Goal: Task Accomplishment & Management: Complete application form

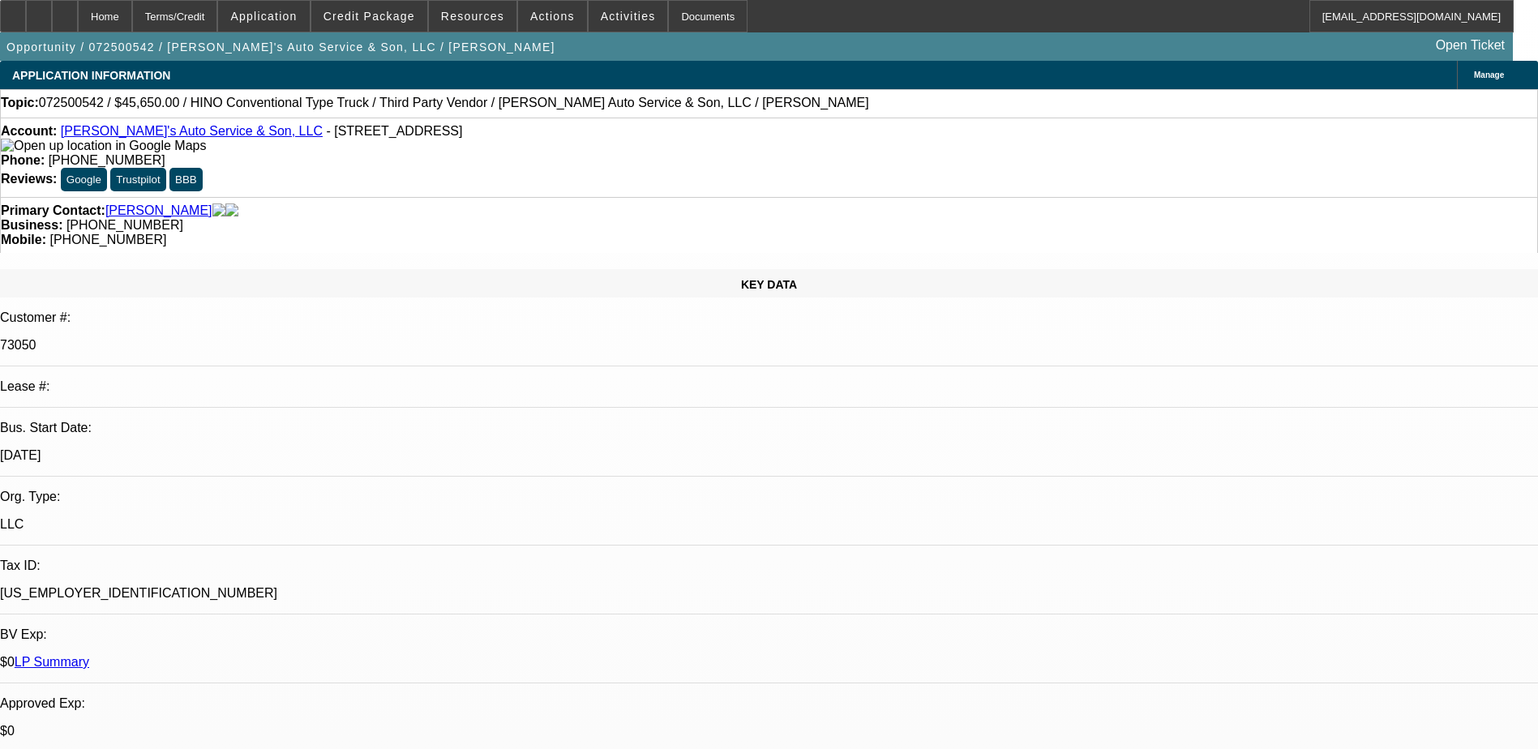
select select "0"
select select "0.1"
select select "0"
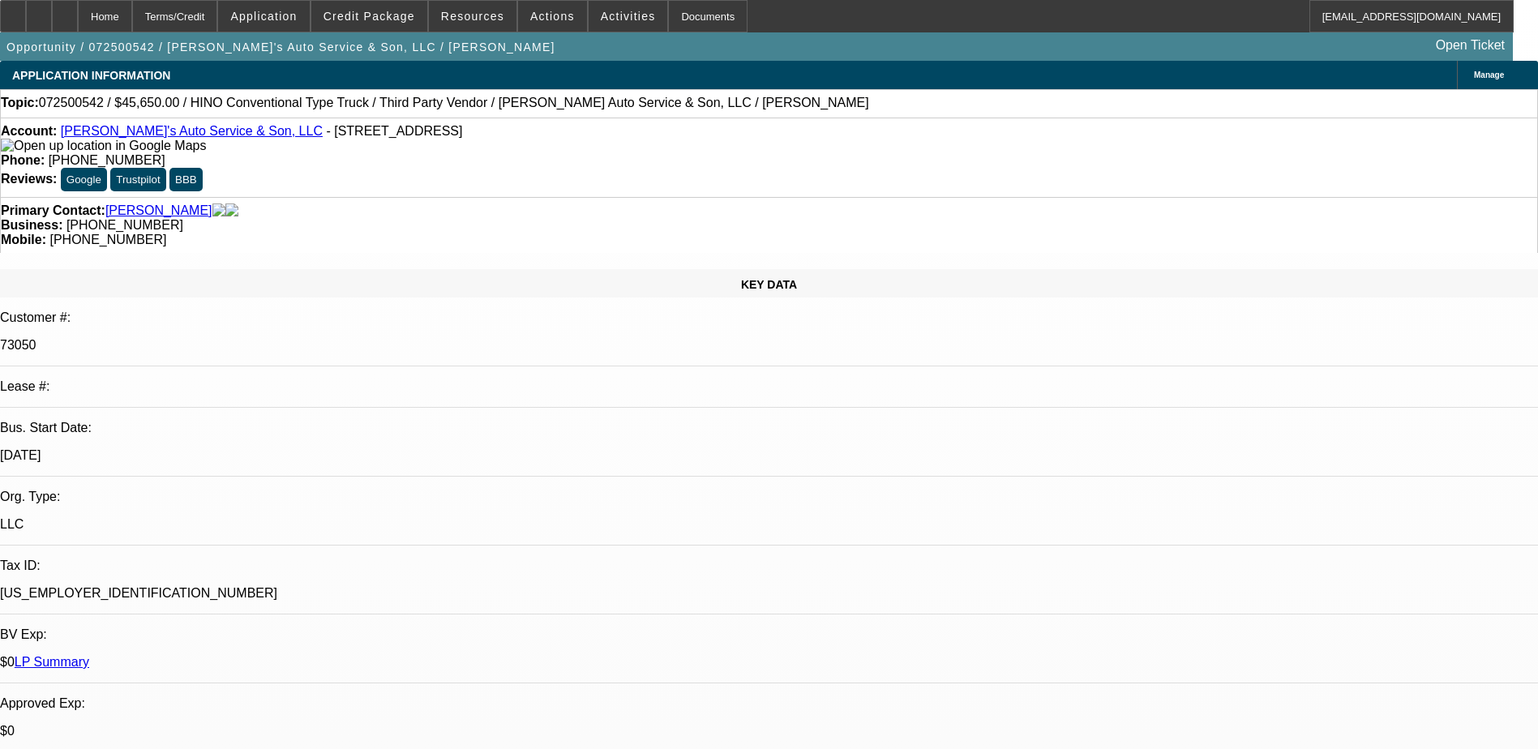
select select "0"
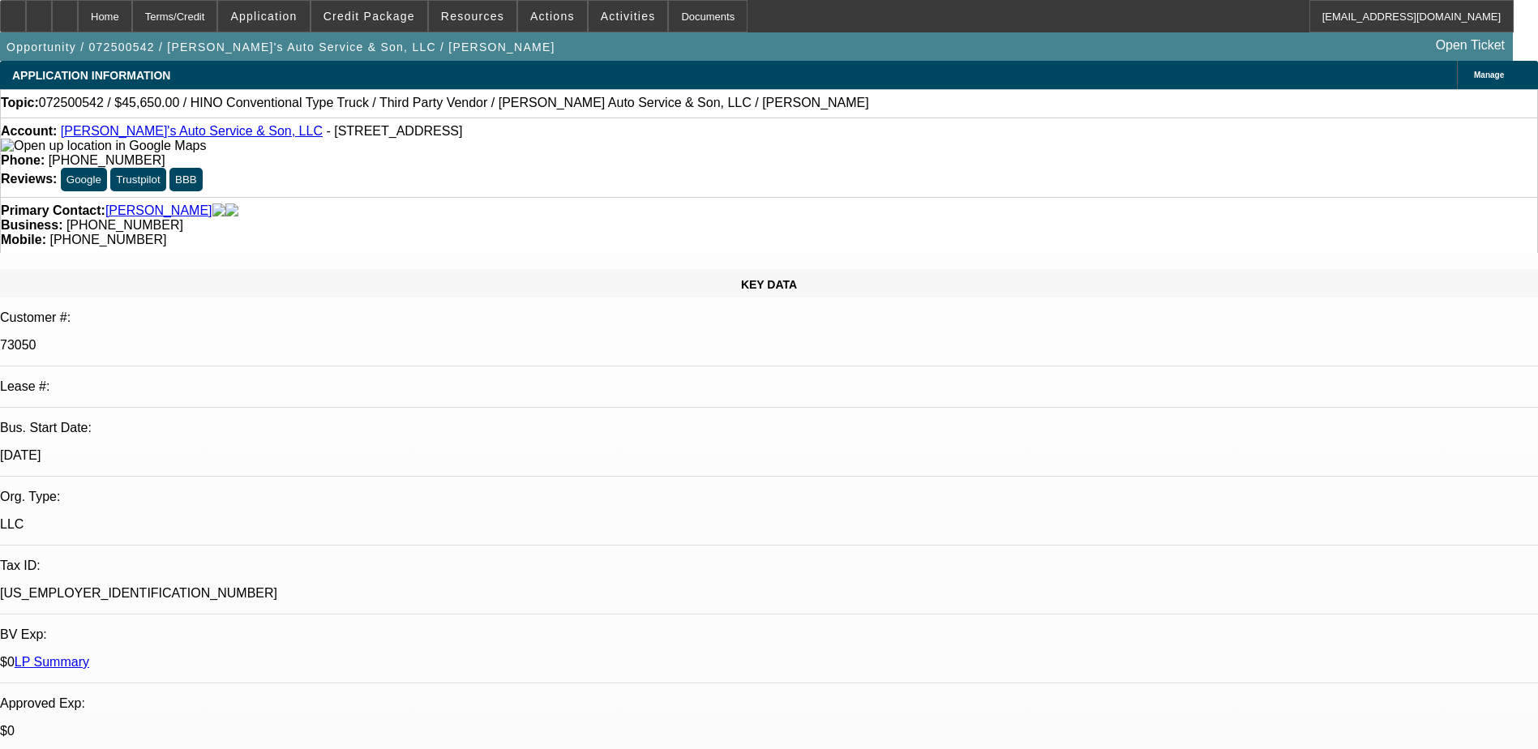
select select "0"
select select "0.1"
select select "1"
select select "4"
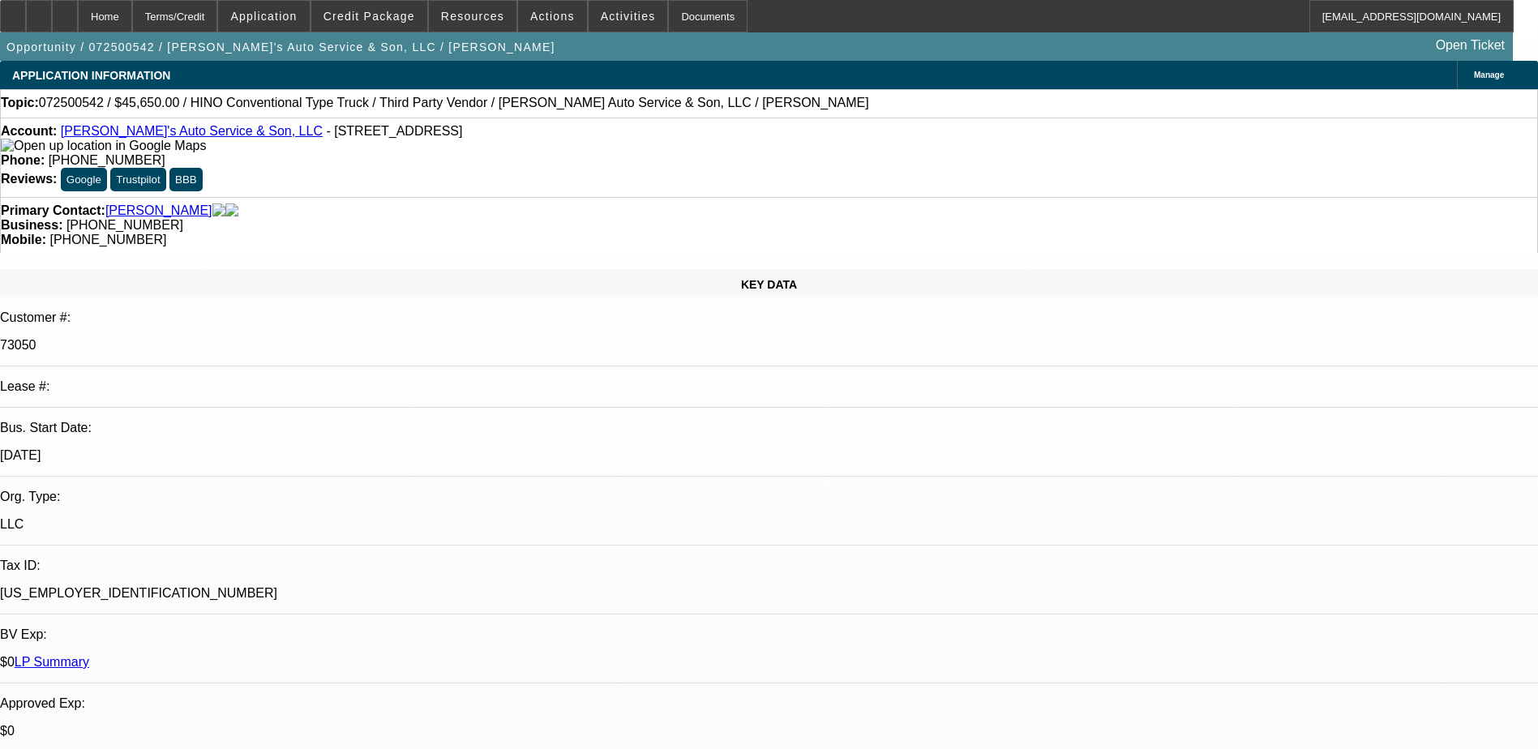
select select "1"
select select "6"
select select "1"
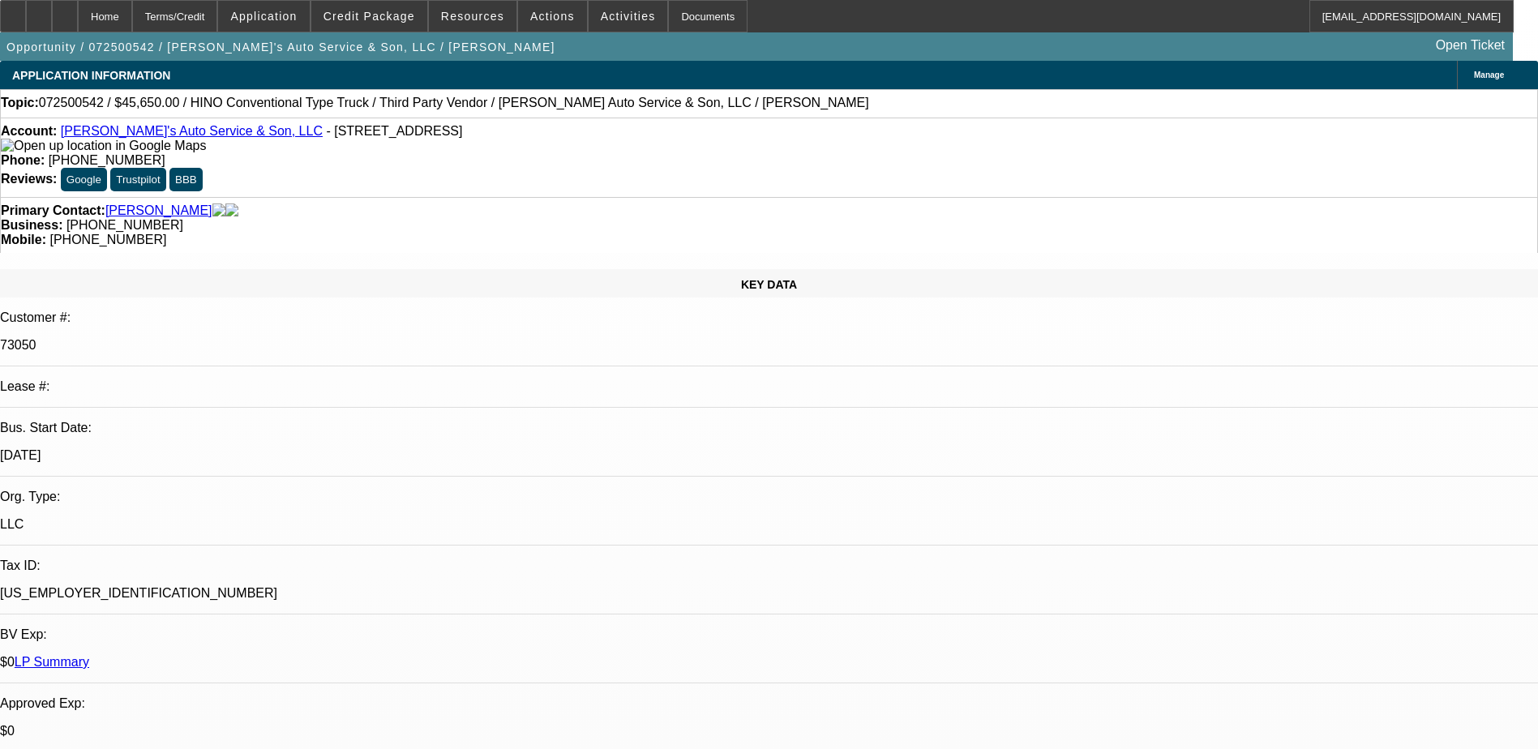
select select "6"
select select "1"
select select "4"
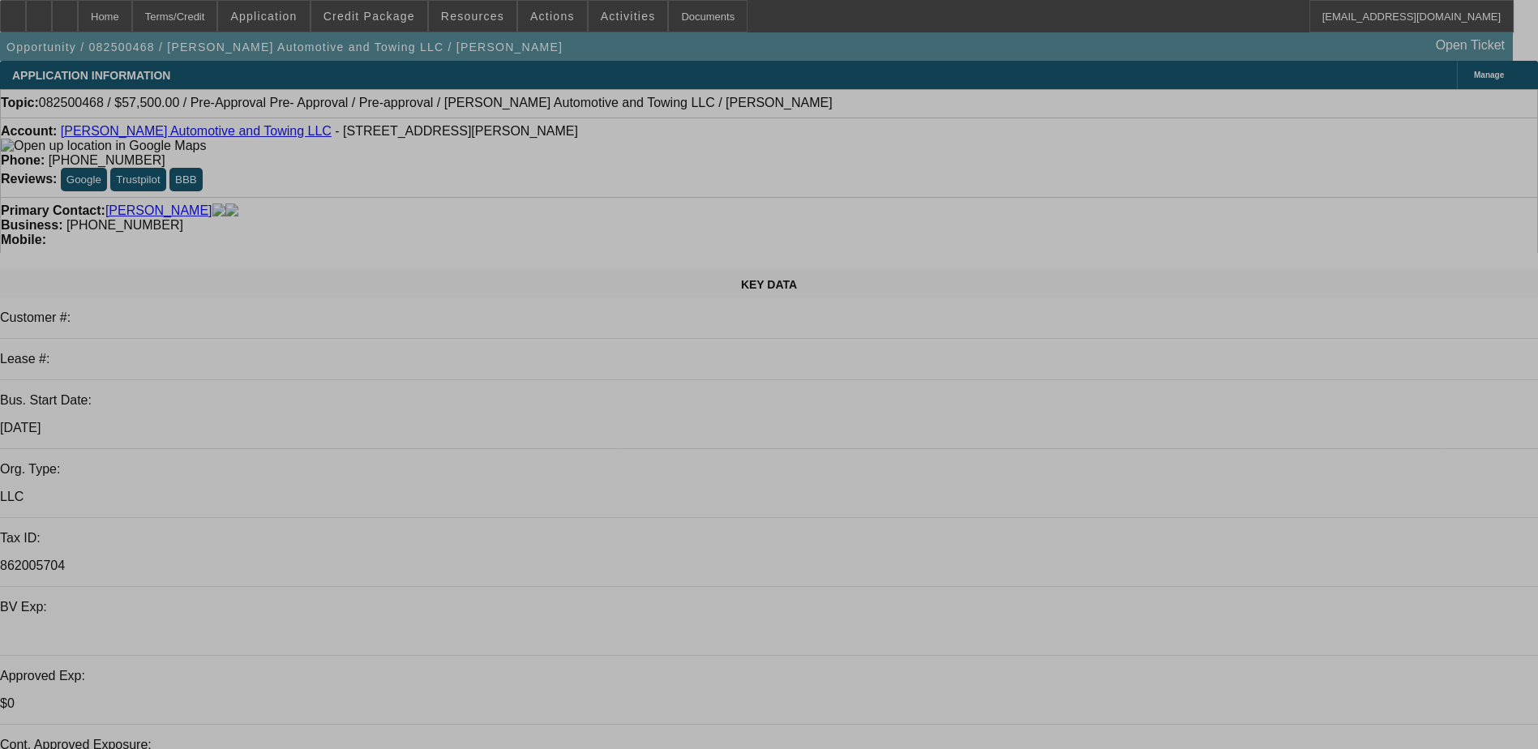
select select "0"
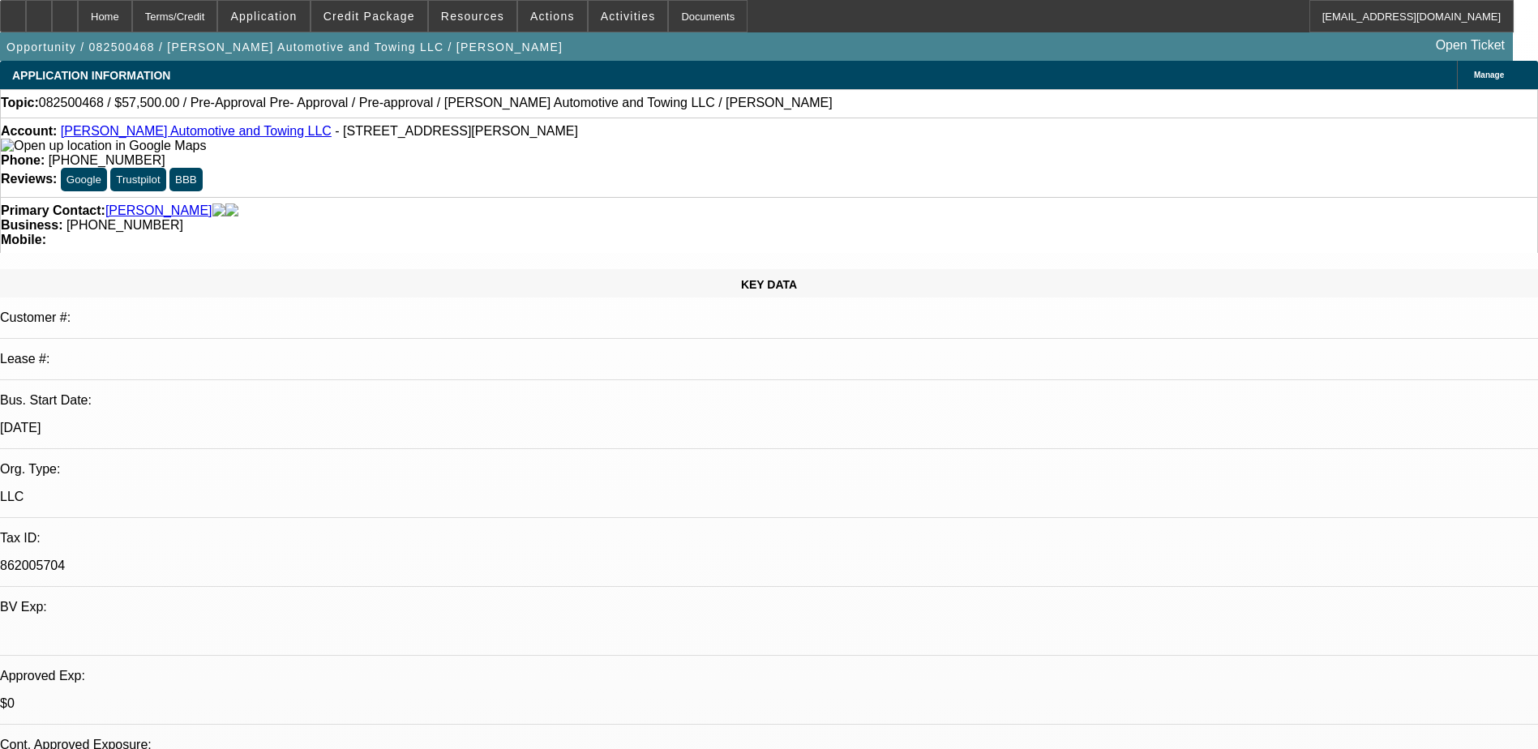
select select "2"
select select "0.1"
select select "0.2"
select select "2"
select select "0.1"
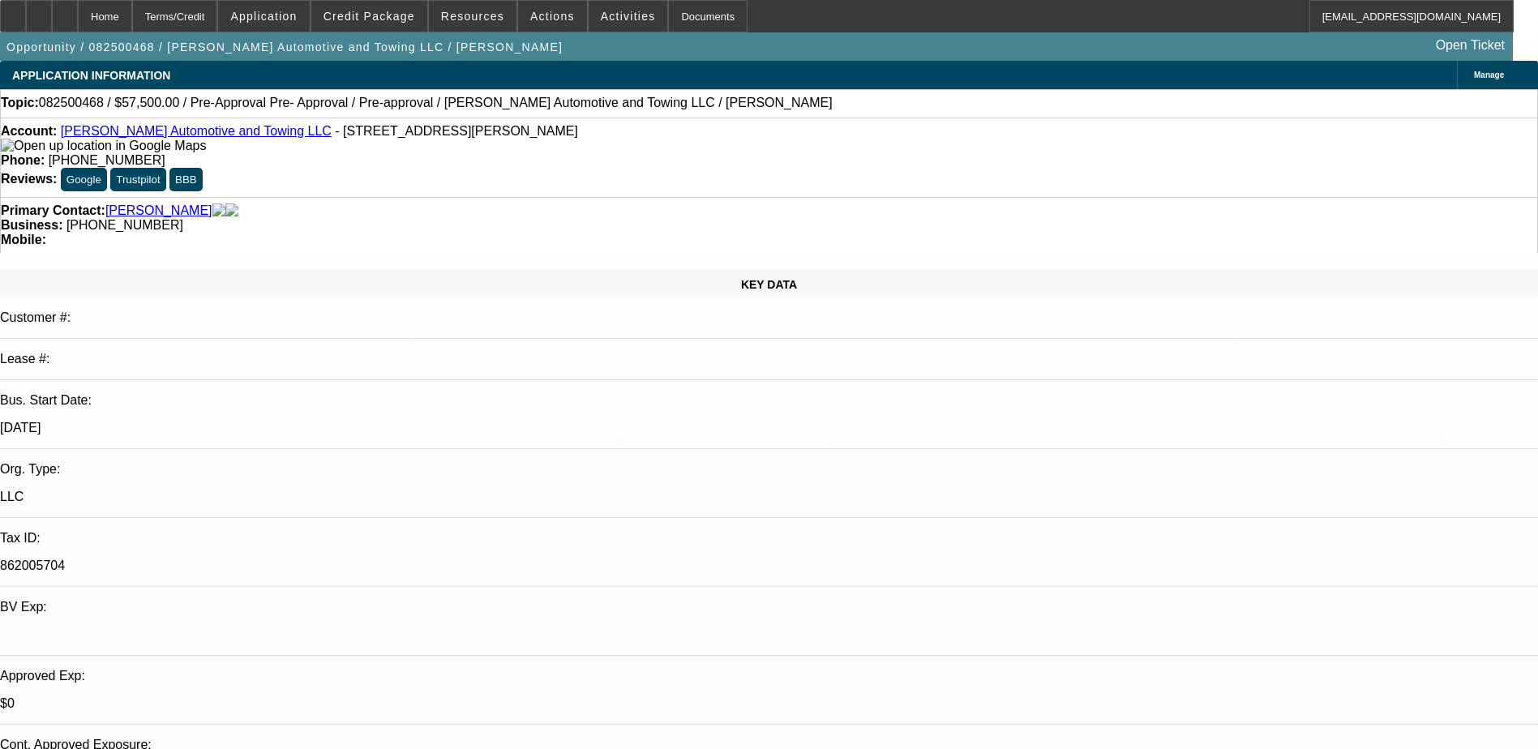
select select "0"
select select "2"
select select "0.1"
select select "1"
select select "2"
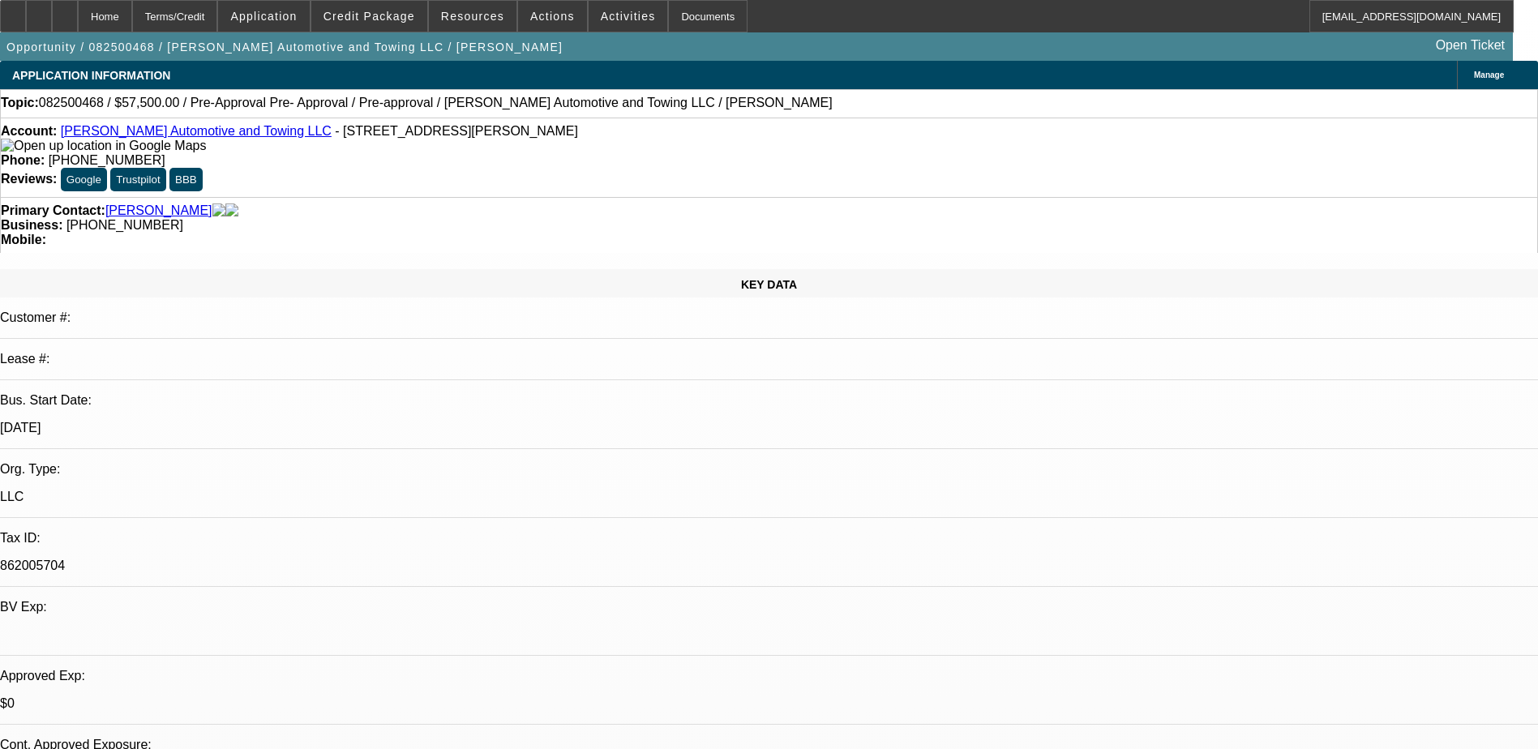
select select "4"
select select "1"
select select "2"
select select "4"
select select "1"
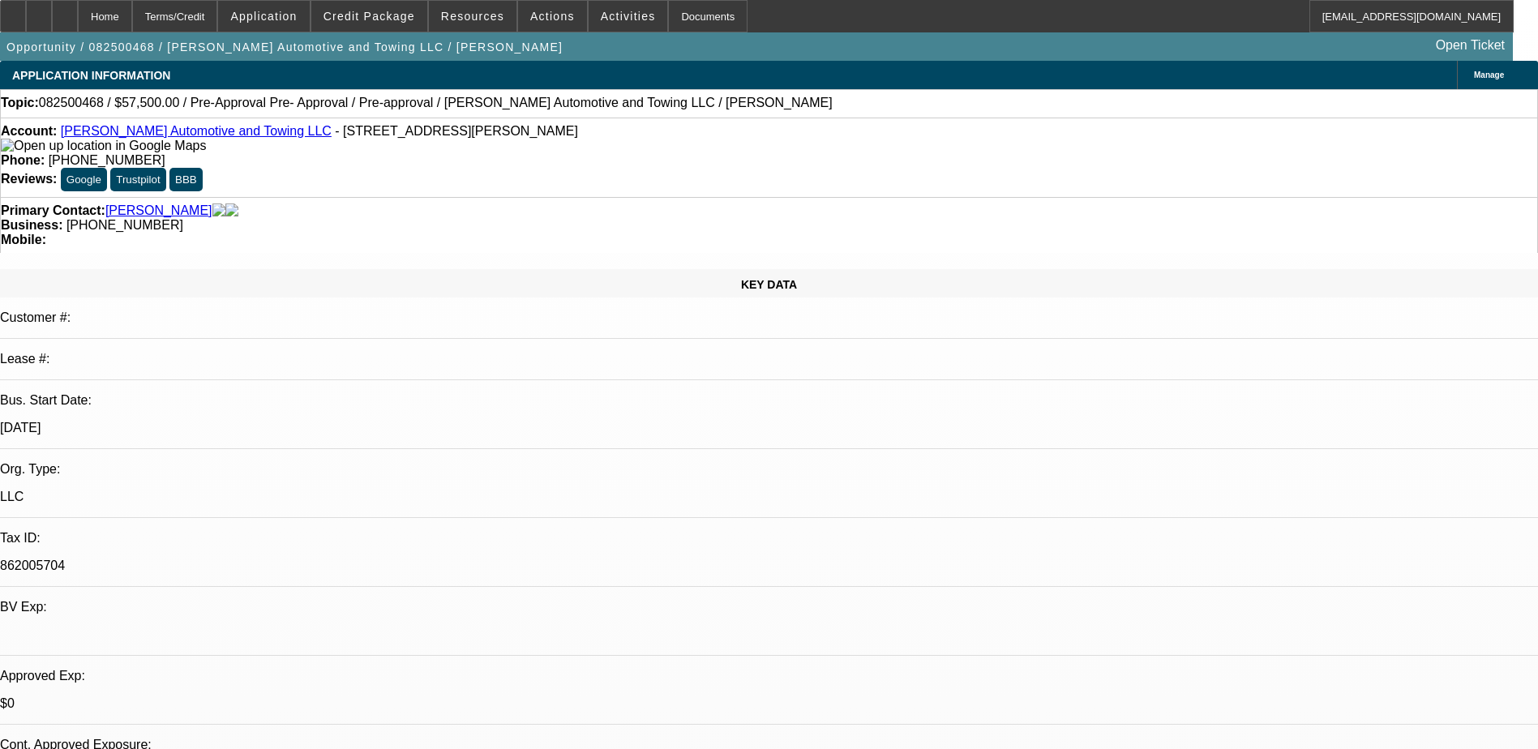
select select "2"
select select "4"
click at [301, 9] on span at bounding box center [263, 16] width 91 height 39
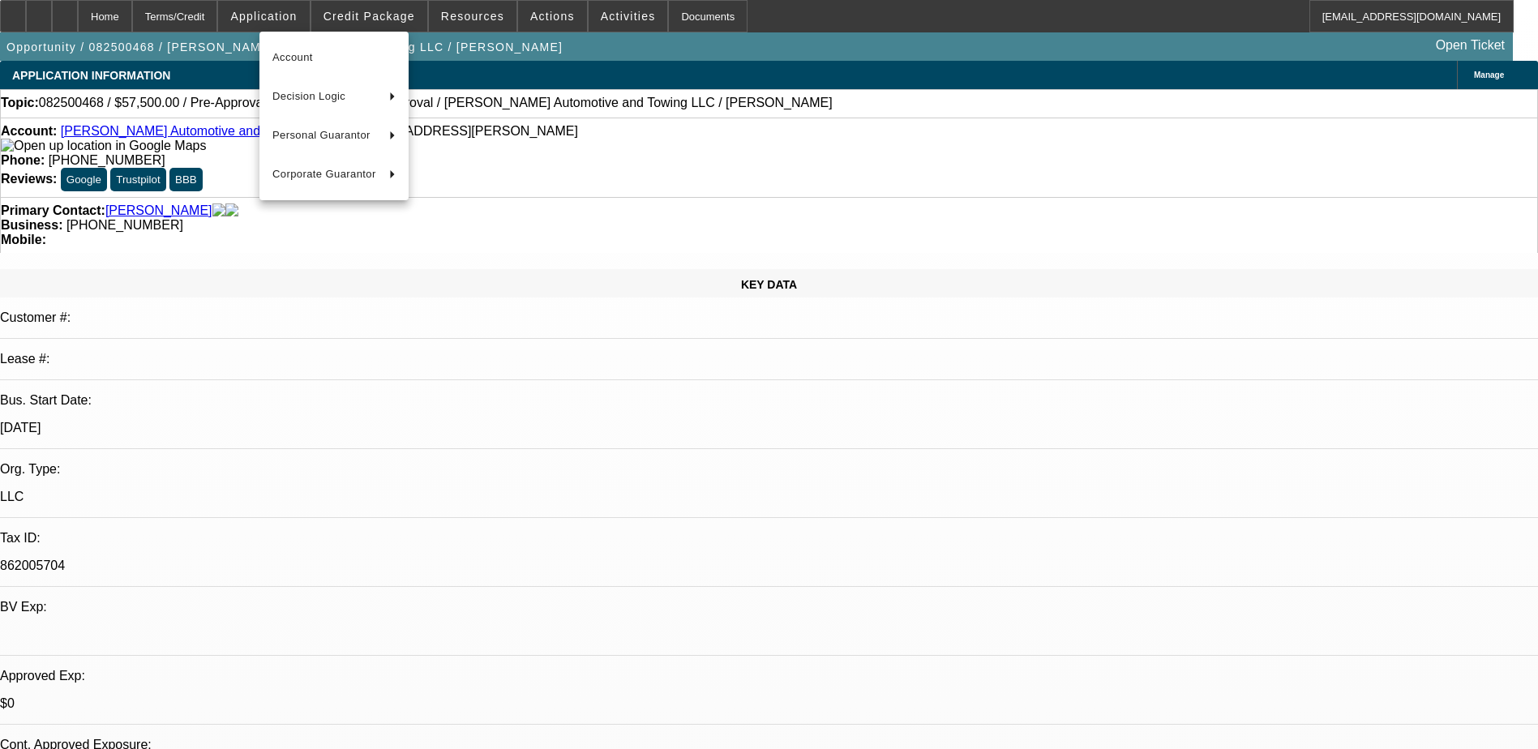
click at [374, 16] on div at bounding box center [769, 374] width 1538 height 749
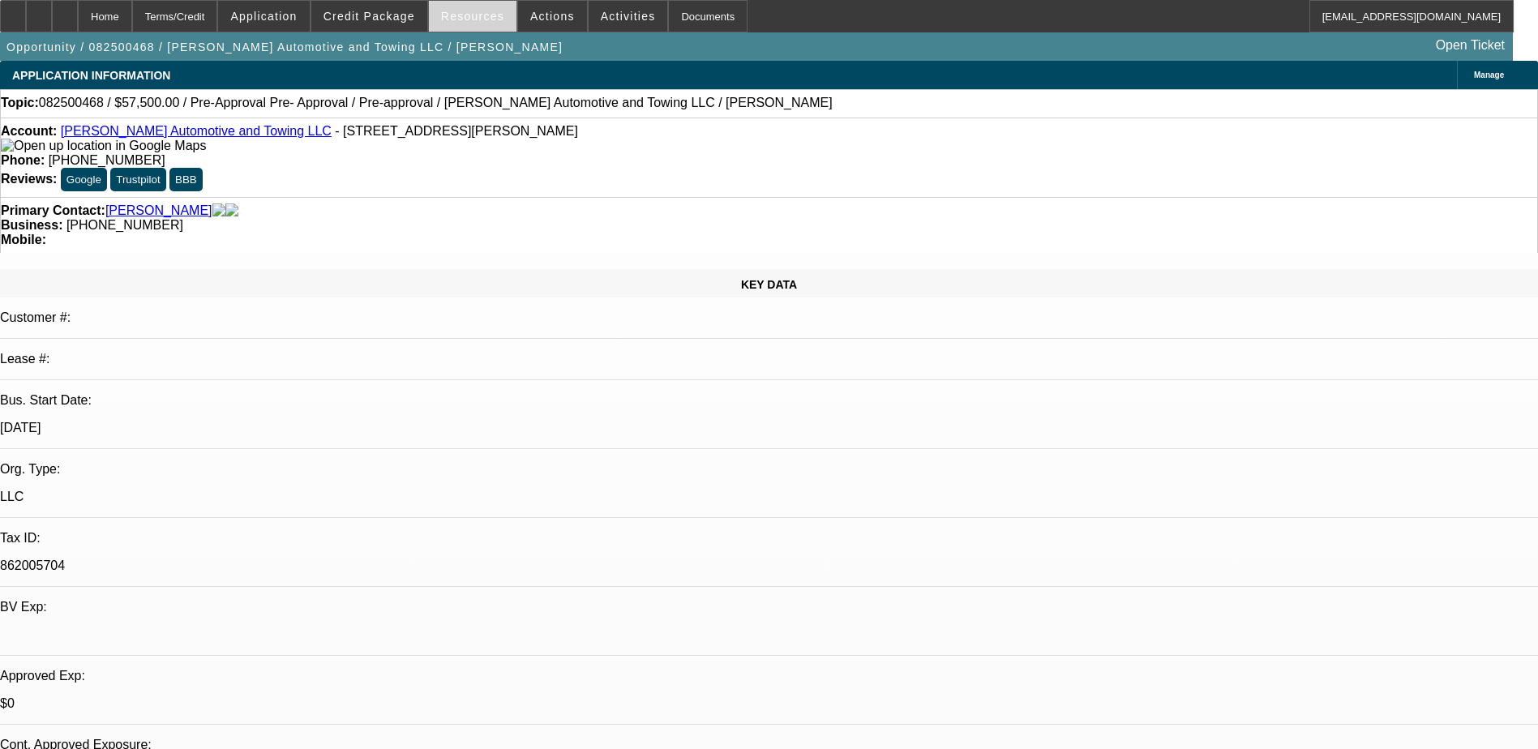
click at [475, 12] on span "Resources" at bounding box center [472, 16] width 63 height 13
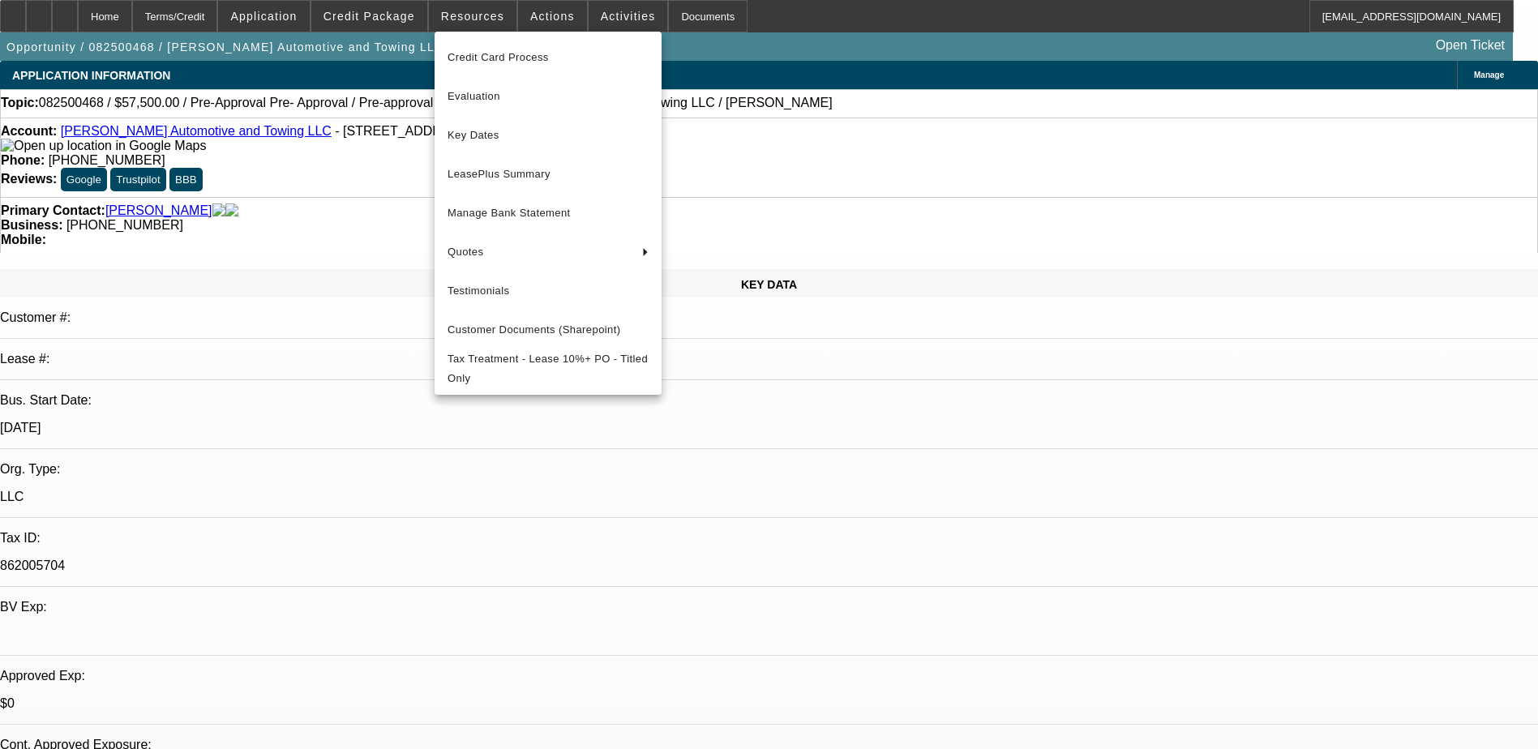
click at [300, 13] on div at bounding box center [769, 374] width 1538 height 749
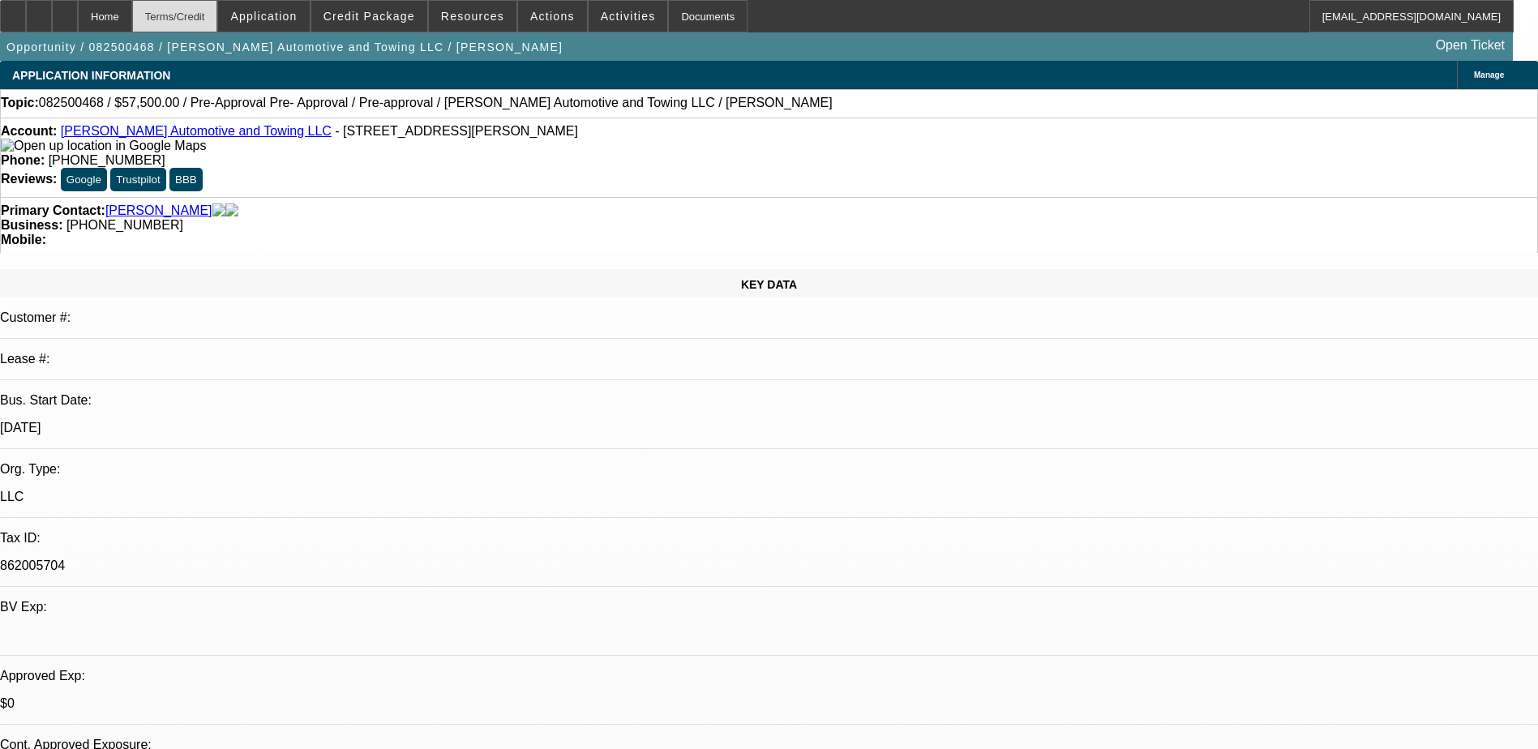
click at [218, 13] on div "Terms/Credit" at bounding box center [175, 16] width 86 height 32
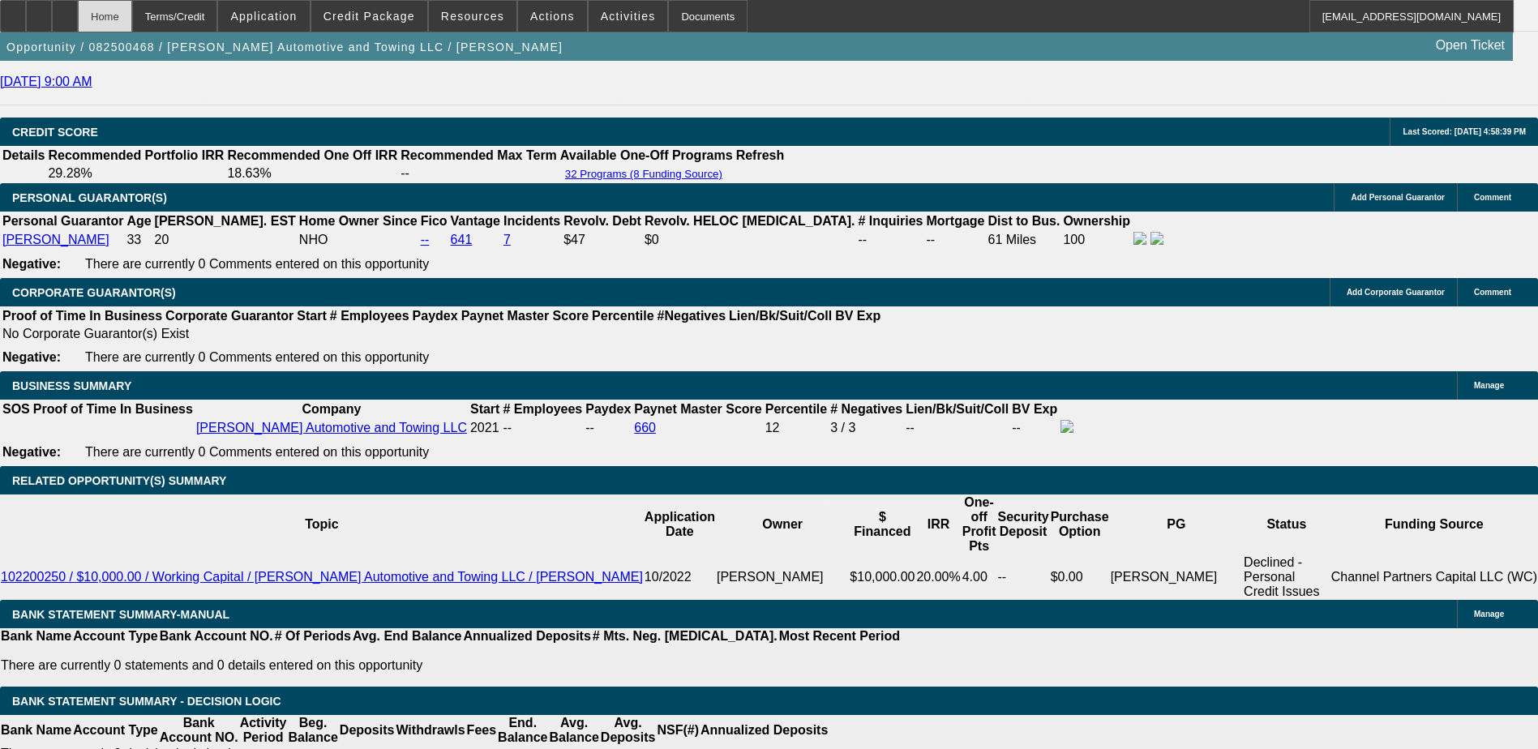
click at [132, 12] on div "Home" at bounding box center [105, 16] width 54 height 32
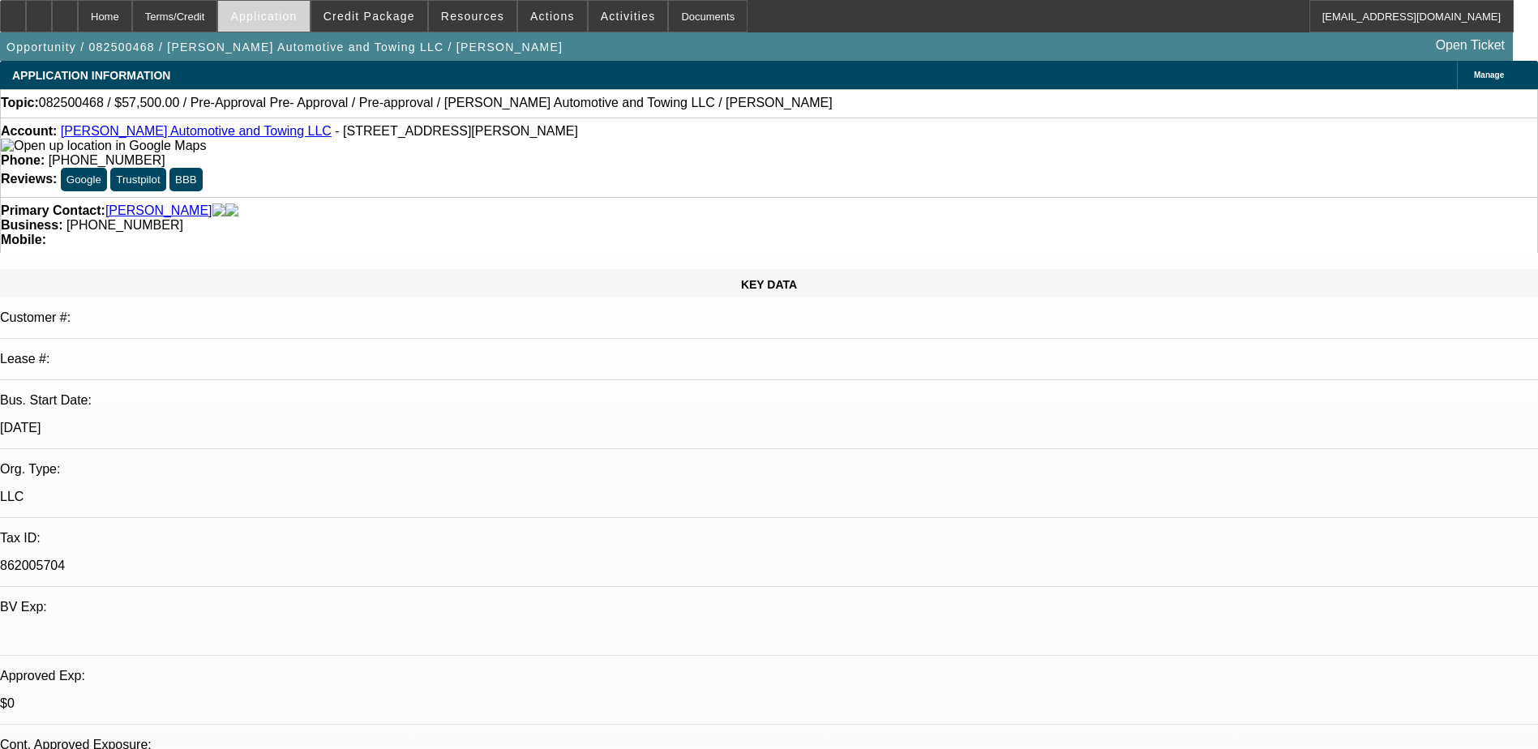
click at [285, 12] on span "Application" at bounding box center [263, 16] width 66 height 13
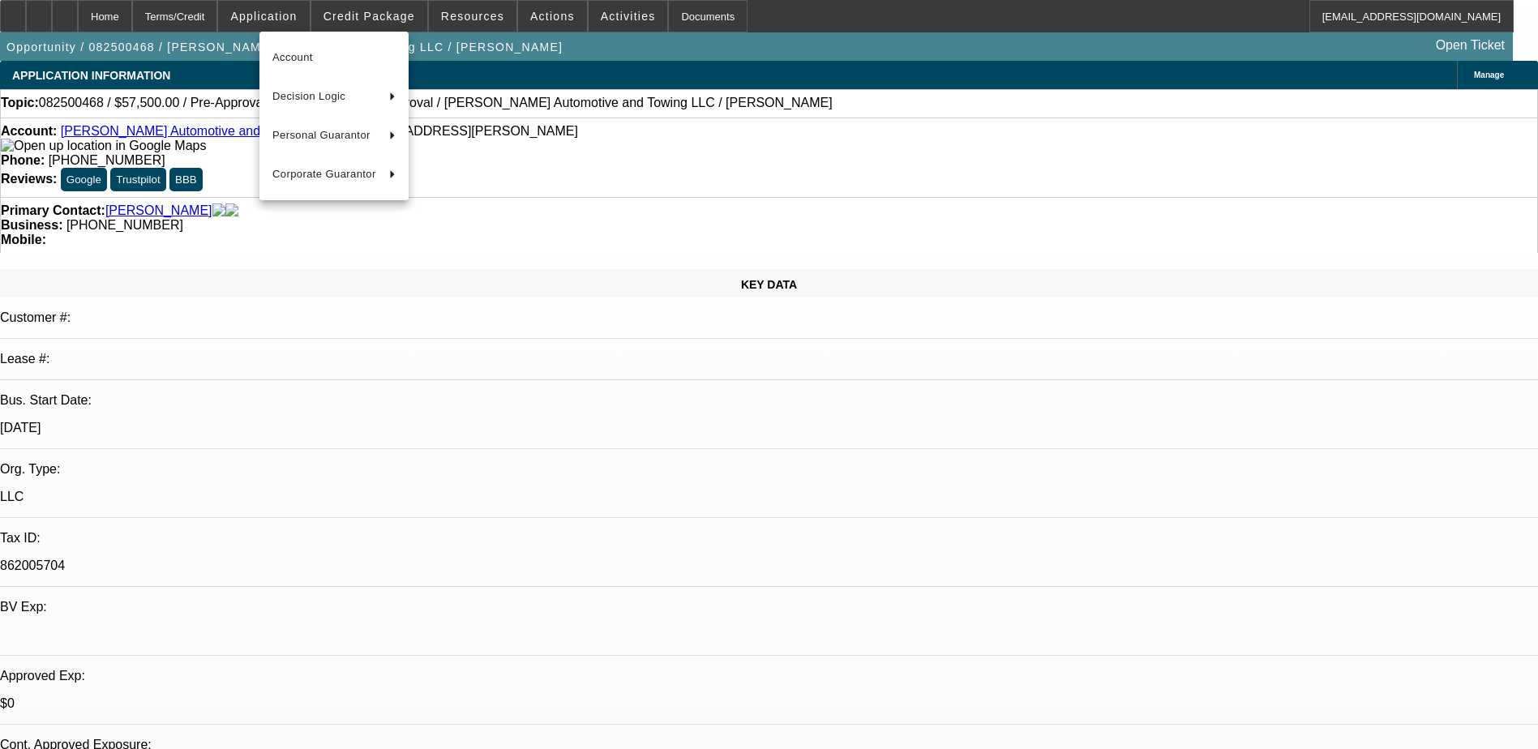
click at [362, 18] on div at bounding box center [769, 374] width 1538 height 749
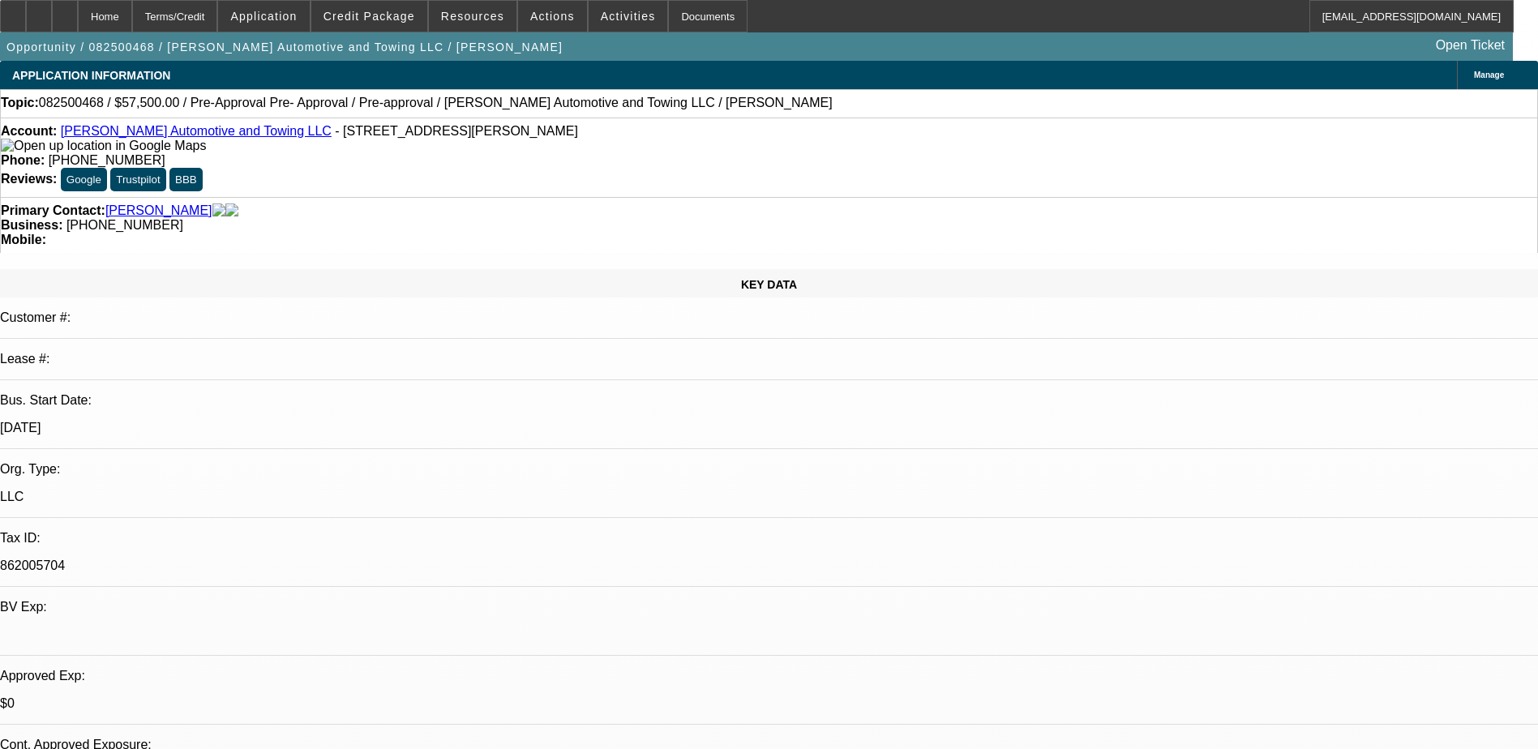
click at [362, 18] on span "Credit Package" at bounding box center [370, 16] width 92 height 13
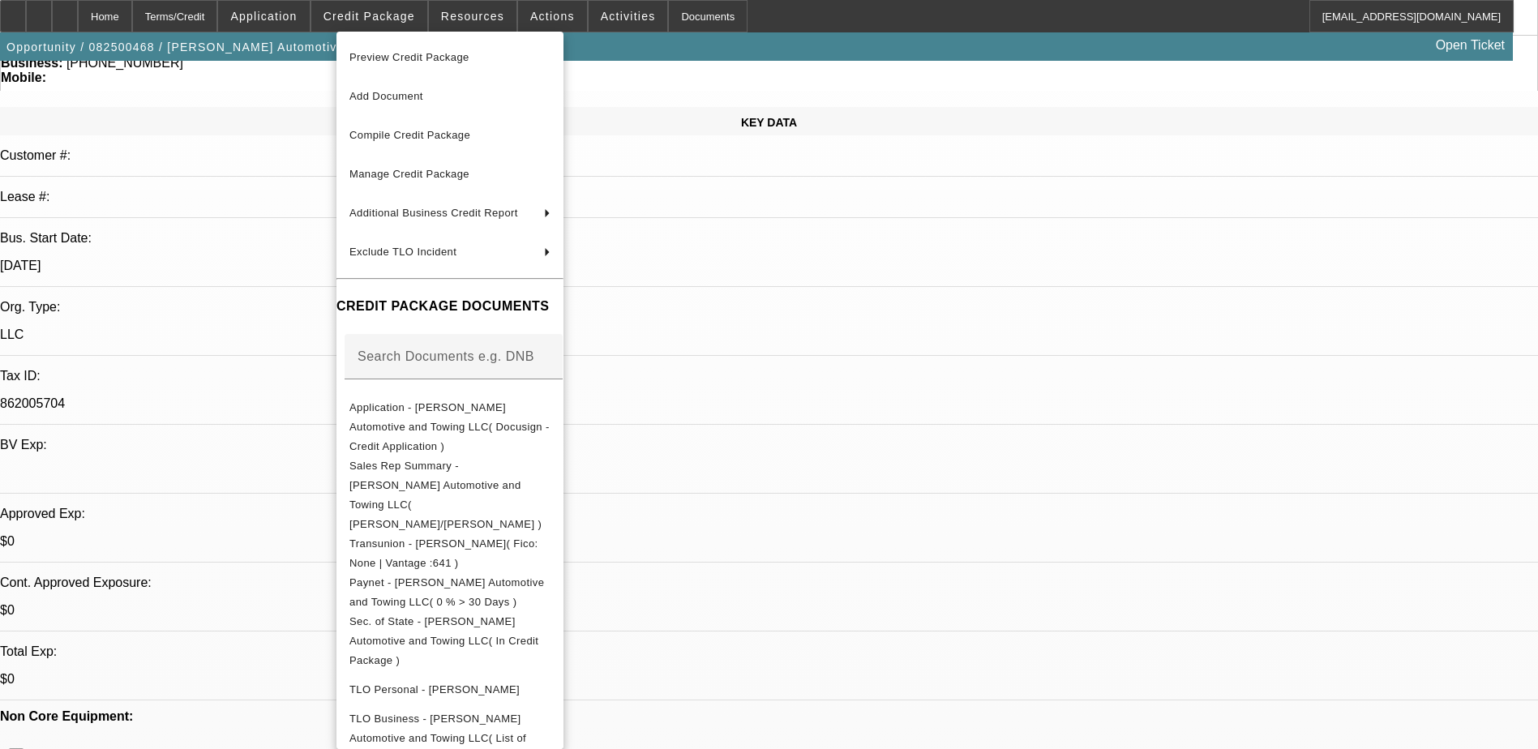
click at [893, 286] on div at bounding box center [769, 374] width 1538 height 749
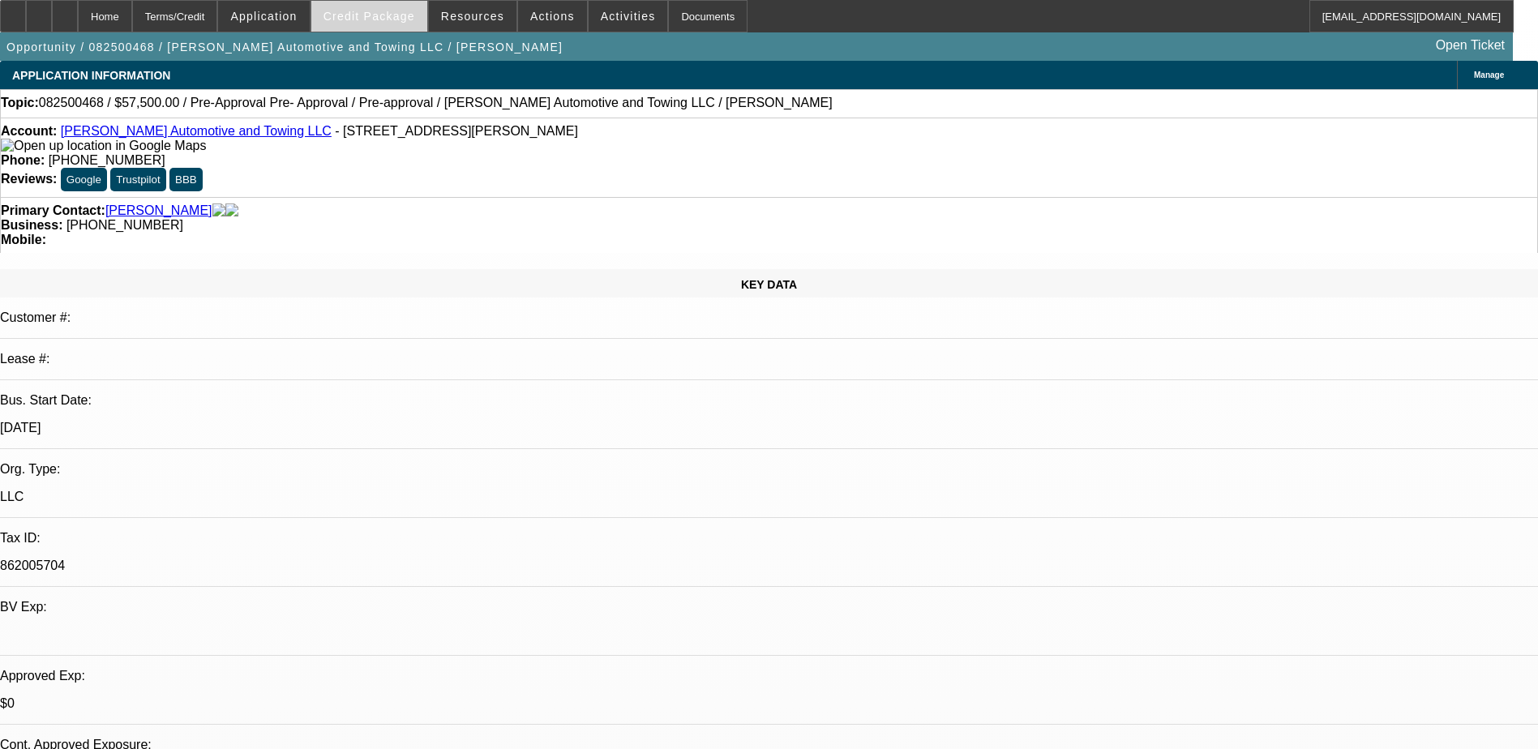
click at [395, 12] on span "Credit Package" at bounding box center [370, 16] width 92 height 13
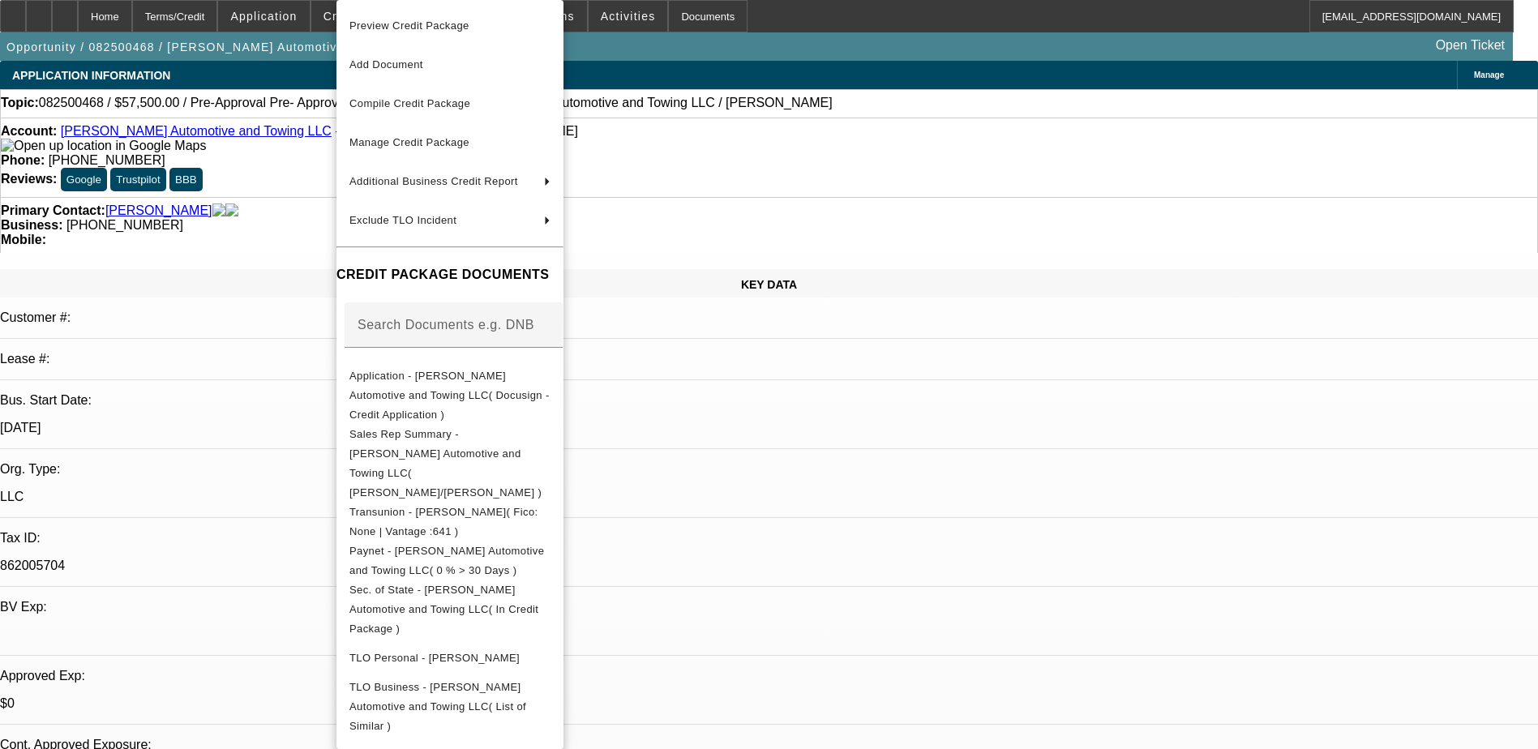
click at [66, 11] on div at bounding box center [769, 374] width 1538 height 749
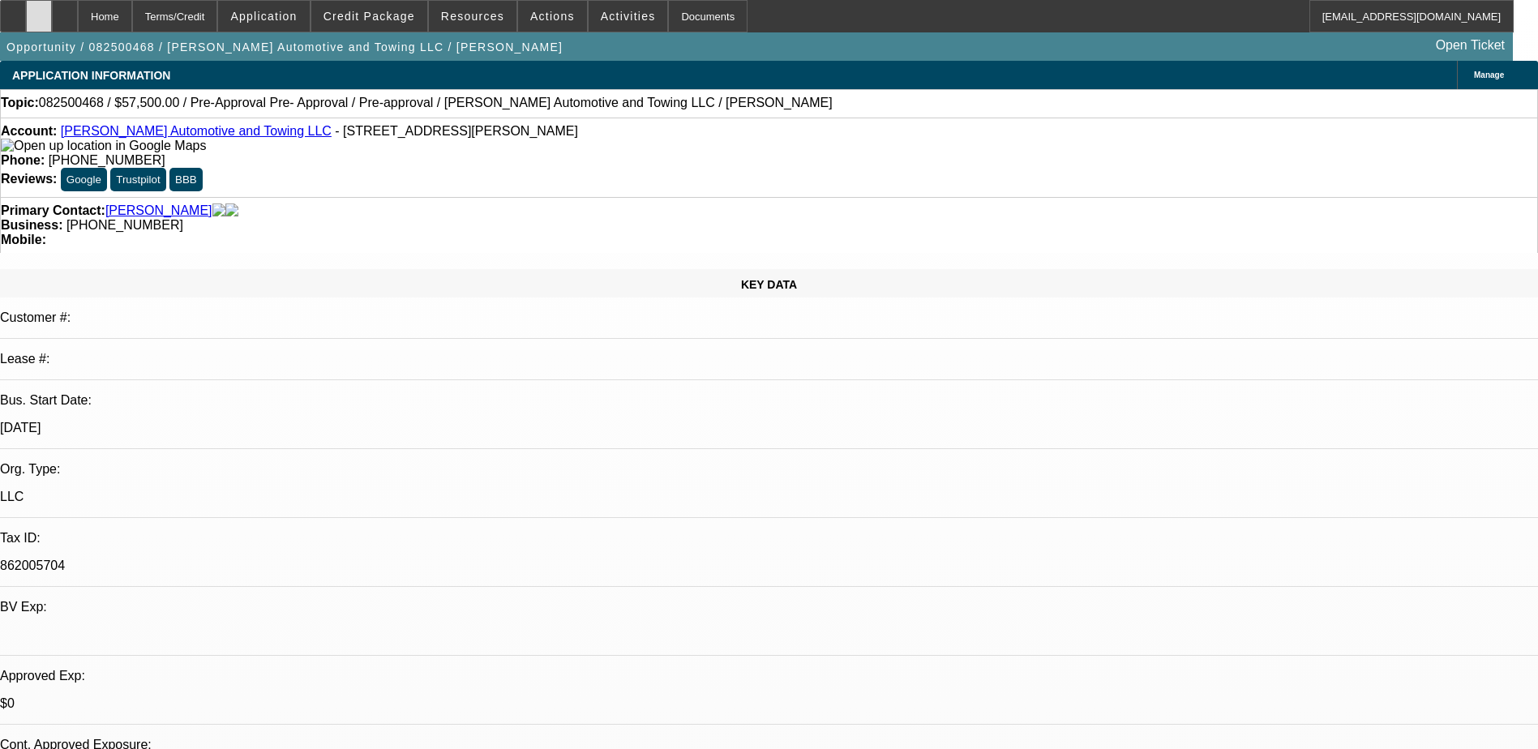
click at [39, 11] on icon at bounding box center [39, 11] width 0 height 0
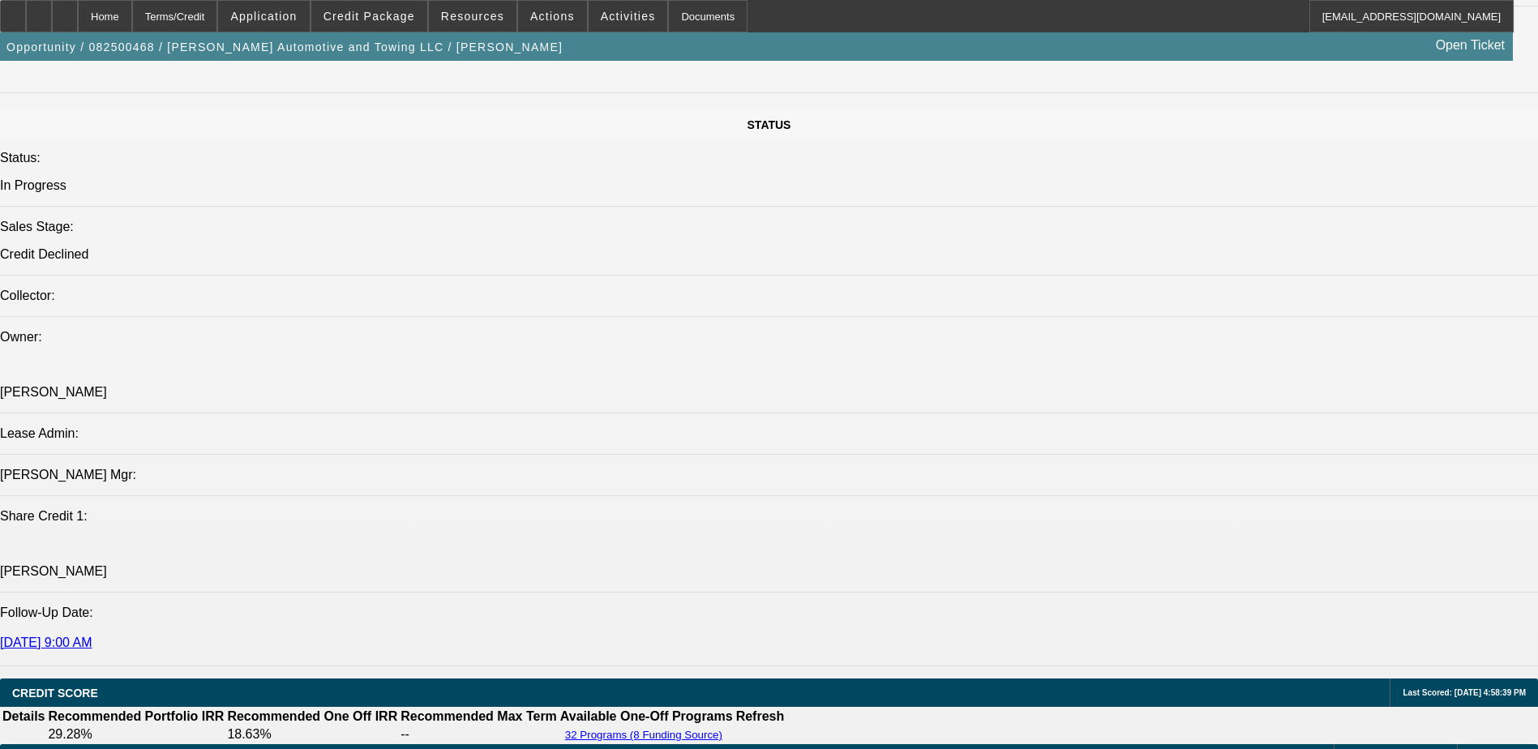
scroll to position [2108, 0]
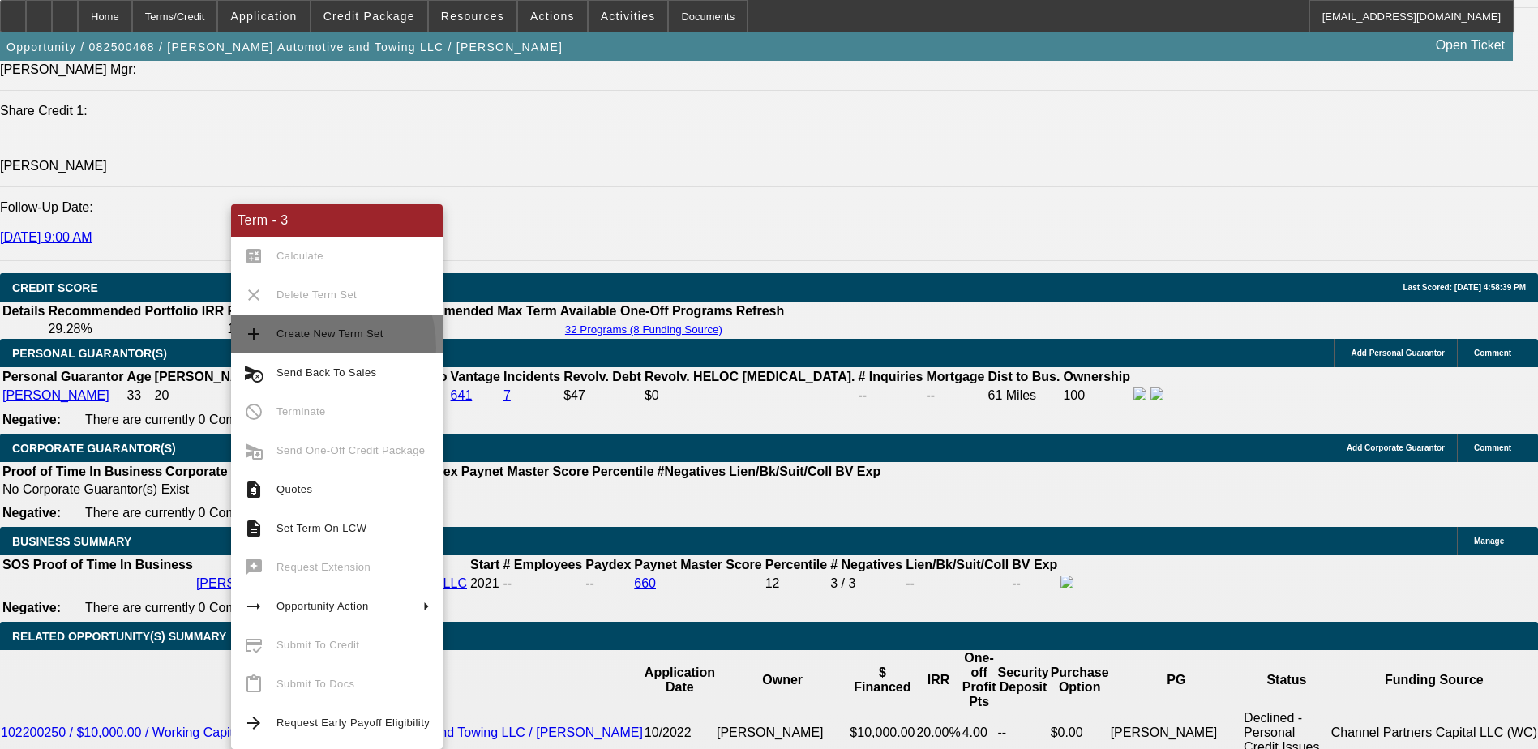
click at [303, 348] on button "add Create New Term Set" at bounding box center [337, 334] width 212 height 39
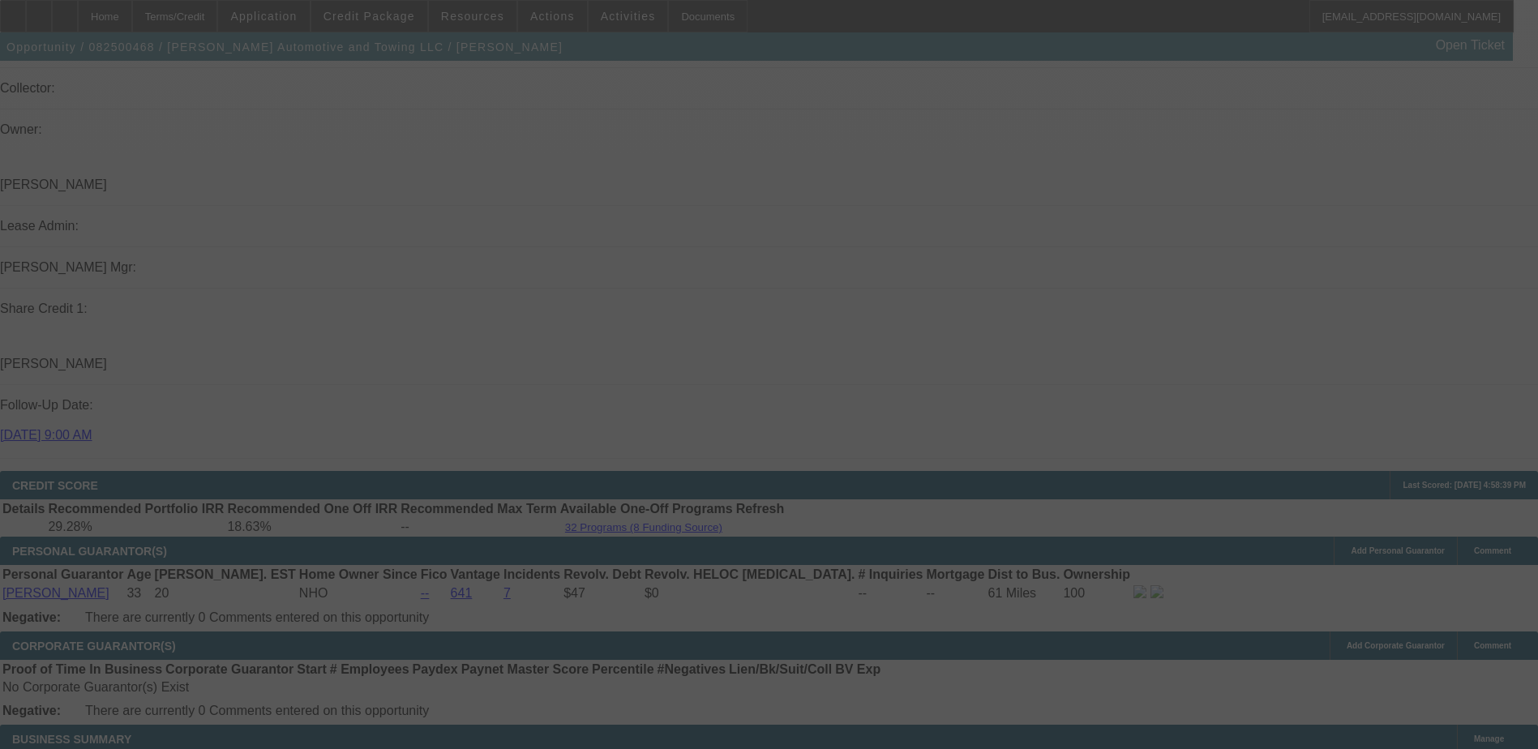
scroll to position [1883, 0]
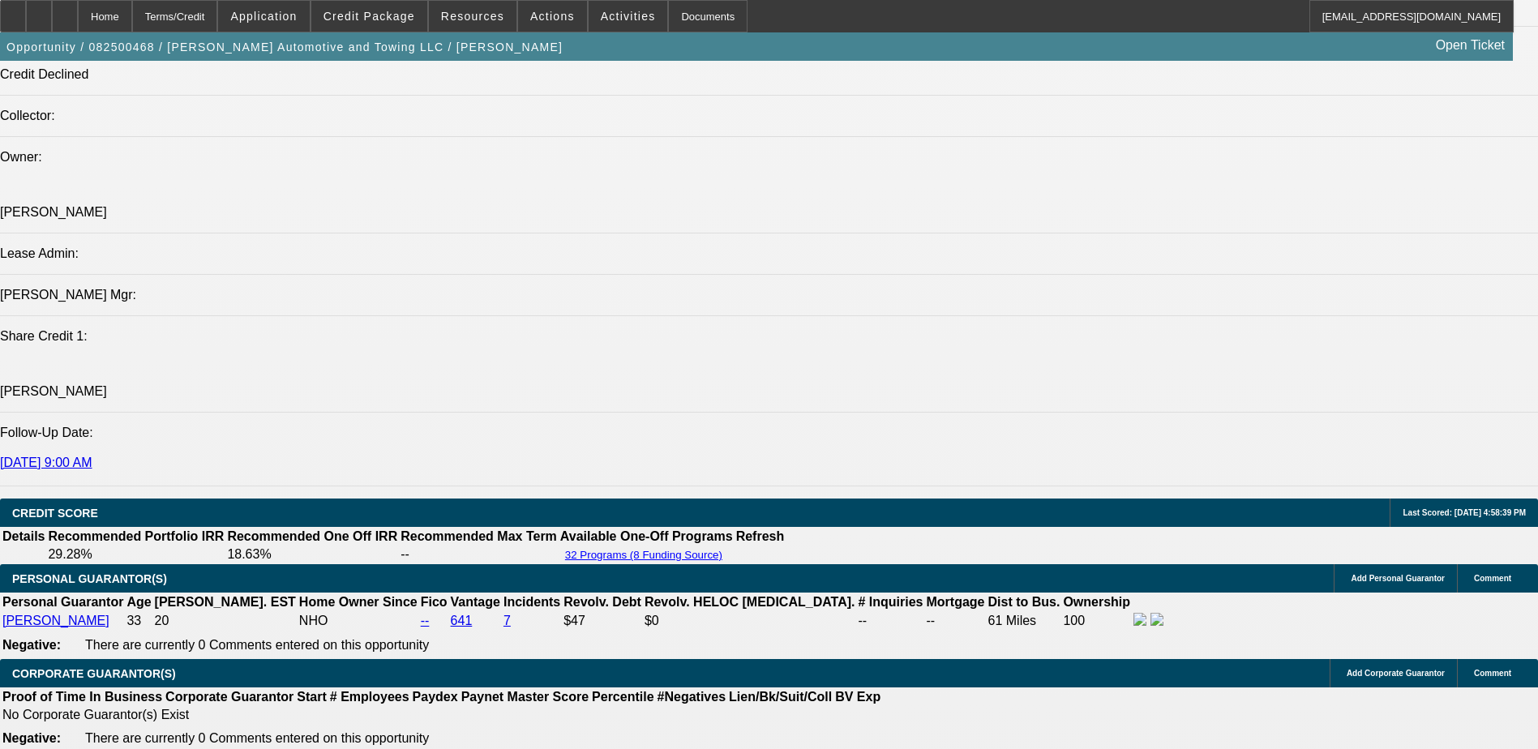
select select "0"
select select "2"
select select "0.1"
select select "0"
select select "2"
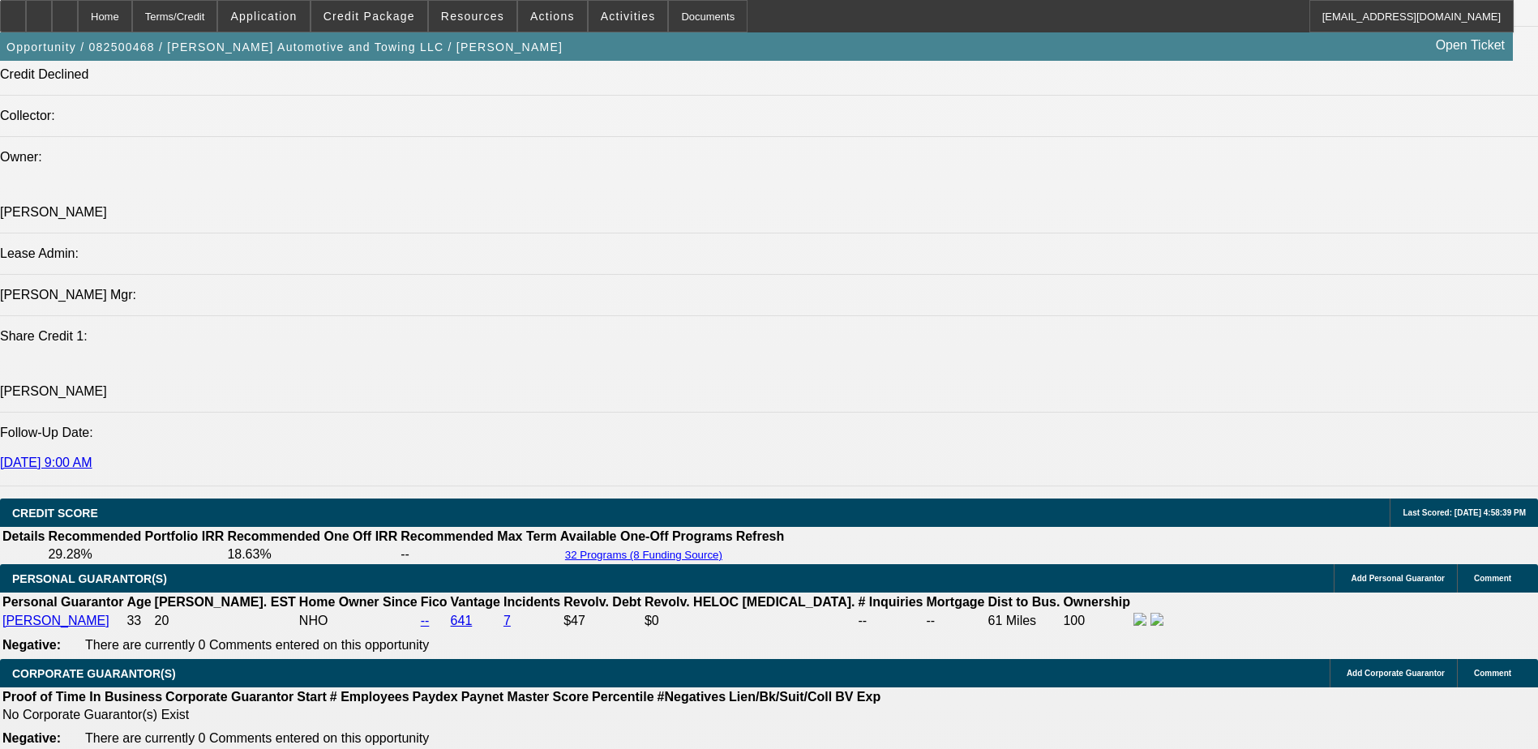
select select "0.1"
select select "0.2"
select select "2"
select select "0.1"
select select "0"
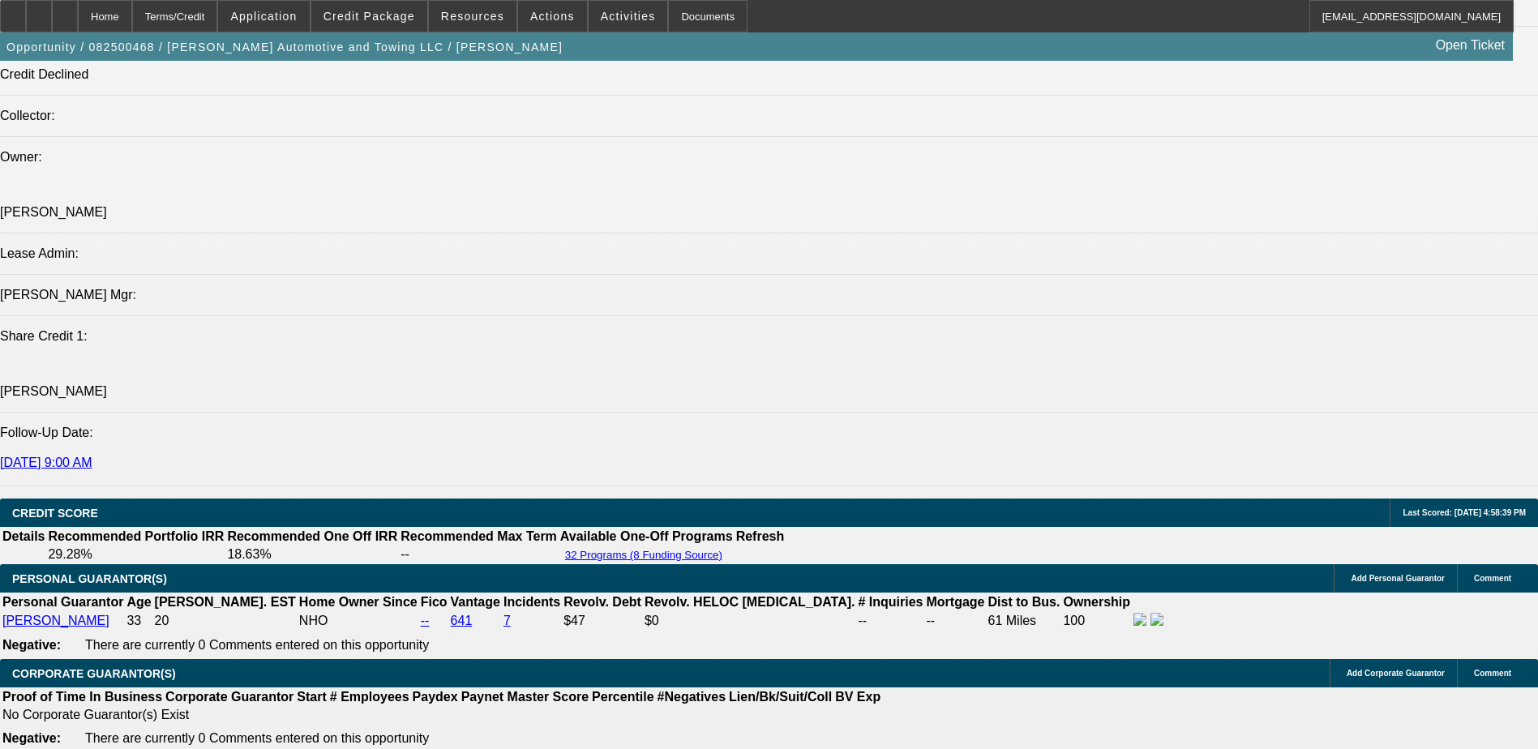
select select "2"
select select "0.1"
select select "1"
select select "2"
select select "4"
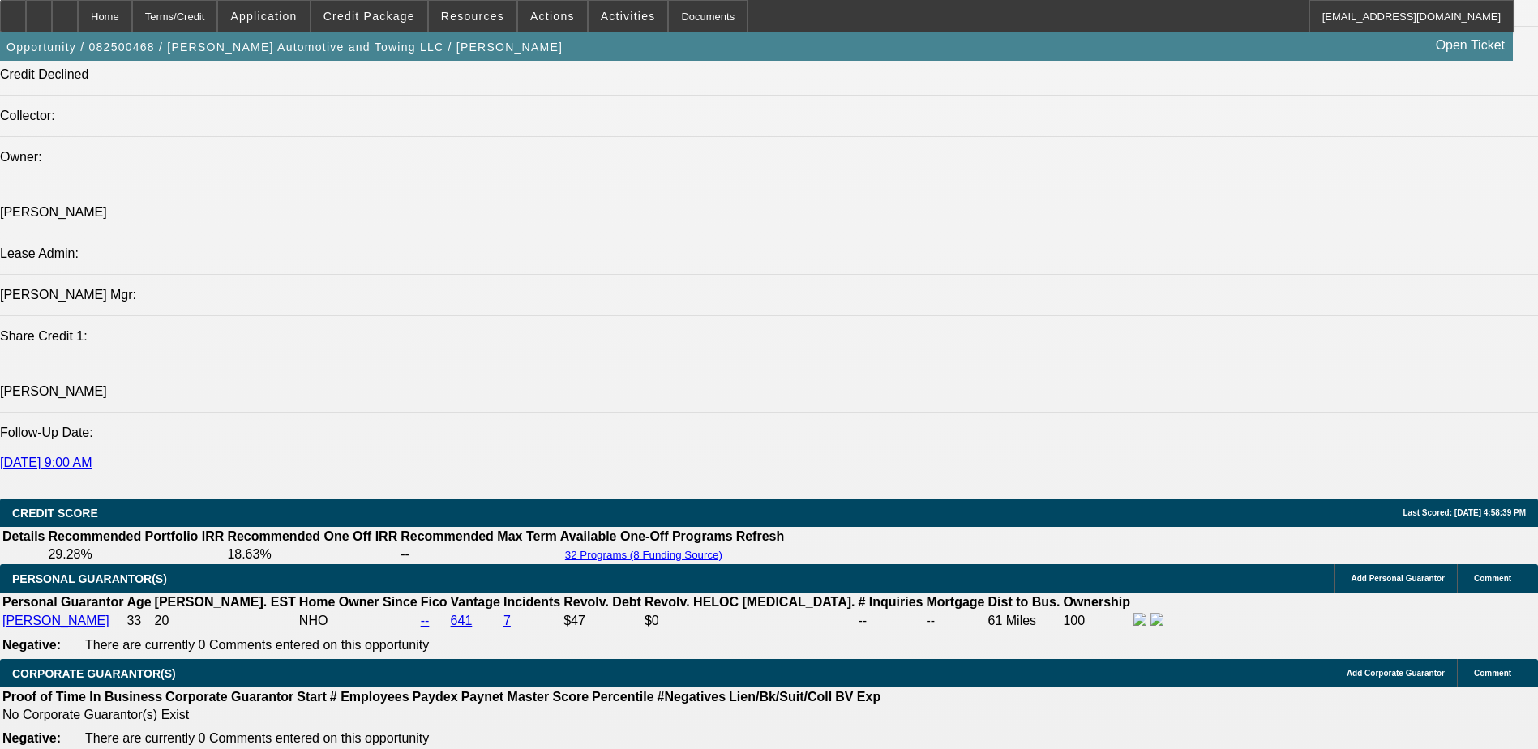
select select "1"
select select "2"
select select "4"
select select "1"
select select "2"
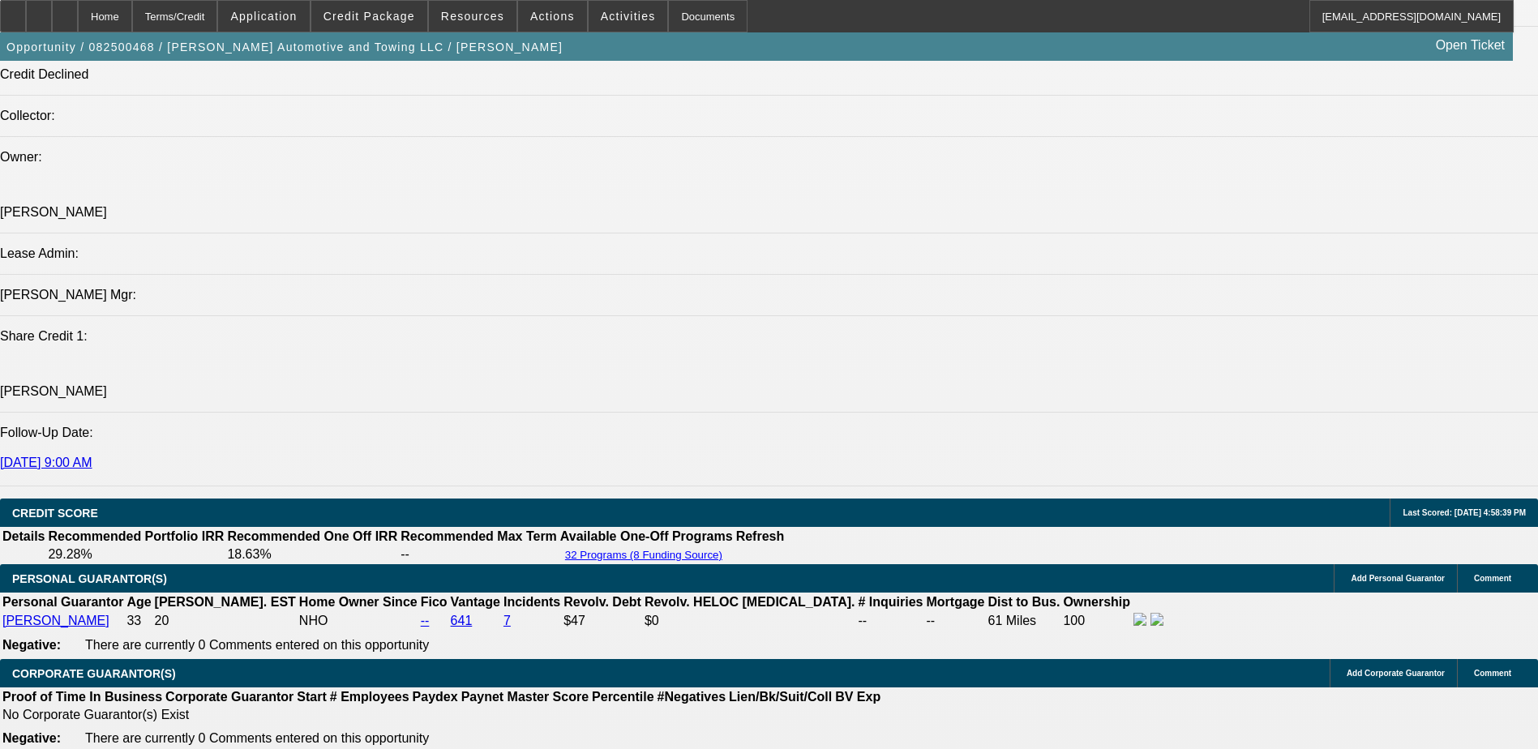
select select "4"
select select "1"
select select "2"
select select "4"
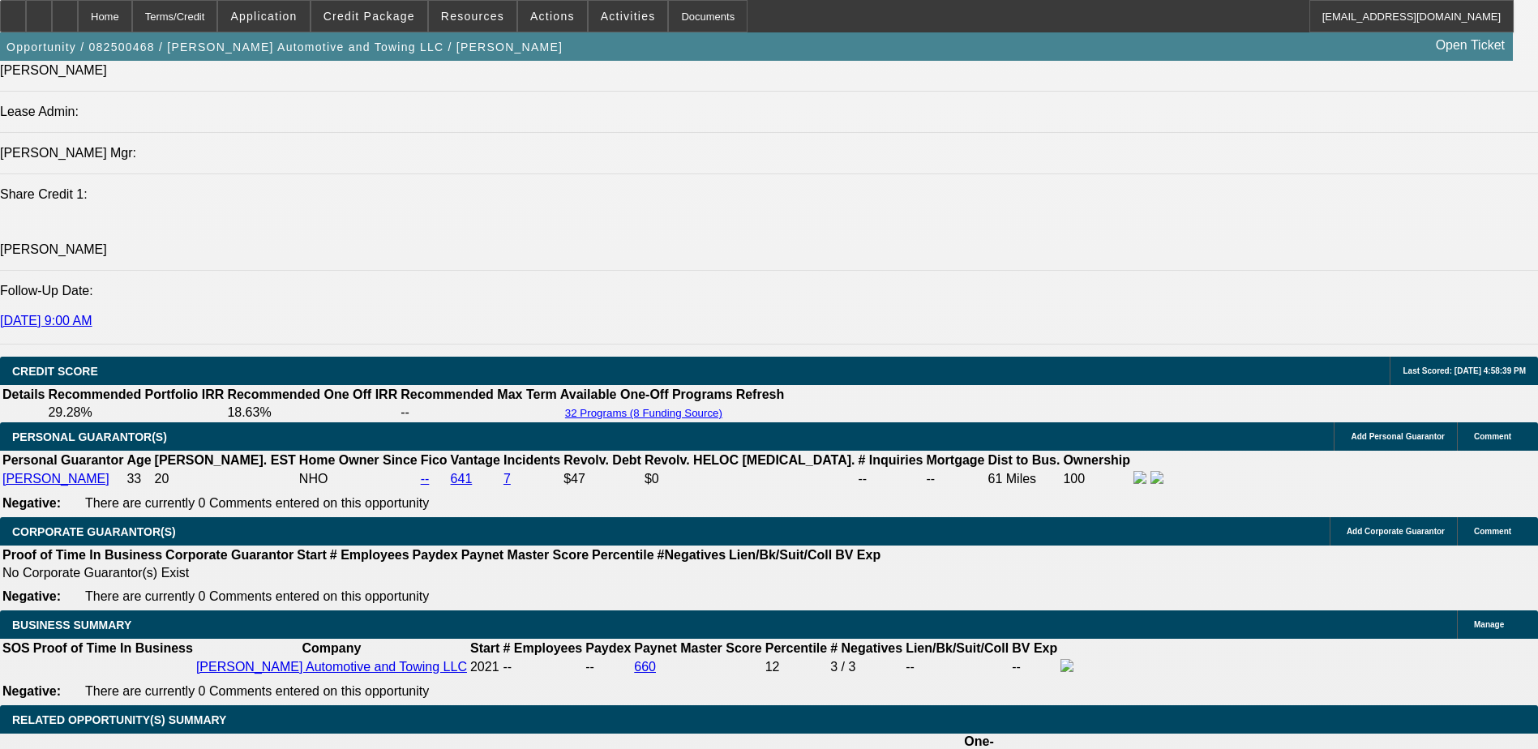
scroll to position [2126, 0]
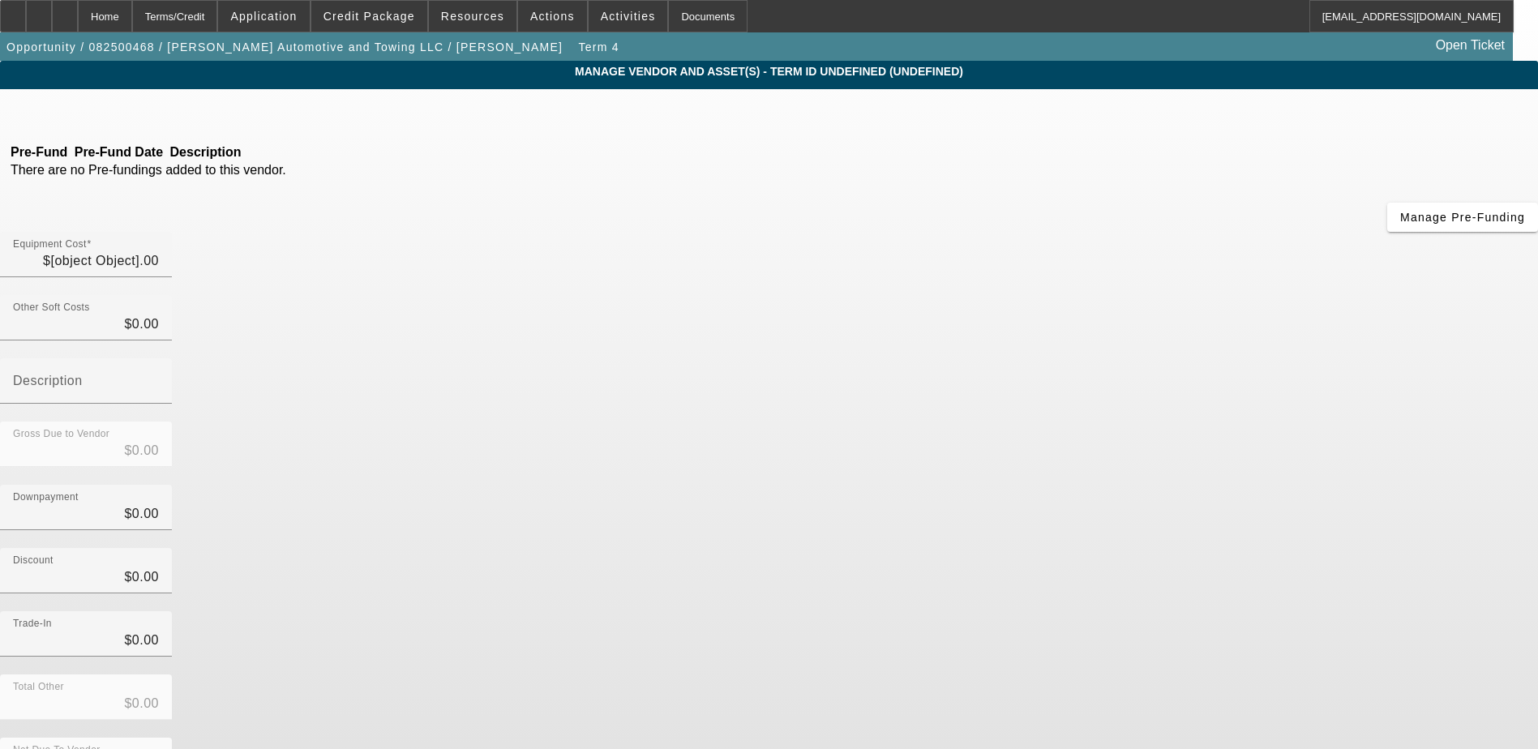
type input "$72,500.00"
click at [79, 113] on icon at bounding box center [79, 112] width 0 height 14
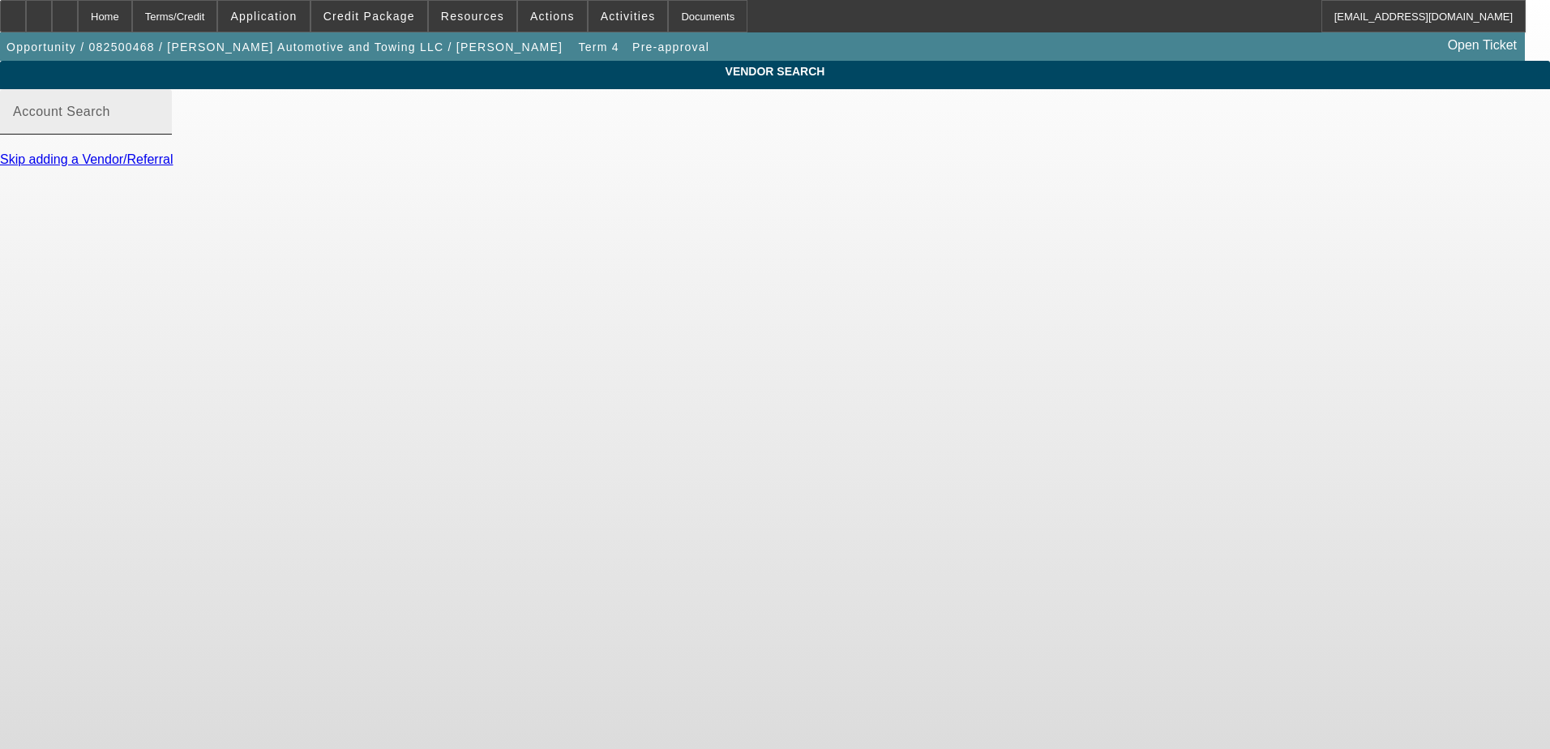
click at [110, 118] on mat-label "Account Search" at bounding box center [61, 112] width 97 height 14
click at [159, 128] on input "Account Search" at bounding box center [86, 118] width 146 height 19
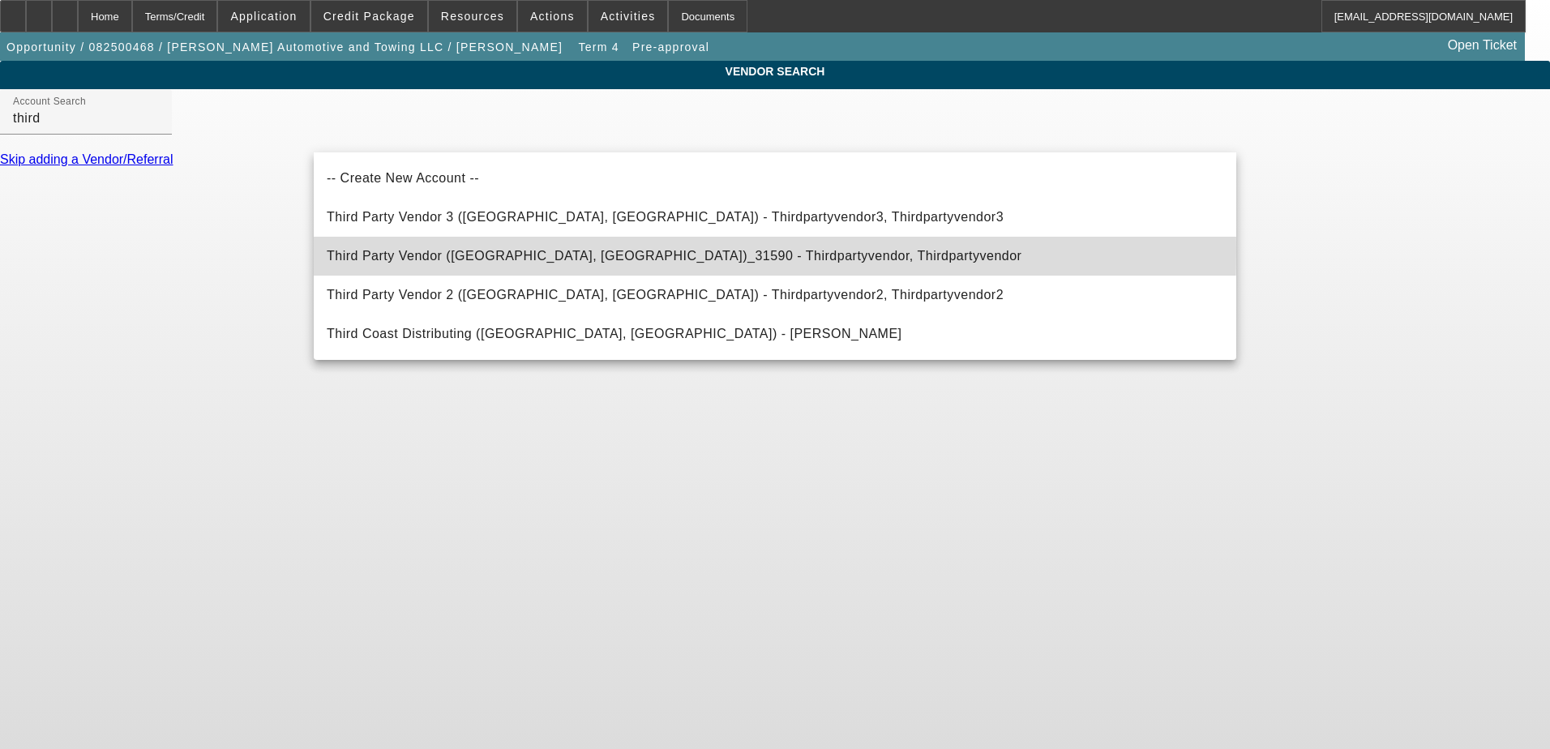
click at [396, 251] on span "Third Party Vendor (Northbrook, IL)_31590 - Thirdpartyvendor, Thirdpartyvendor" at bounding box center [674, 256] width 695 height 14
type input "Third Party Vendor (Northbrook, IL)_31590 - Thirdpartyvendor, Thirdpartyvendor"
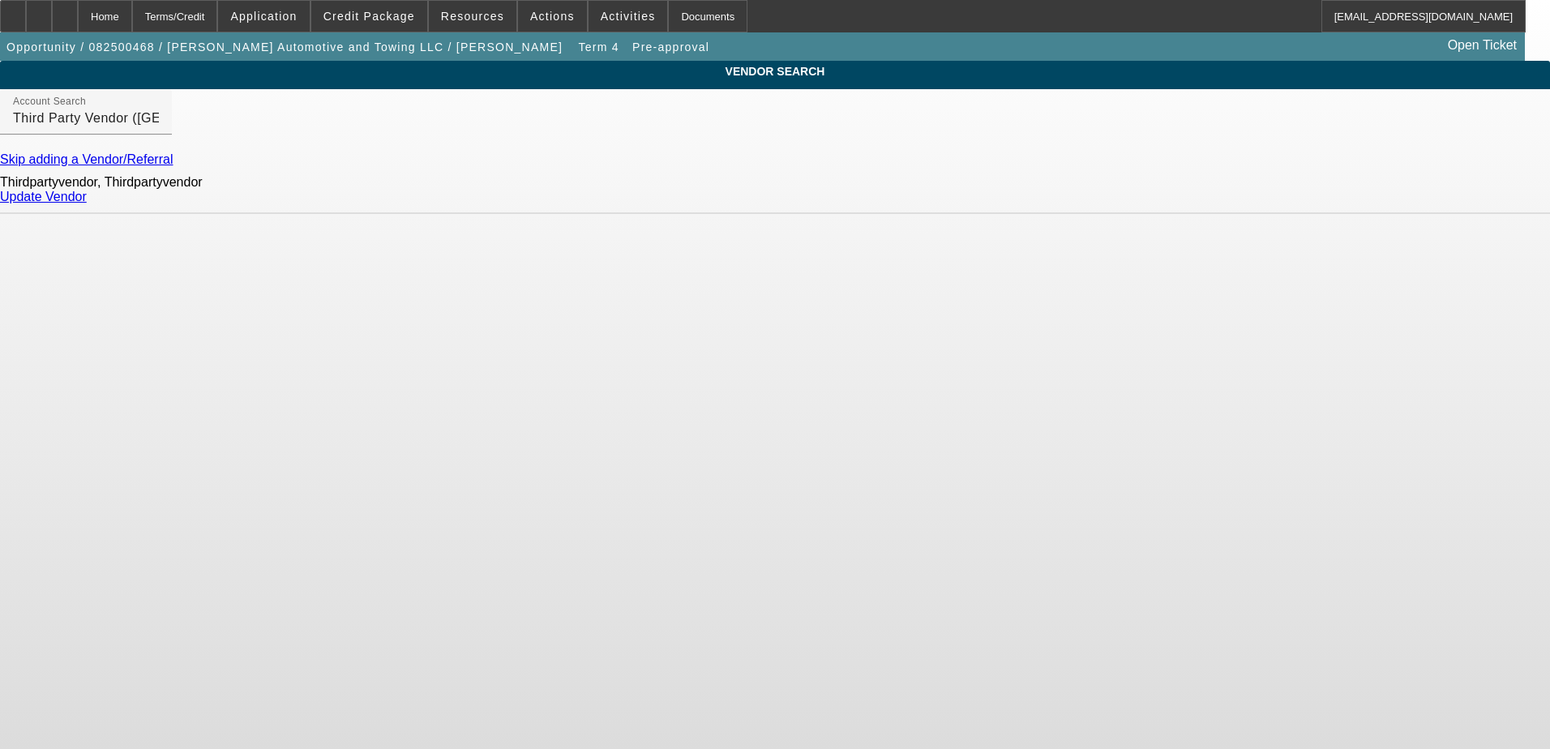
click at [87, 204] on link "Update Vendor" at bounding box center [43, 197] width 87 height 14
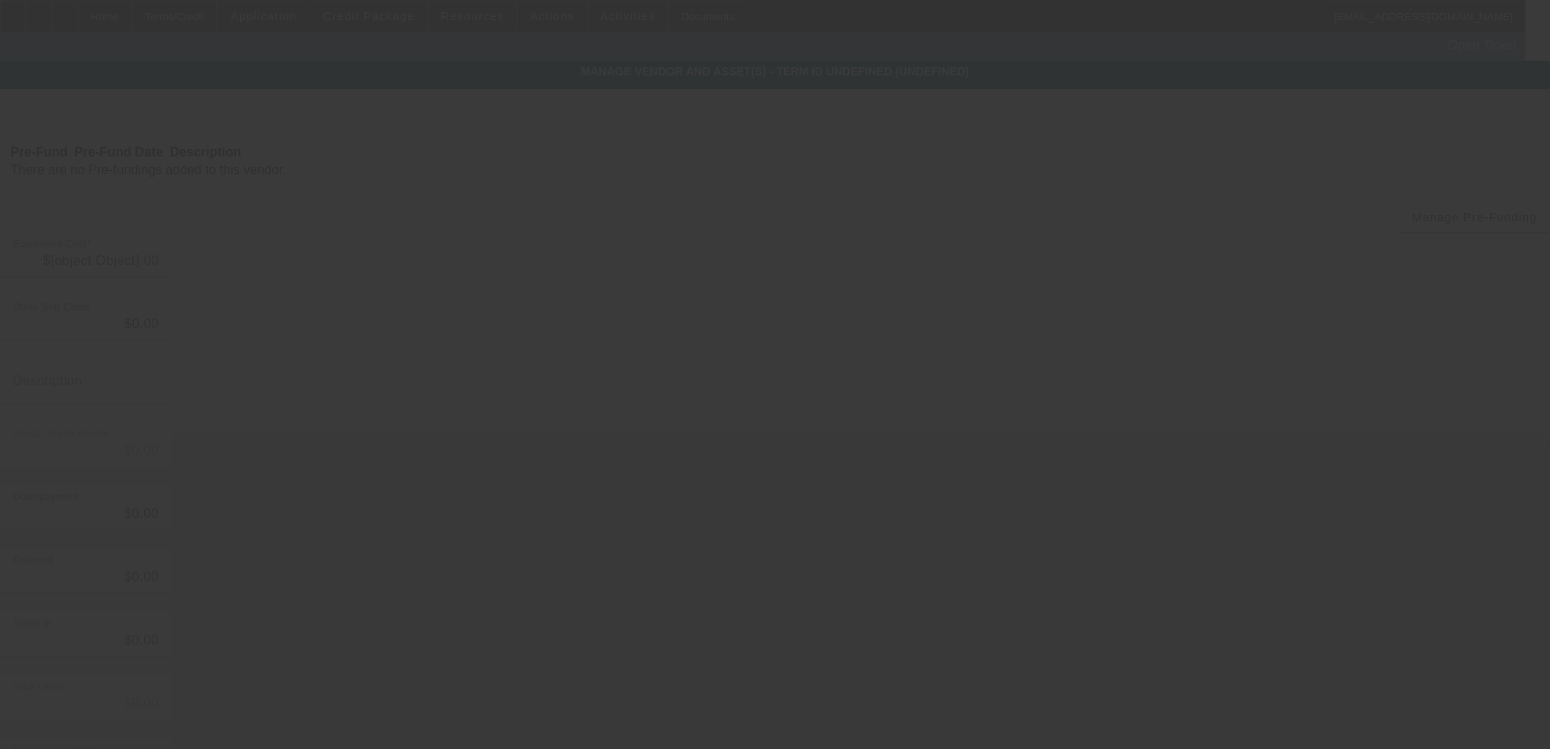
type input "$72,500.00"
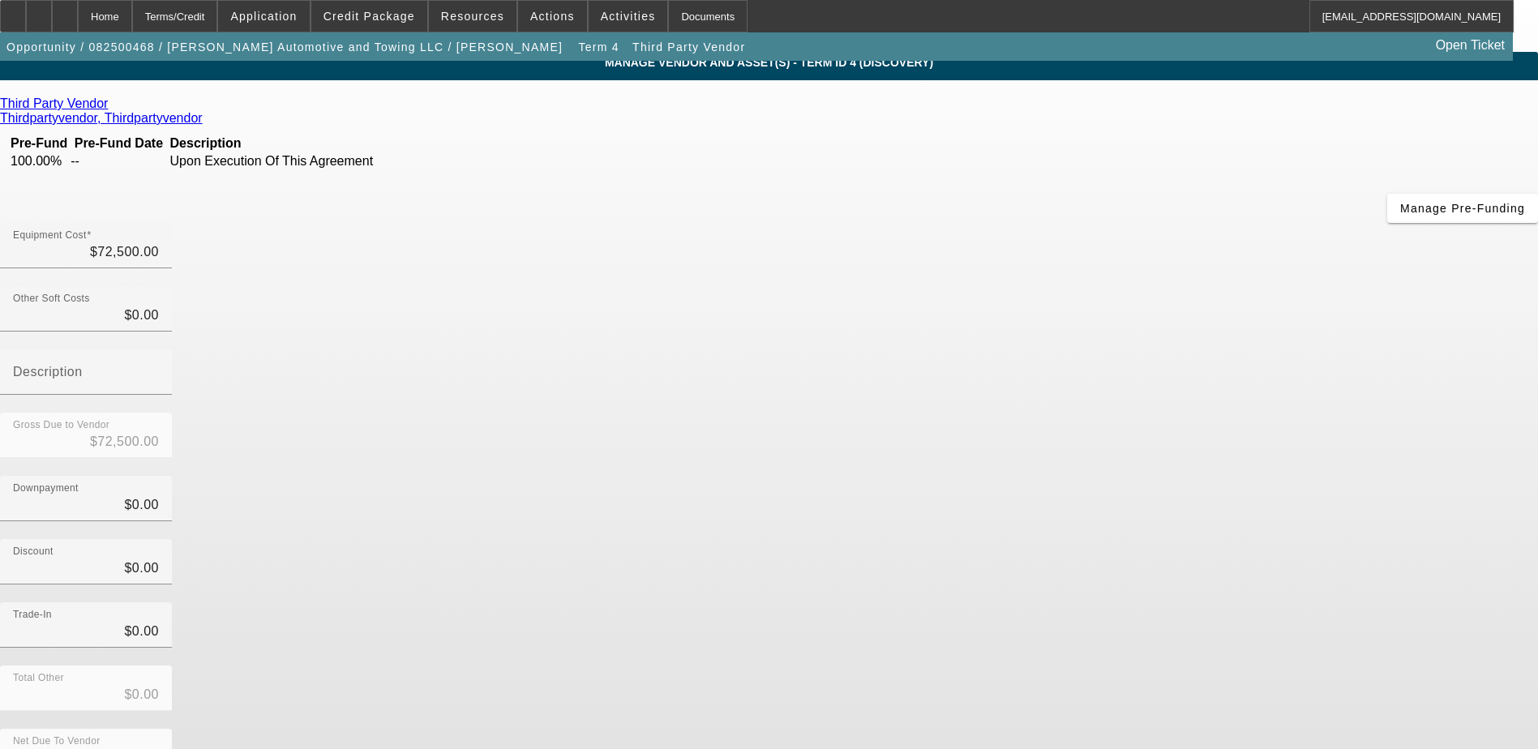
scroll to position [11, 0]
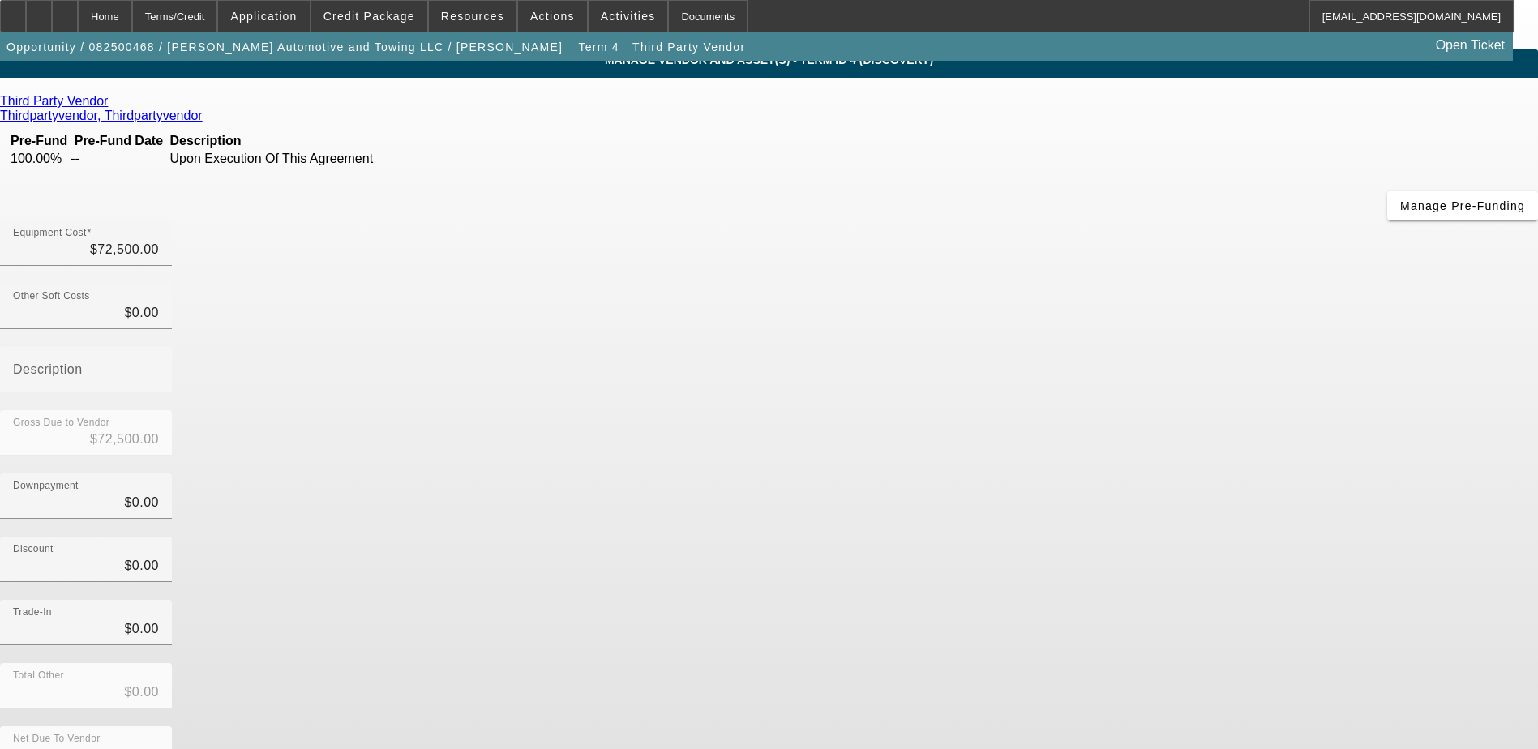
drag, startPoint x: 1181, startPoint y: 715, endPoint x: 1134, endPoint y: 711, distance: 46.4
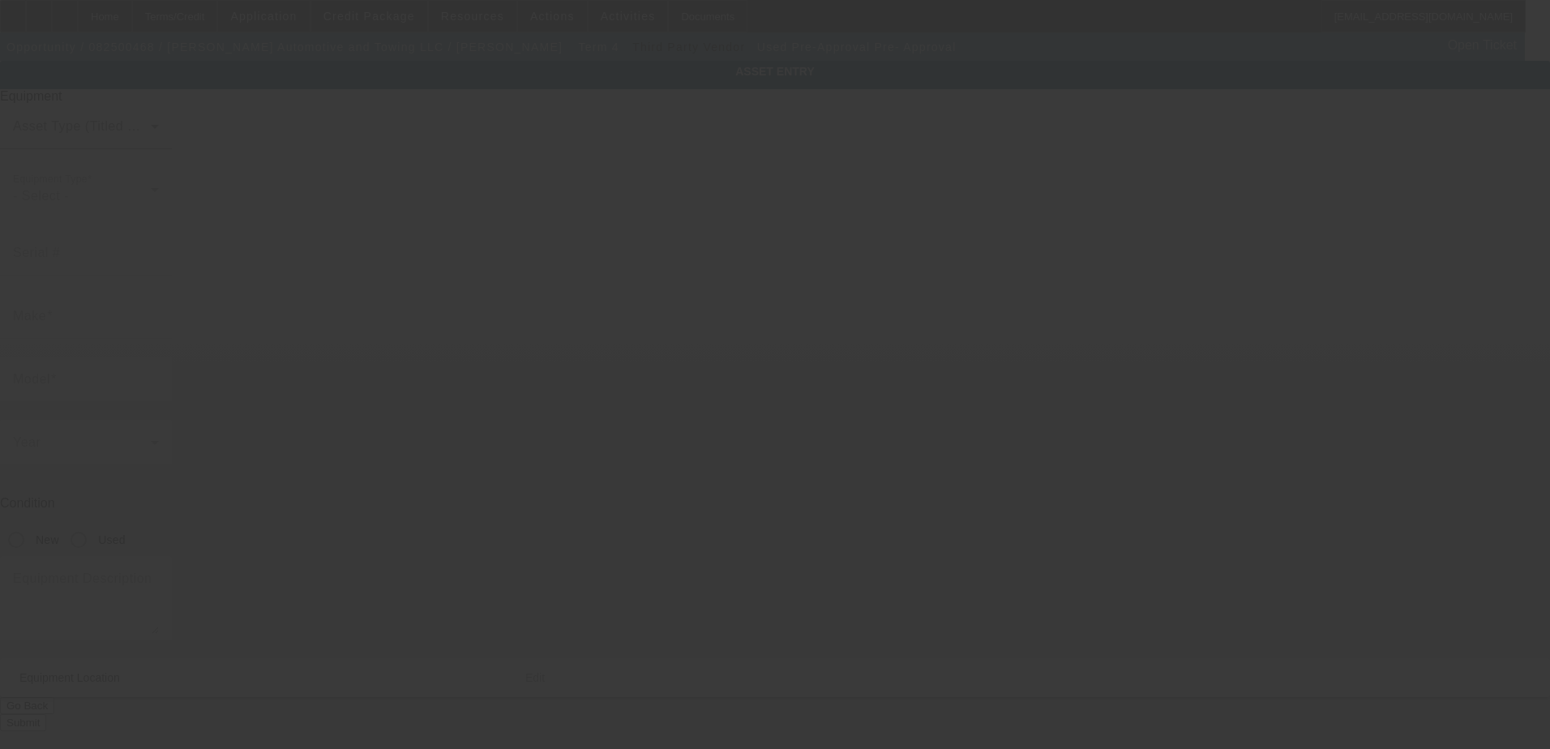
type input "Pre-Approval"
type input "Pre- Approval"
radio input "true"
type input "1200 Woodruff Rd"
type input "Bldg 104"
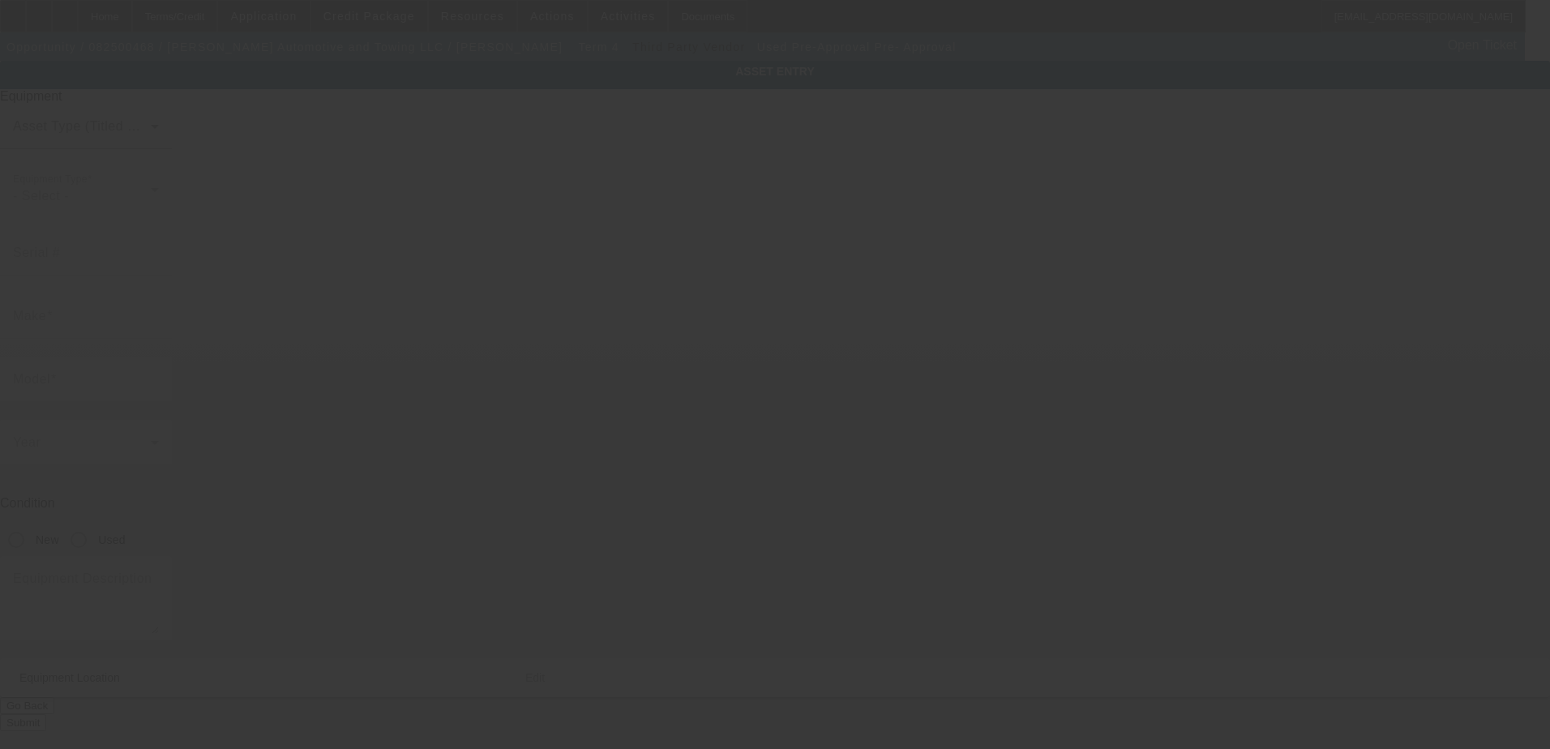
type input "Greenville"
type input "29607"
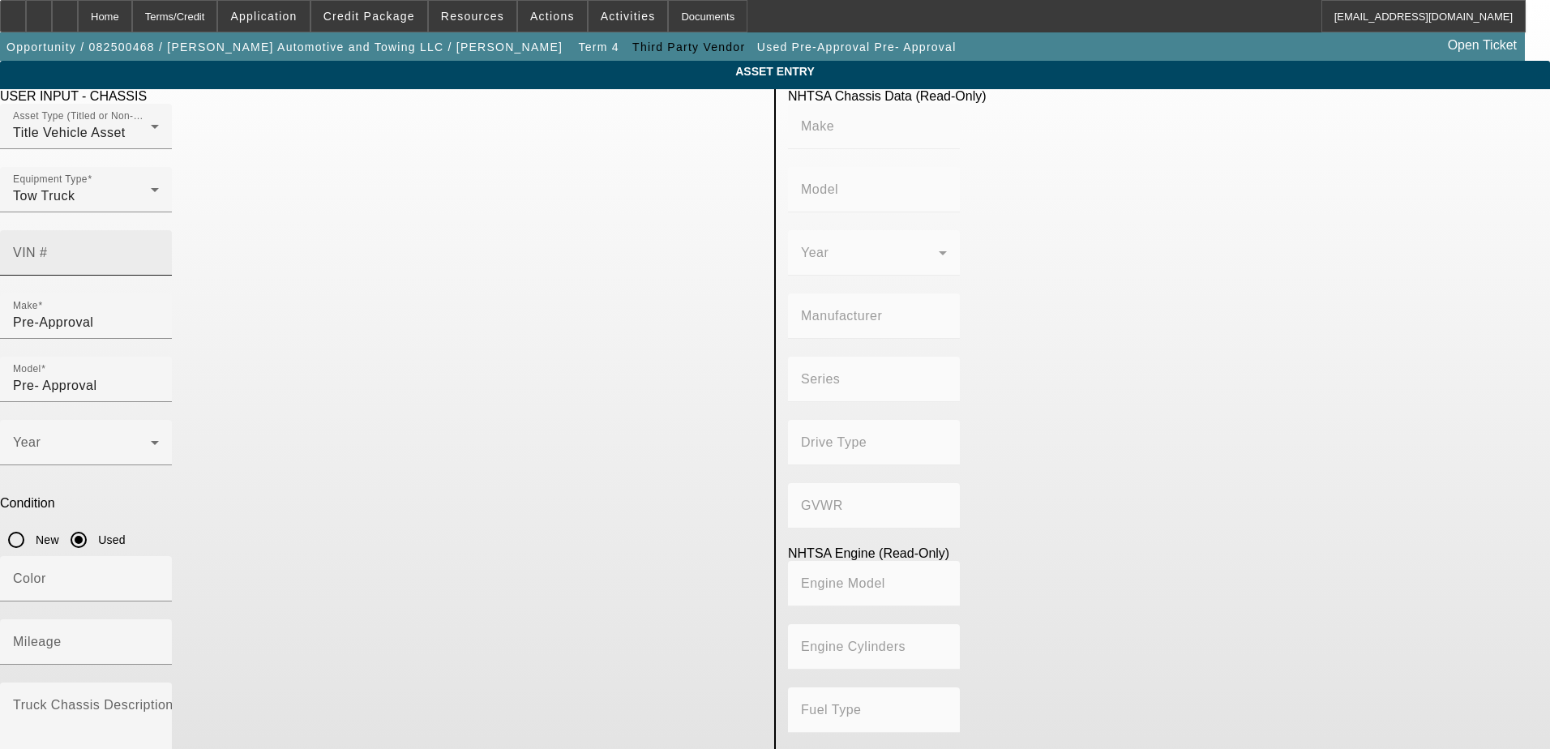
click at [159, 250] on input "VIN #" at bounding box center [86, 259] width 146 height 19
type input "1HTEUMML6NH545637"
type input "INTERNATIONAL"
type input "MV607"
type input "INTERNATIONAL MOTORS, LLC"
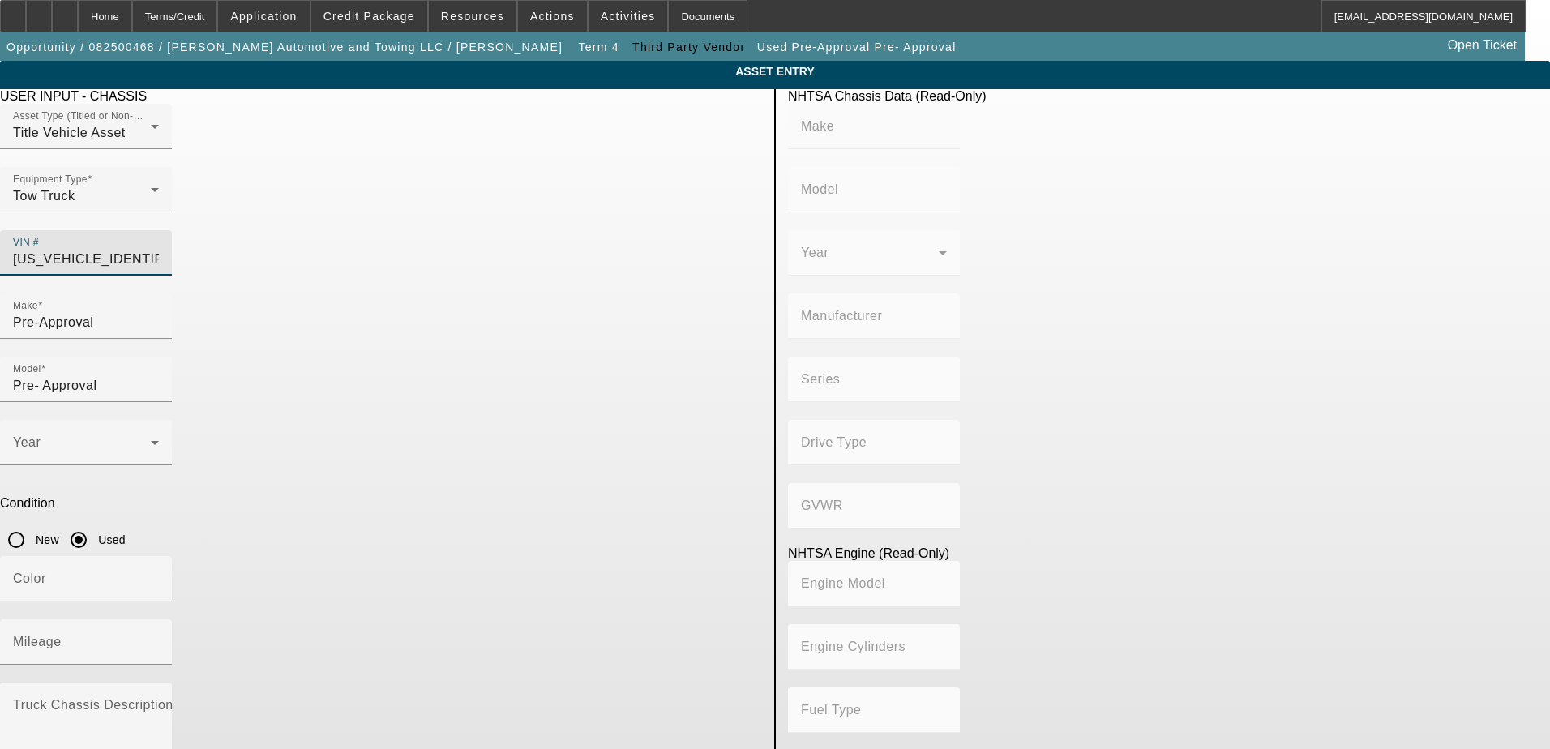
type input "MV"
type input "4x2"
type input "Class 6: 19,501 - 26,000 lb (8,845 - 11,794 kg)"
type input "B 6.7"
type input "Diesel"
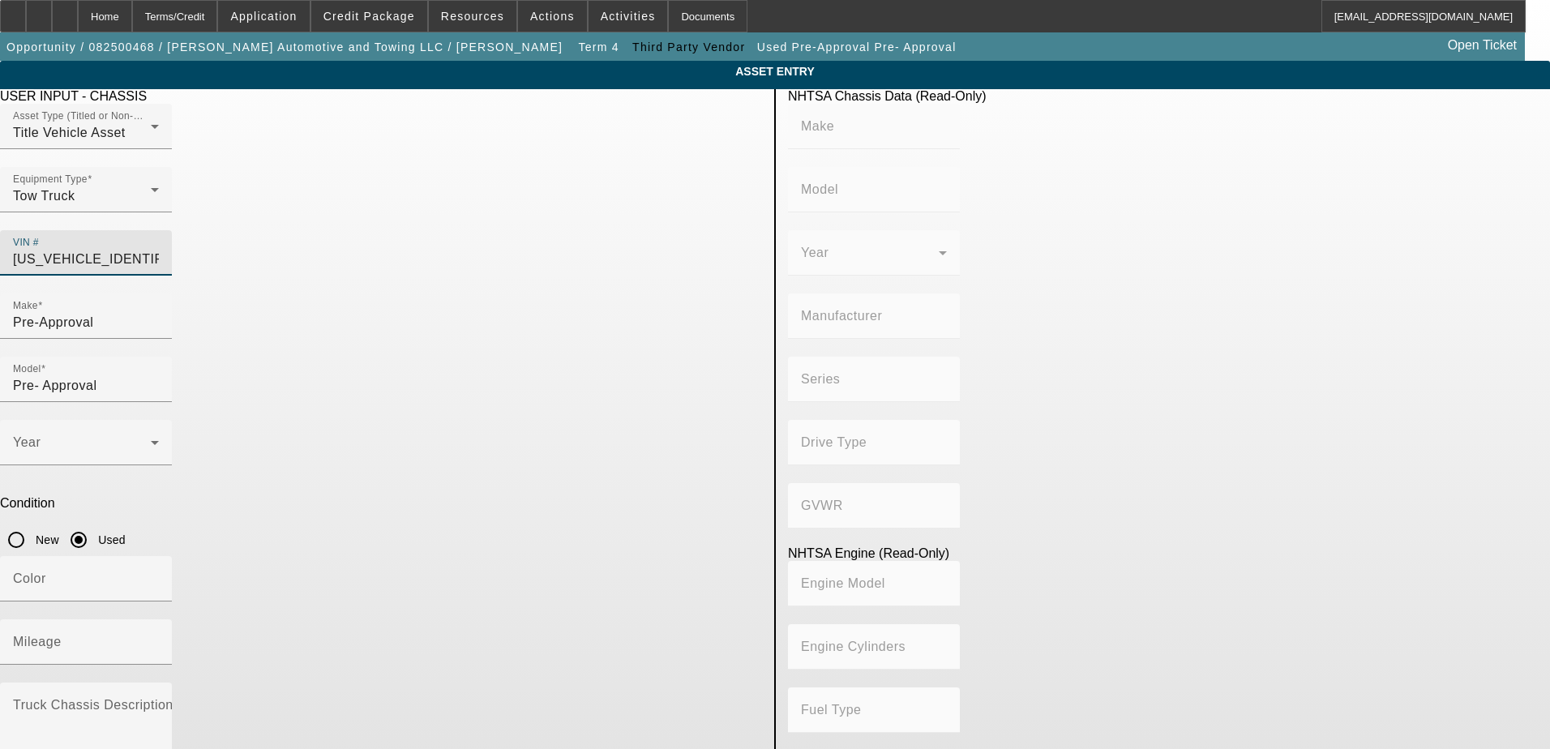
type input "408.85908543470"
type input "6.7"
type input "1HTEUMML6NH545637"
click at [159, 556] on div "Color" at bounding box center [86, 578] width 146 height 45
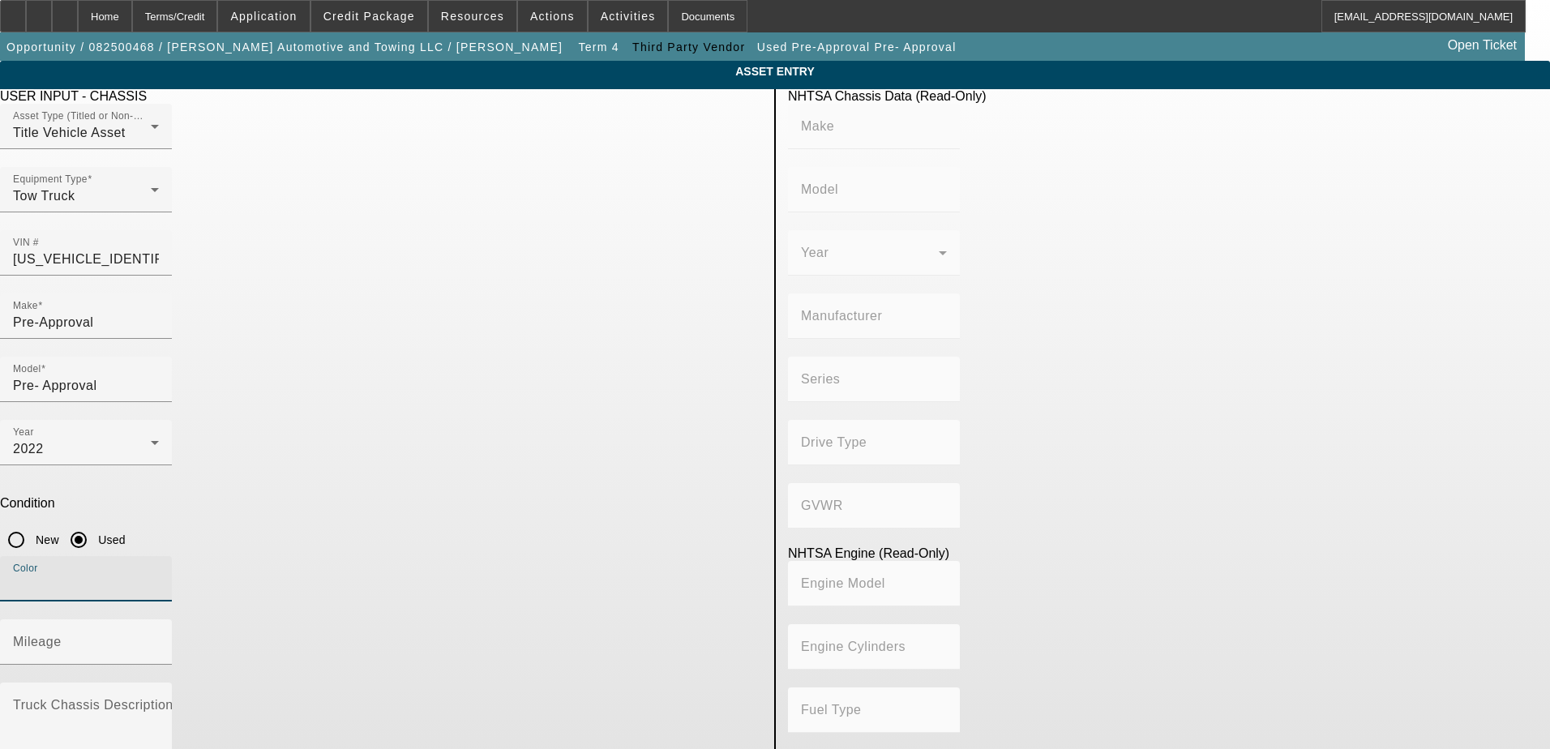
type input "INTERNATIONAL"
type input "MV607"
type input "INTERNATIONAL MOTORS, LLC"
type input "MV"
type input "4x2"
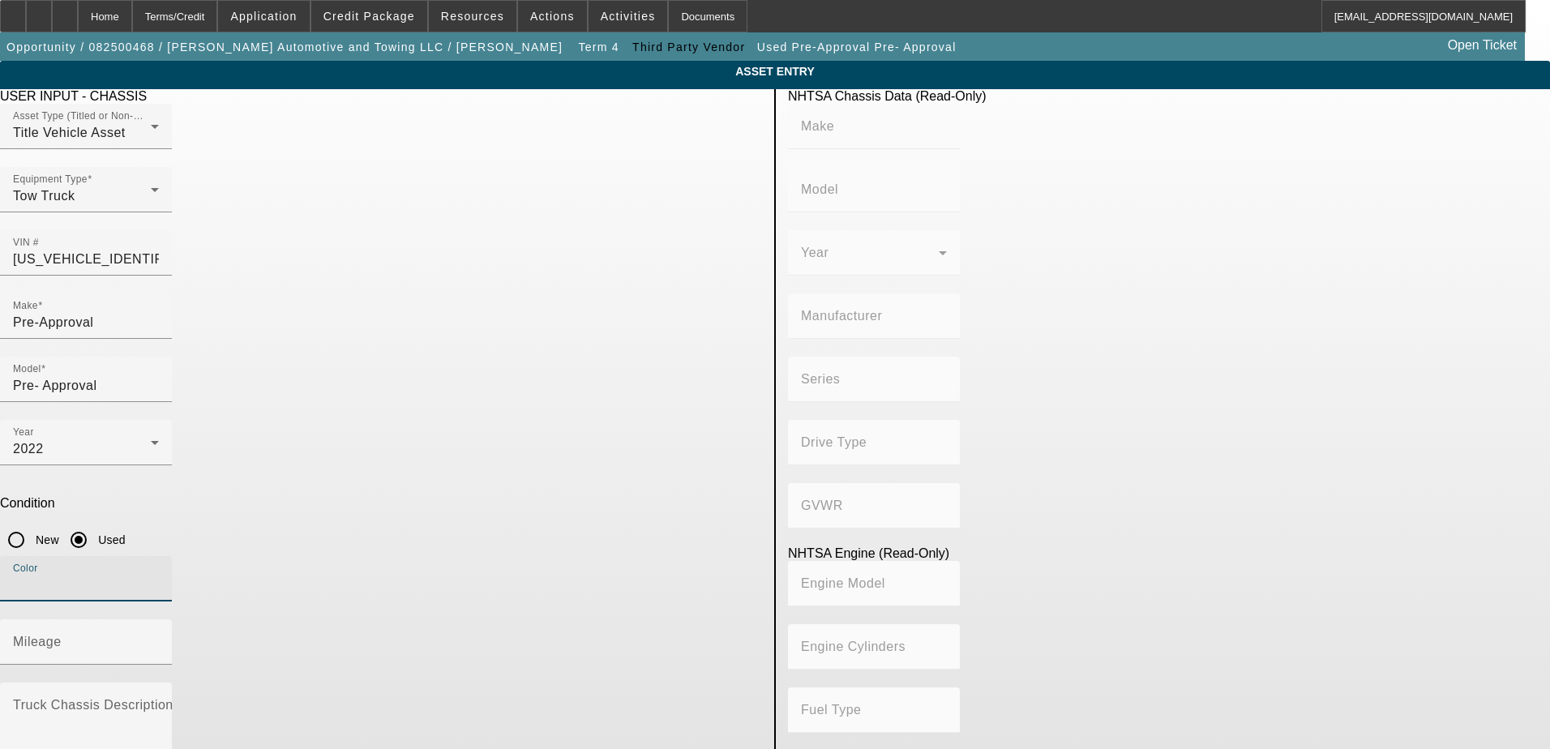
type input "Class 6: 19,501 - 26,000 lb (8,845 - 11,794 kg)"
type input "B 6.7"
type input "Diesel"
type input "408.85908543470"
type input "6.7"
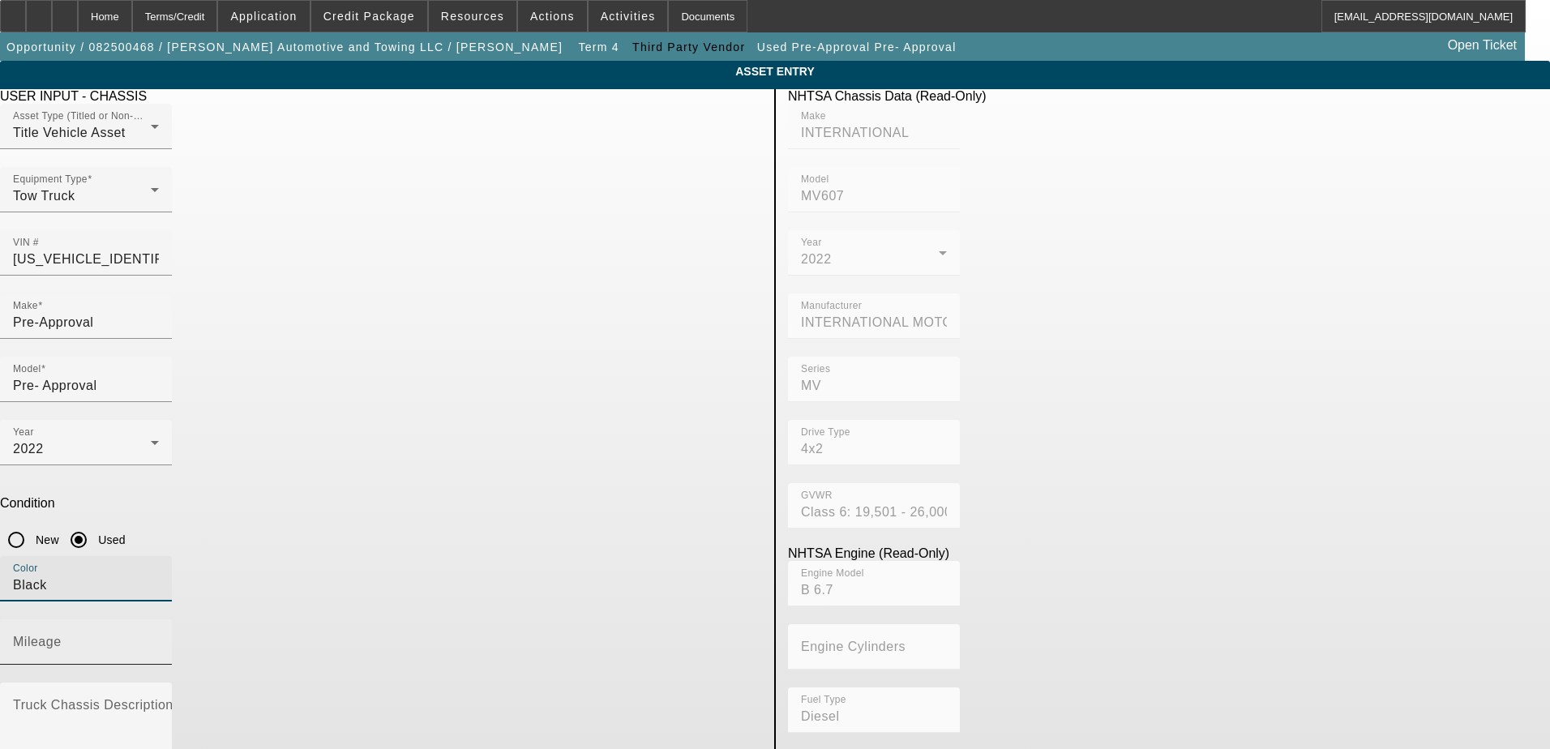
type input "Black"
click at [159, 619] on div "Mileage" at bounding box center [86, 641] width 146 height 45
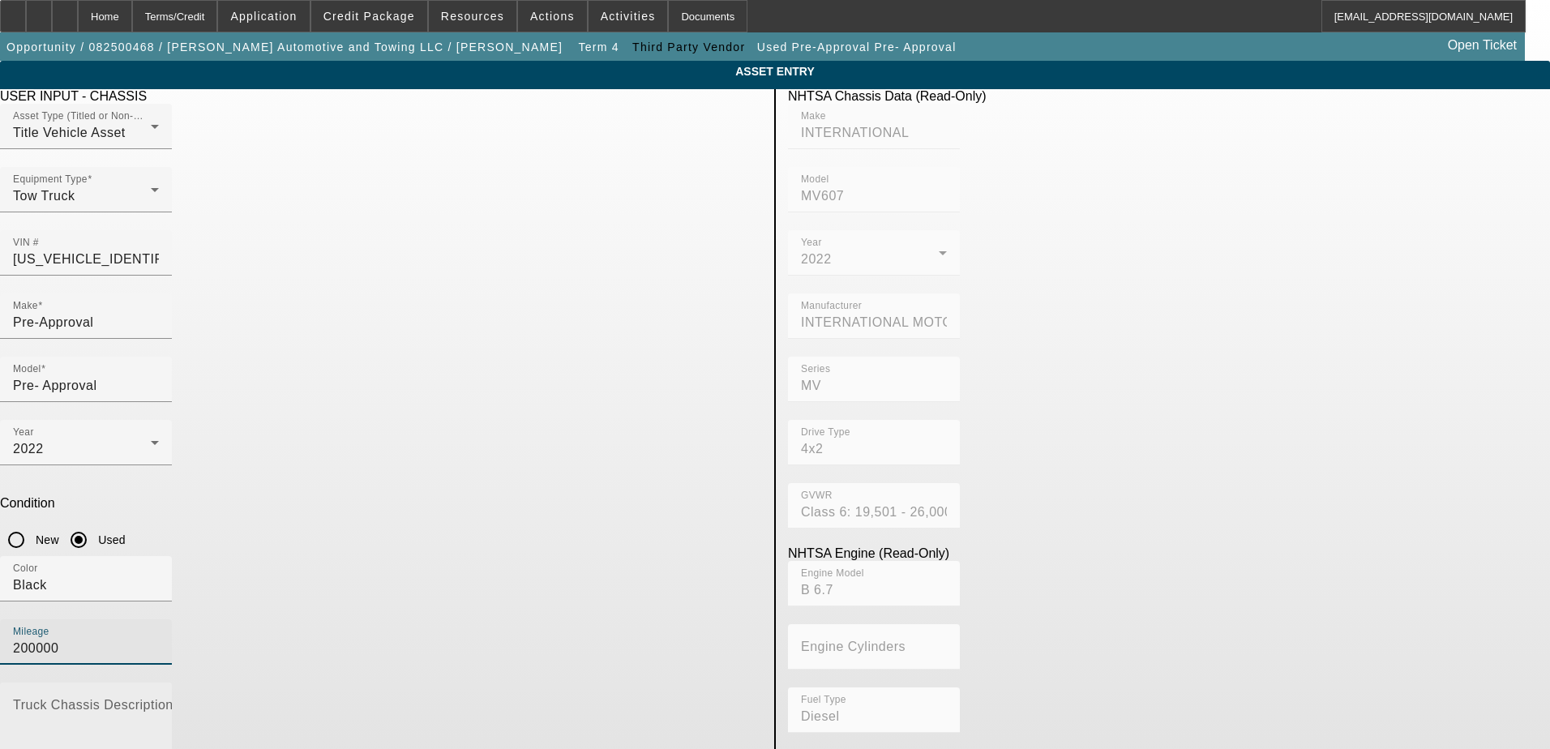
type input "200000"
click at [378, 698] on mat-label "Truck Chassis Description (Describe the truck chassis only)" at bounding box center [195, 705] width 365 height 14
click at [159, 702] on textarea "Truck Chassis Description (Describe the truck chassis only)" at bounding box center [86, 731] width 146 height 58
paste textarea "2022 INTERNATIONAL mv607"
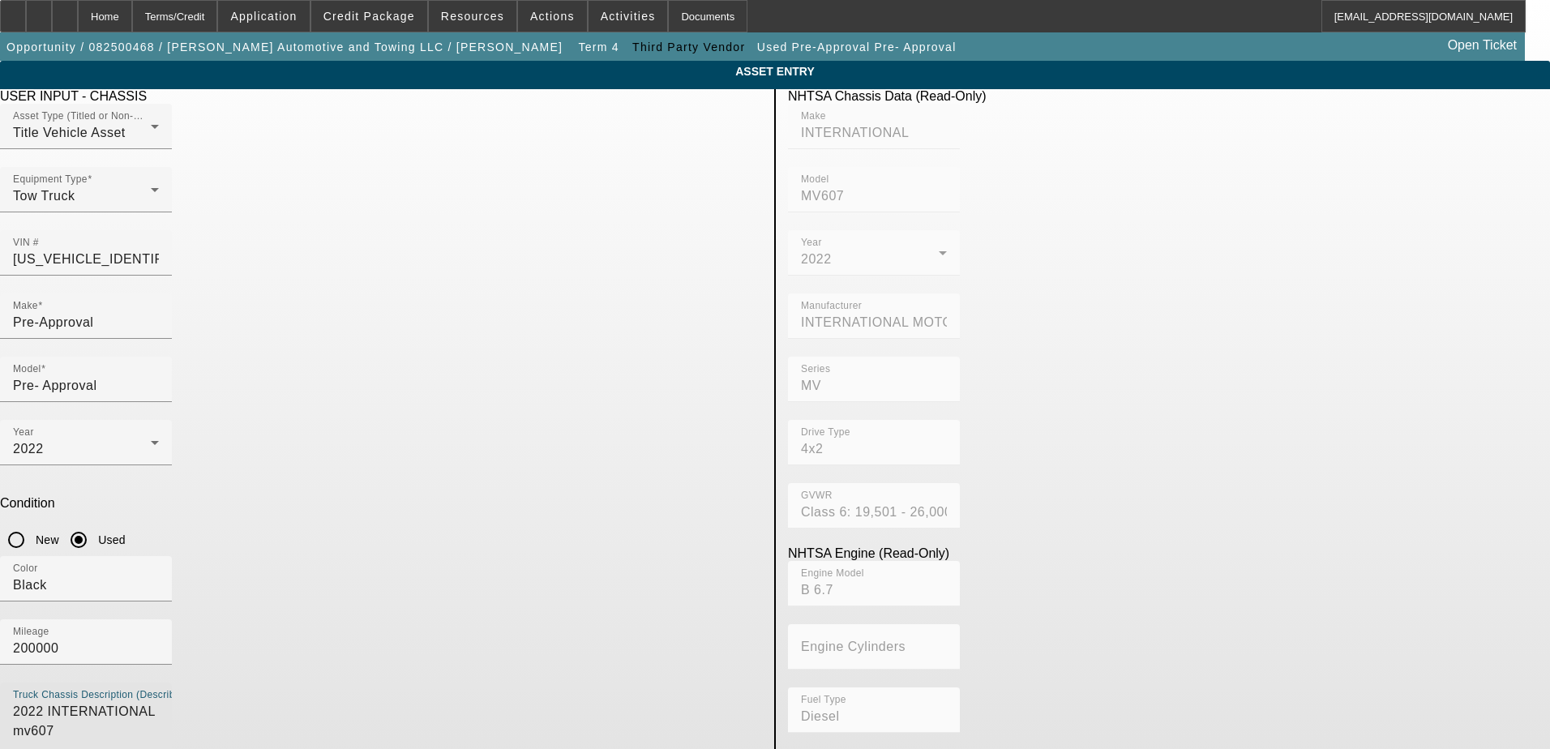
type textarea "2022 INTERNATIONAL mv607"
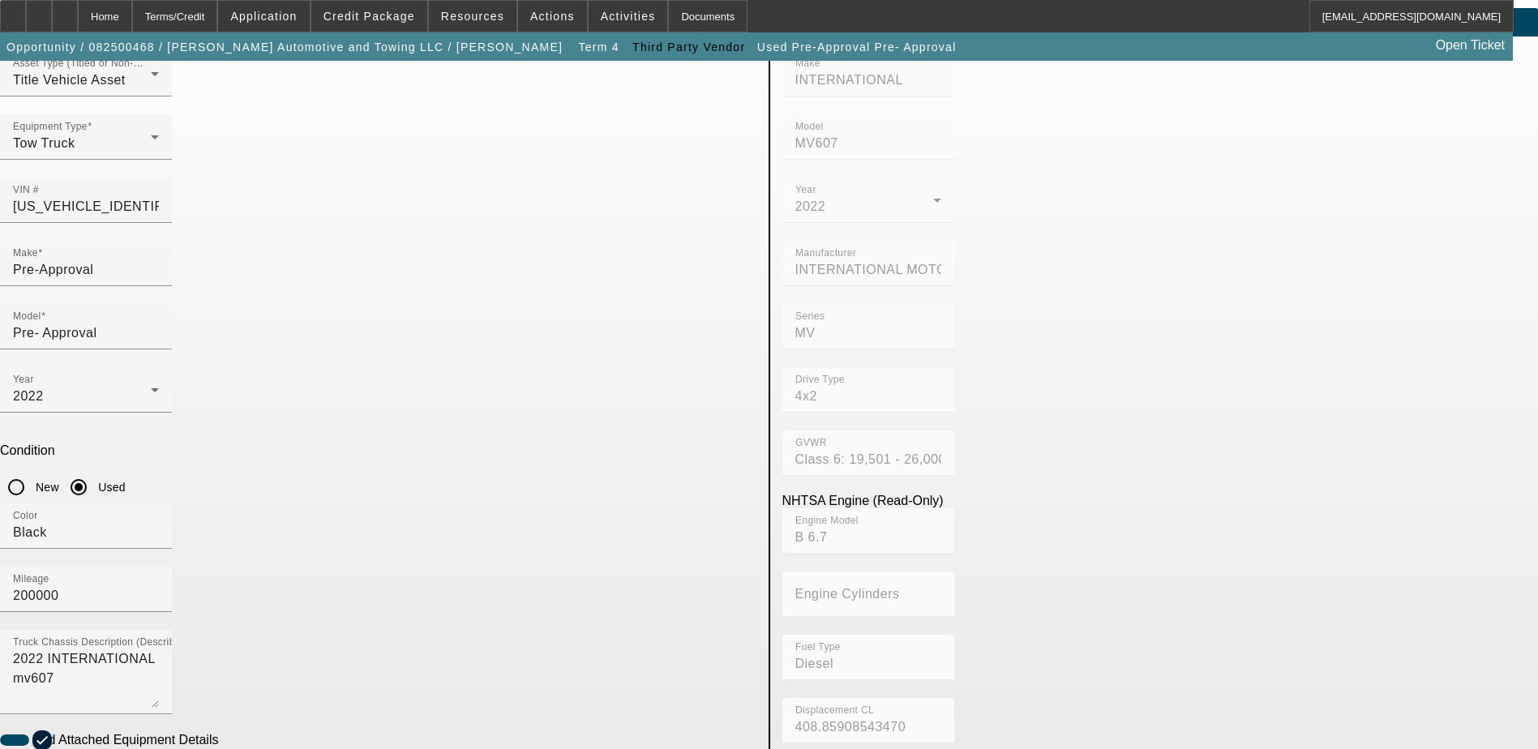
scroll to position [81, 0]
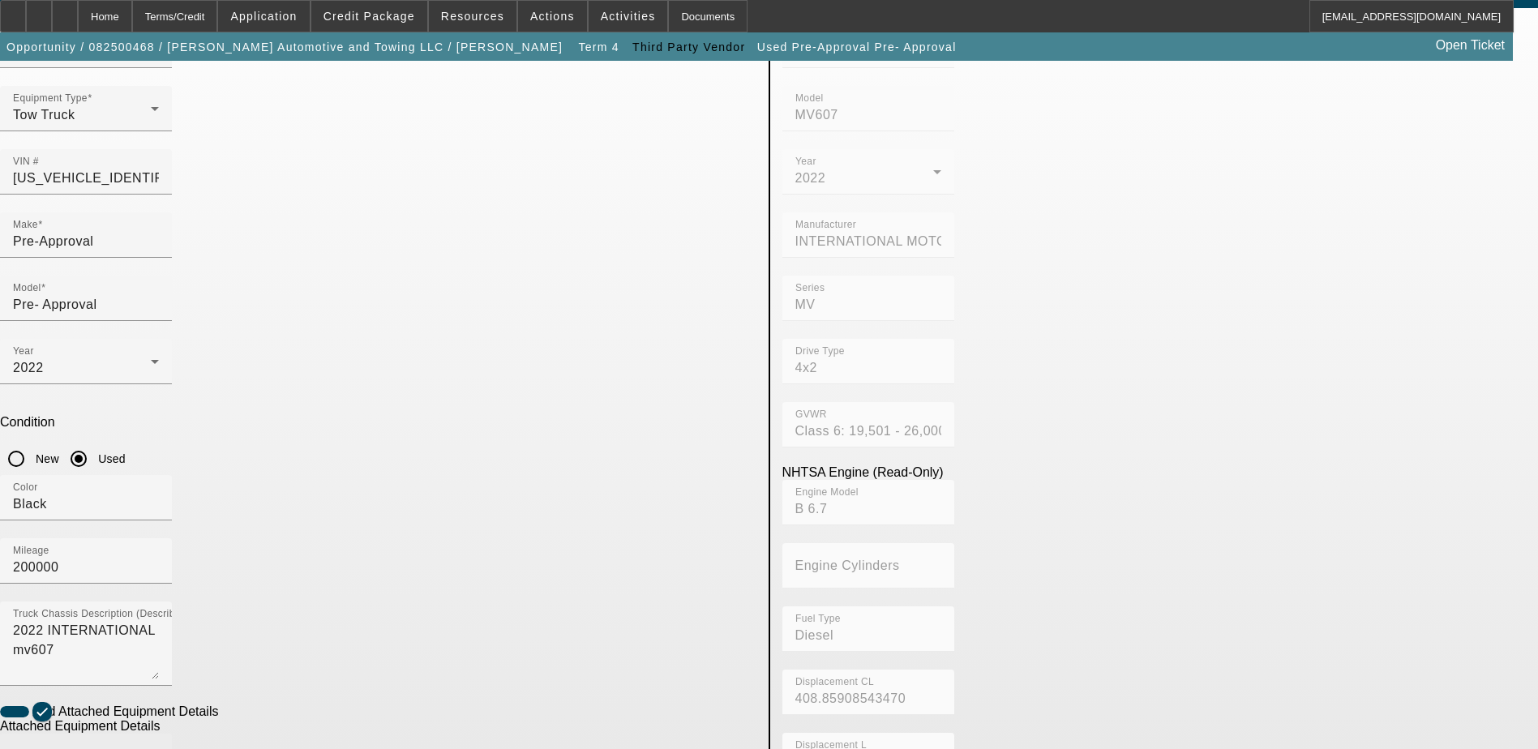
click at [159, 734] on div "Make" at bounding box center [86, 756] width 146 height 45
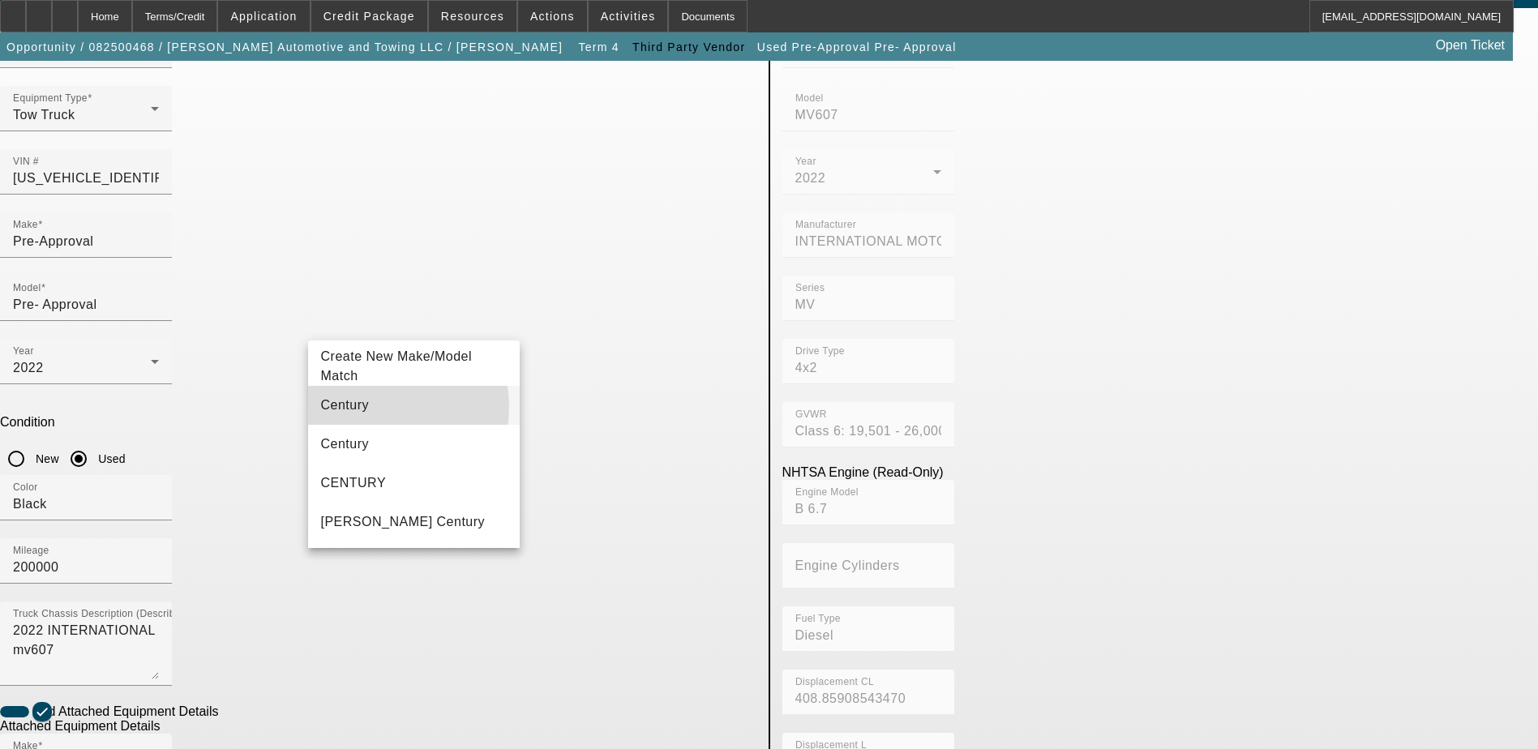
click at [370, 407] on mat-option "Century" at bounding box center [414, 405] width 212 height 39
type input "Century"
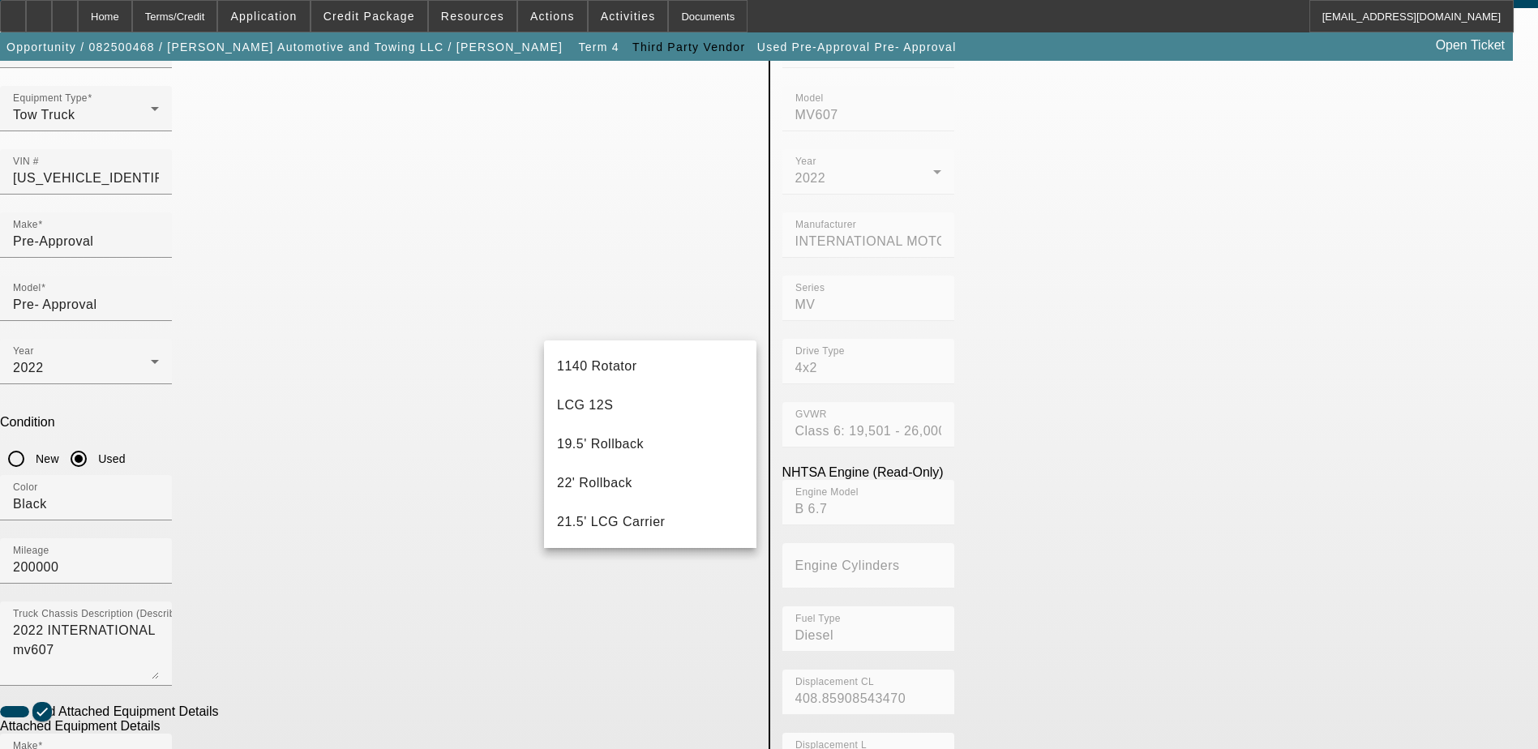
scroll to position [97, 0]
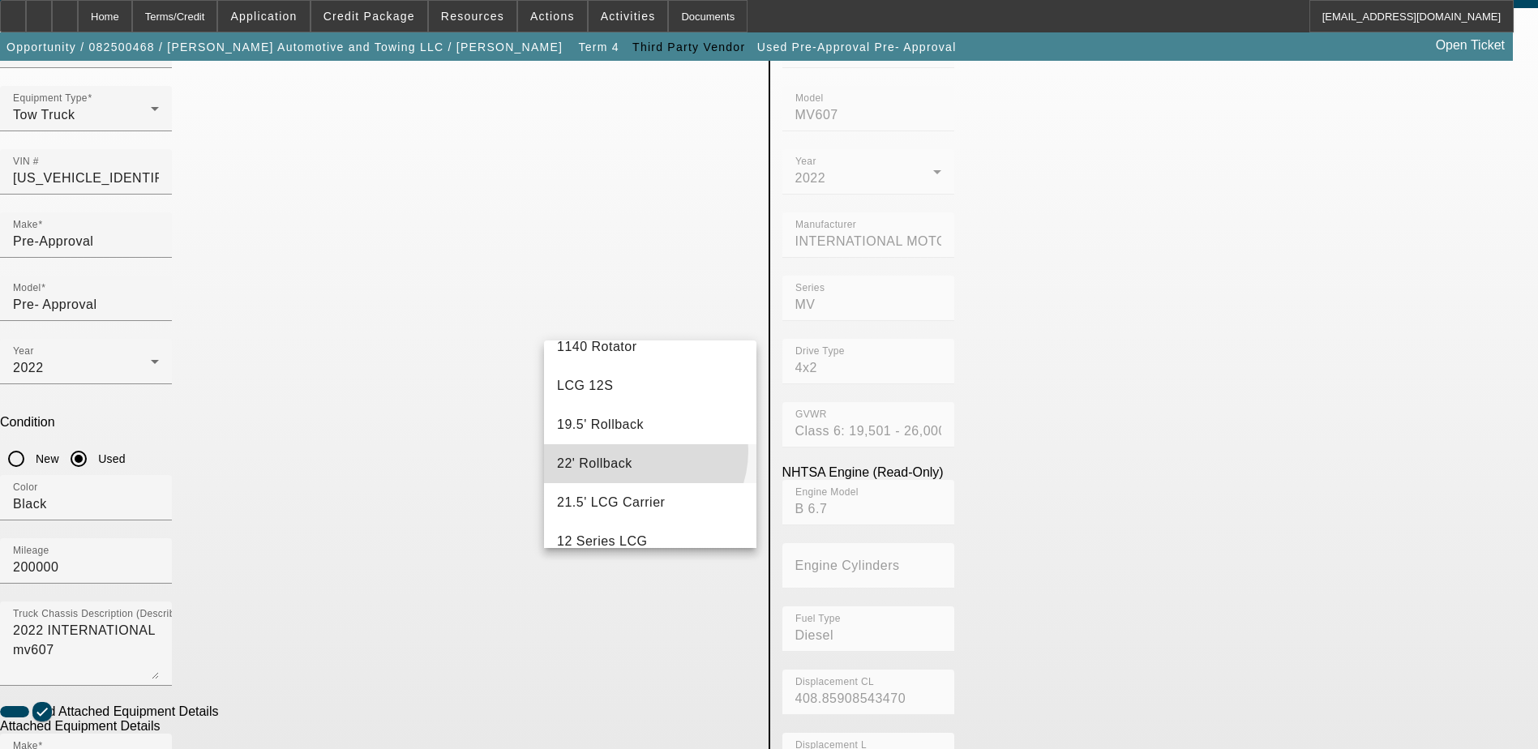
click at [634, 451] on mat-option "22' Rollback" at bounding box center [650, 463] width 212 height 39
type input "22' Rollback"
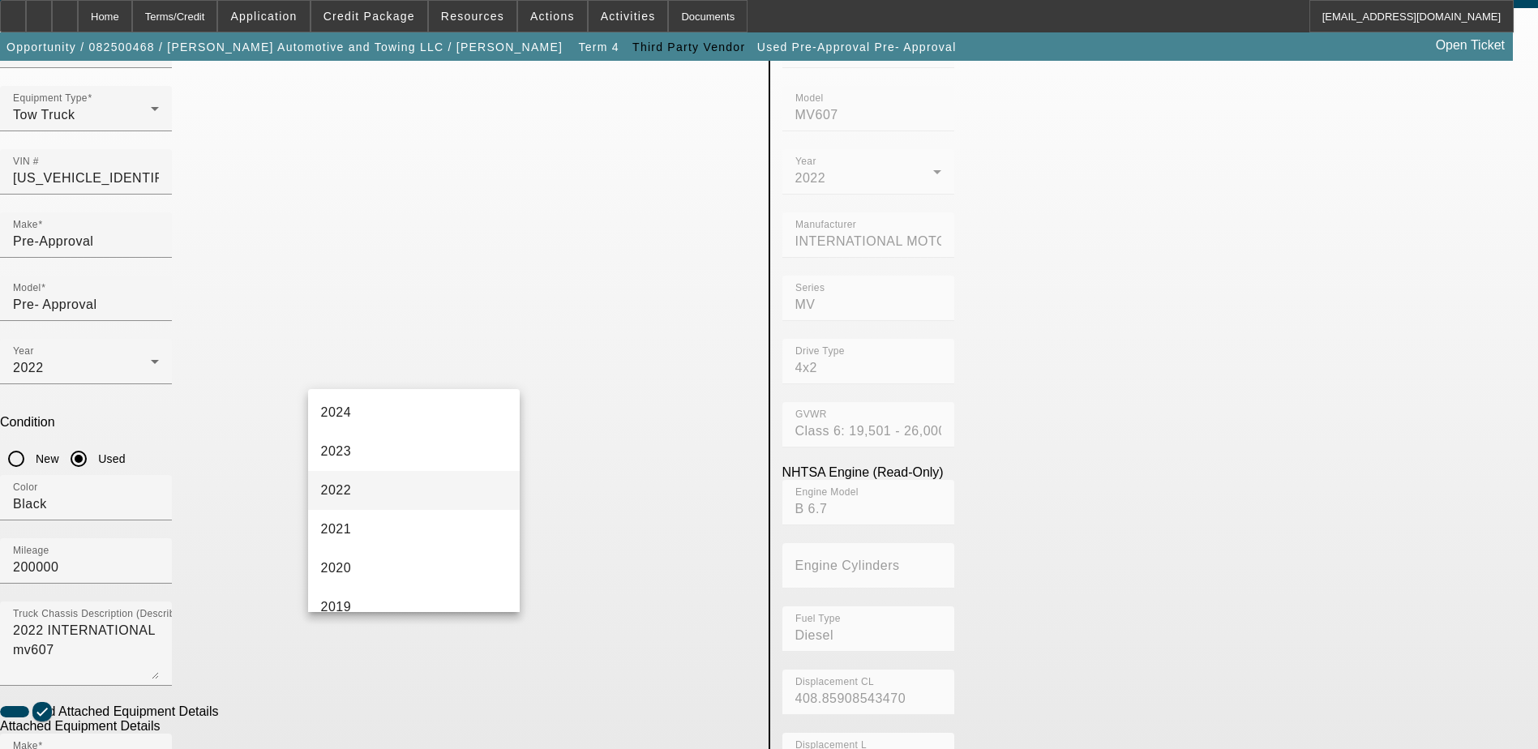
scroll to position [162, 0]
click at [386, 486] on mat-option "2022" at bounding box center [414, 486] width 212 height 39
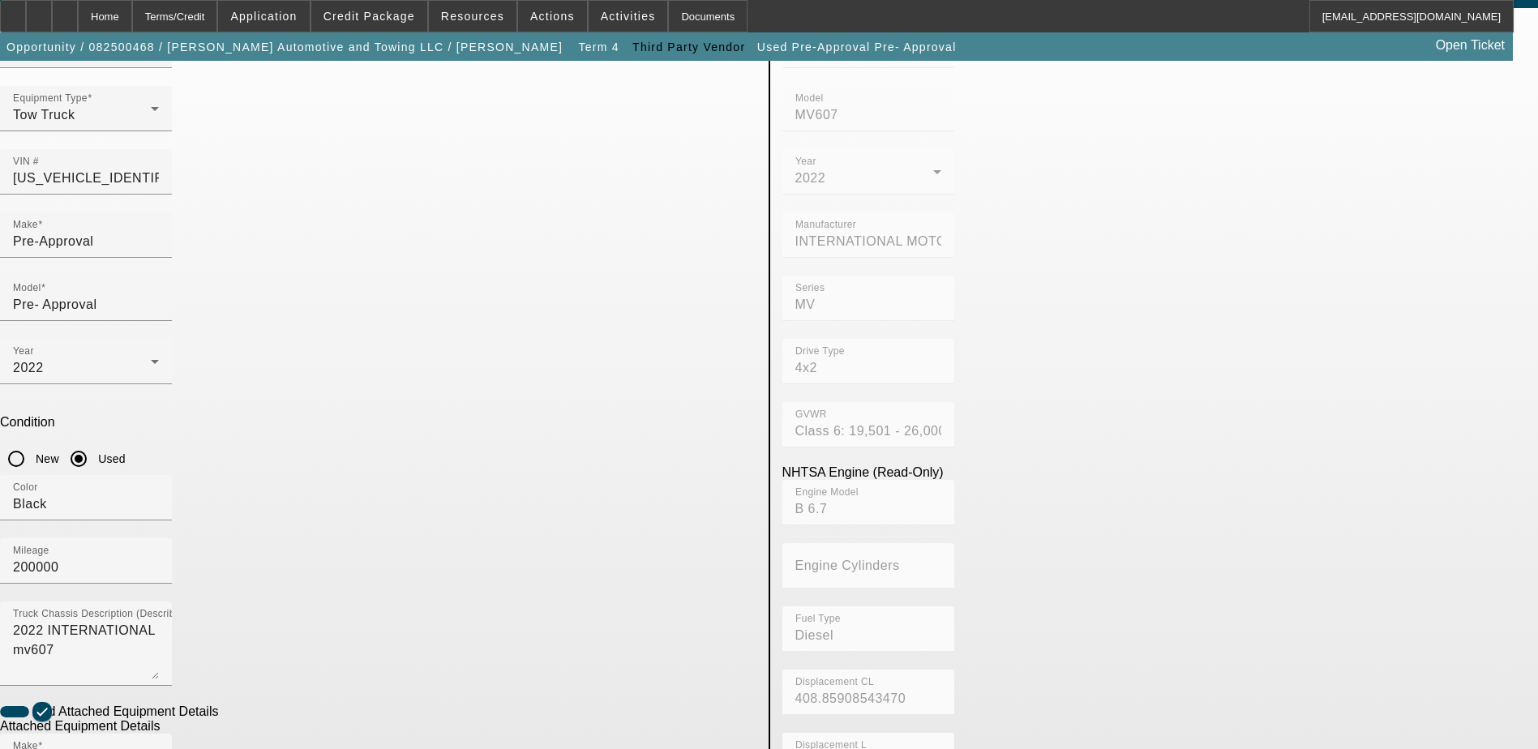
radio input "true"
checkbox input "true"
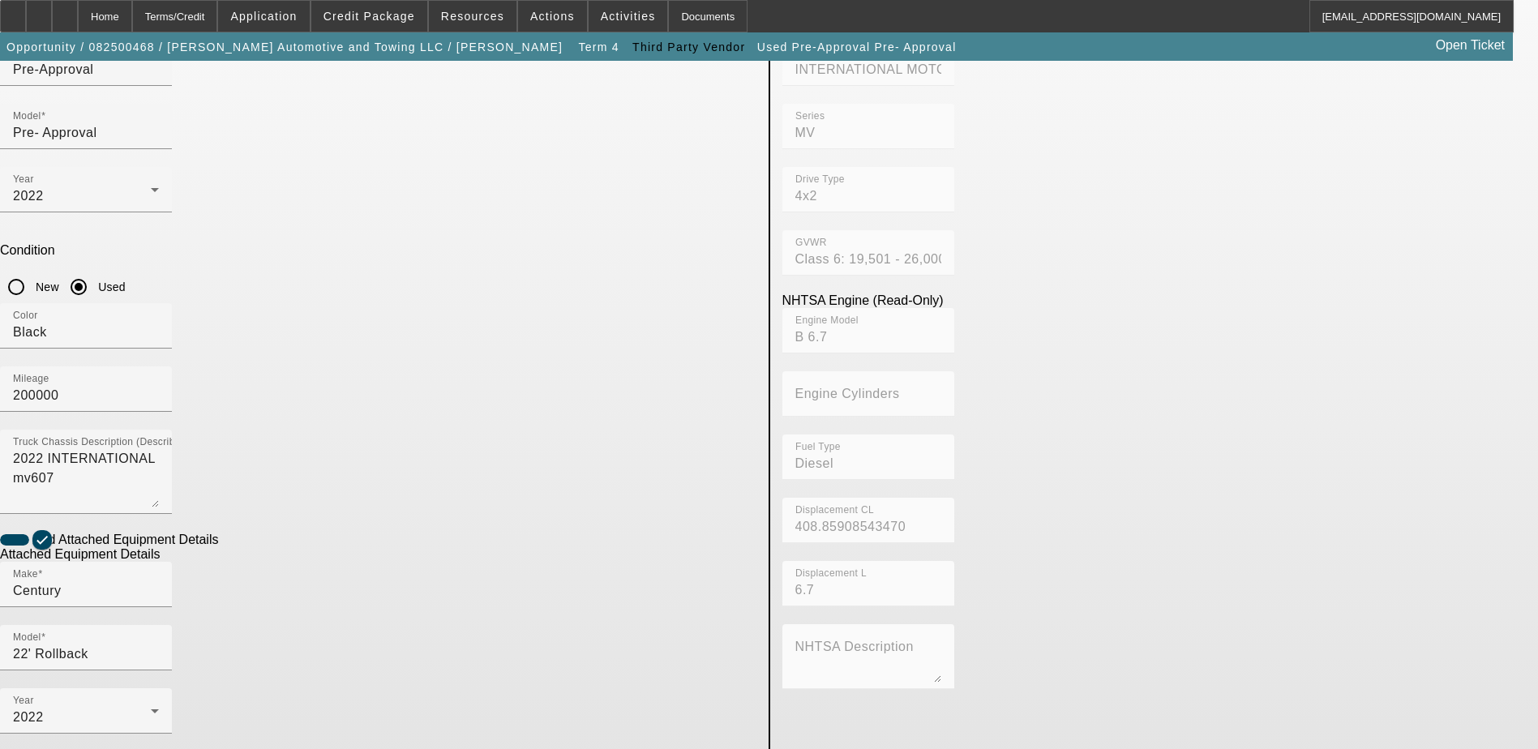
scroll to position [295, 0]
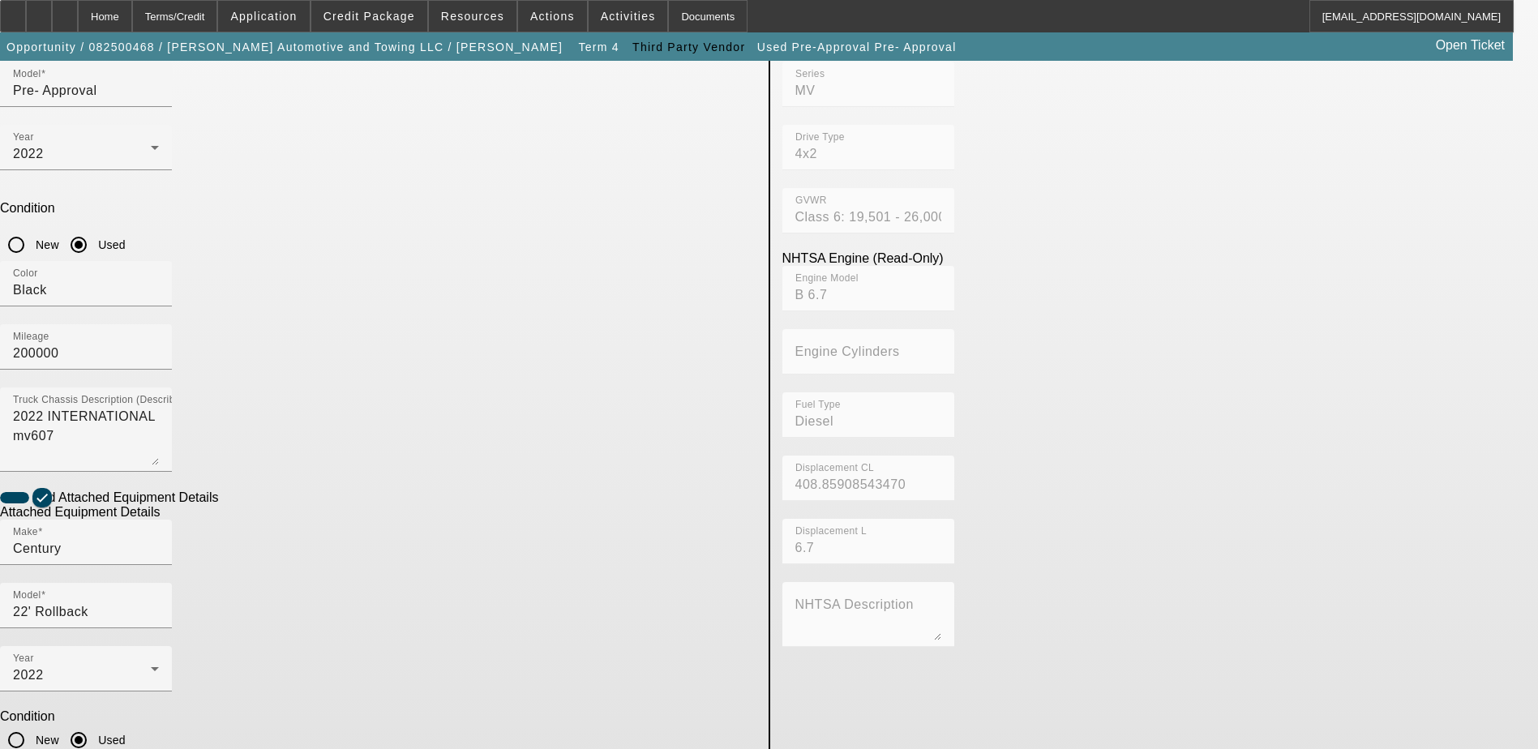
paste textarea "22ft century steel bed with wheel lift"
type textarea "22ft century steel bed with wheel lift"
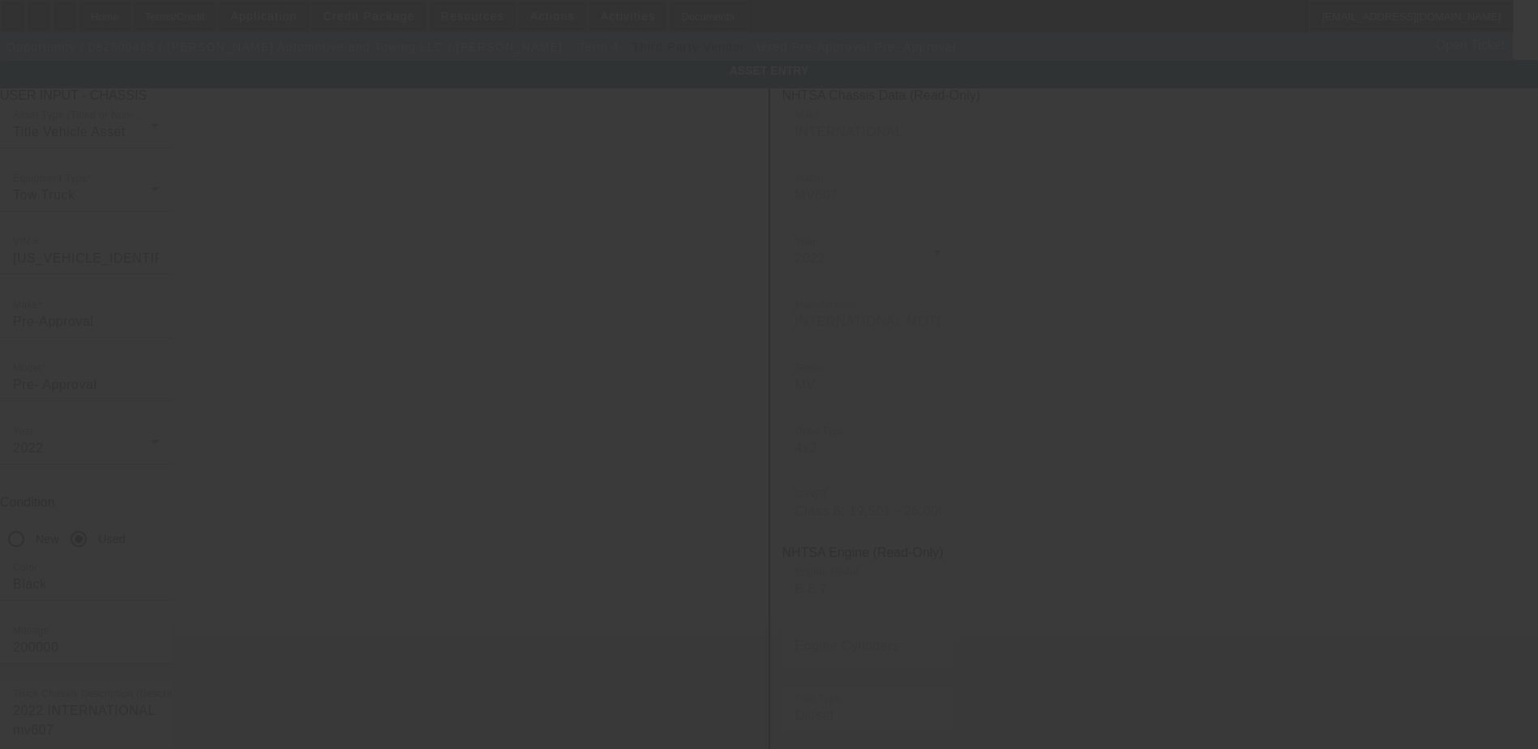
scroll to position [0, 0]
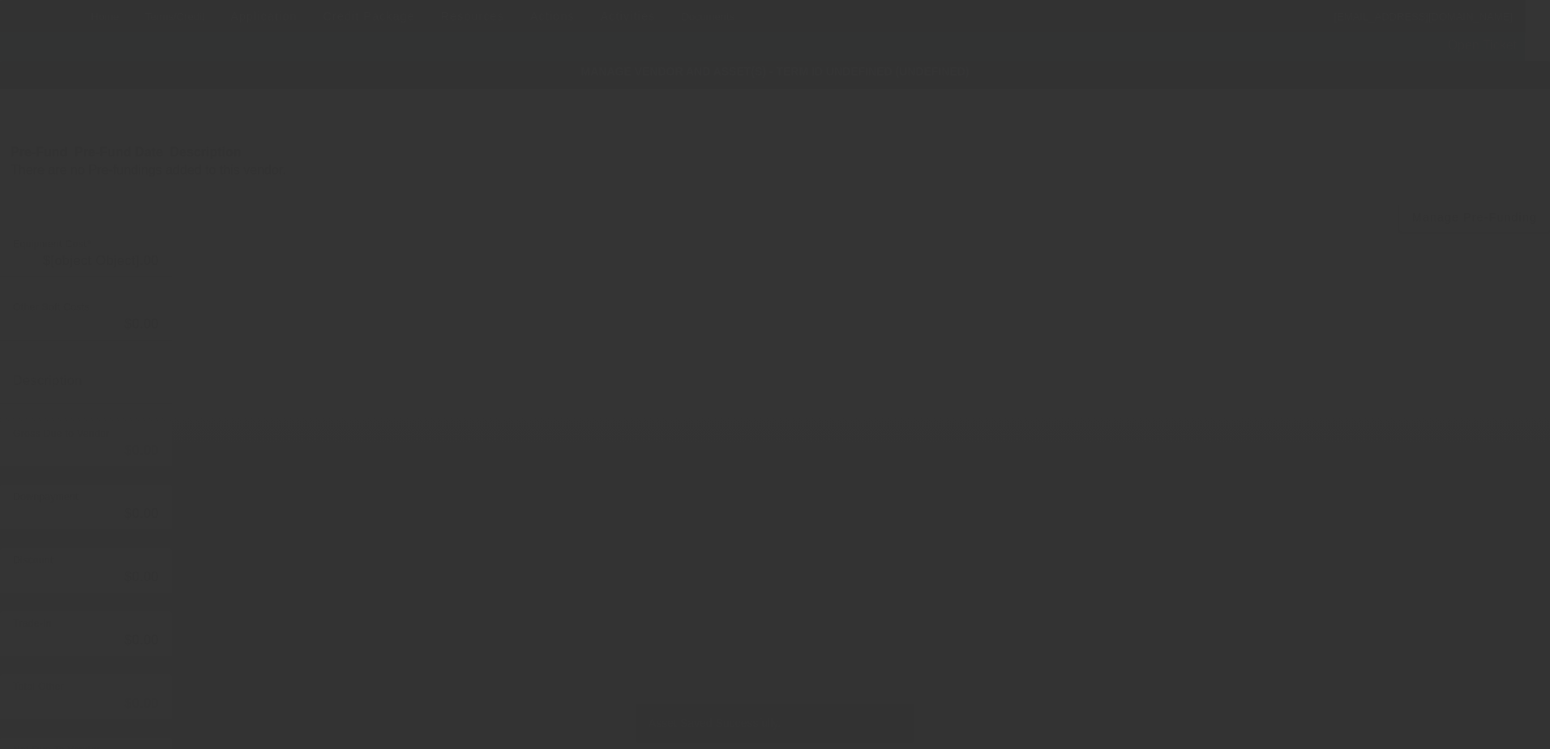
type input "$72,500.00"
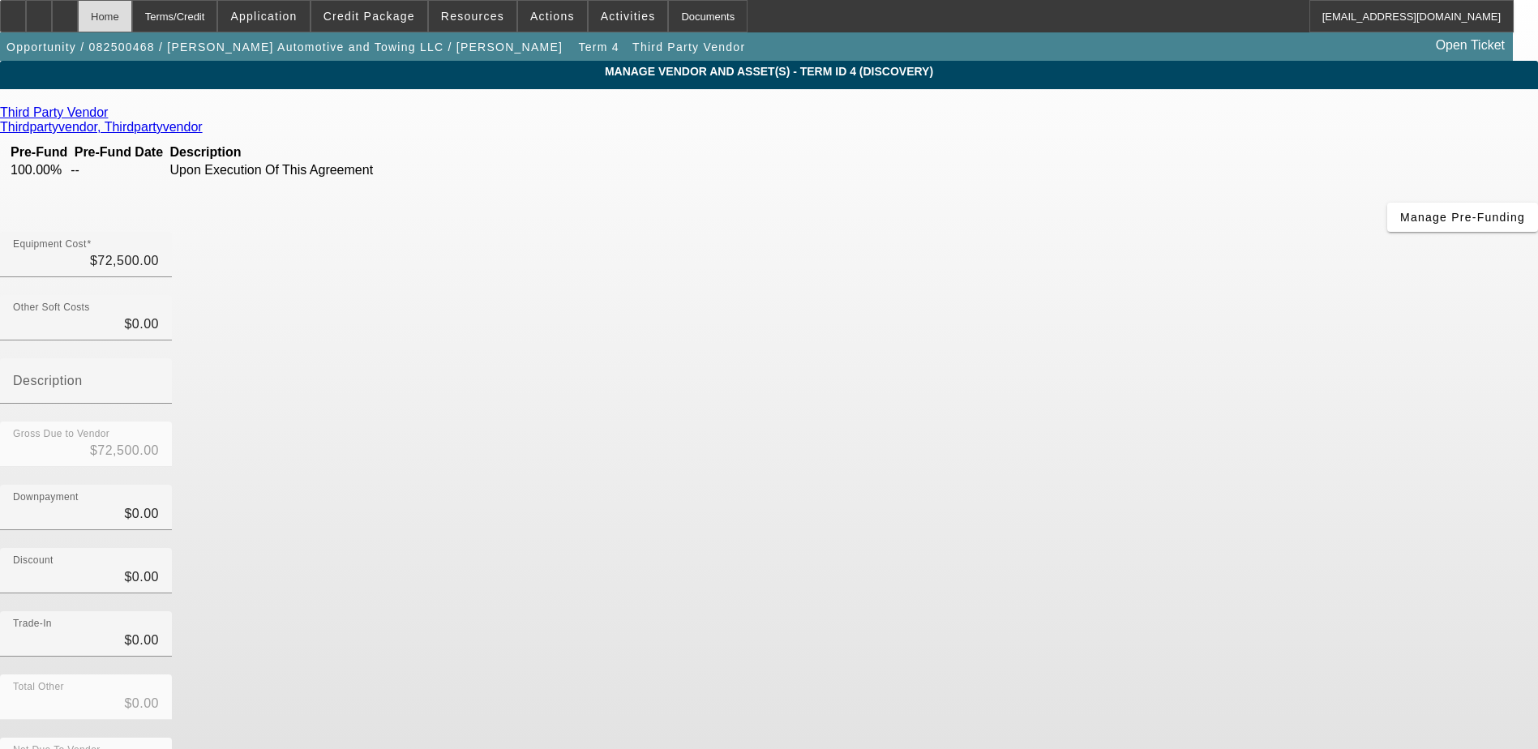
click at [130, 19] on div "Home" at bounding box center [105, 16] width 54 height 32
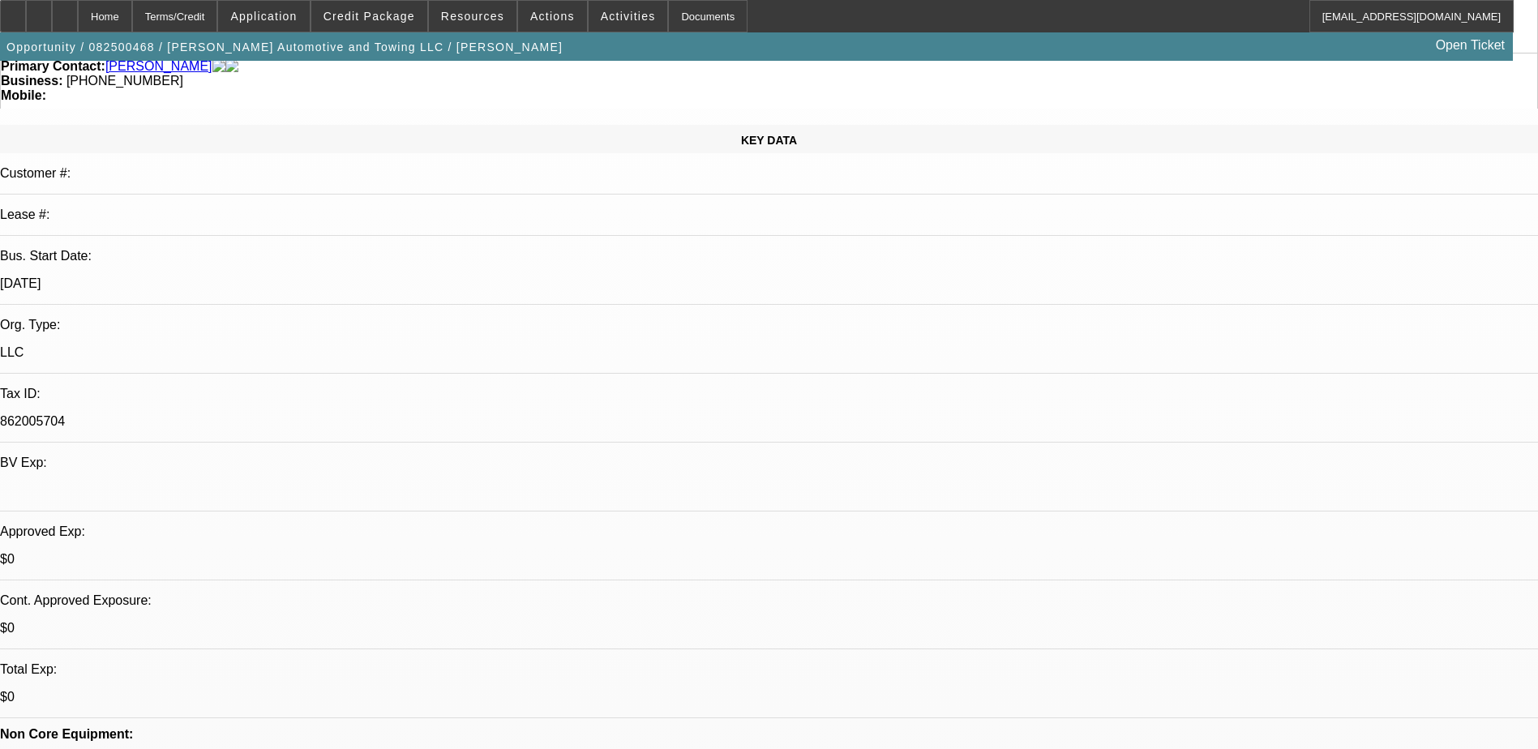
select select "0"
select select "2"
select select "0.1"
select select "4"
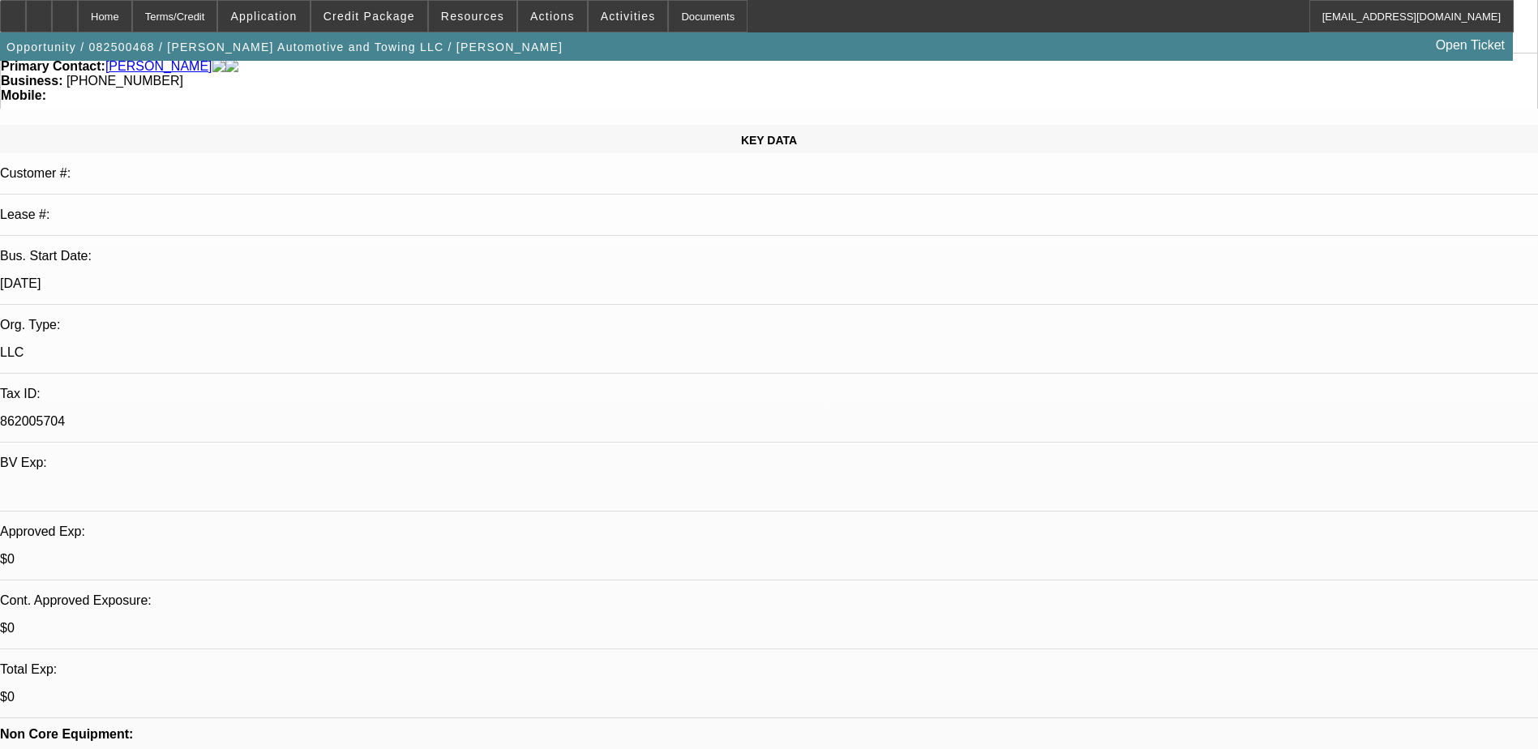
select select "0"
select select "2"
select select "0.1"
select select "4"
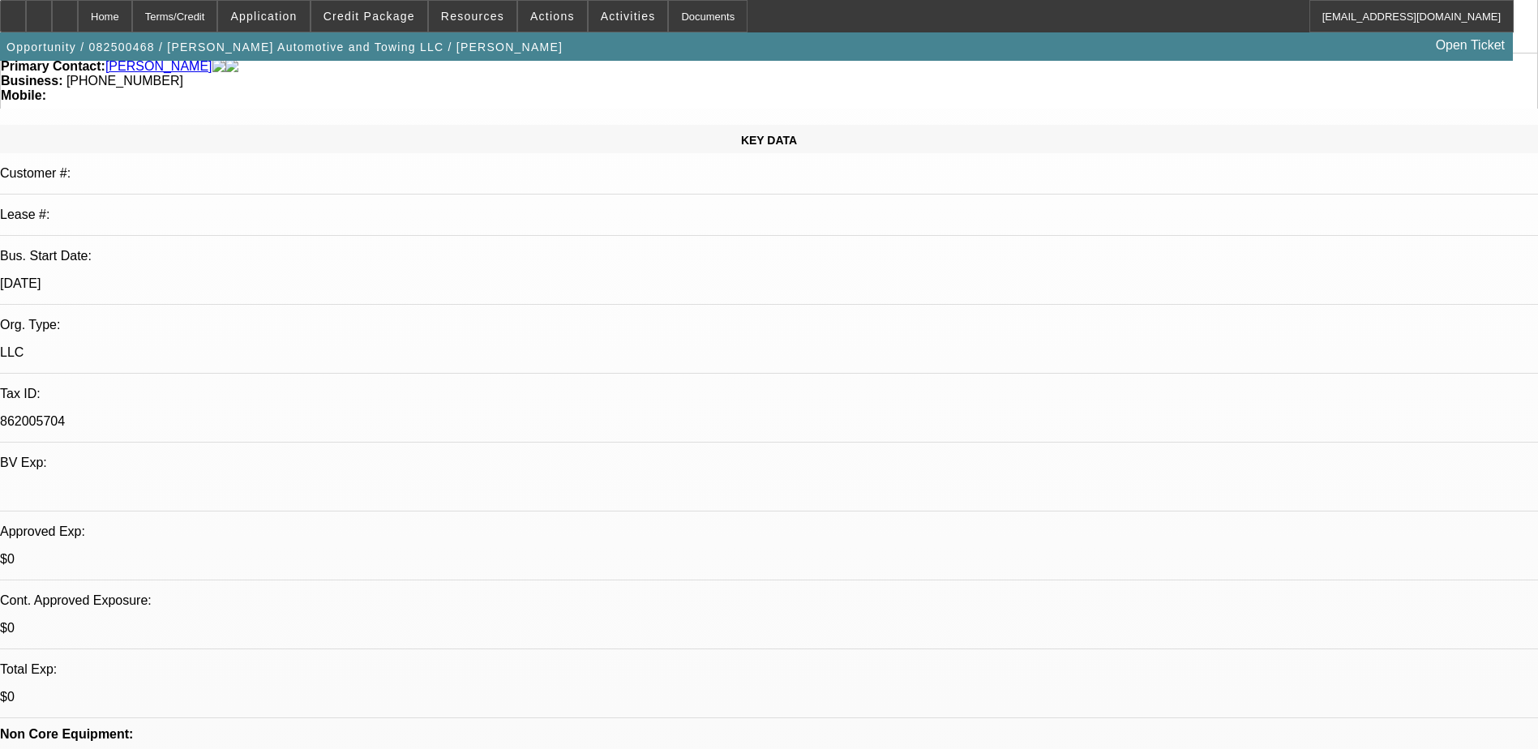
select select "0.2"
select select "2"
select select "0.1"
select select "4"
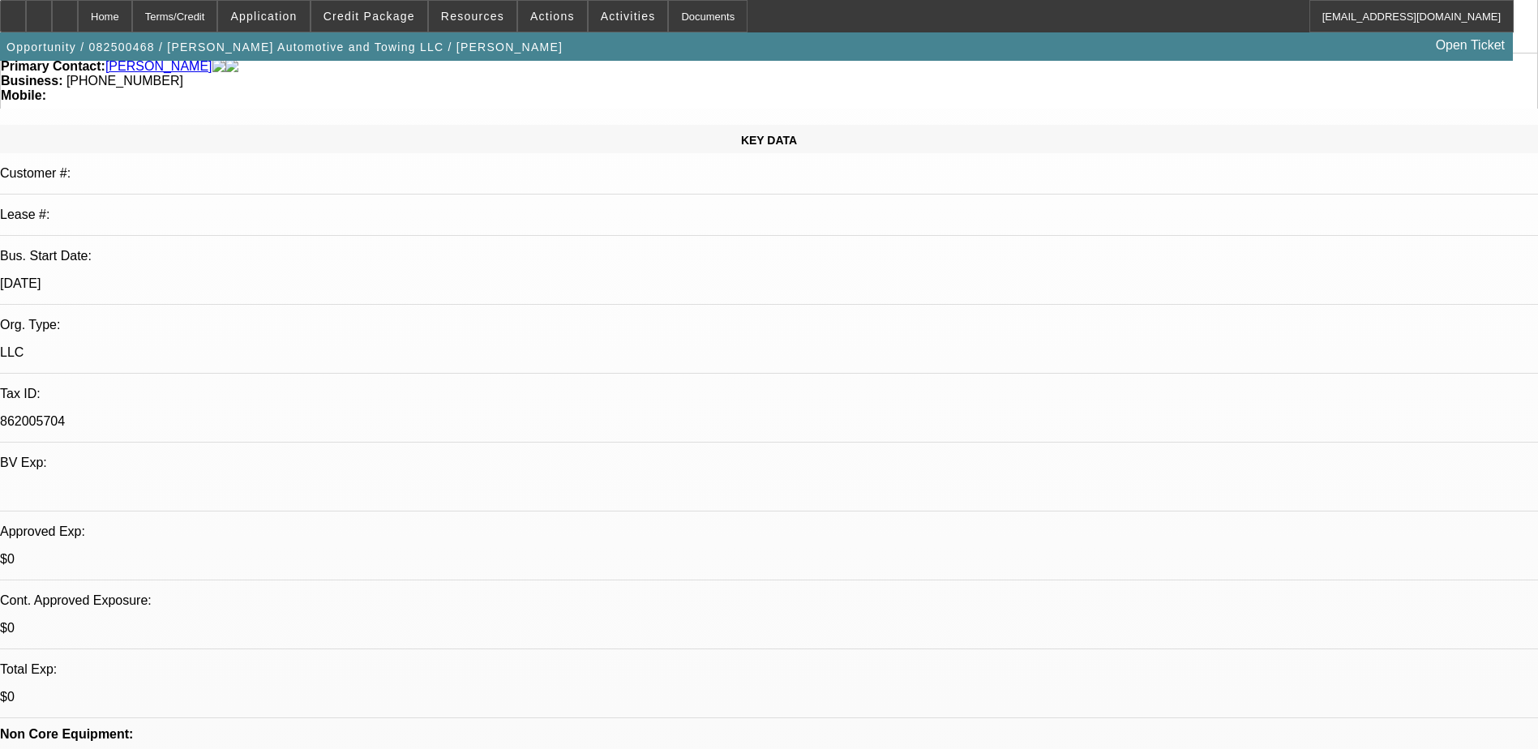
select select "0"
select select "2"
select select "0.1"
select select "4"
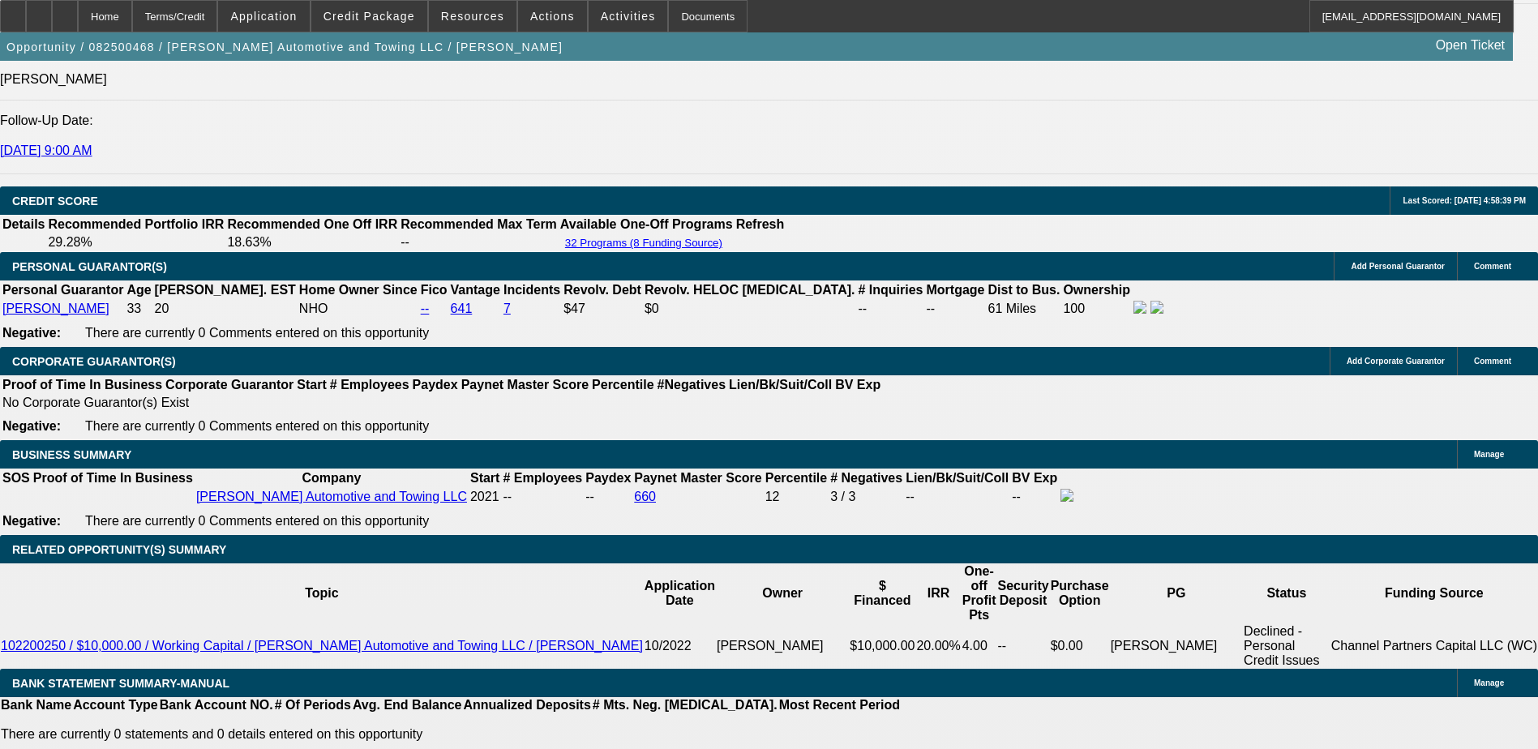
scroll to position [2189, 0]
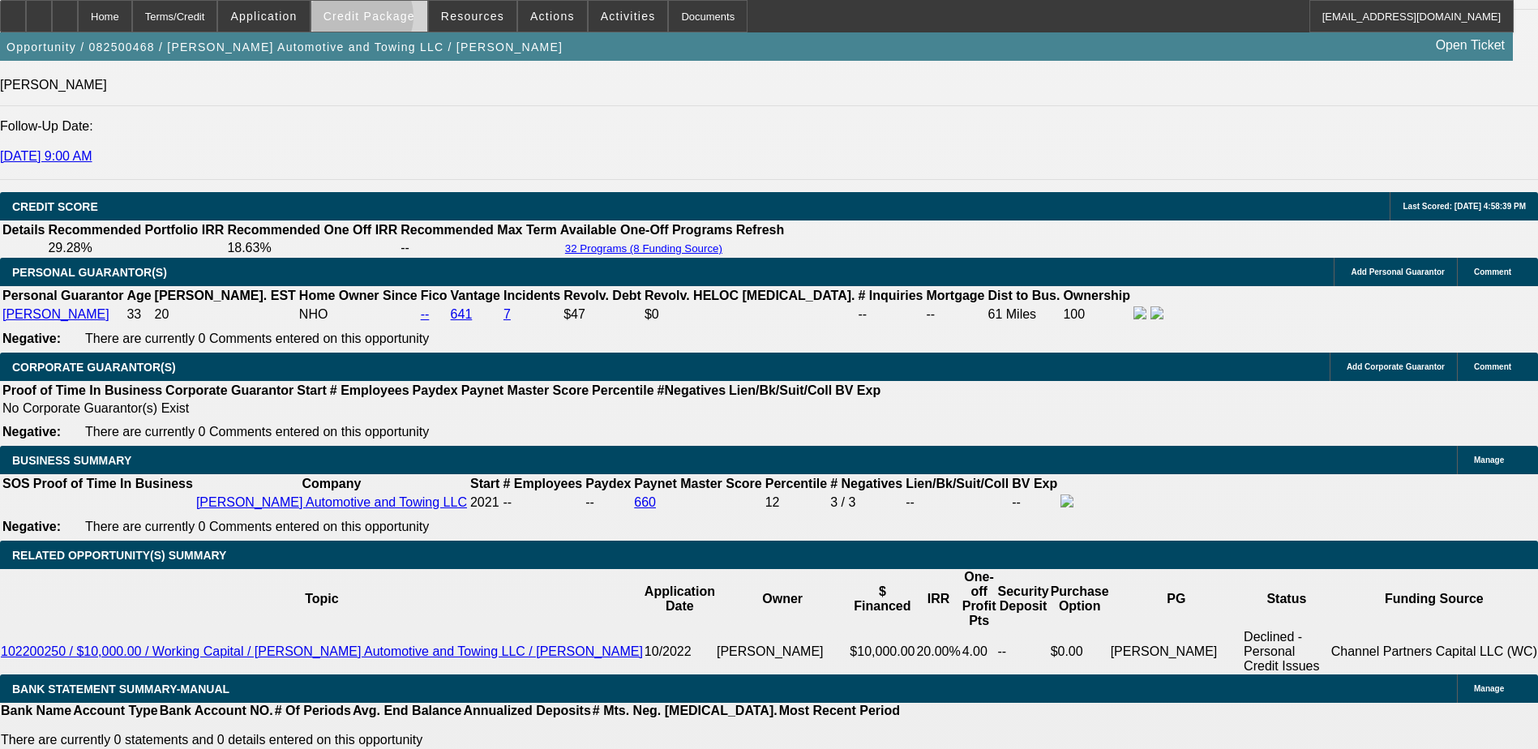
click at [387, 20] on span "Credit Package" at bounding box center [370, 16] width 92 height 13
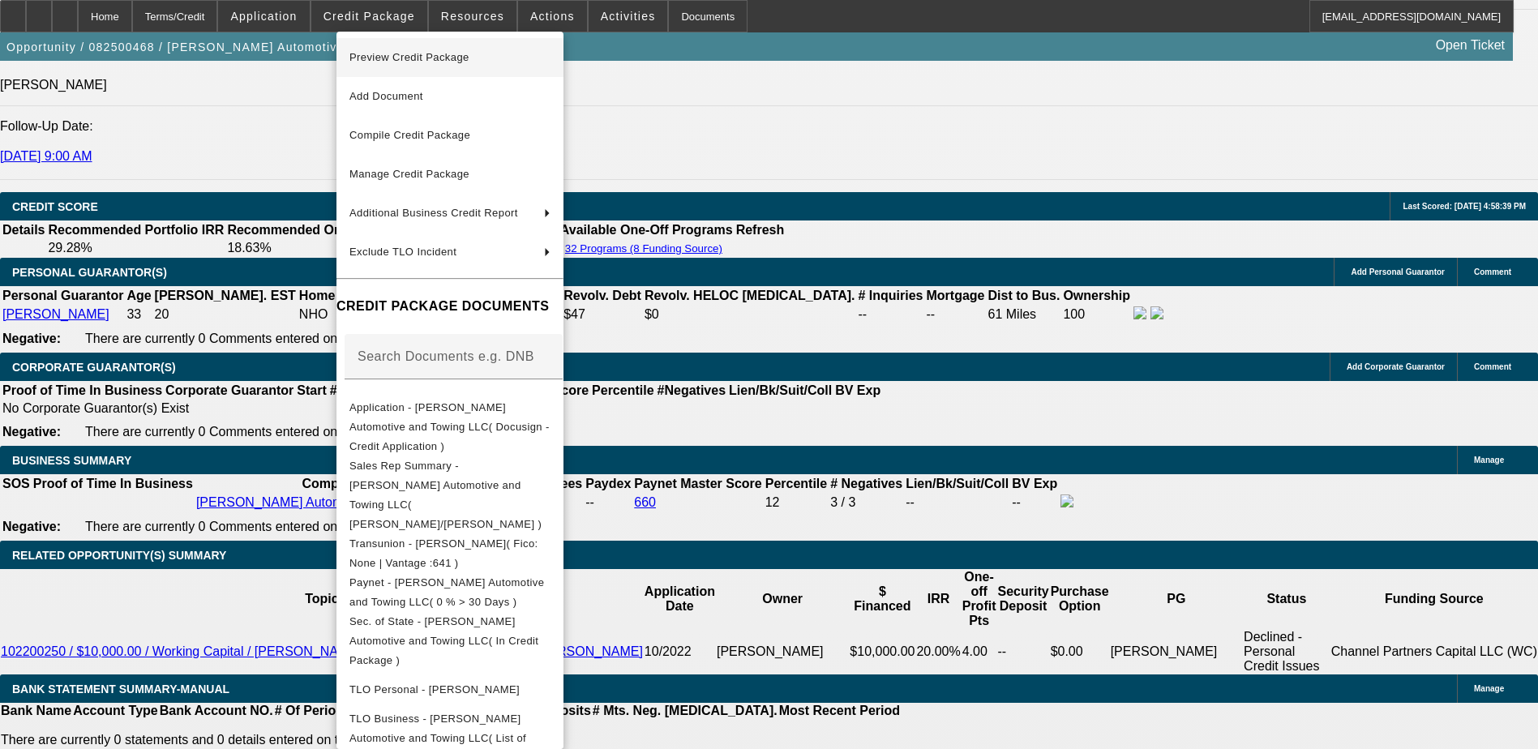
click at [431, 56] on span "Preview Credit Package" at bounding box center [409, 57] width 120 height 12
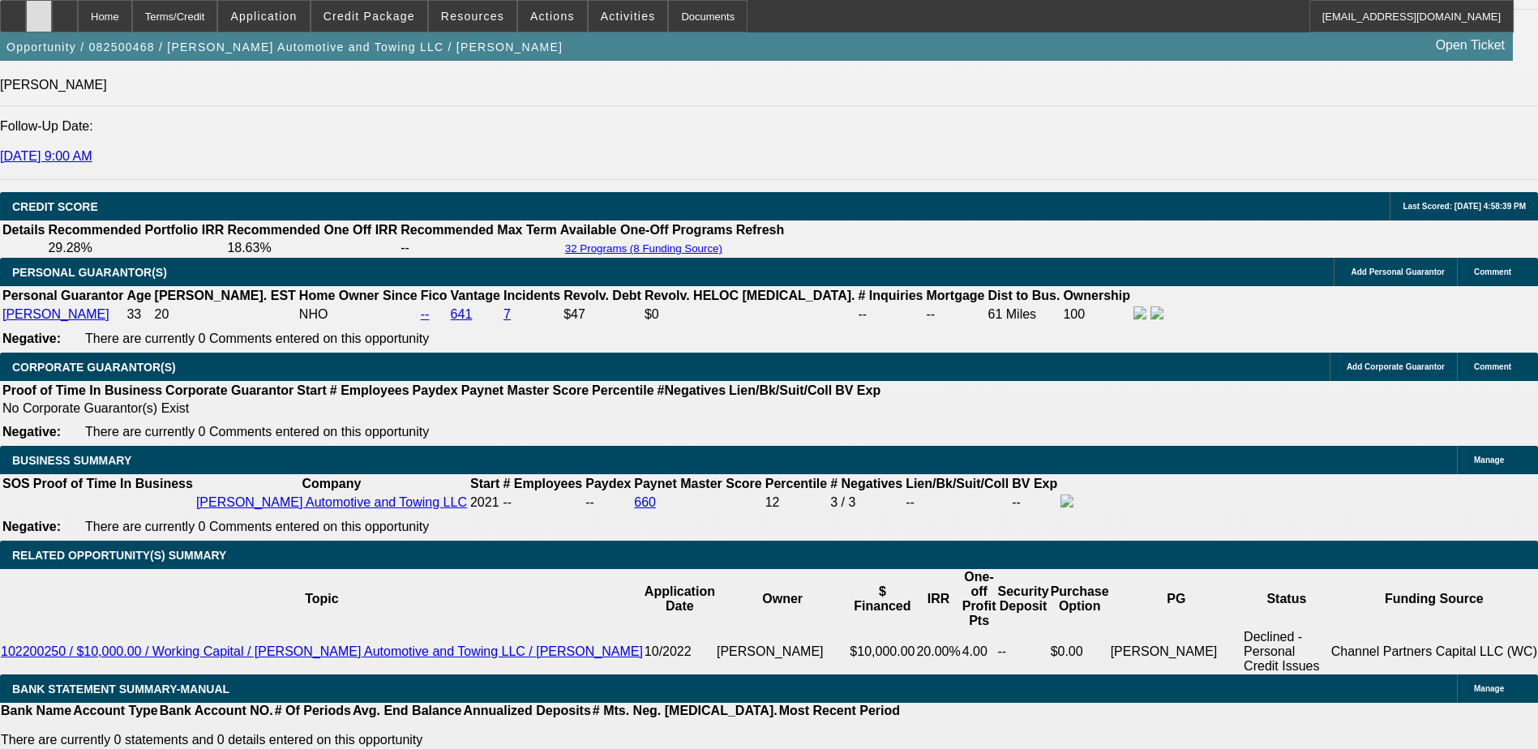
click at [52, 10] on div at bounding box center [39, 16] width 26 height 32
click at [358, 14] on span "Credit Package" at bounding box center [370, 16] width 92 height 13
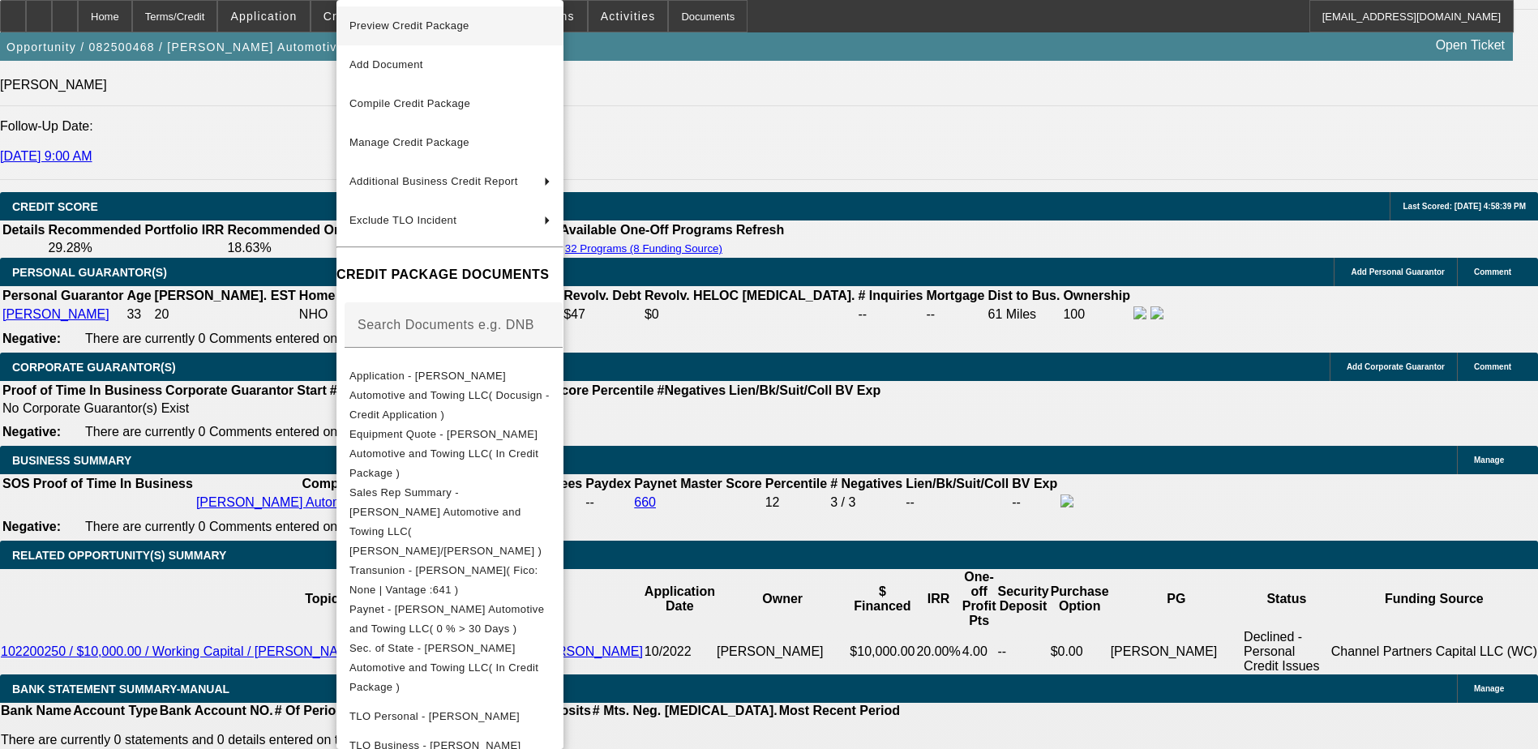
click at [465, 29] on span "Preview Credit Package" at bounding box center [409, 25] width 120 height 12
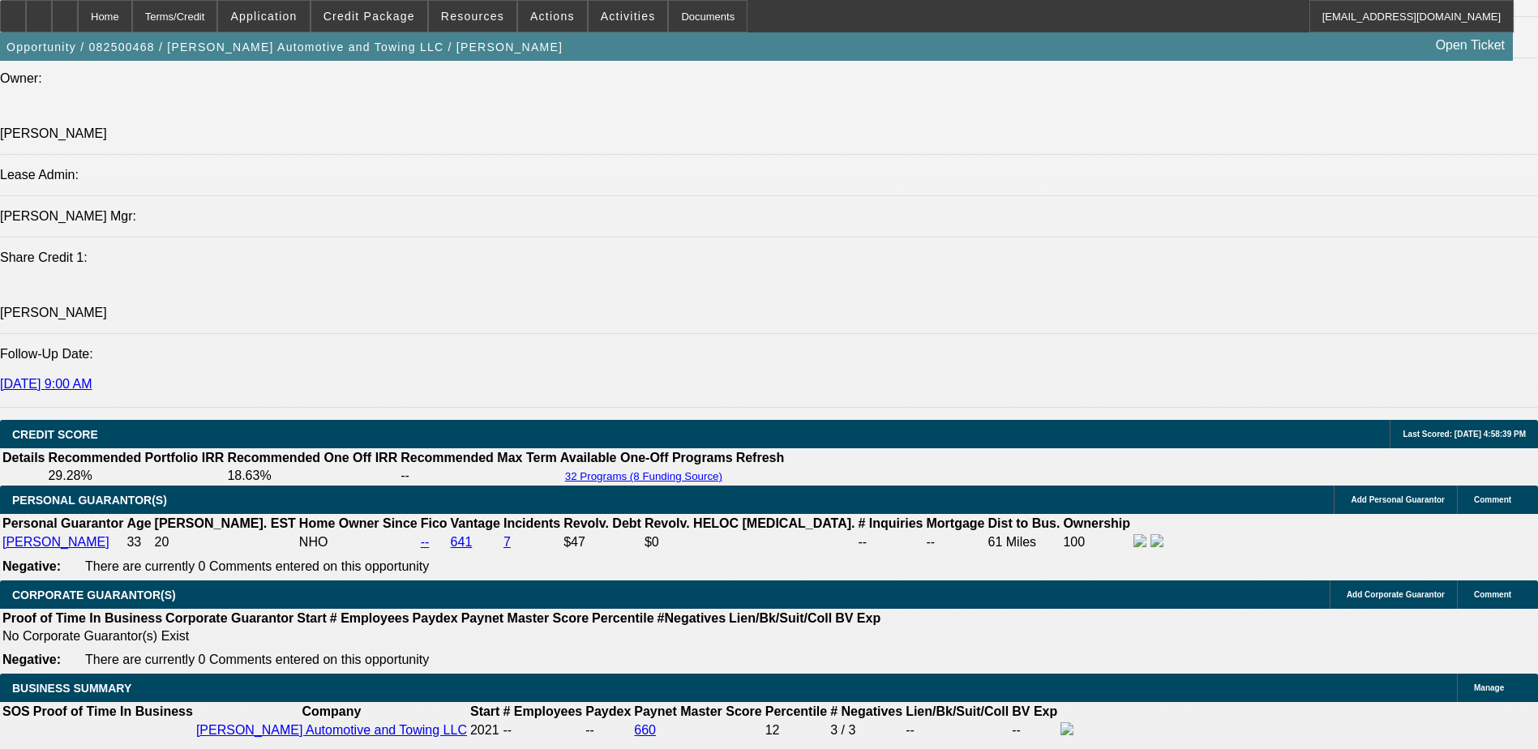
scroll to position [1961, 0]
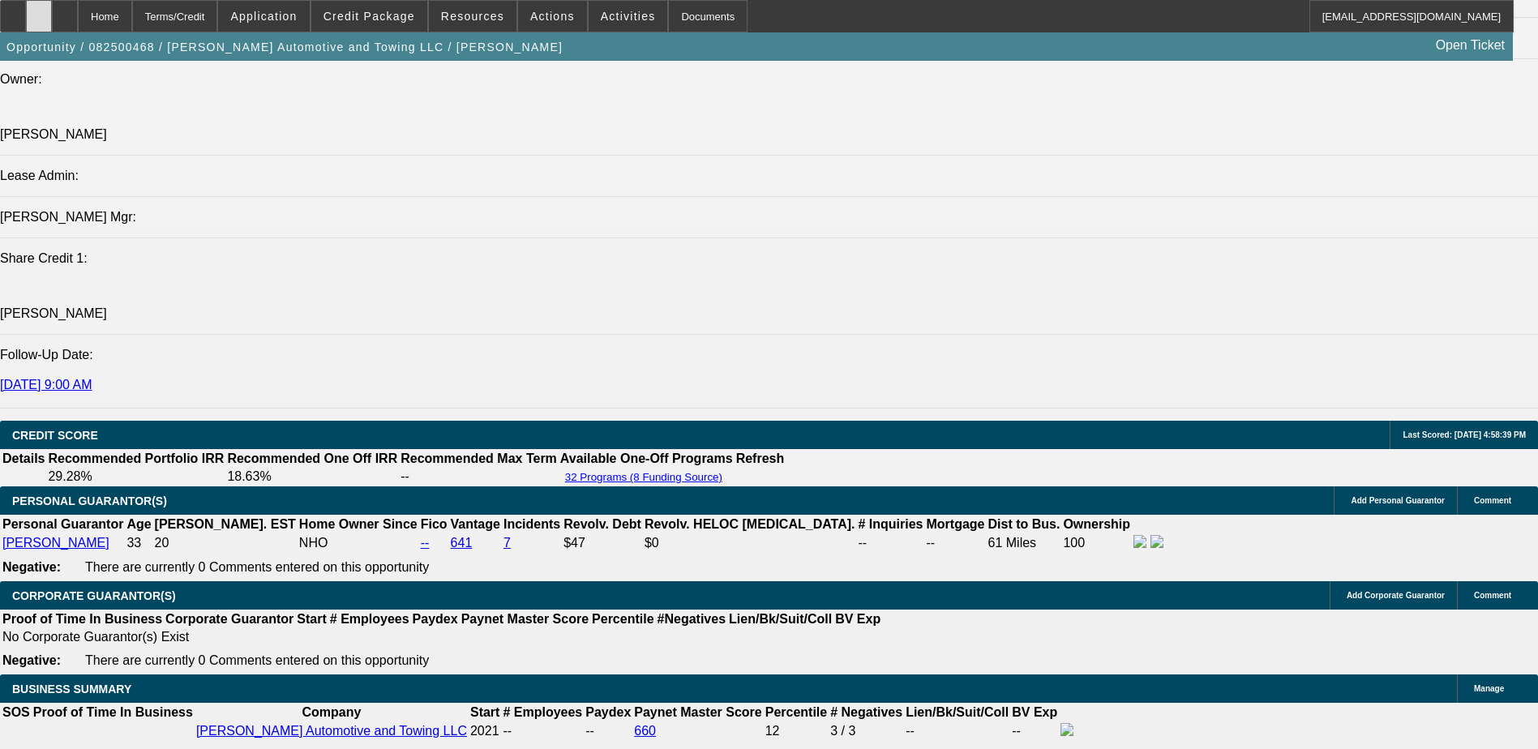
click at [52, 6] on div at bounding box center [39, 16] width 26 height 32
click at [65, 11] on icon at bounding box center [65, 11] width 0 height 0
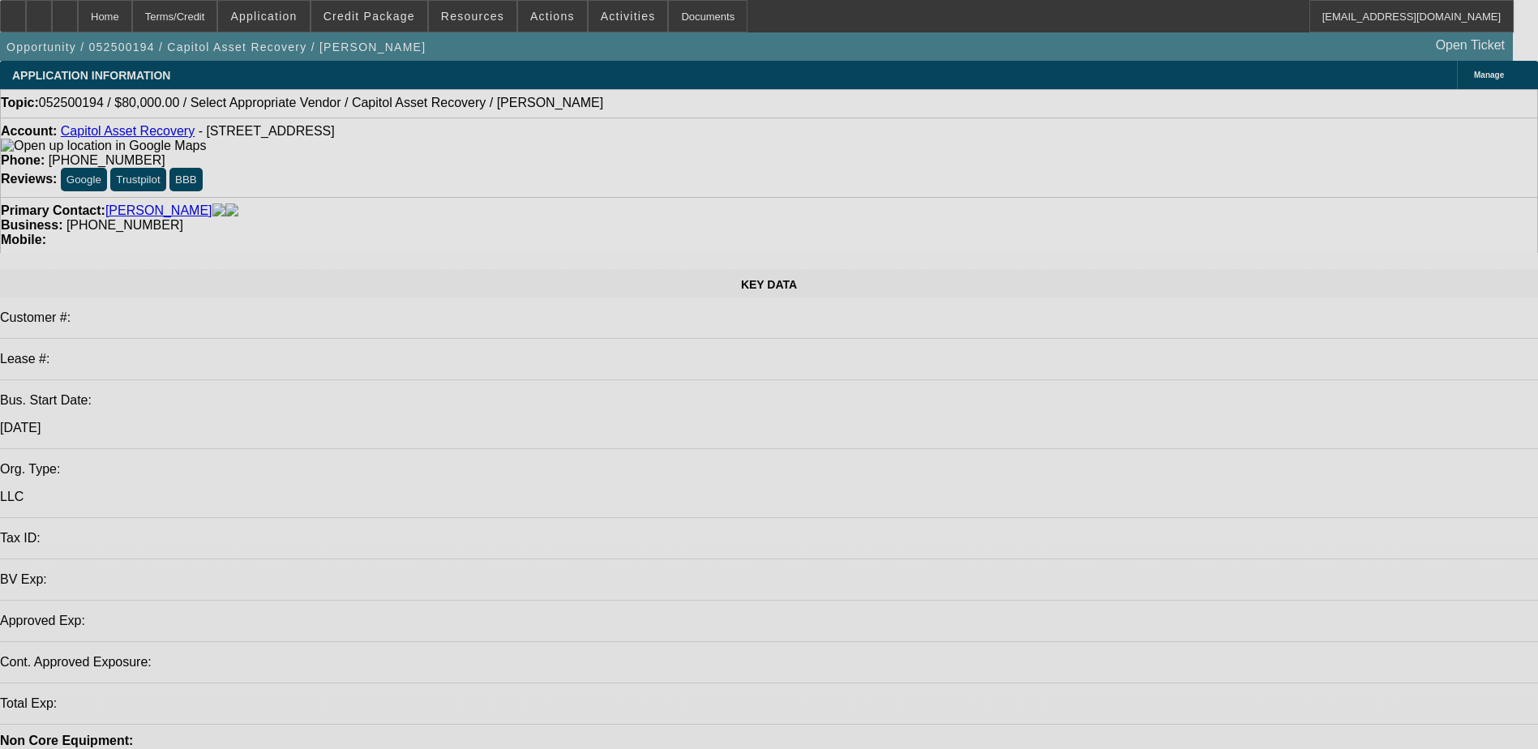
select select "0"
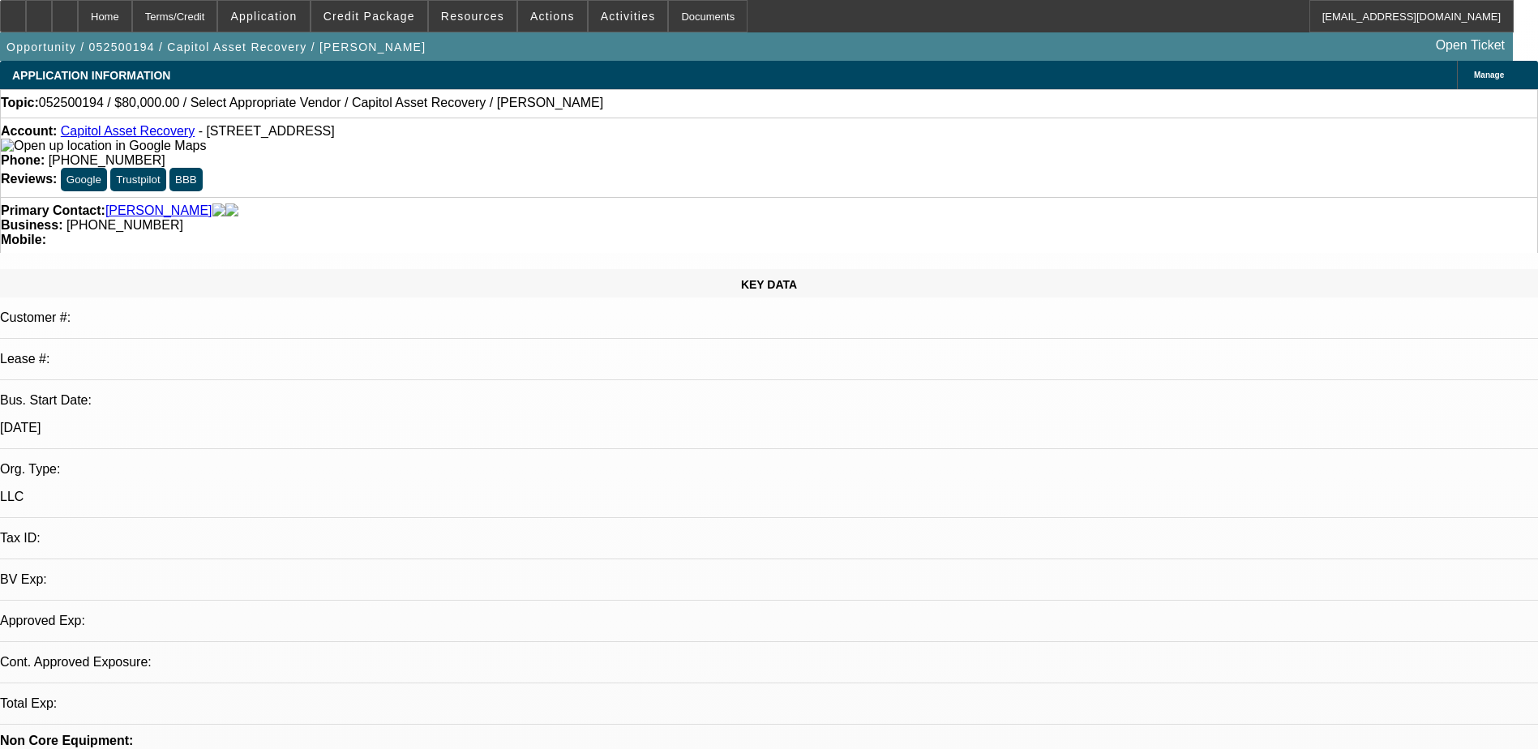
select select "2"
select select "0.1"
select select "1"
select select "2"
select select "4"
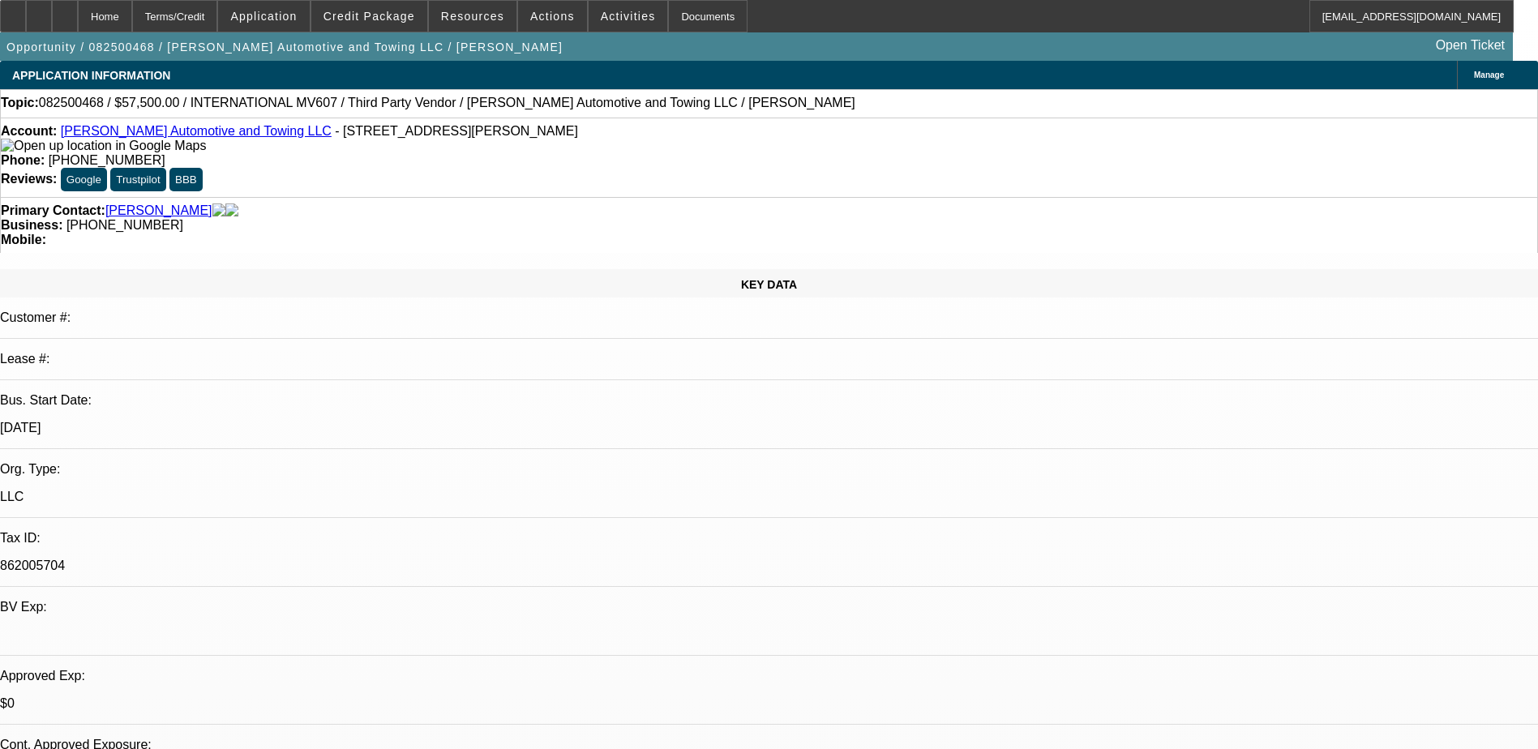
select select "0"
select select "2"
select select "0.1"
select select "0"
select select "2"
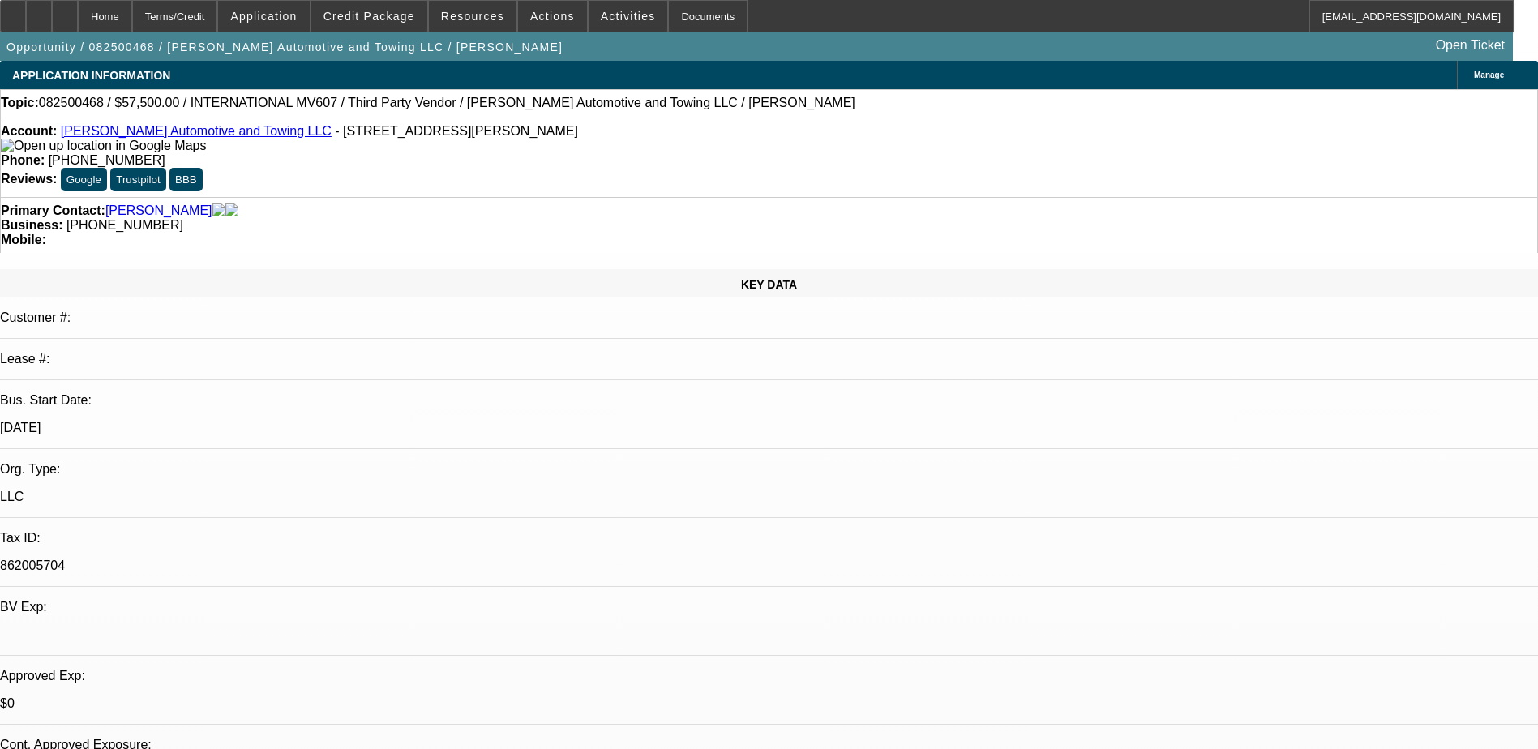
select select "0.1"
select select "0.2"
select select "2"
select select "0.1"
select select "0"
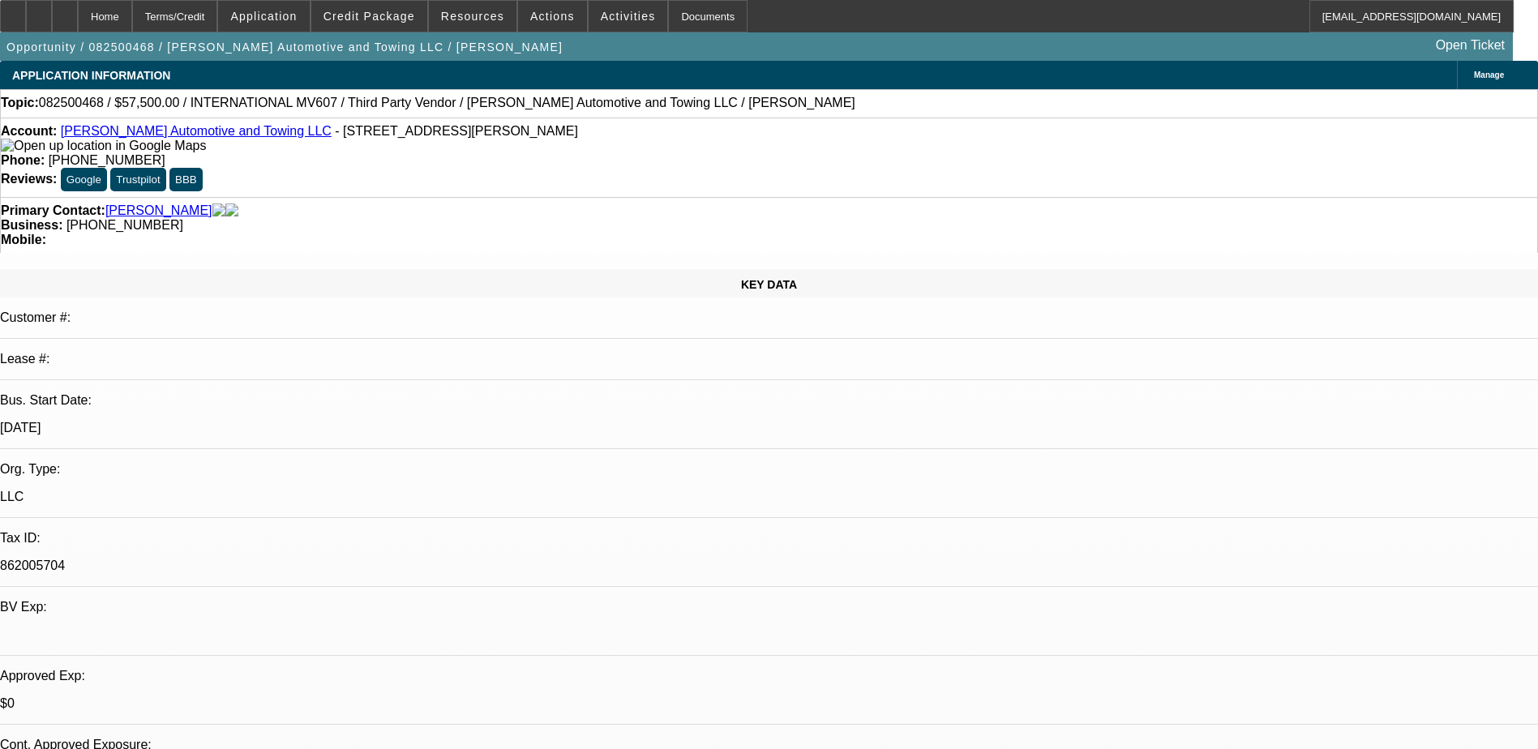
select select "2"
select select "0.1"
select select "1"
select select "2"
select select "4"
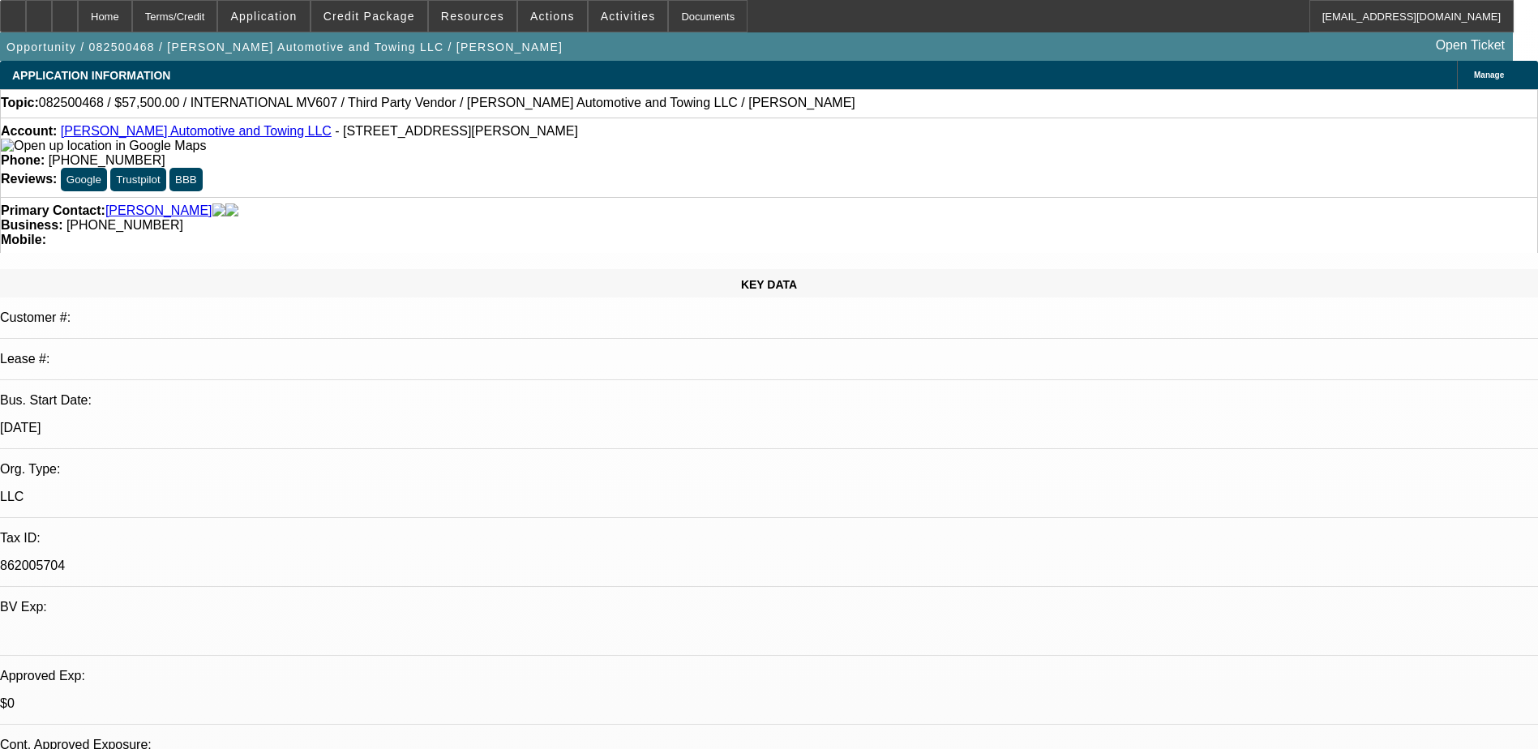
select select "1"
select select "2"
select select "4"
select select "1"
select select "2"
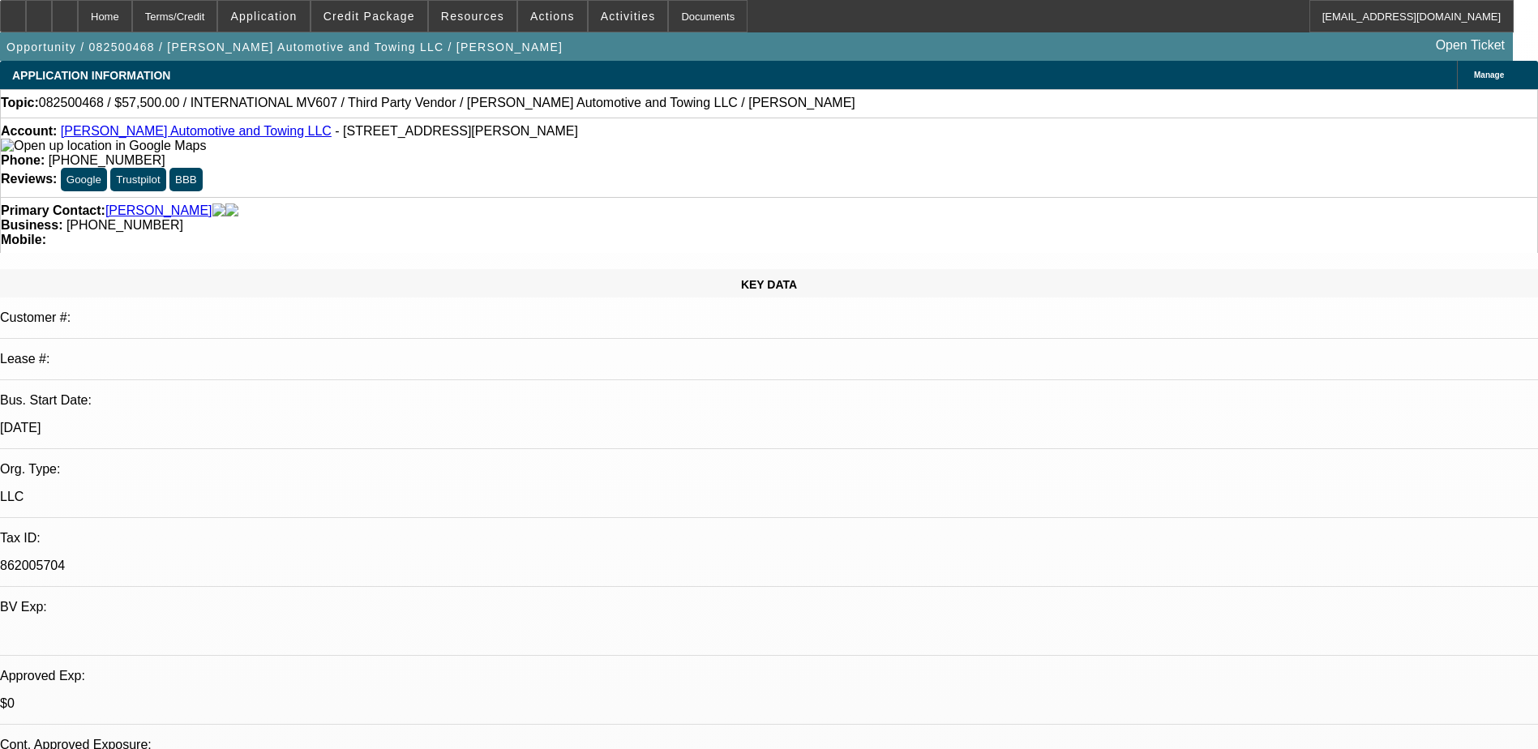
select select "4"
select select "1"
select select "2"
select select "4"
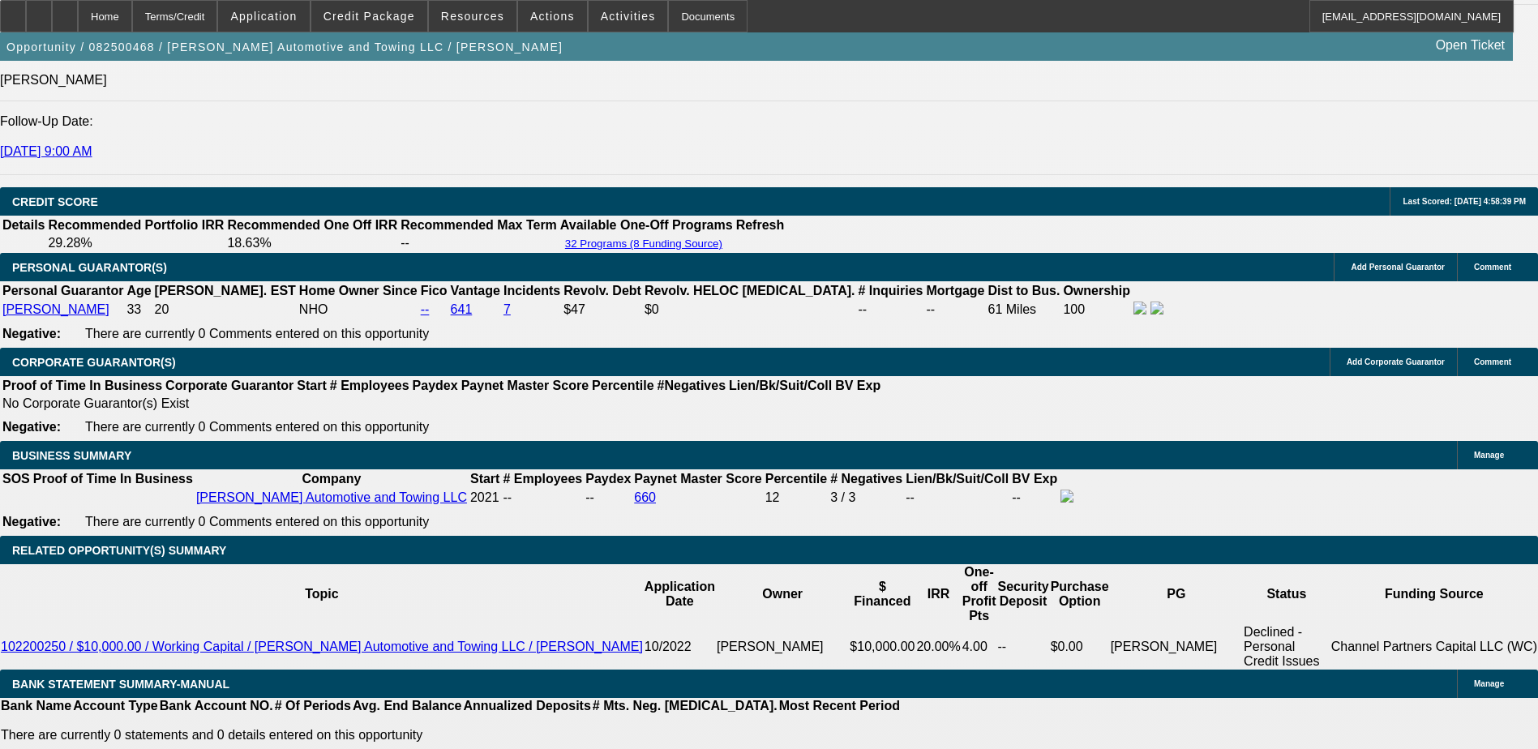
scroll to position [2189, 0]
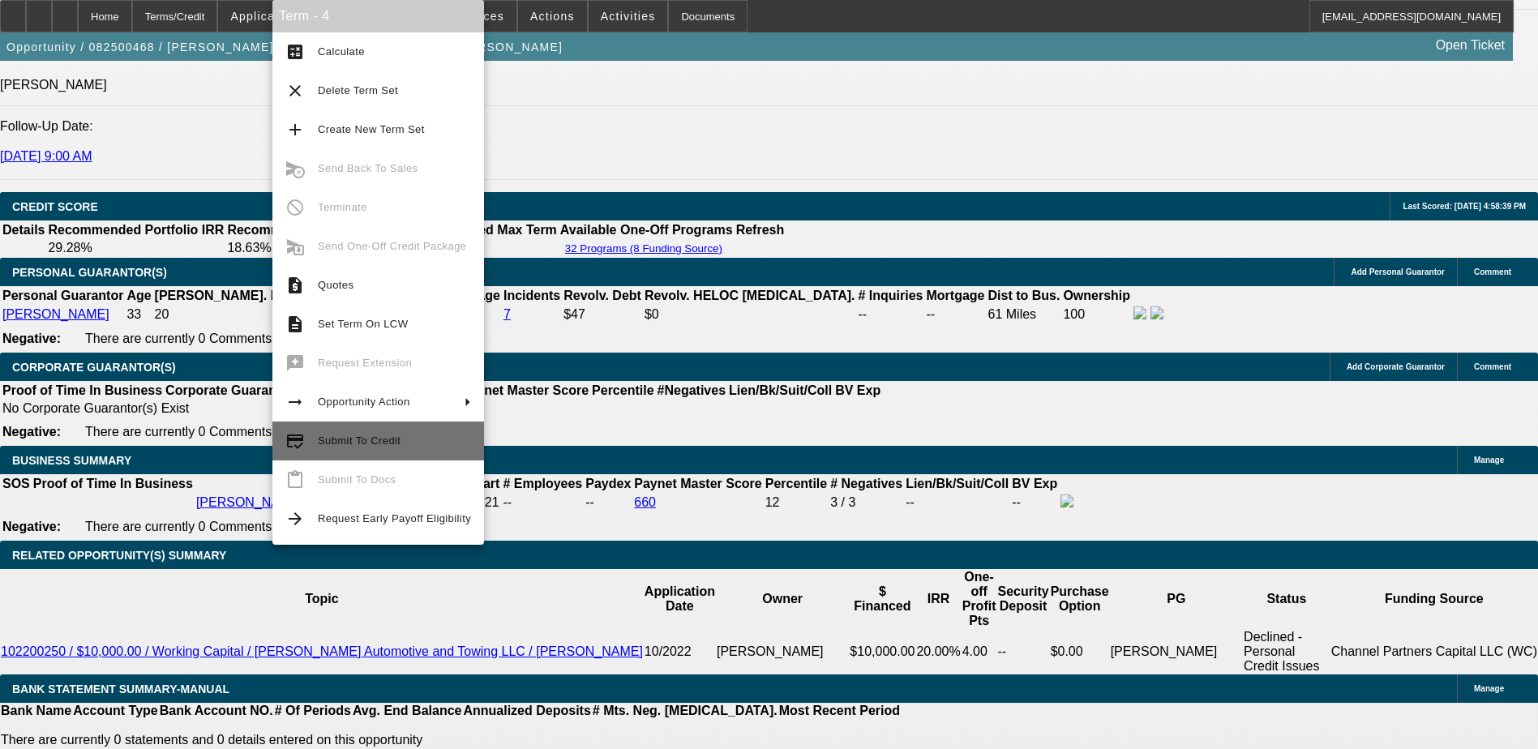
click at [406, 440] on span "Submit To Credit" at bounding box center [394, 440] width 153 height 19
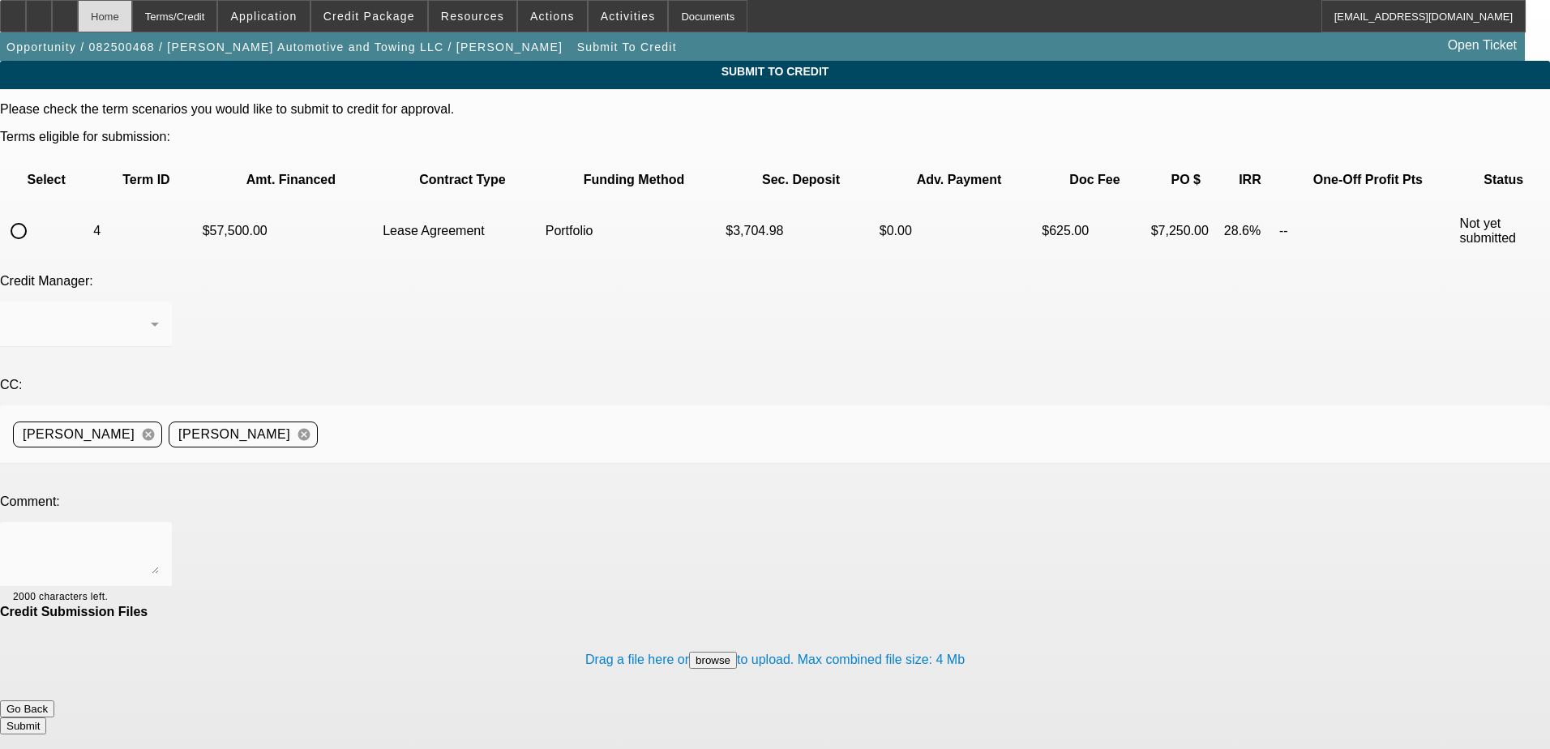
click at [132, 18] on div "Home" at bounding box center [105, 16] width 54 height 32
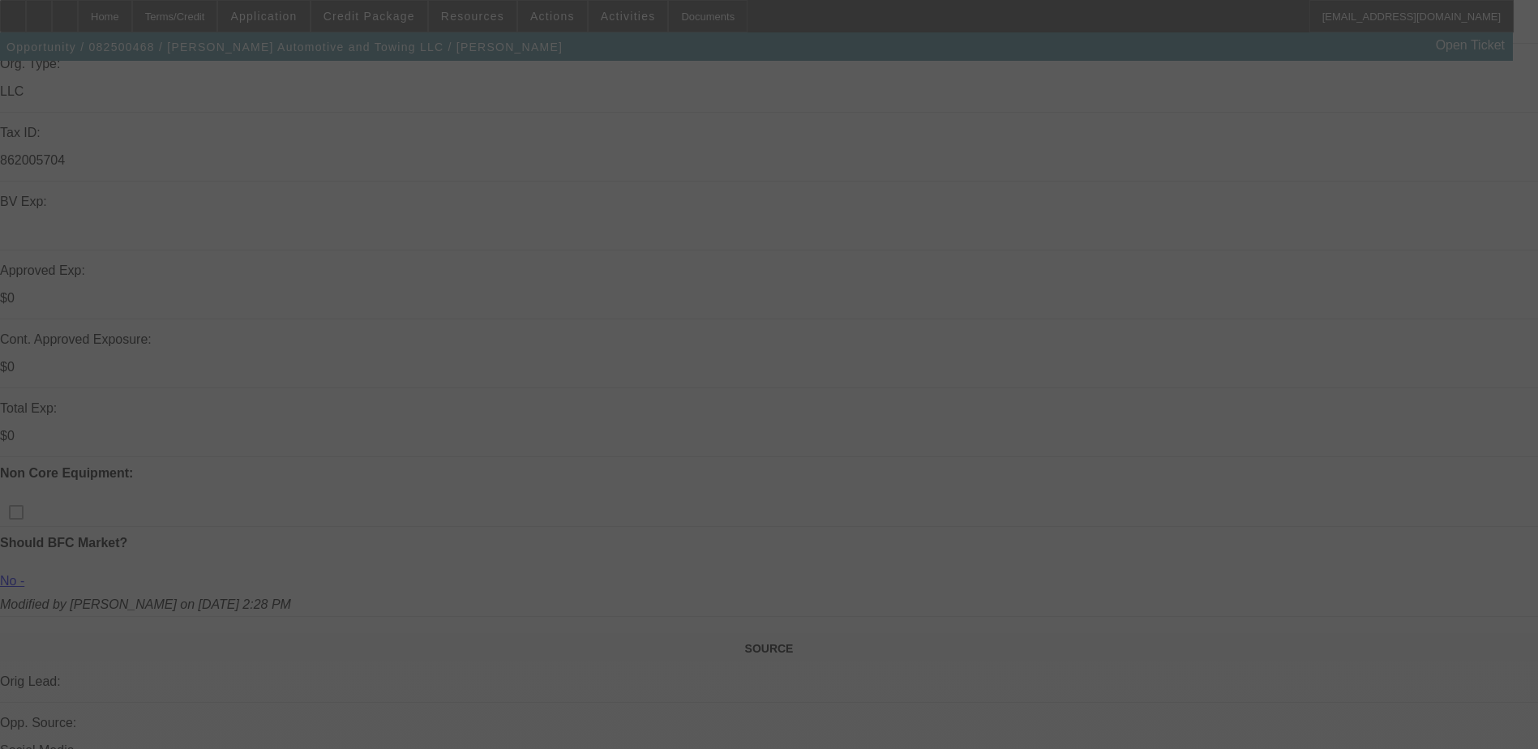
scroll to position [811, 0]
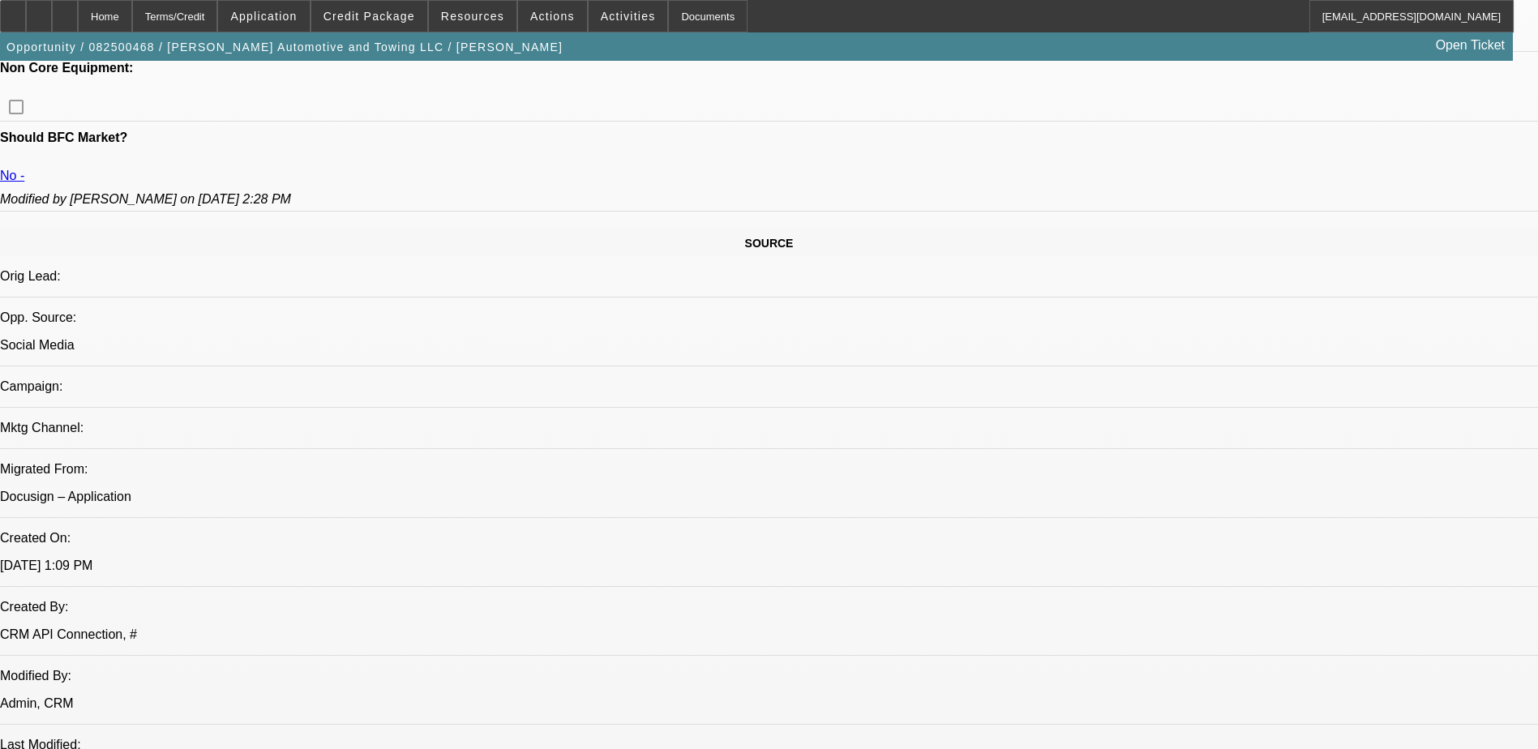
select select "0"
select select "2"
select select "0.1"
select select "4"
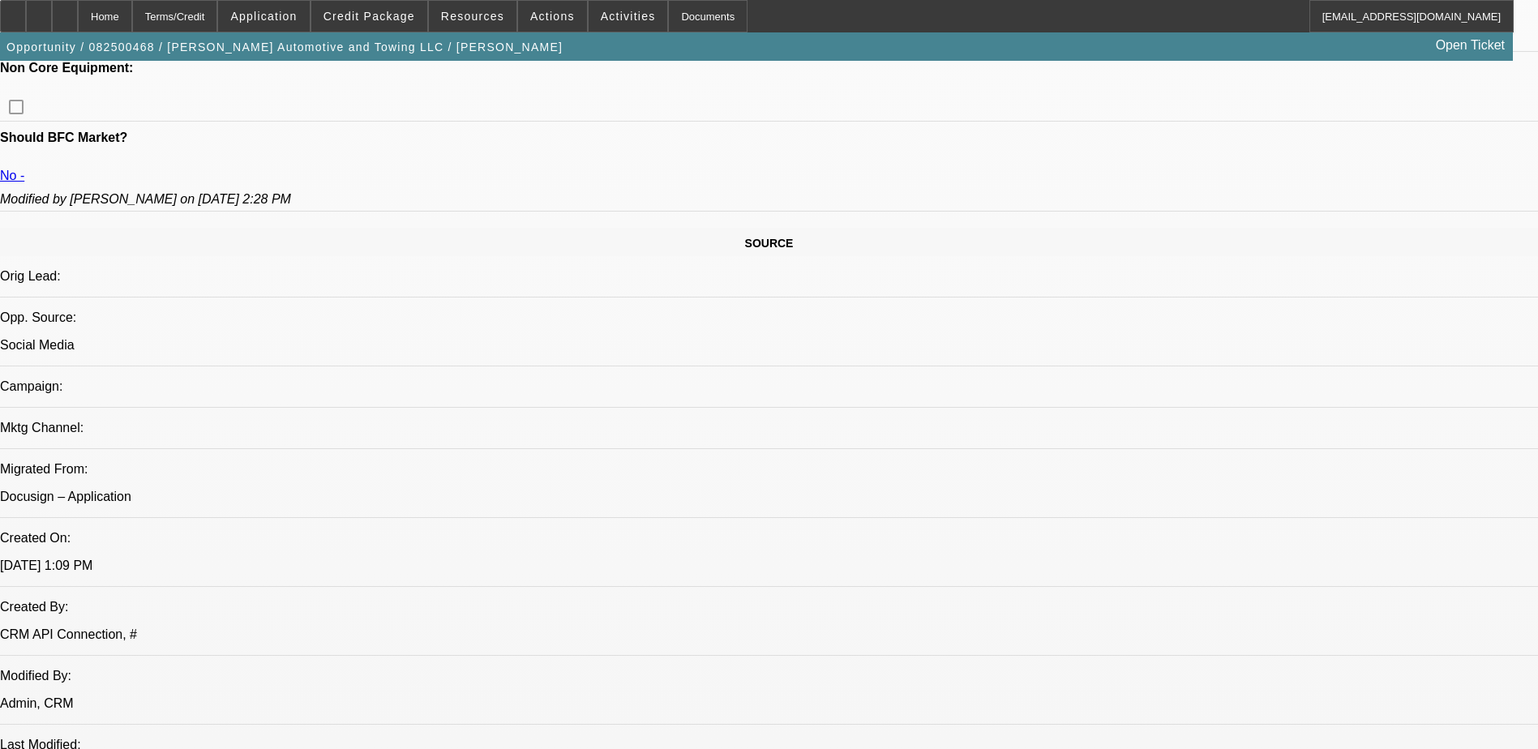
select select "0"
select select "2"
select select "0.1"
select select "4"
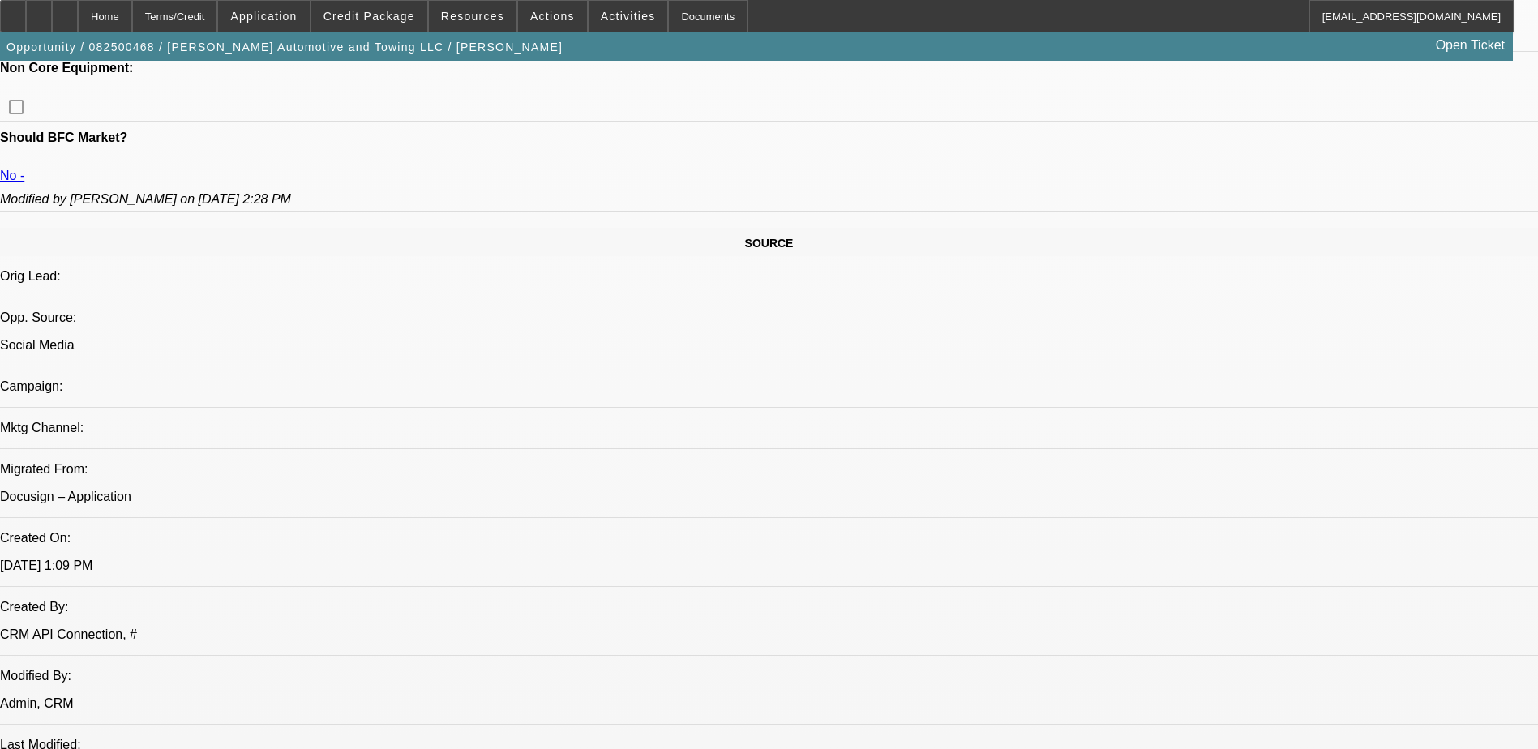
select select "0.2"
select select "2"
select select "0.1"
select select "4"
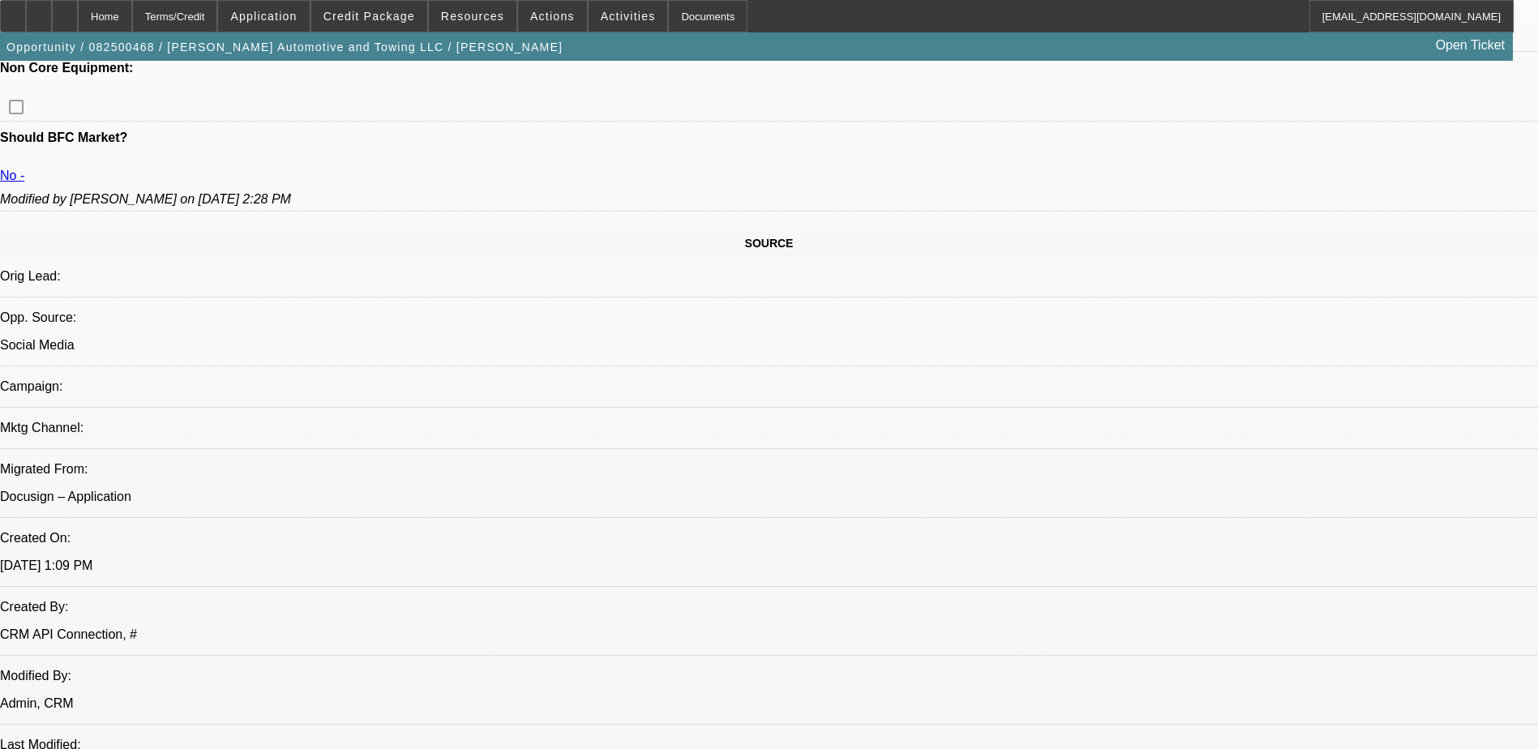
select select "0"
select select "2"
select select "0.1"
select select "4"
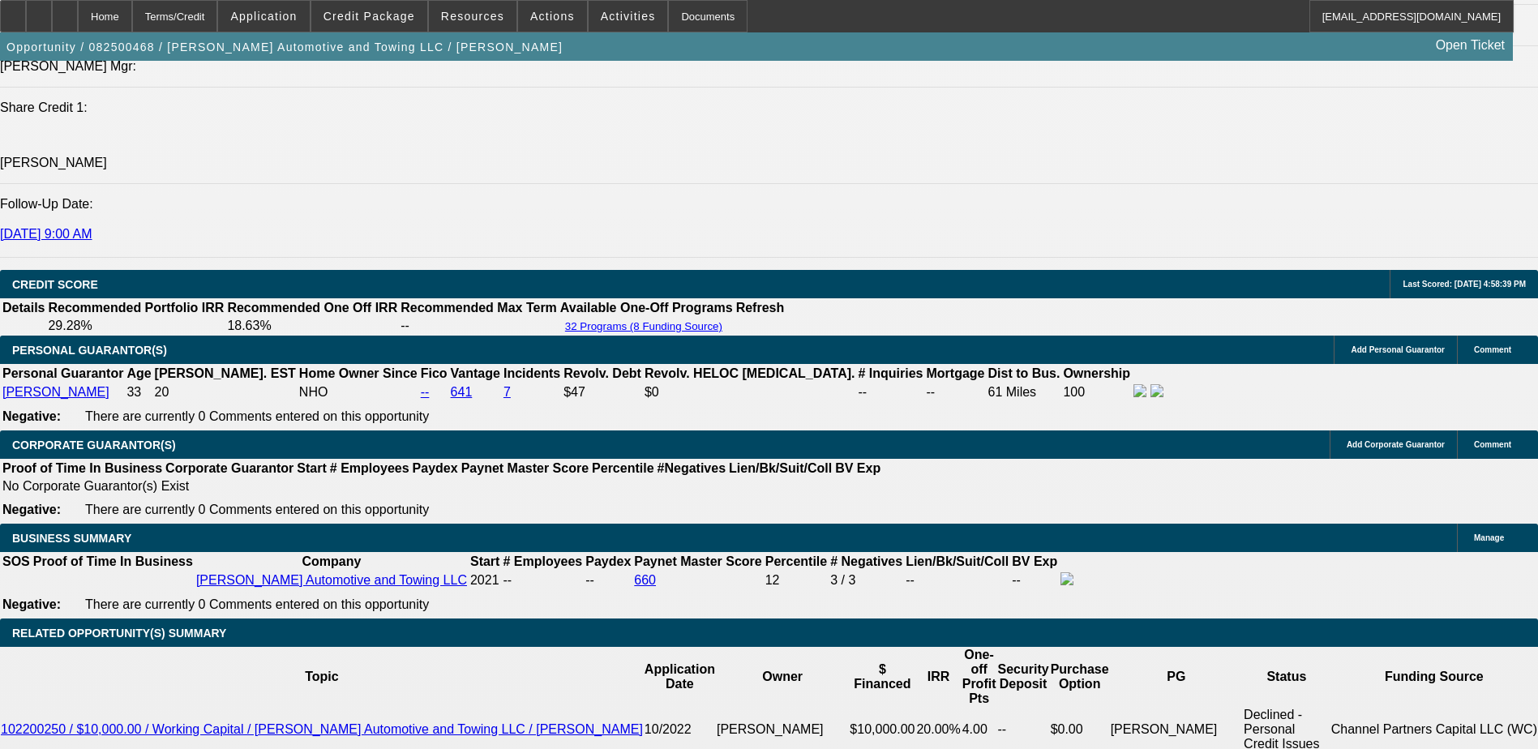
scroll to position [2108, 0]
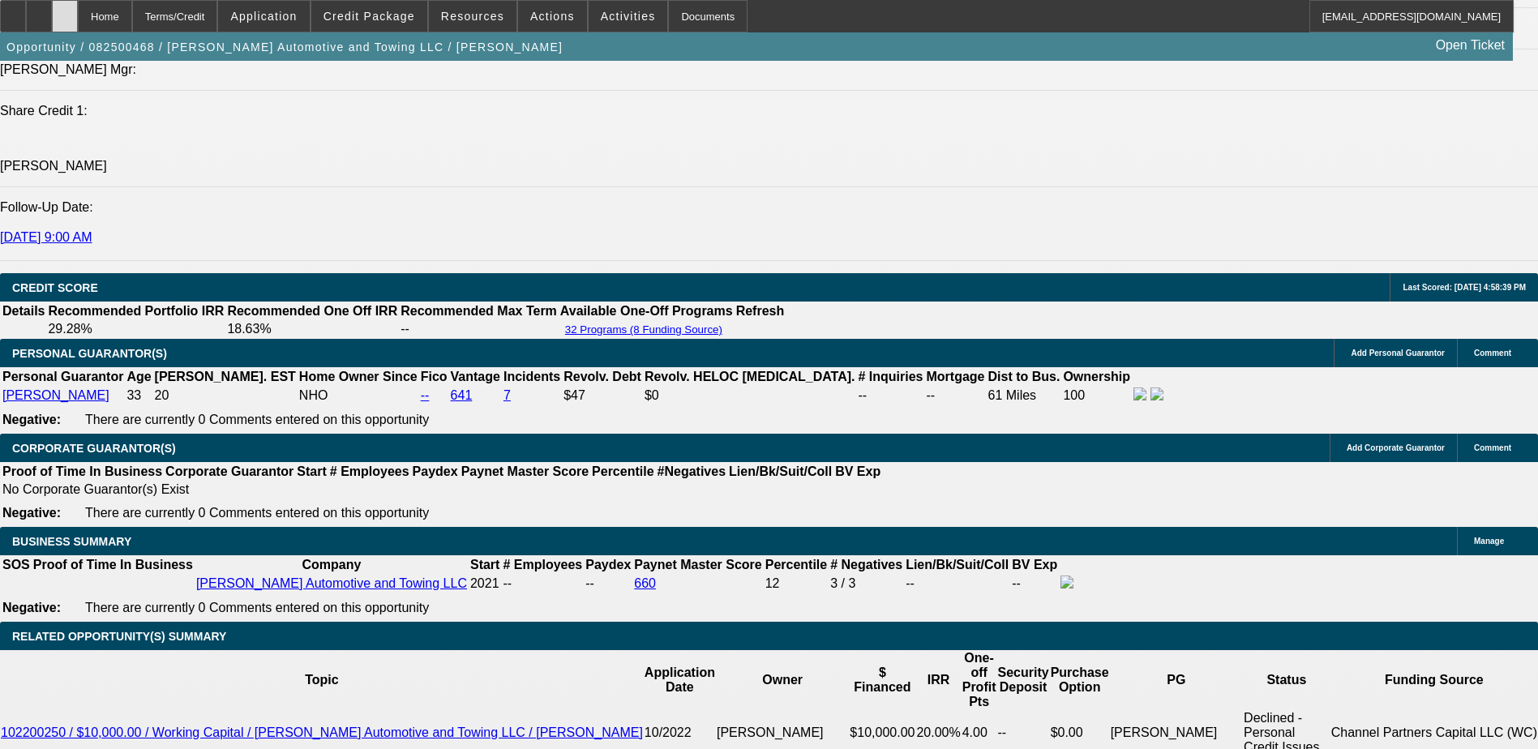
click at [78, 13] on div at bounding box center [65, 16] width 26 height 32
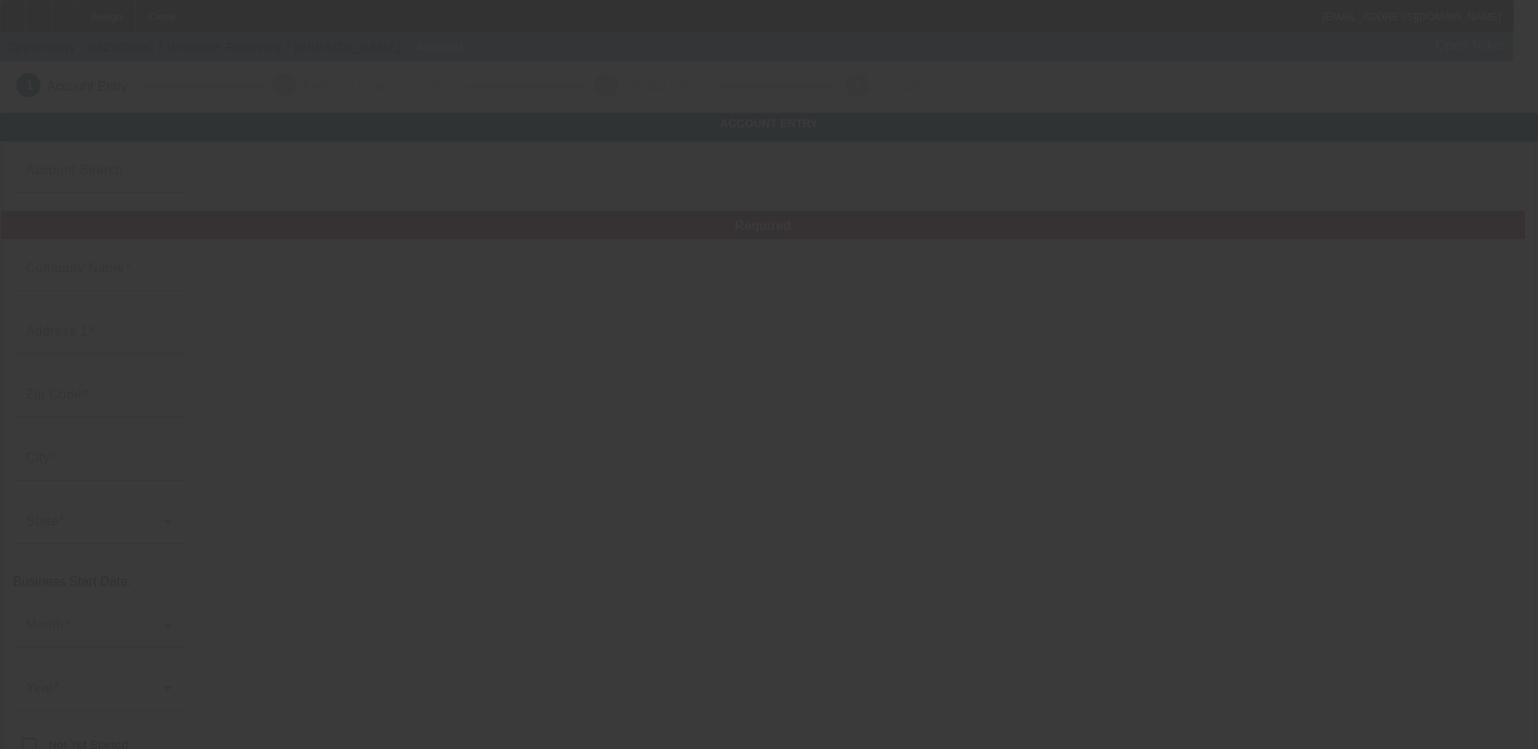
type input "Westside Recovery"
type input "(612) 214-2836"
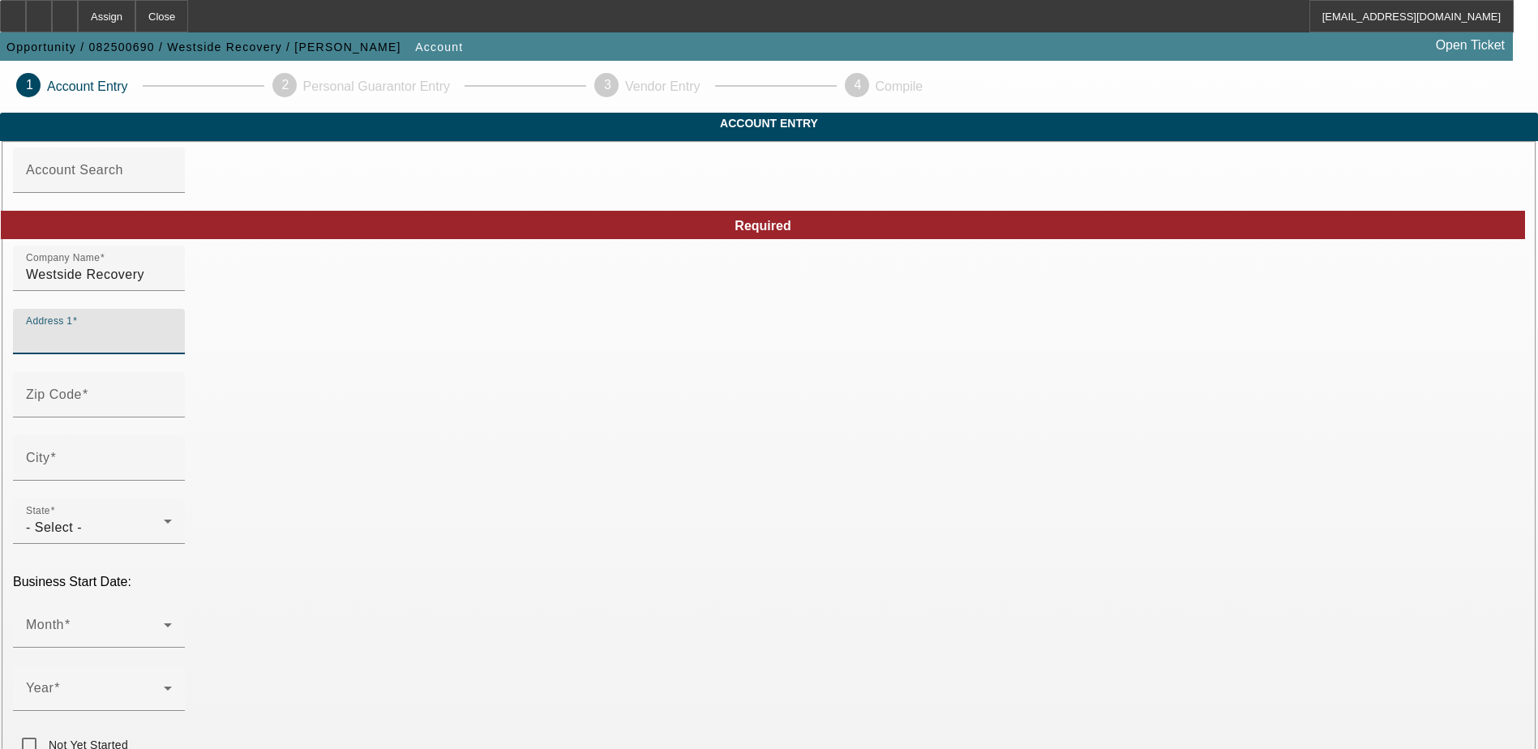
click at [172, 348] on input "Address 1" at bounding box center [99, 337] width 146 height 19
click at [172, 353] on div "Address 1" at bounding box center [99, 331] width 146 height 45
type input "9954 Frost Ridge dr"
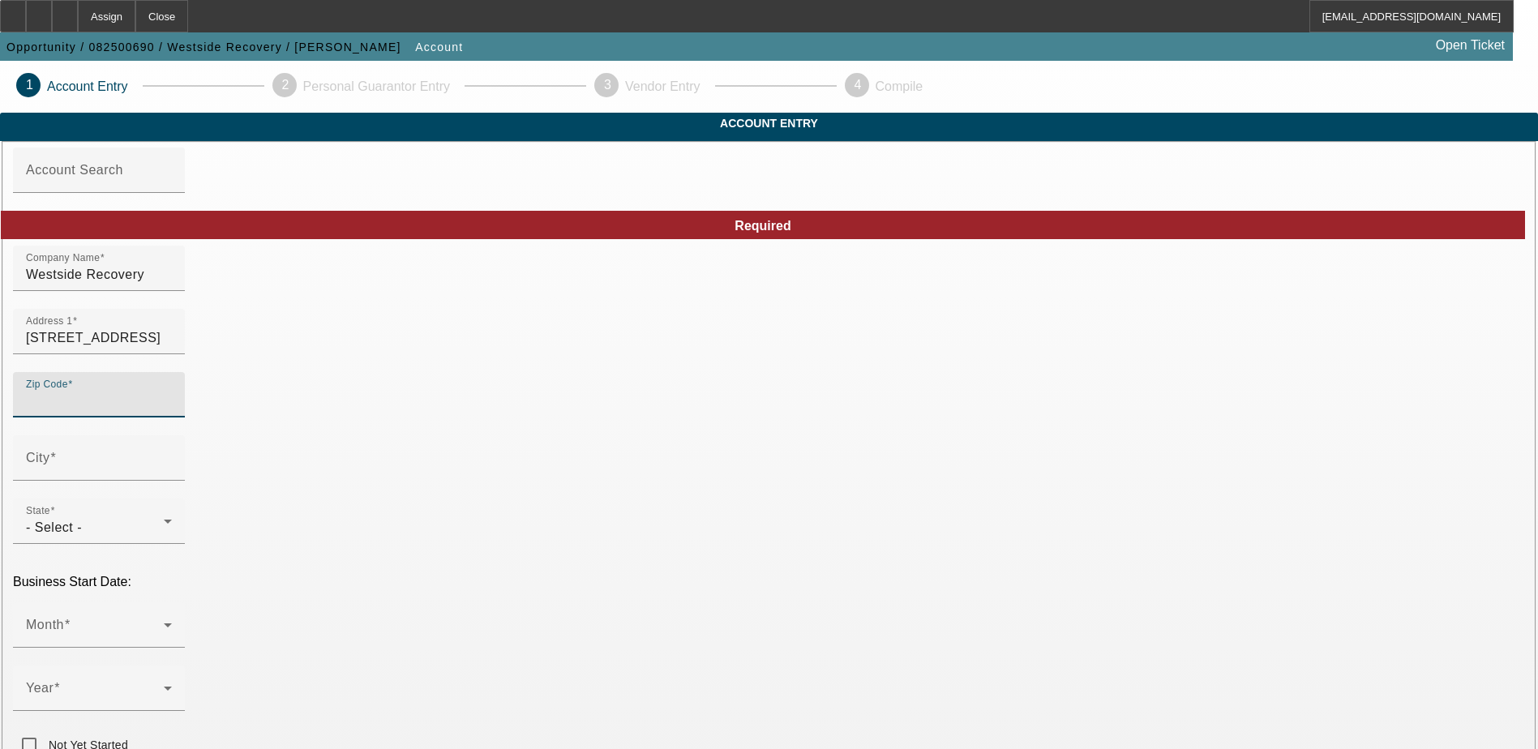
click at [172, 411] on input "Zip Code" at bounding box center [99, 401] width 146 height 19
type input "37363"
type input "Ooltewah"
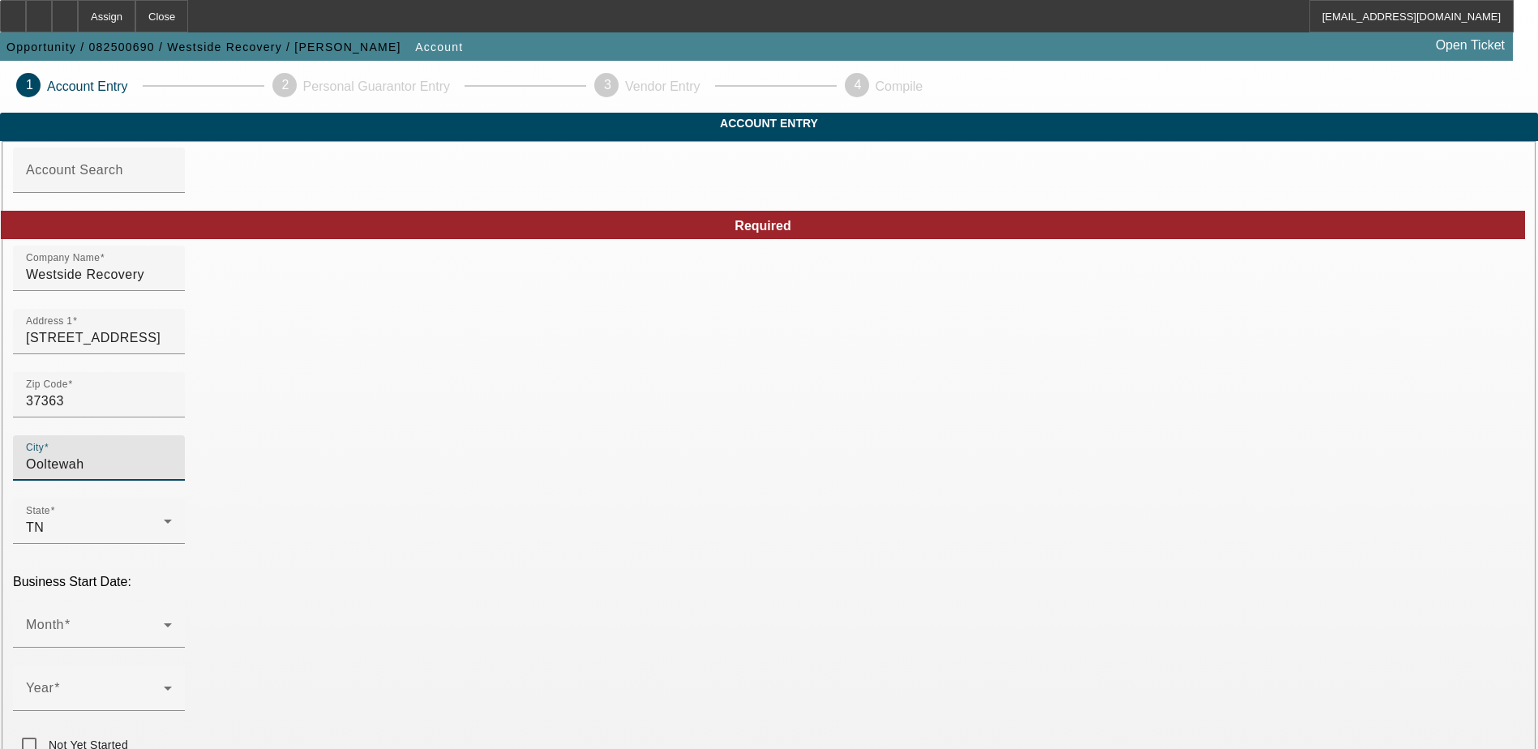
type input "Hamilton"
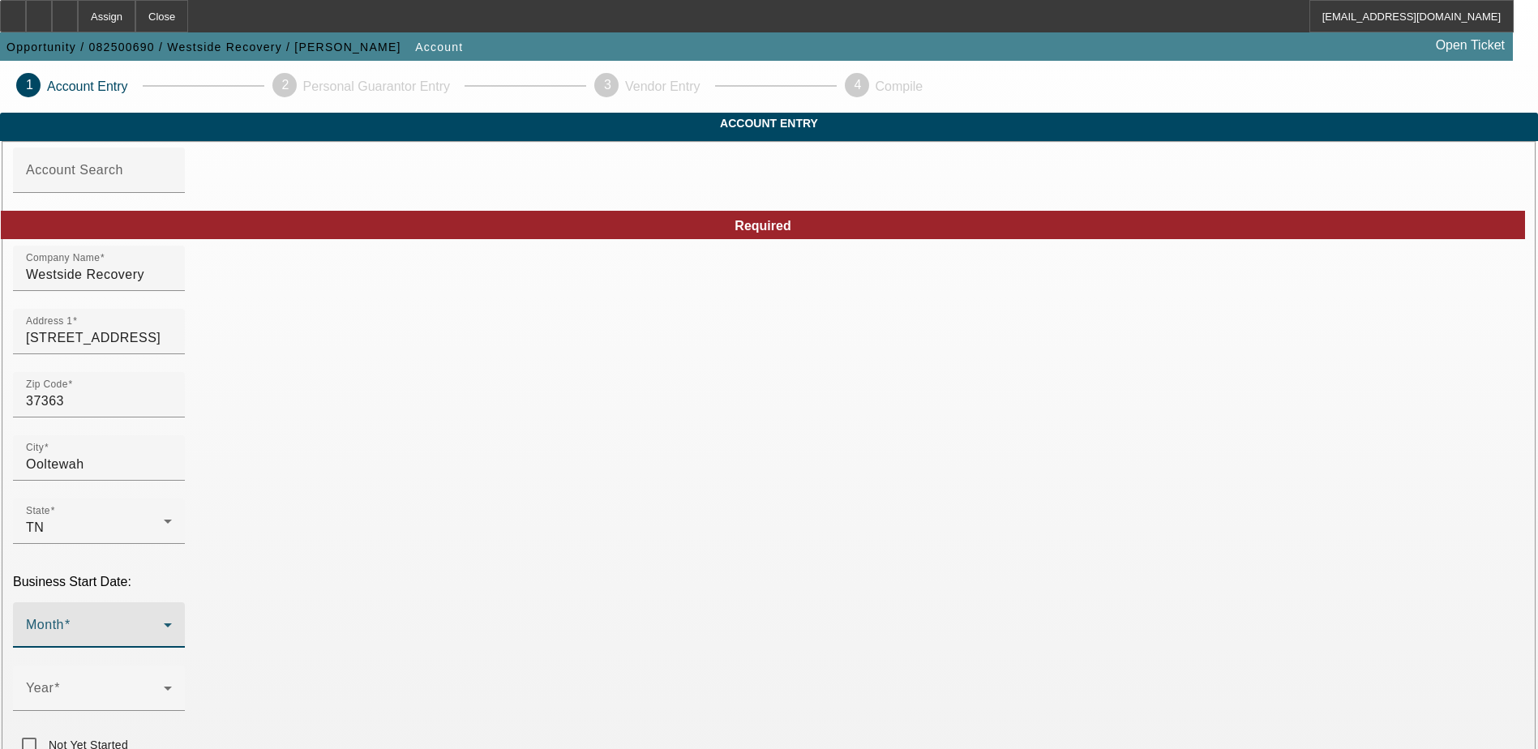
click at [178, 615] on icon at bounding box center [167, 624] width 19 height 19
click at [454, 468] on mat-option "March" at bounding box center [414, 468] width 212 height 39
click at [172, 666] on div "Year" at bounding box center [99, 688] width 146 height 45
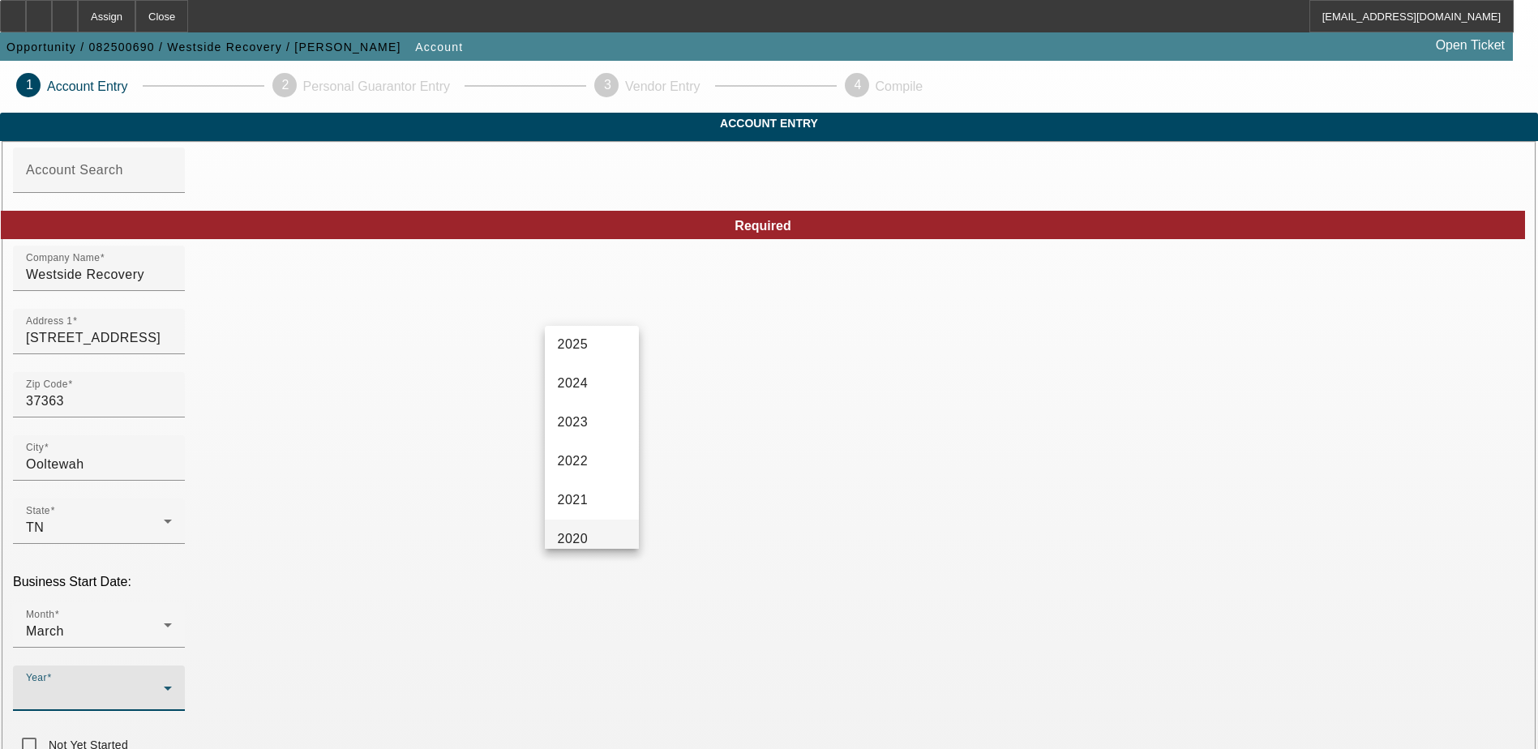
scroll to position [162, 0]
click at [580, 489] on mat-option "2020" at bounding box center [592, 501] width 94 height 39
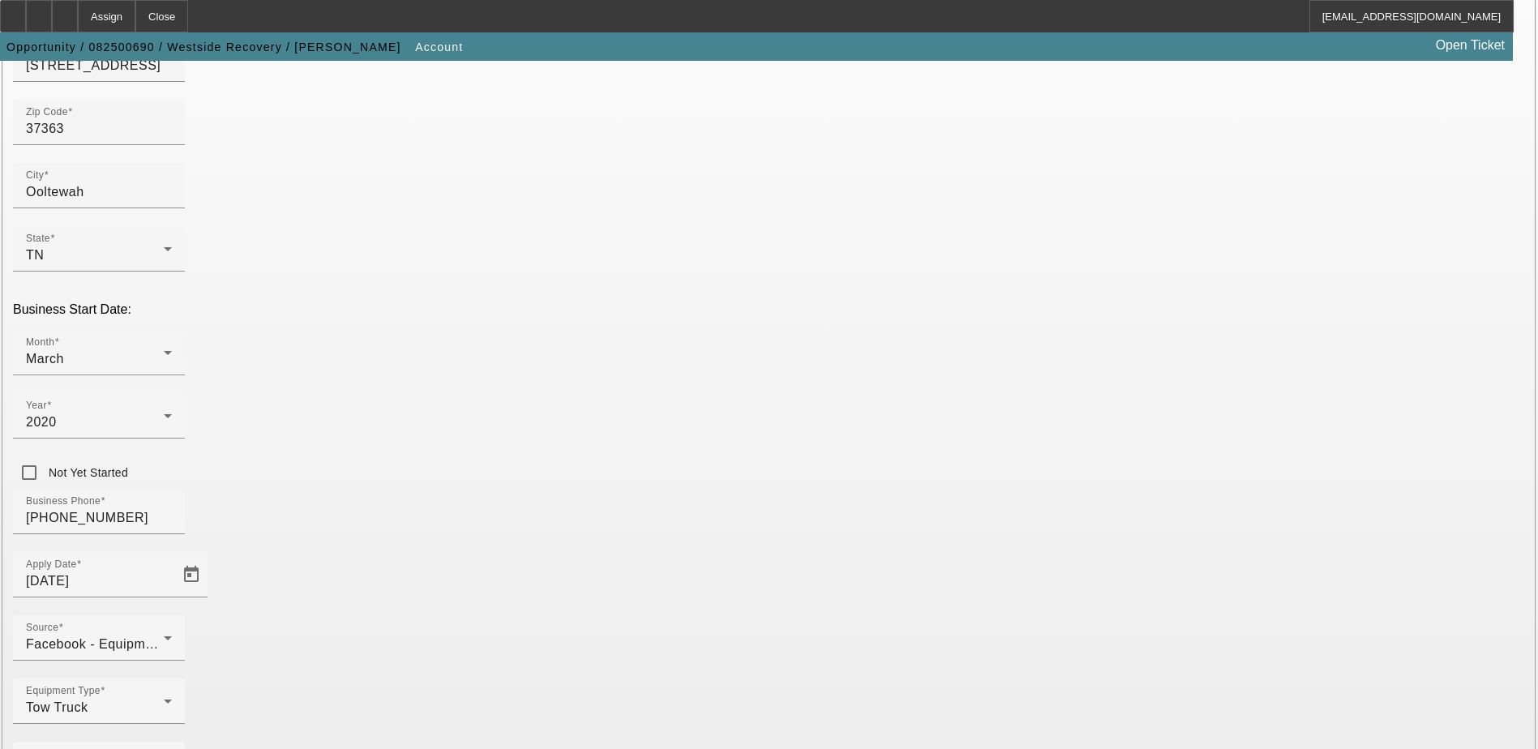
scroll to position [274, 0]
type input "332314225"
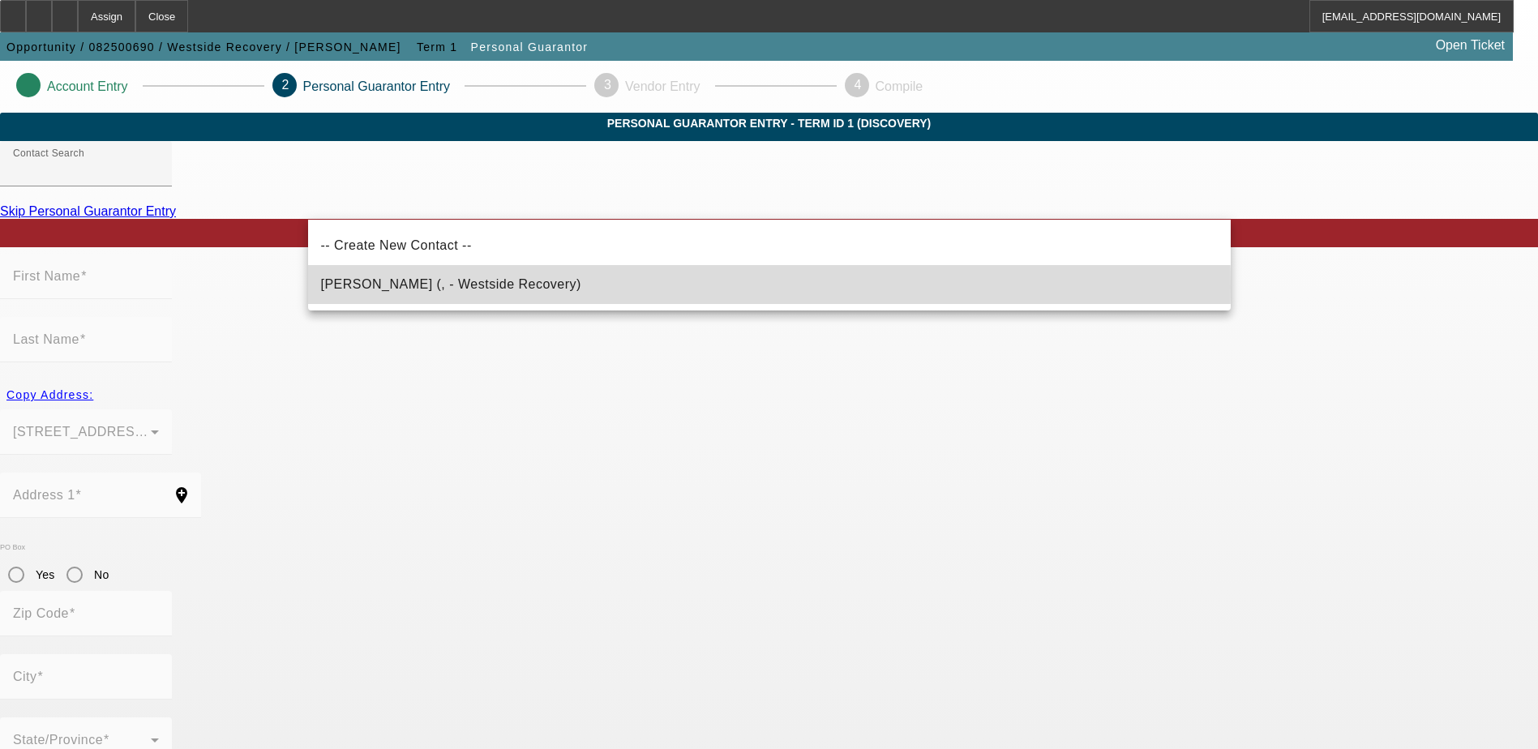
click at [495, 286] on span "Peterson, Alex (, - Westside Recovery)" at bounding box center [451, 284] width 260 height 14
type input "Peterson, Alex (, - Westside Recovery)"
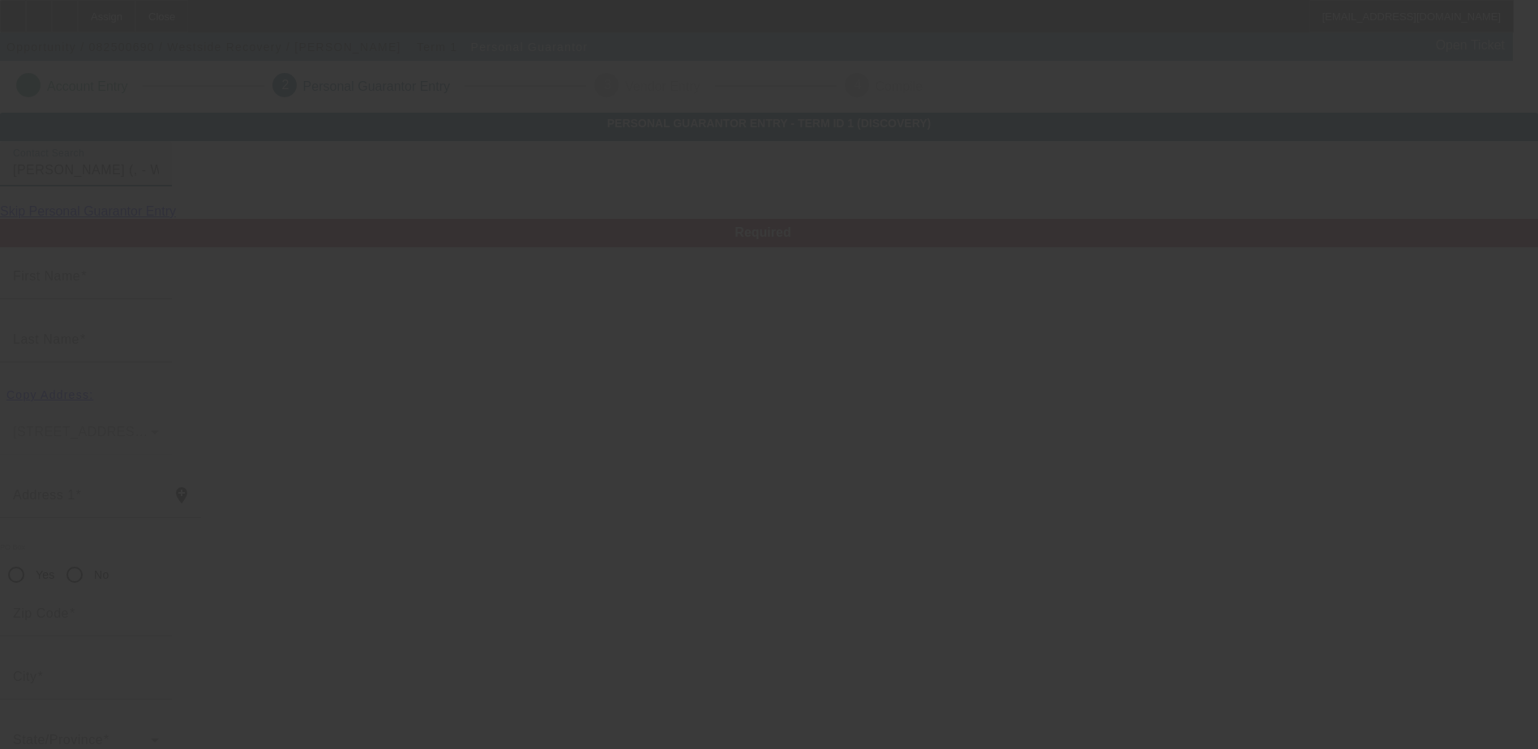
type input "Alex"
type input "Peterson"
radio input "true"
type input "(612) 214-2836"
type input "xanderpeterson@gmail.com"
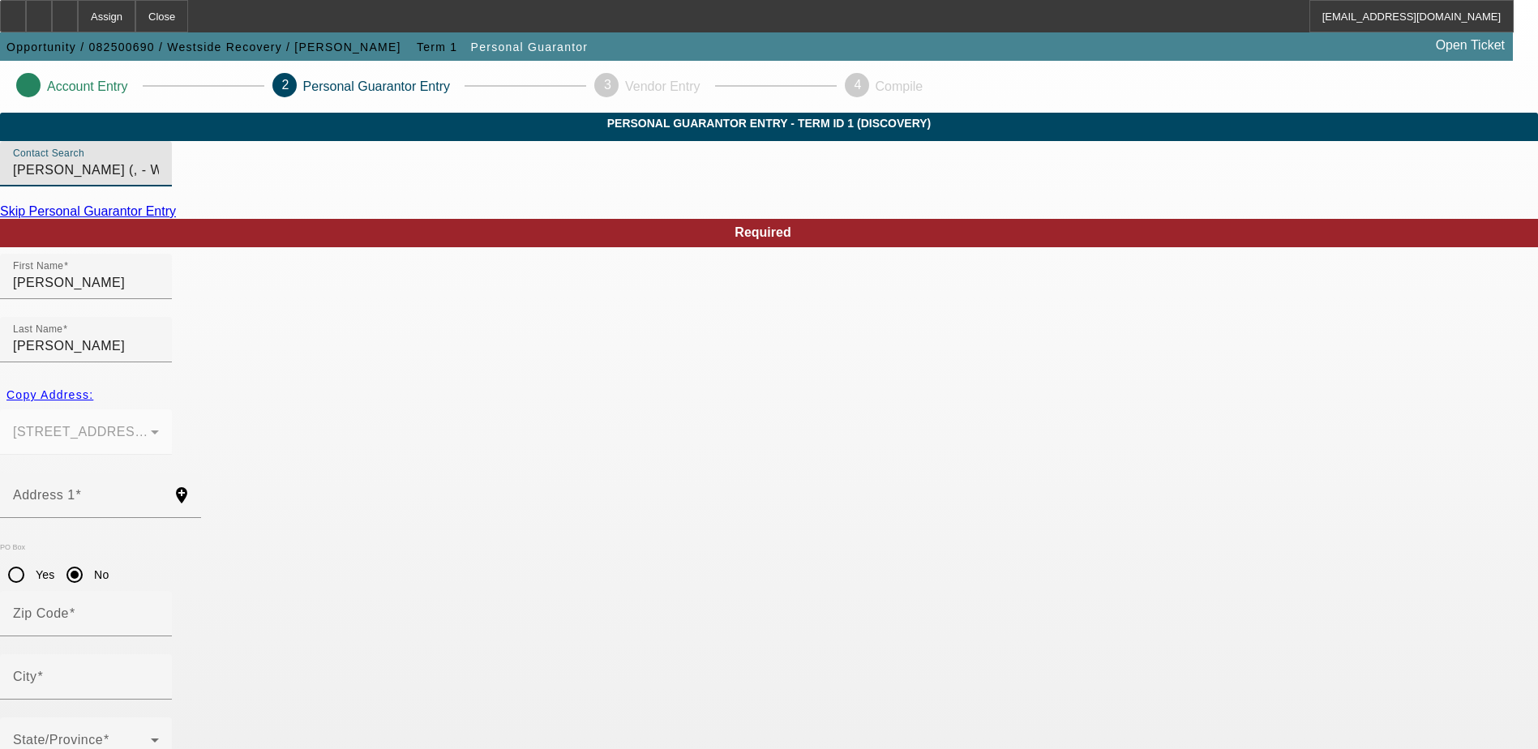
scroll to position [44, 0]
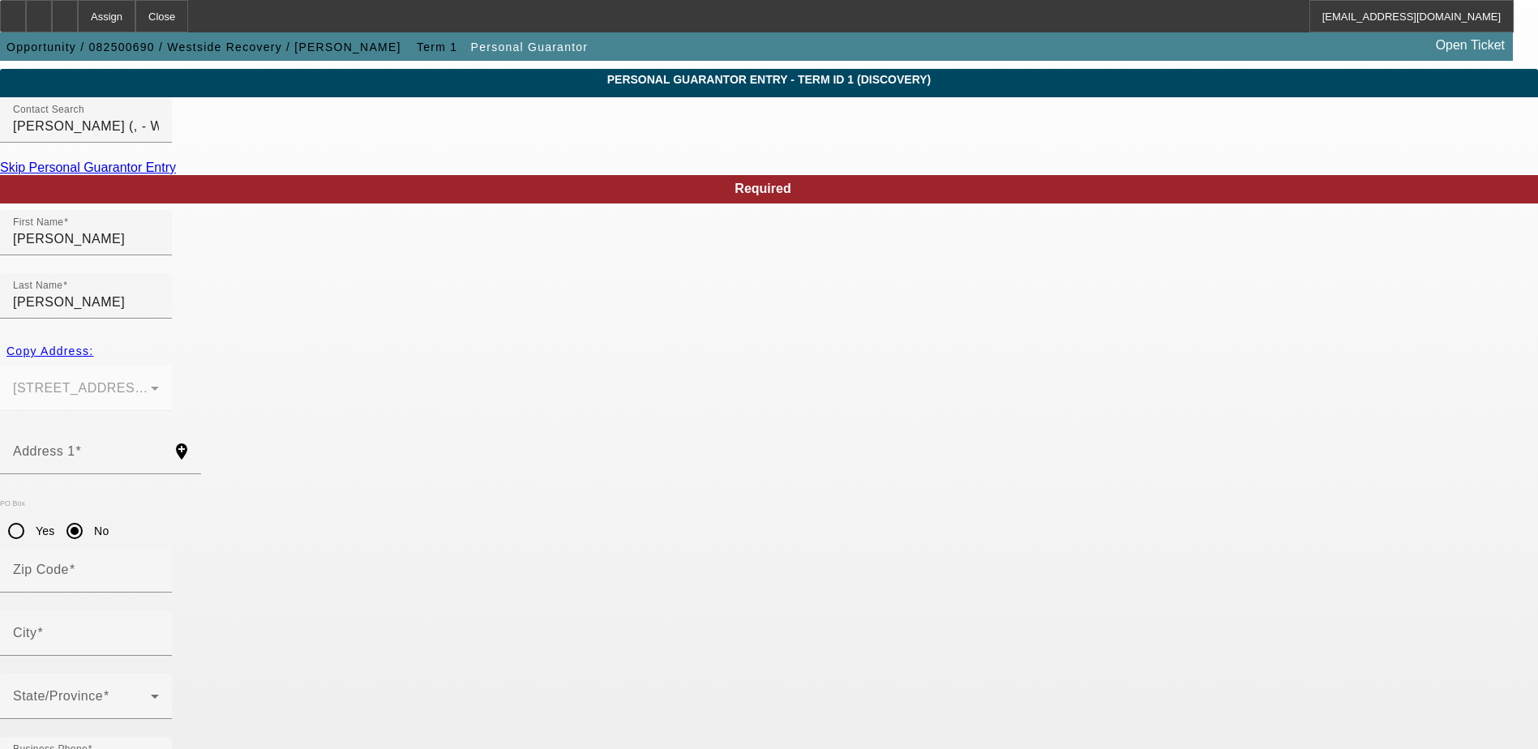
type input "100"
click at [159, 674] on div "State/Province" at bounding box center [86, 696] width 146 height 45
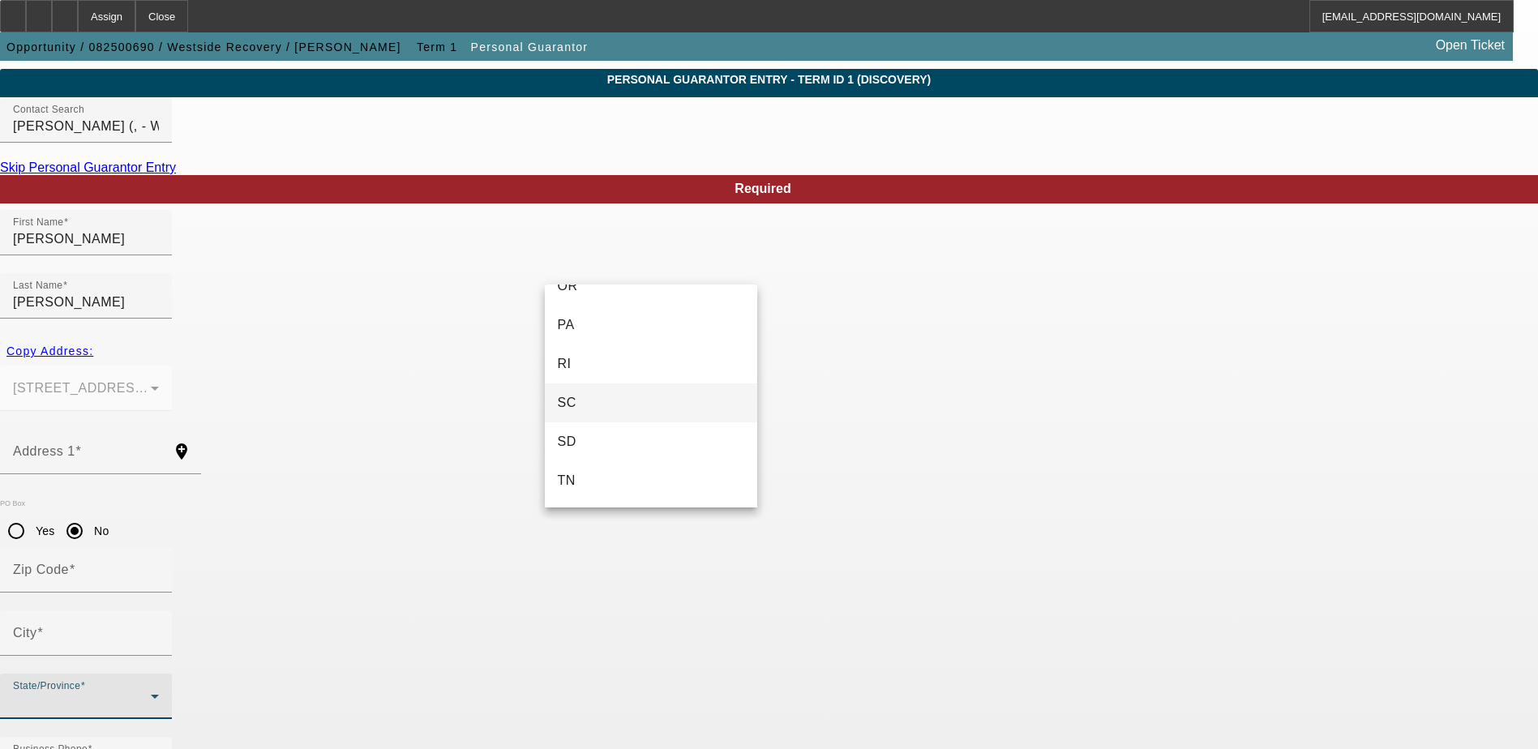
scroll to position [1541, 0]
click at [636, 431] on mat-option "TN" at bounding box center [651, 443] width 212 height 39
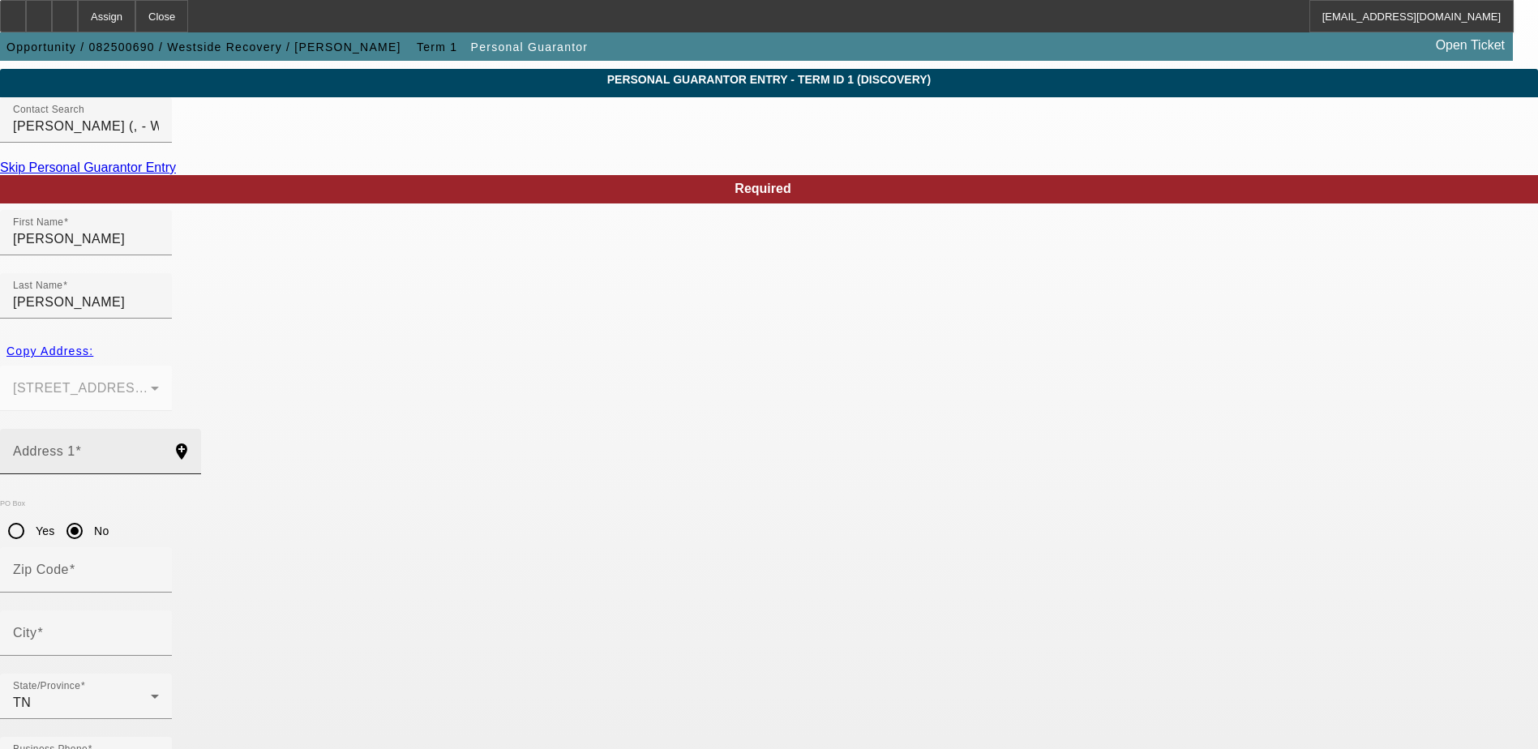
click at [159, 429] on div "Address 1" at bounding box center [86, 451] width 146 height 45
click at [93, 345] on span "Copy Address:" at bounding box center [49, 351] width 87 height 13
type input "9954 Frost Ridge dr"
radio input "false"
type input "37363"
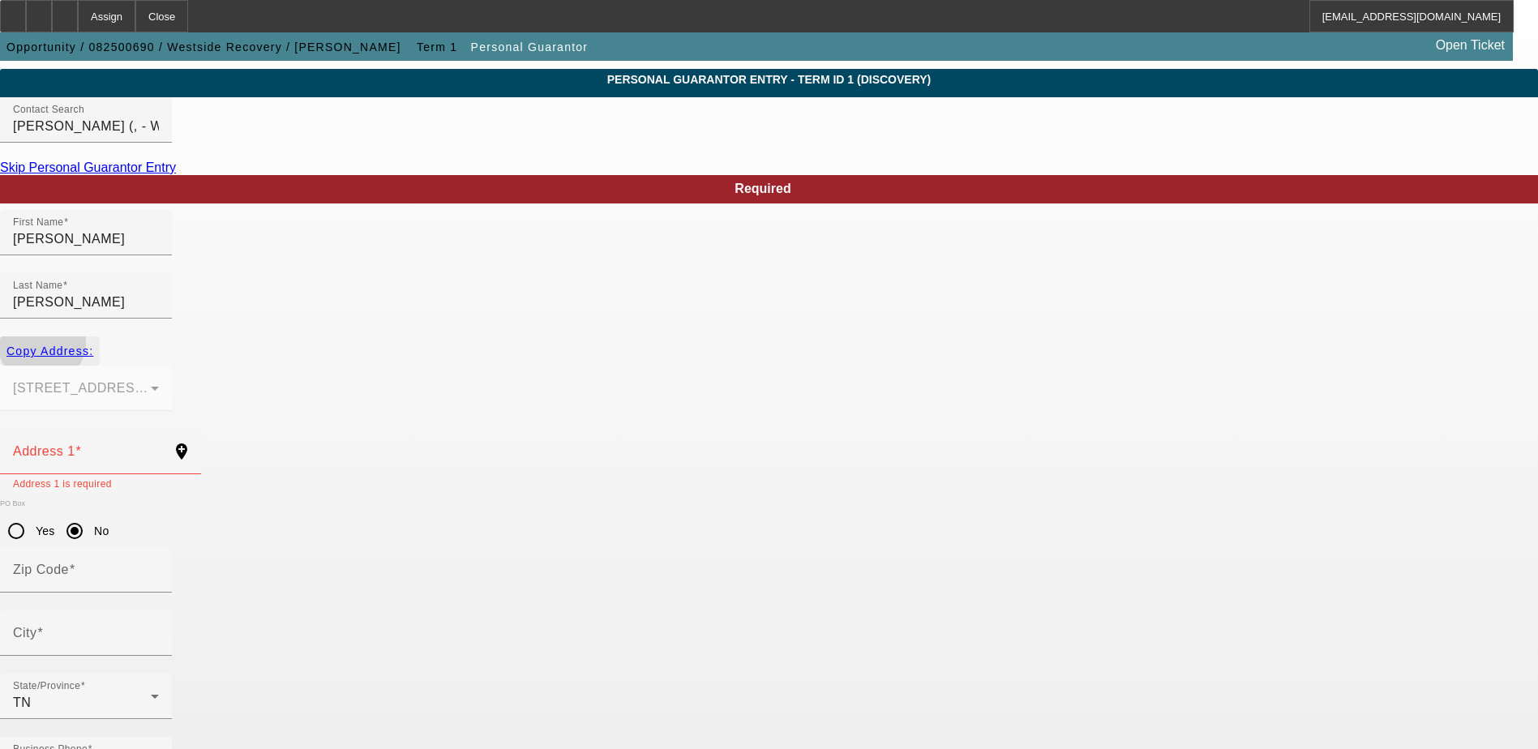
type input "Ooltewah"
type input "395-84-2348"
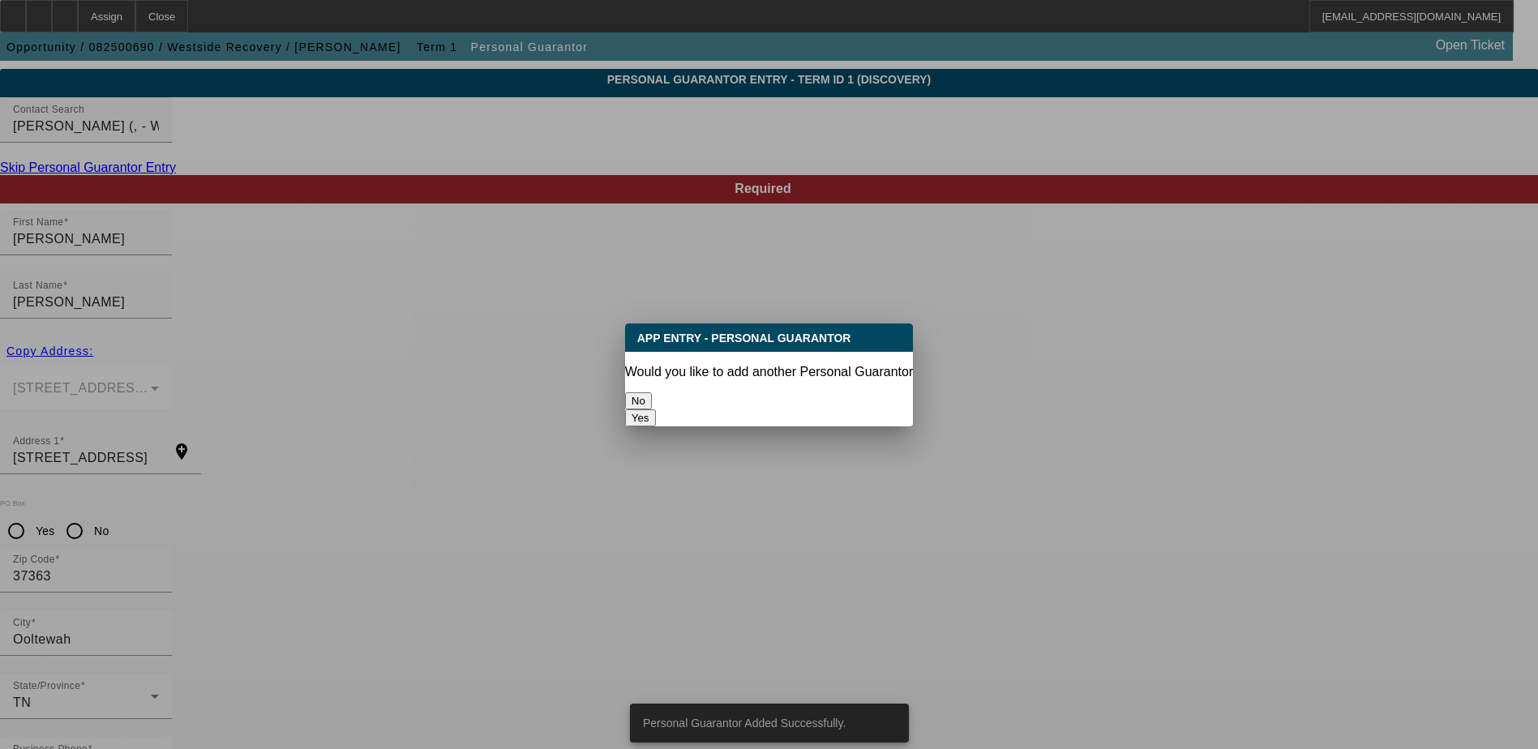
scroll to position [0, 0]
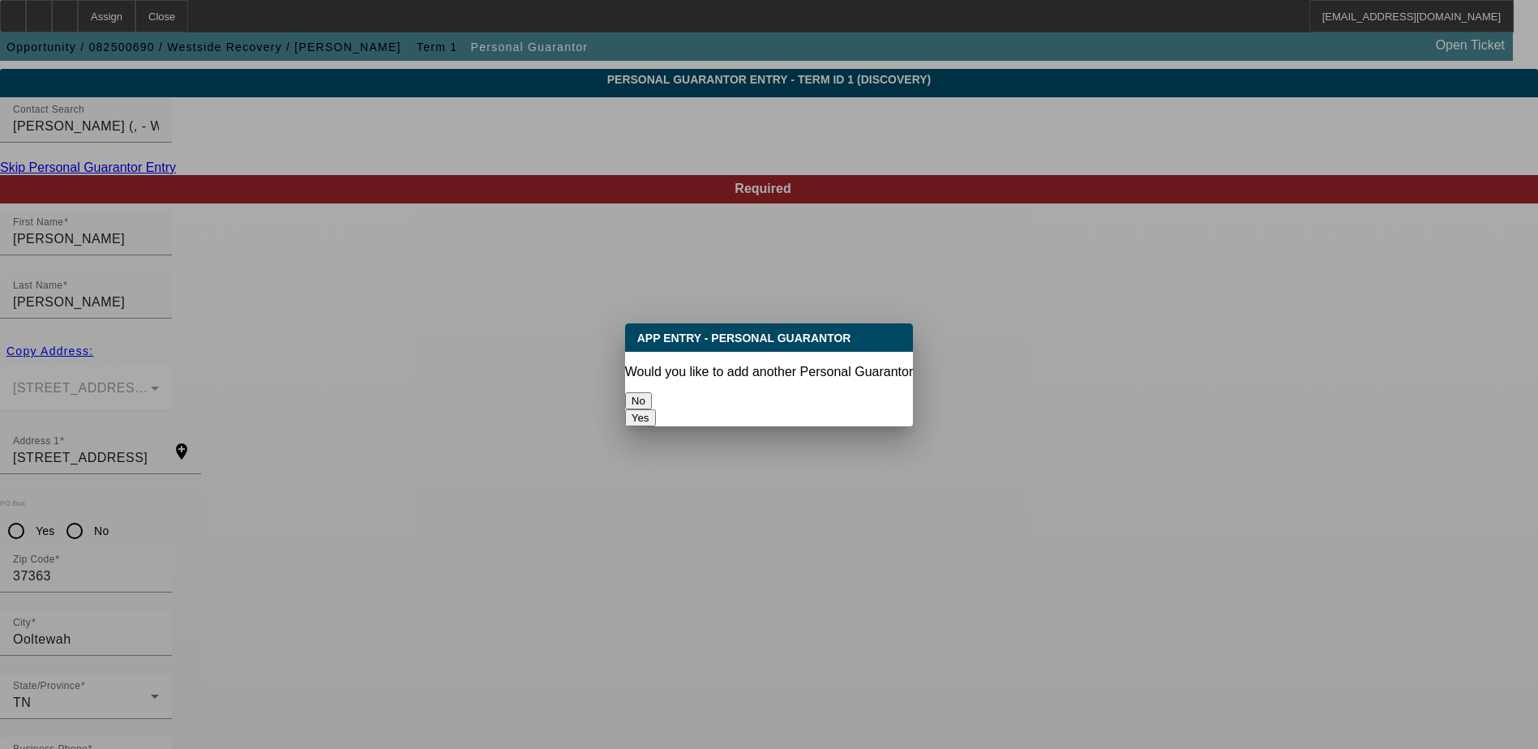
click at [652, 392] on button "No" at bounding box center [638, 400] width 27 height 17
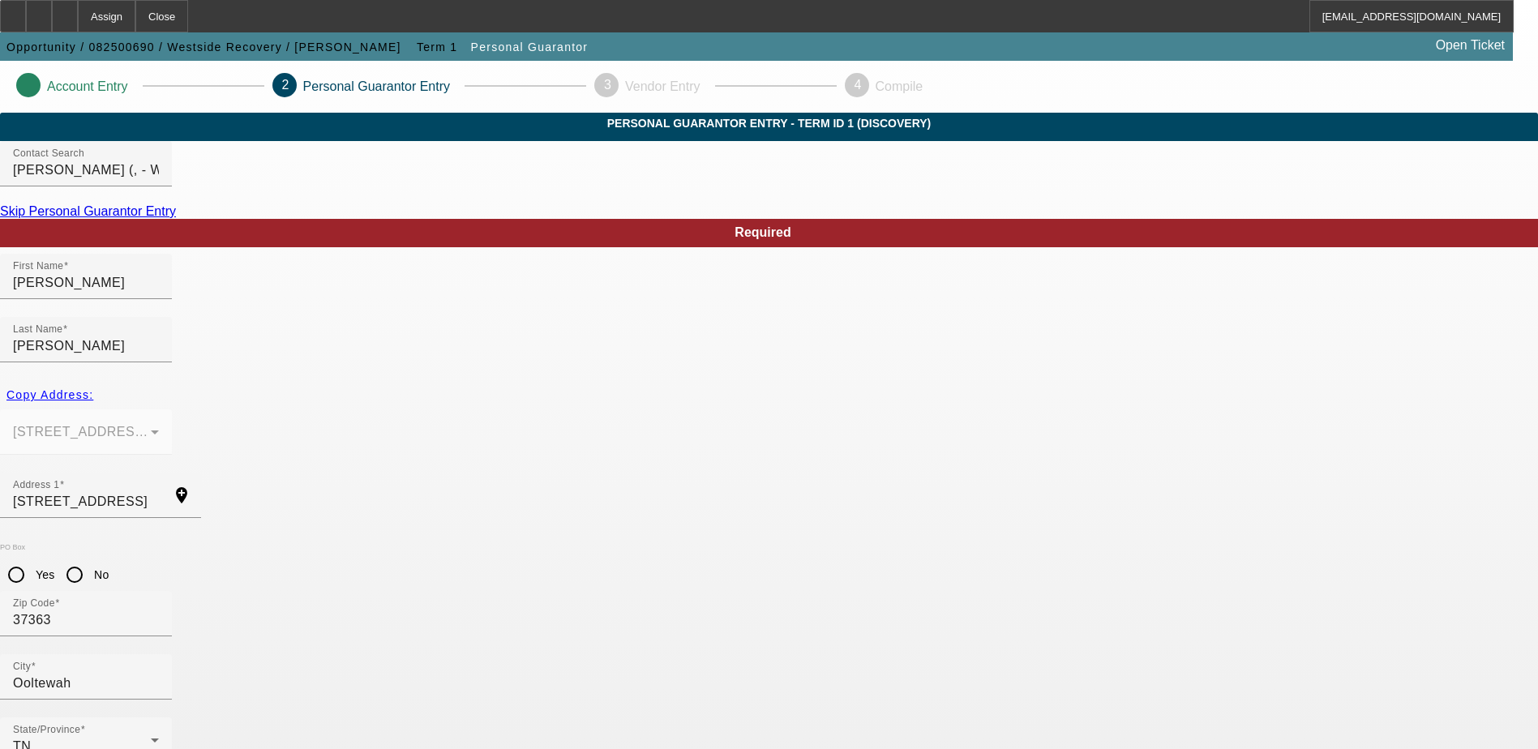
scroll to position [44, 0]
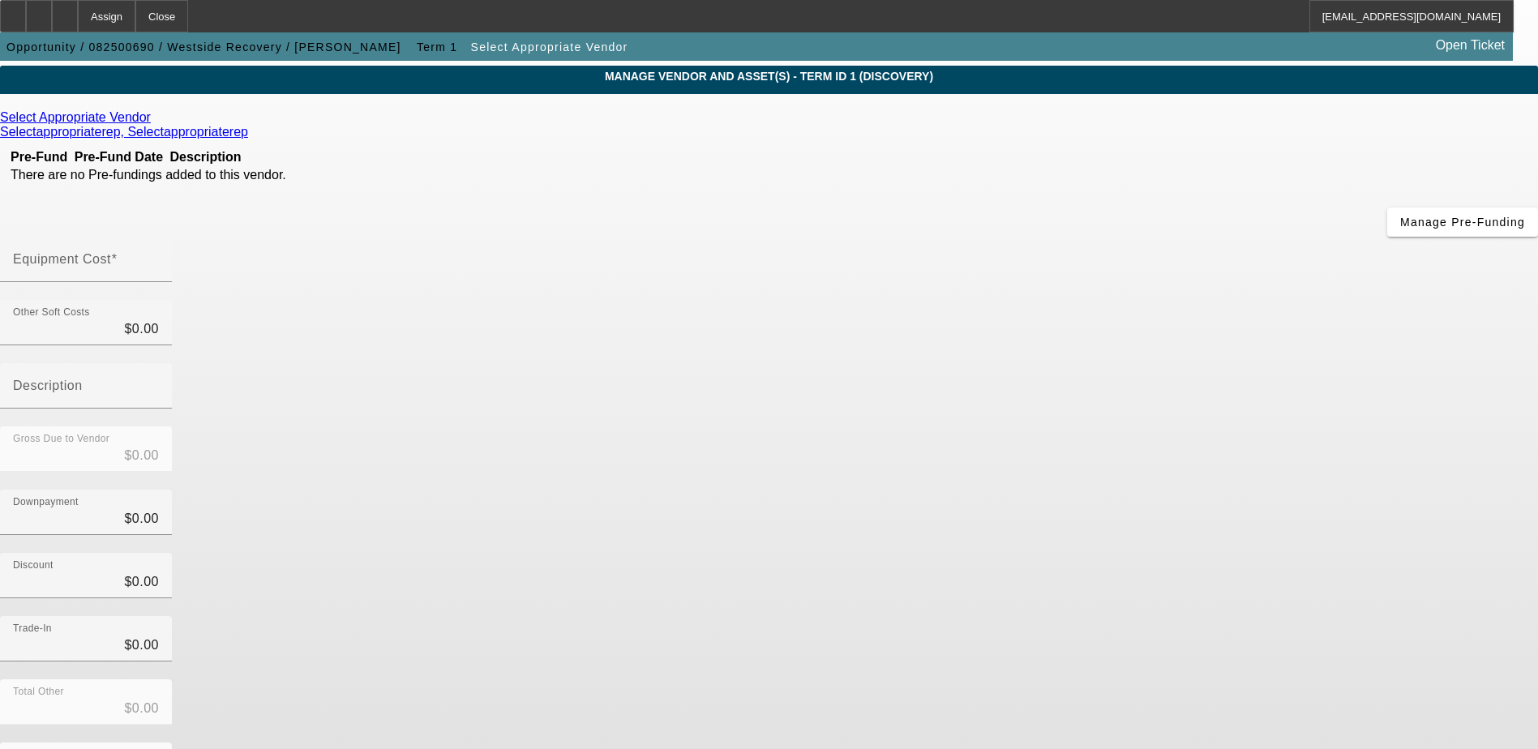
scroll to position [72, 0]
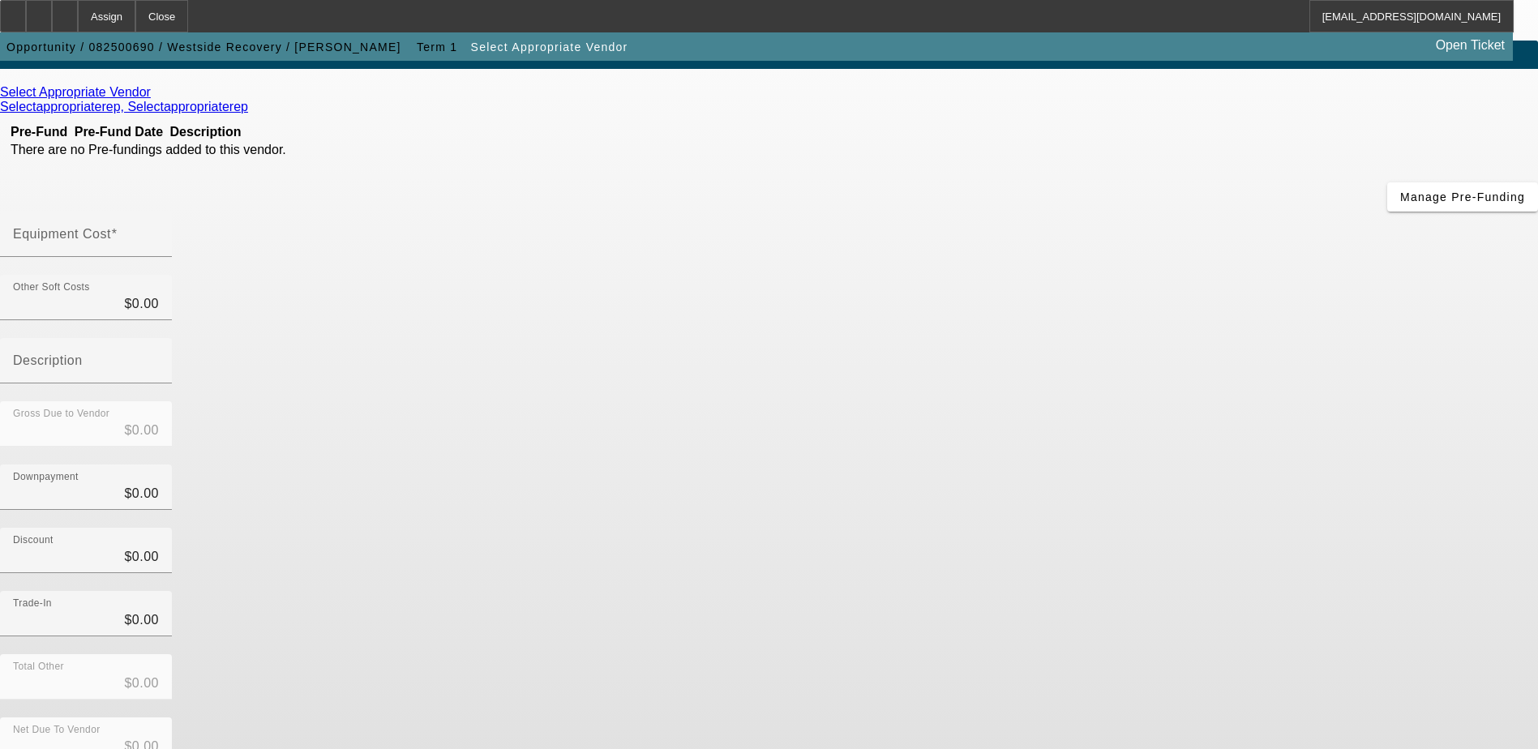
click at [159, 231] on input "Equipment Cost" at bounding box center [86, 240] width 146 height 19
type input "1"
type input "$1.00"
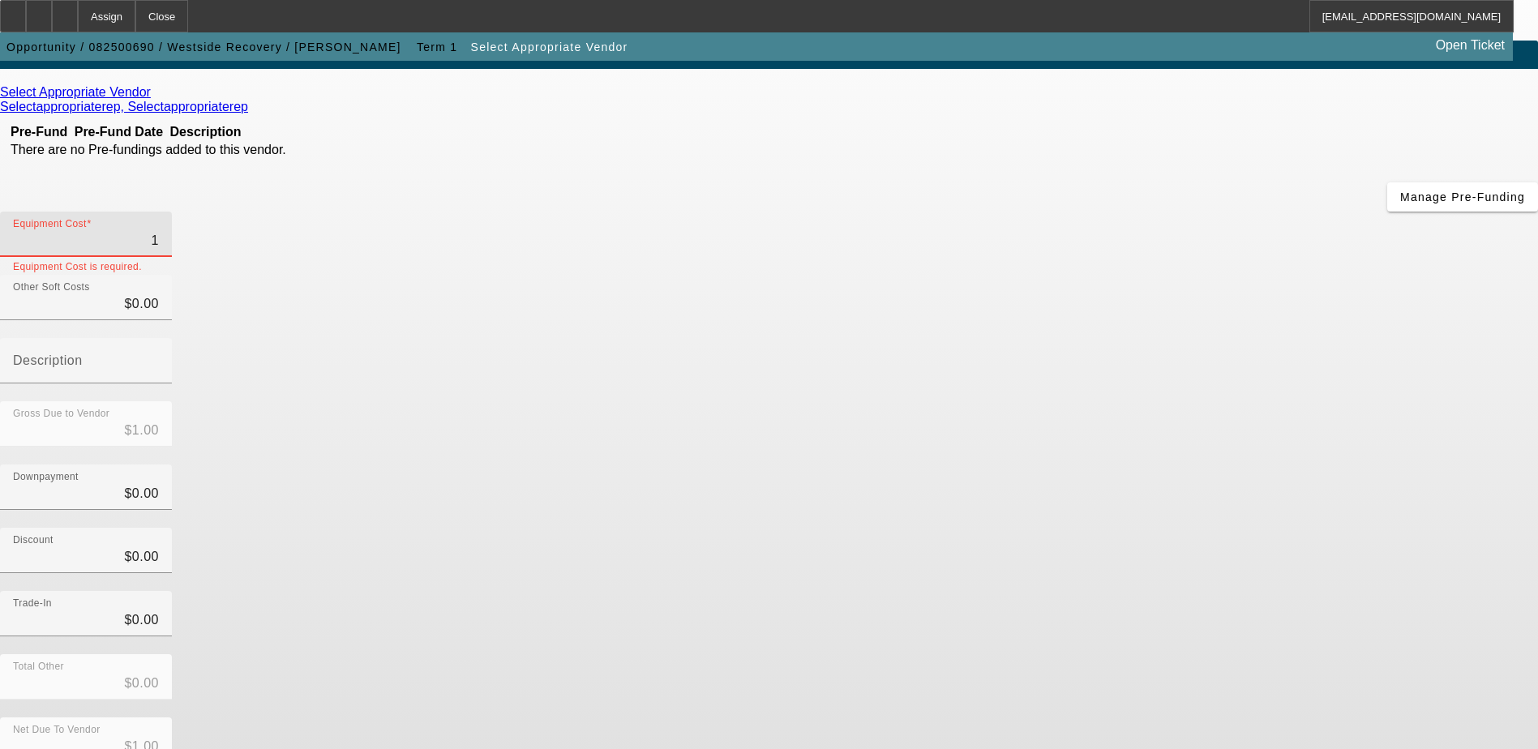
type input "10"
type input "$10.00"
type input "107"
type input "$107.00"
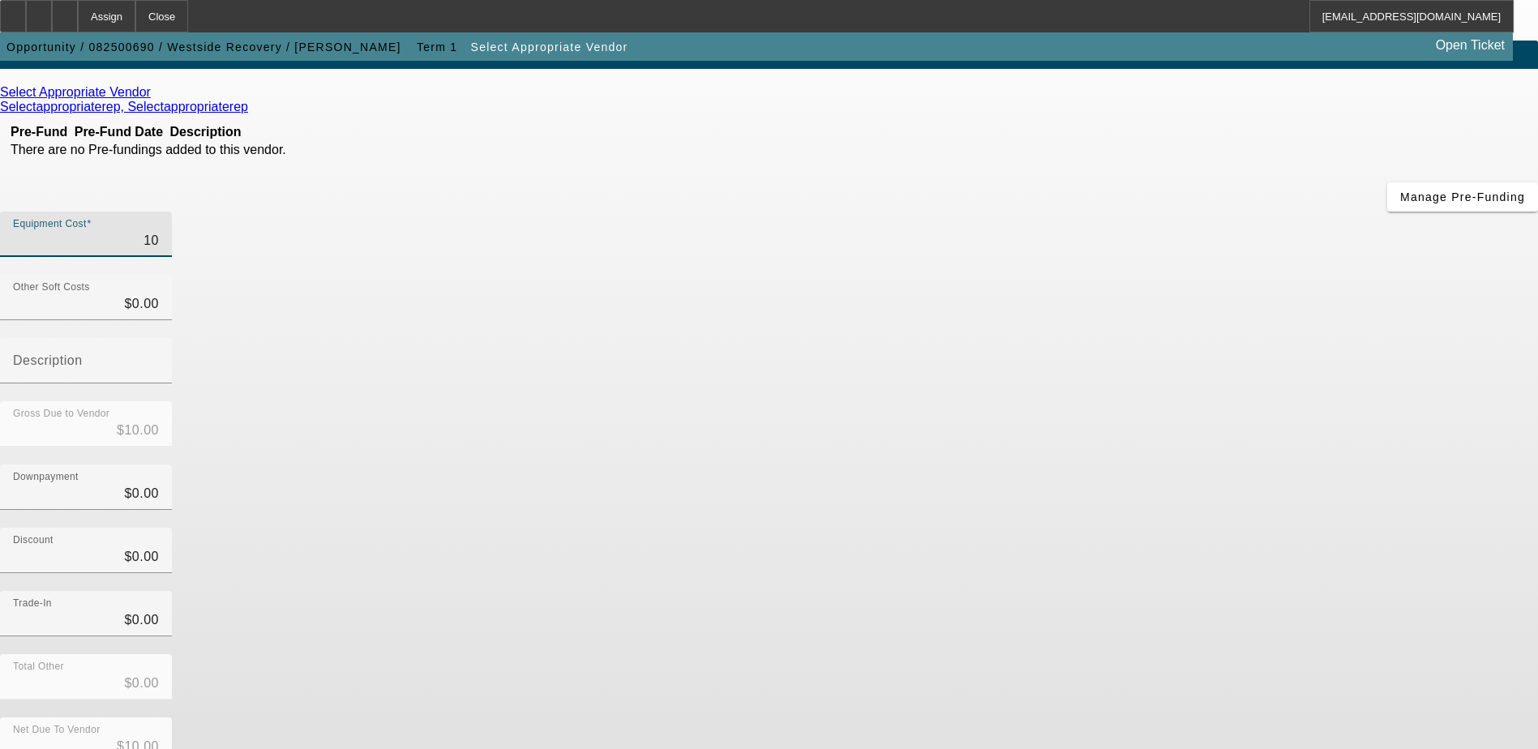
type input "$107.00"
type input "1070"
type input "$1,070.00"
type input "10709"
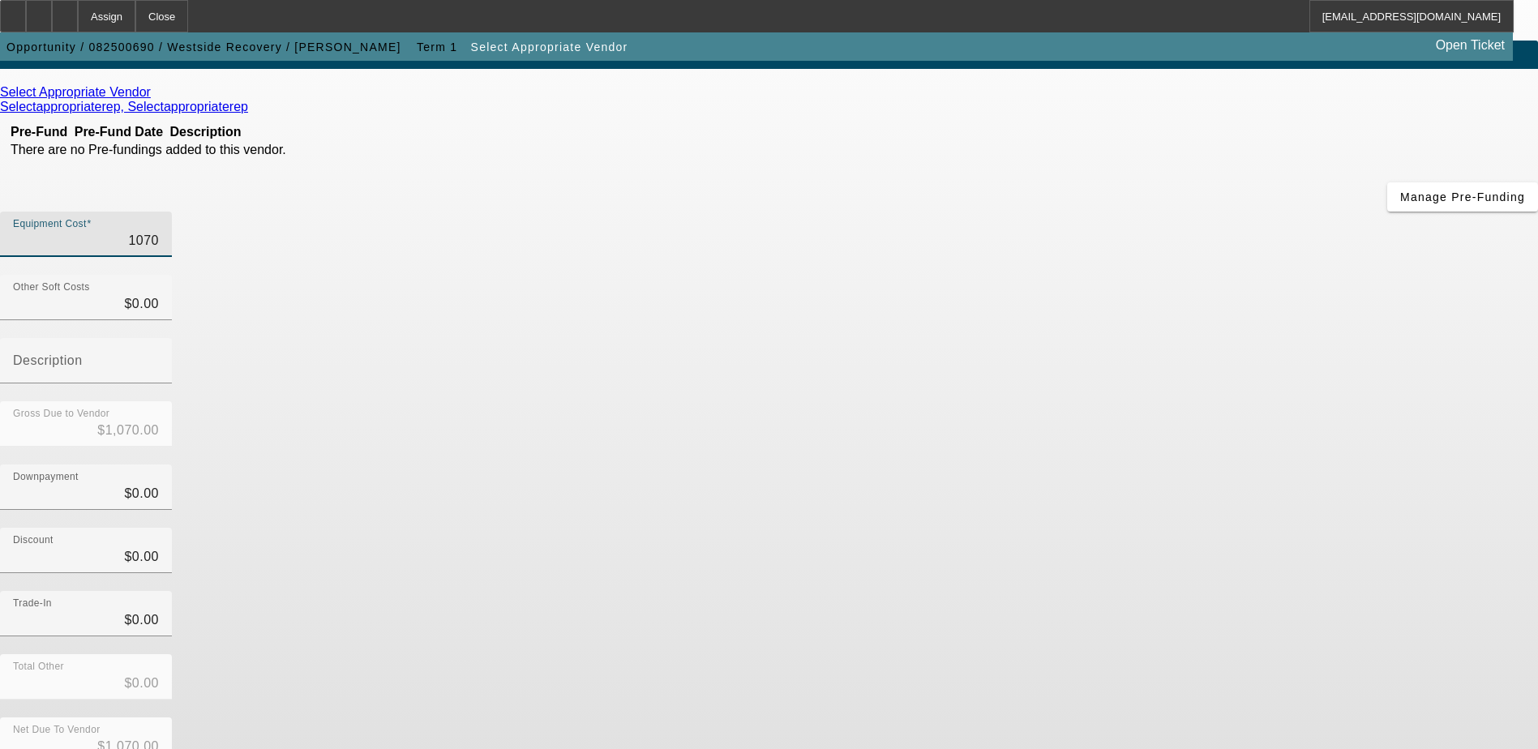
type input "$10,709.00"
type input "107090"
type input "$107,090.00"
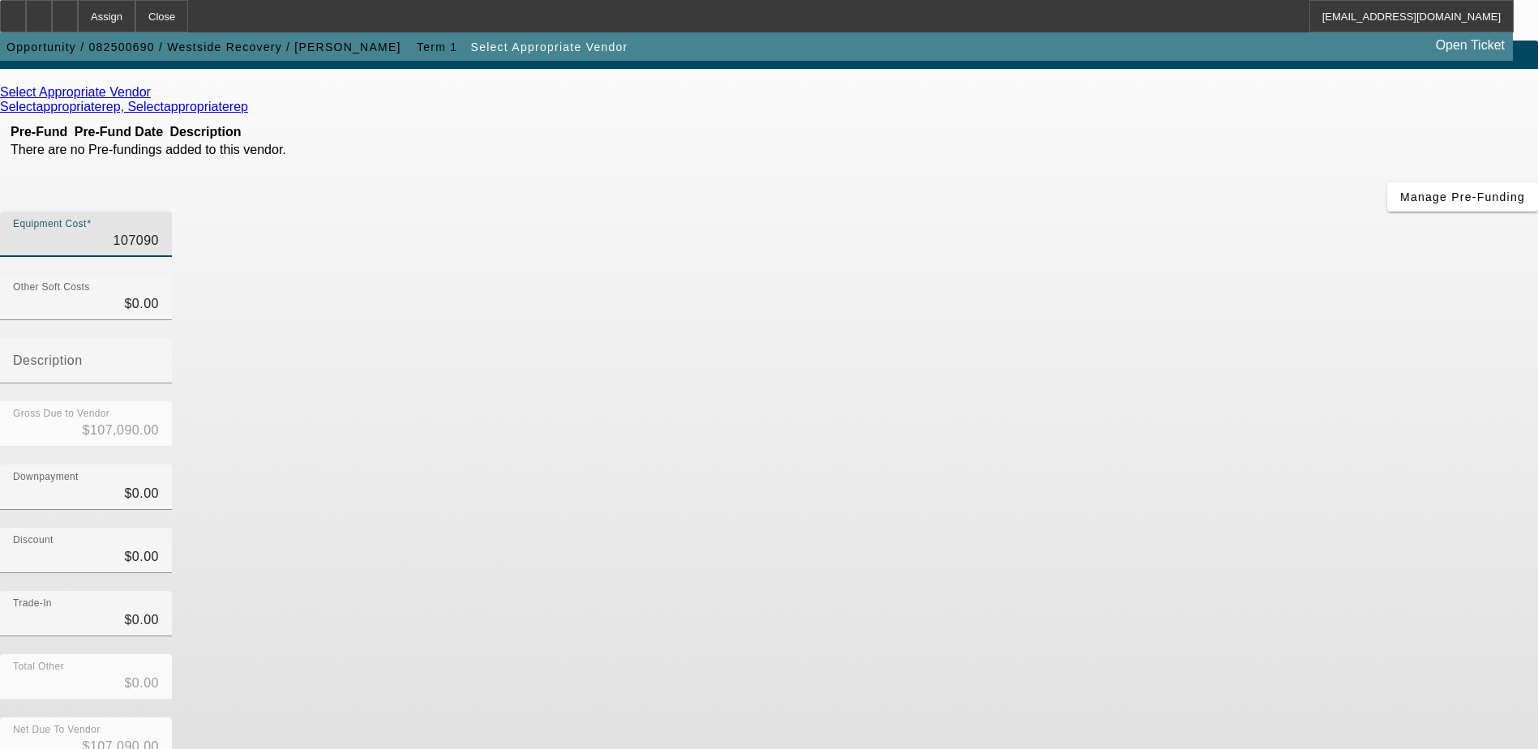
type input "$107,090.00"
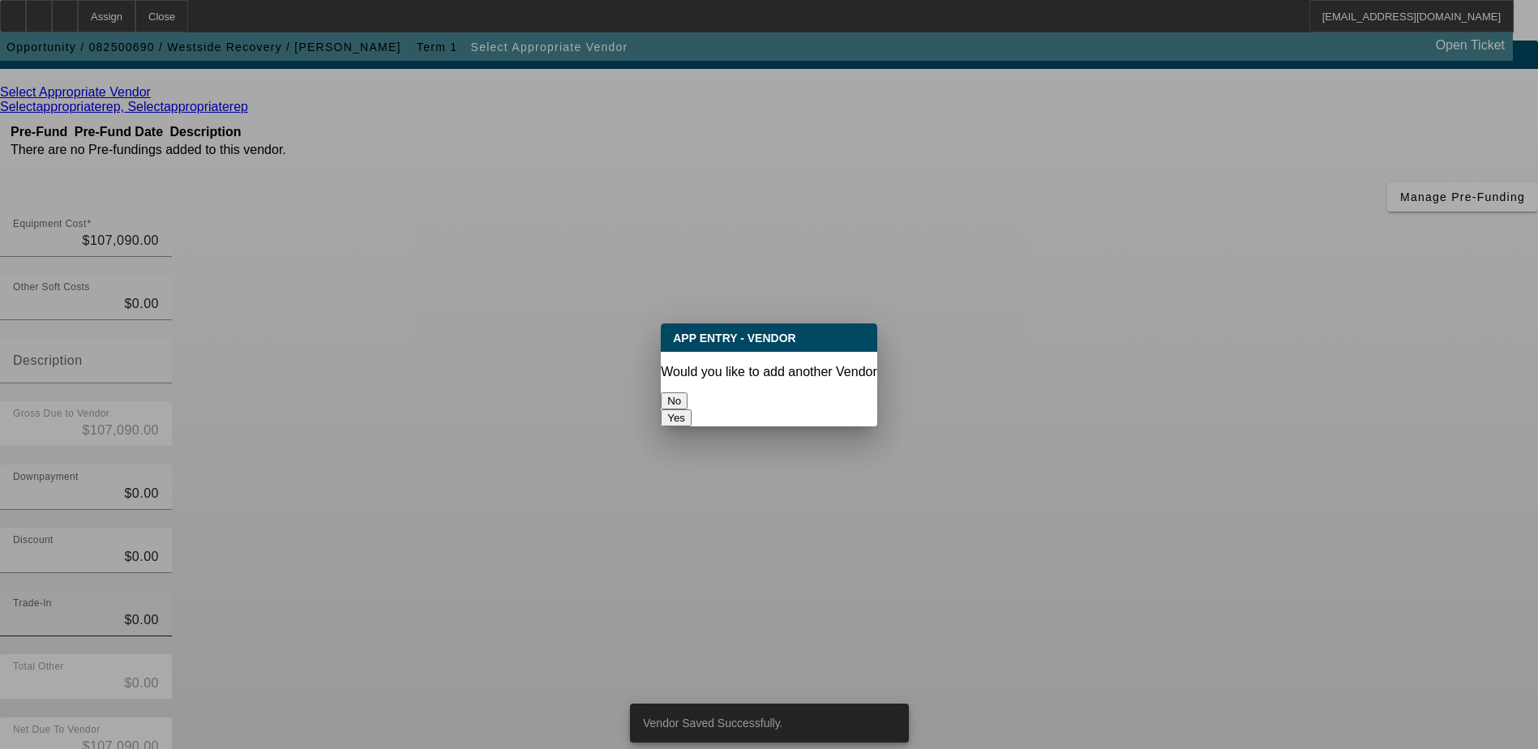
scroll to position [0, 0]
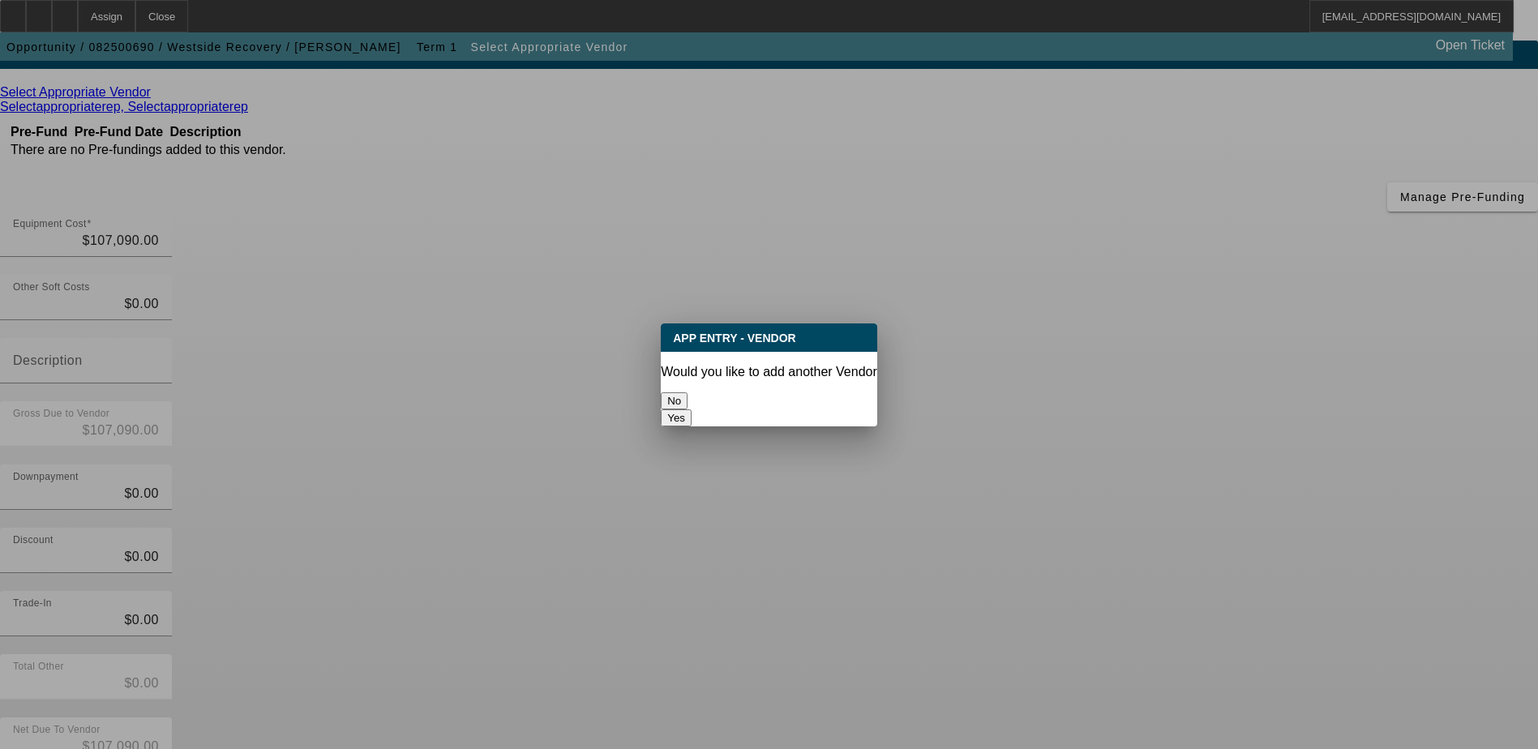
click at [688, 392] on button "No" at bounding box center [674, 400] width 27 height 17
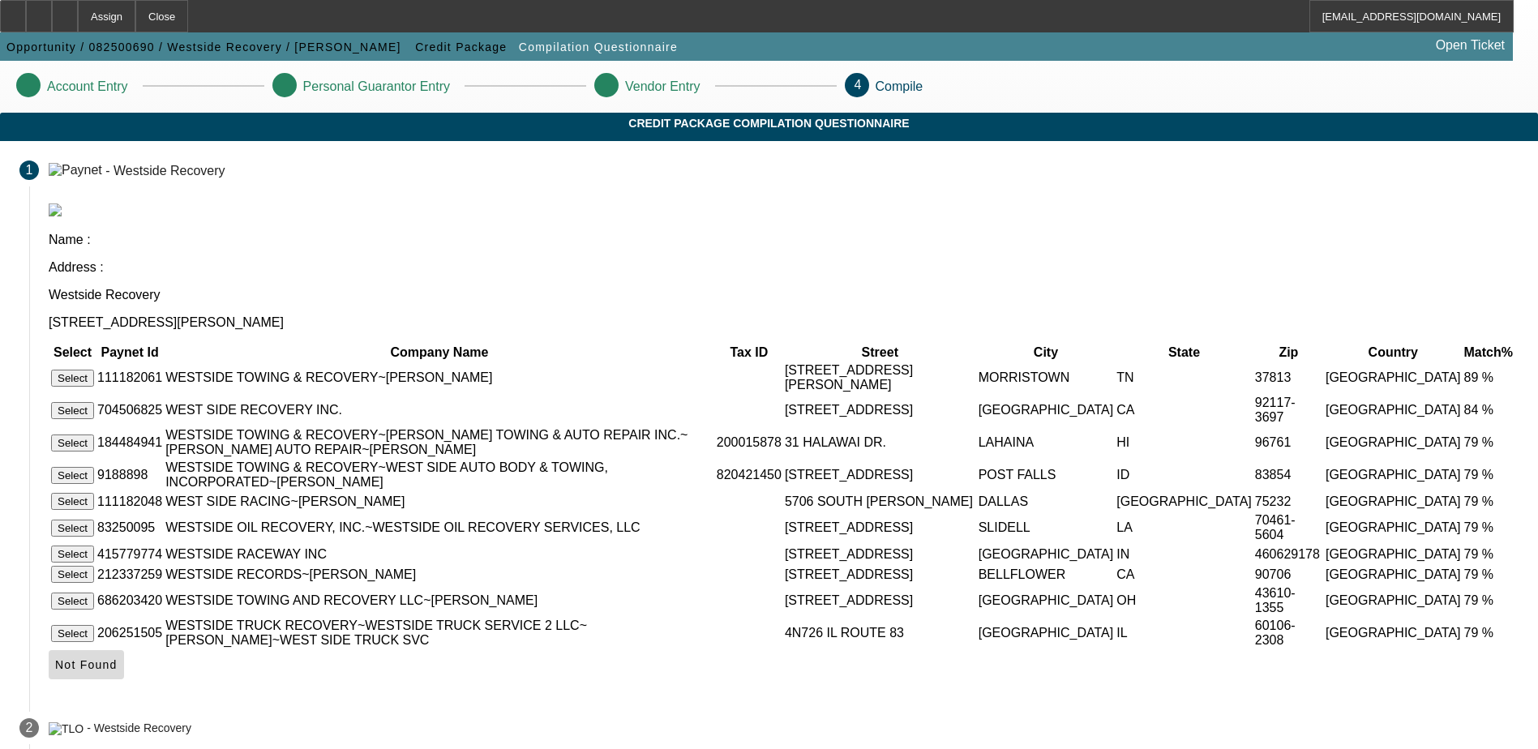
click at [55, 671] on icon at bounding box center [55, 664] width 0 height 13
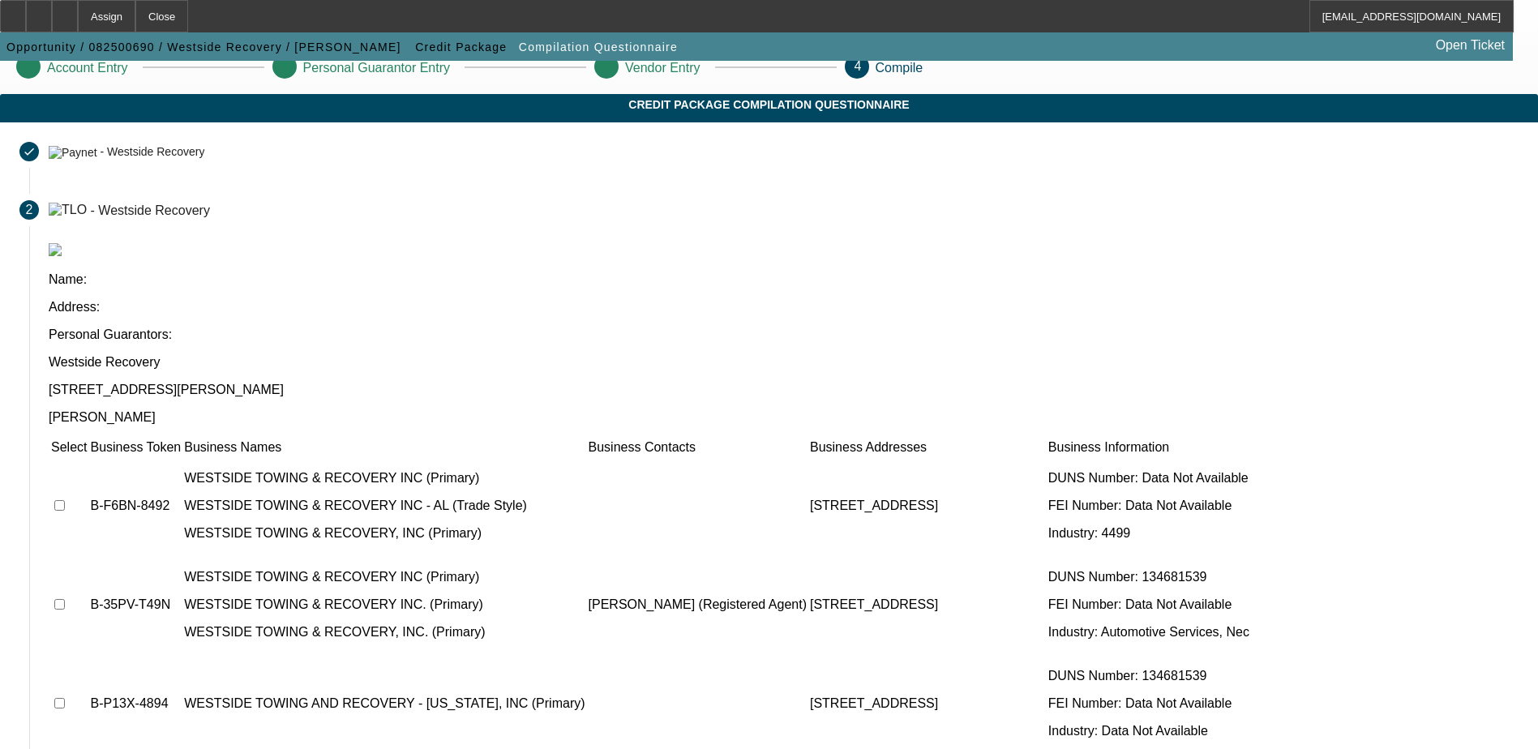
click at [88, 457] on td at bounding box center [68, 505] width 37 height 97
click at [65, 500] on input "checkbox" at bounding box center [59, 505] width 11 height 11
checkbox input "true"
click at [65, 599] on input "checkbox" at bounding box center [59, 604] width 11 height 11
checkbox input "true"
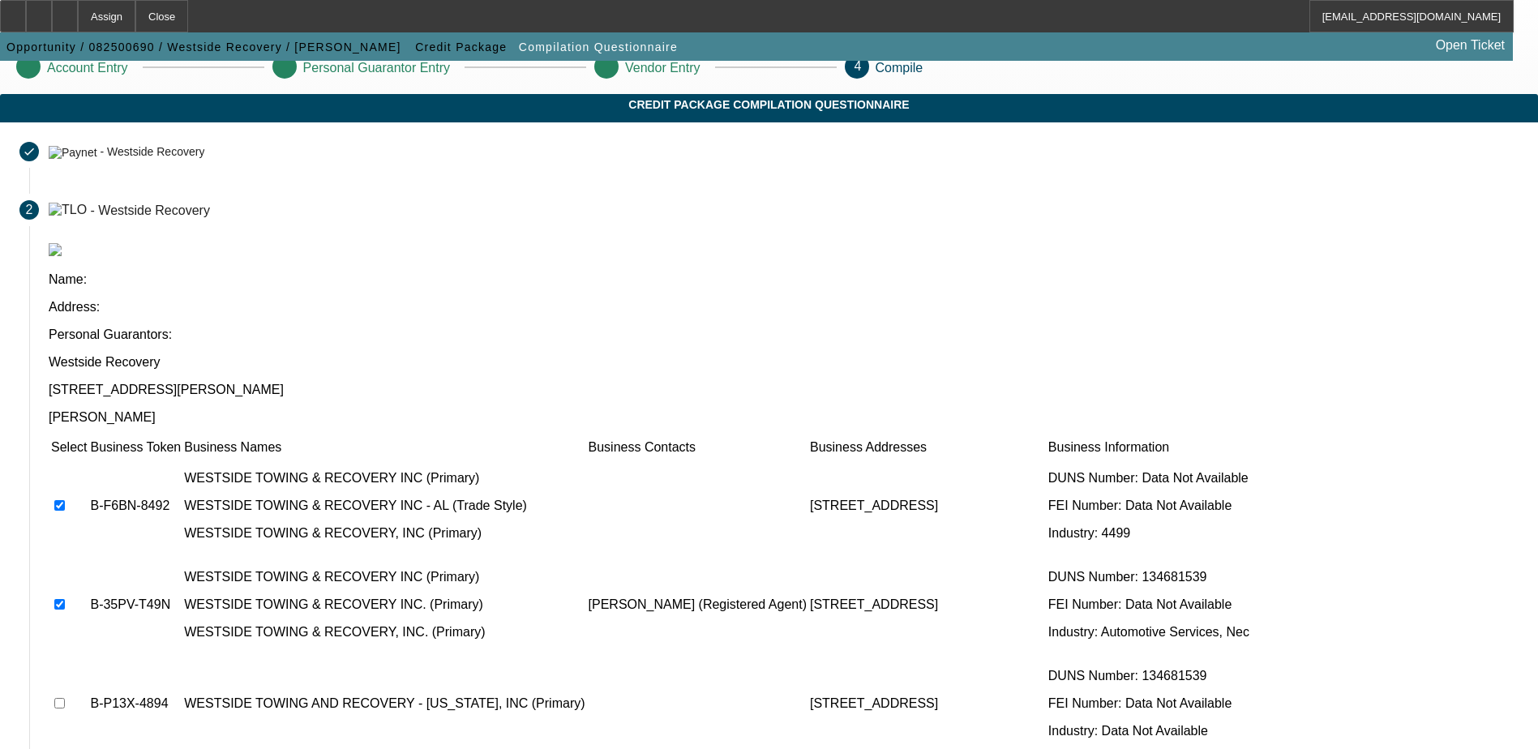
click at [65, 698] on input "checkbox" at bounding box center [59, 703] width 11 height 11
checkbox input "true"
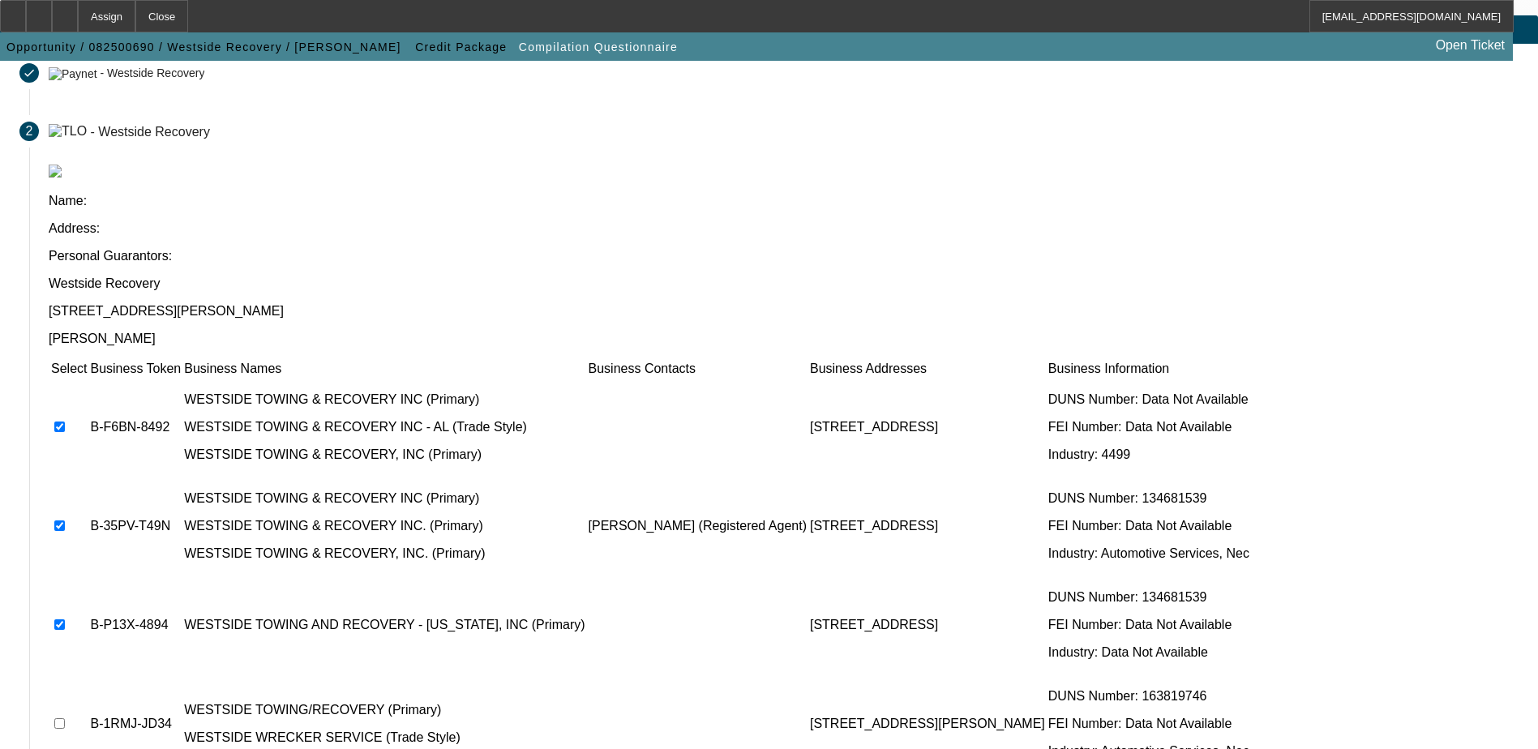
scroll to position [100, 0]
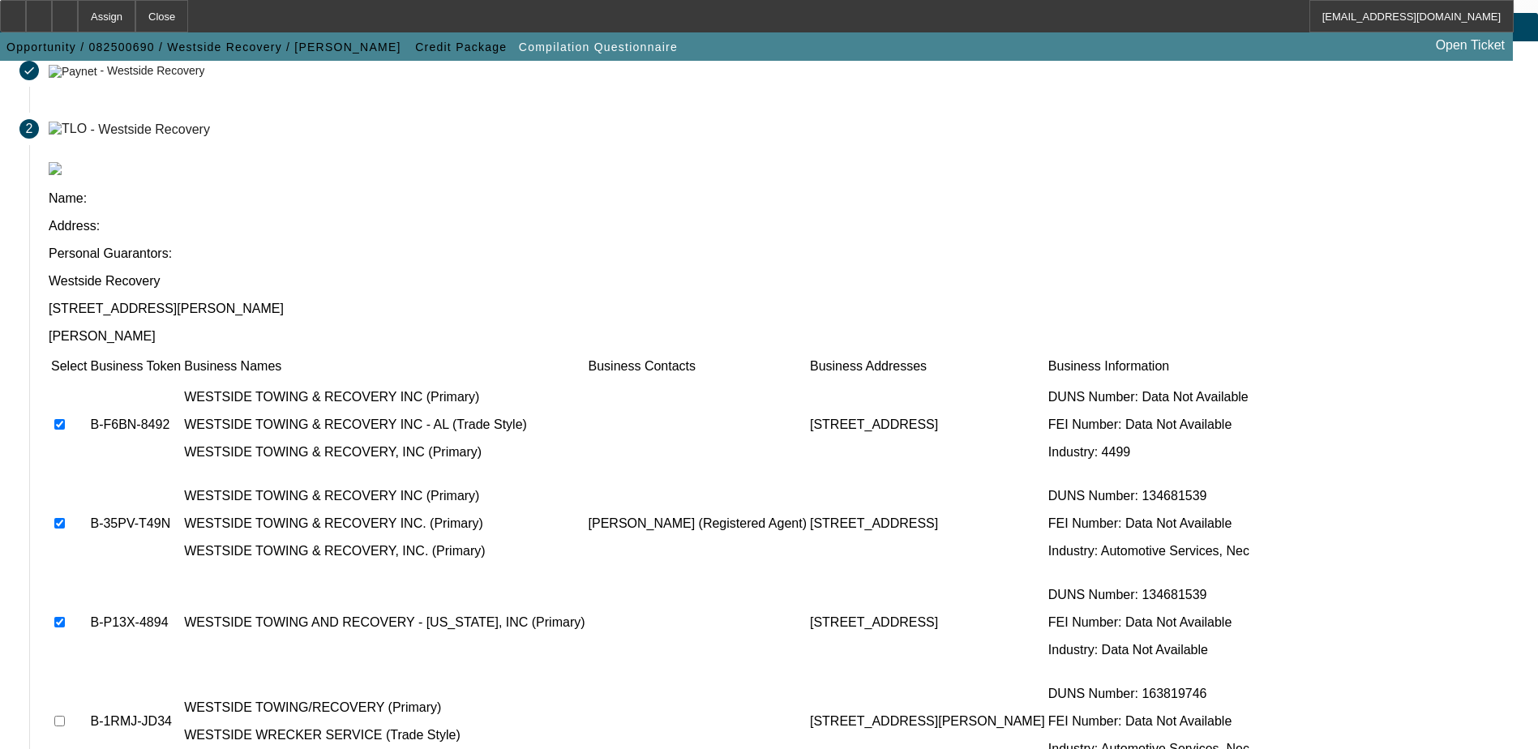
click at [65, 716] on input "checkbox" at bounding box center [59, 721] width 11 height 11
checkbox input "true"
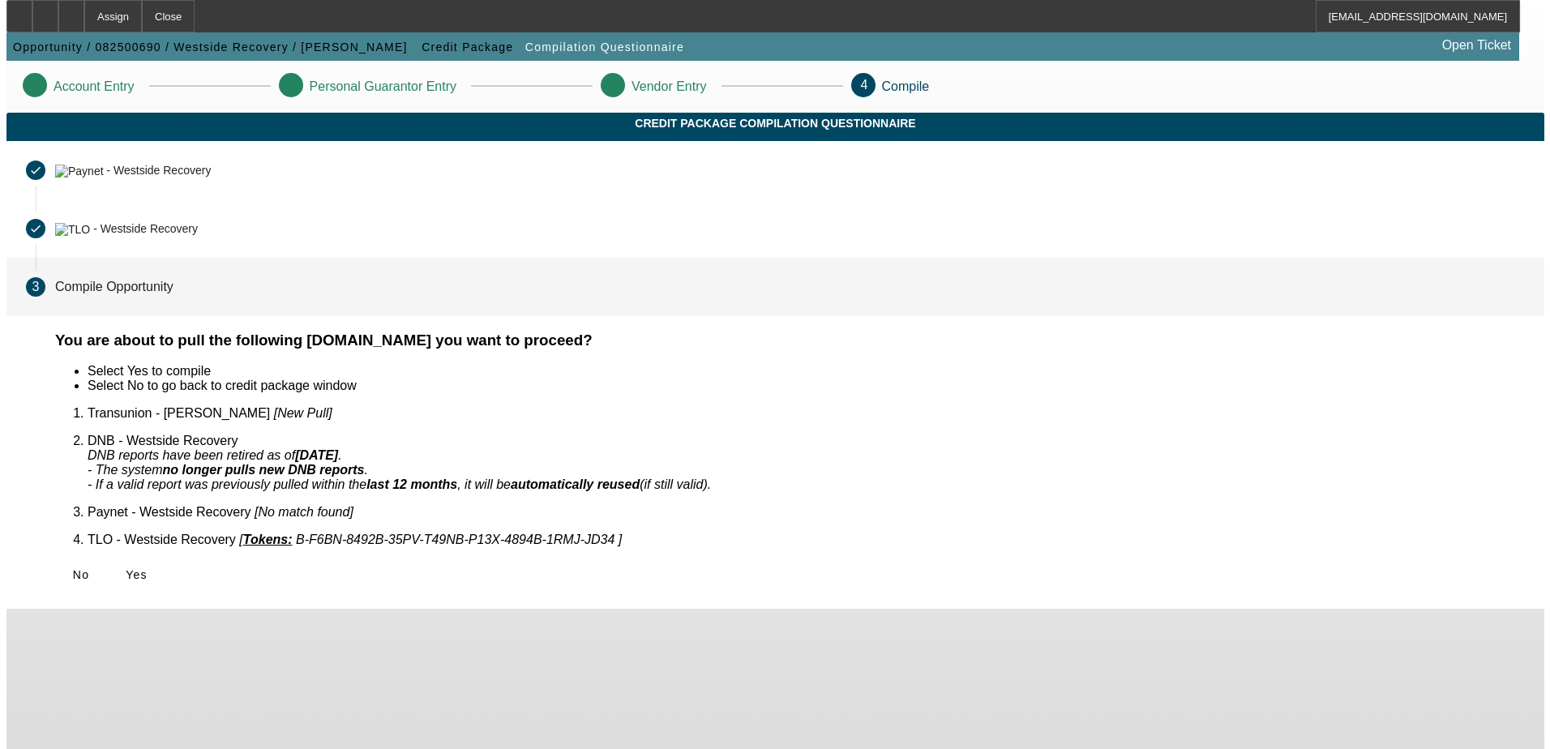
scroll to position [0, 0]
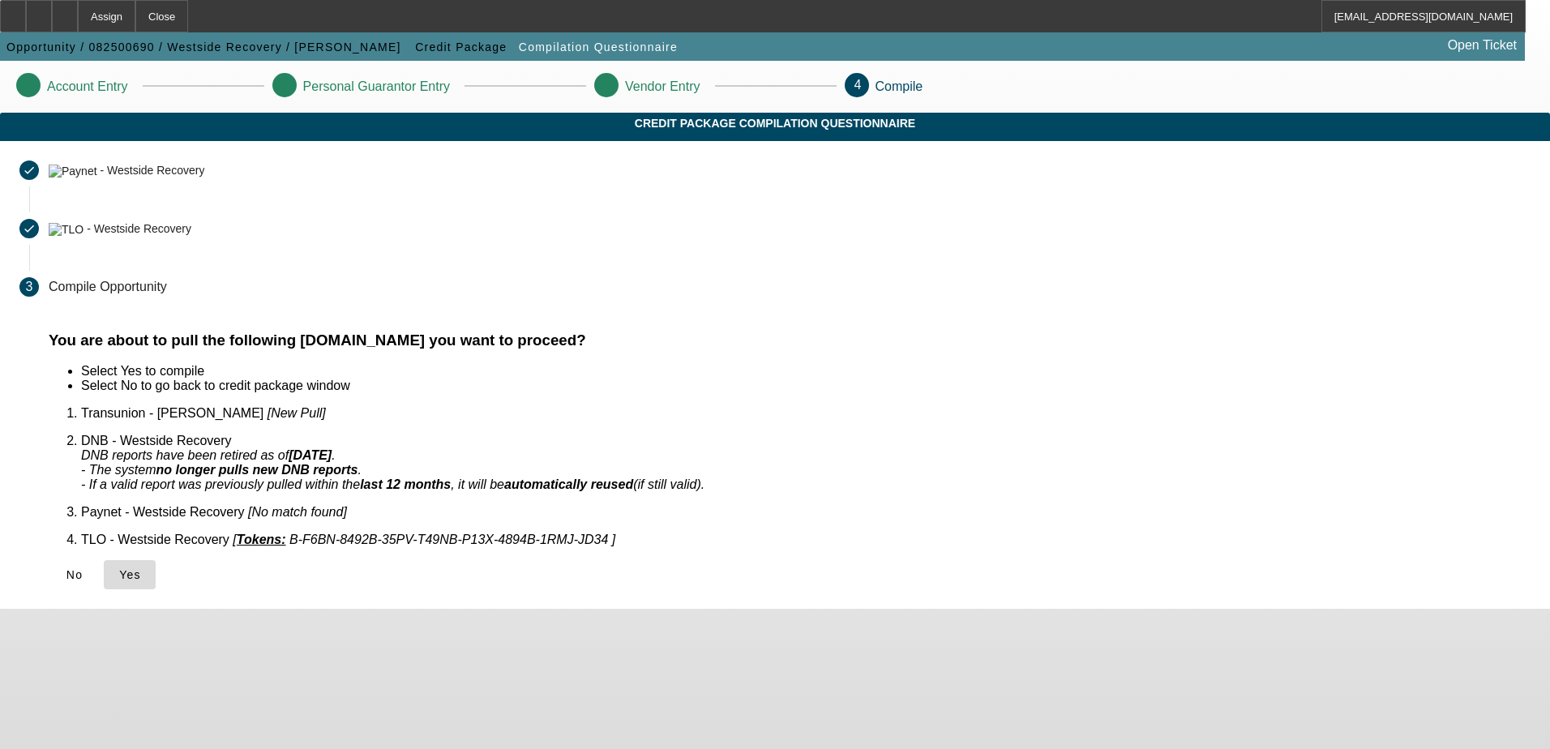
click at [141, 568] on span "Yes" at bounding box center [130, 574] width 22 height 13
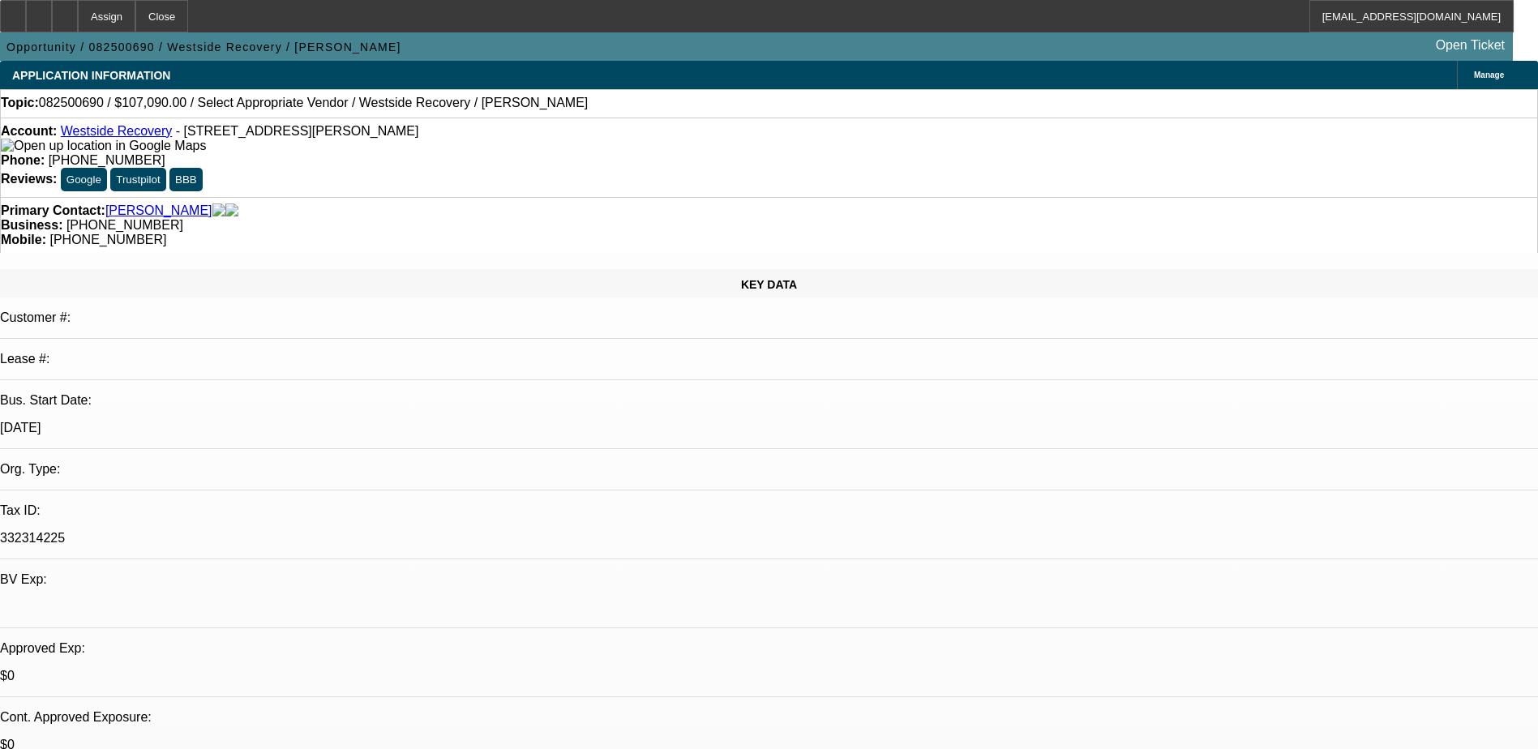
select select "0"
select select "2"
select select "0.1"
select select "4"
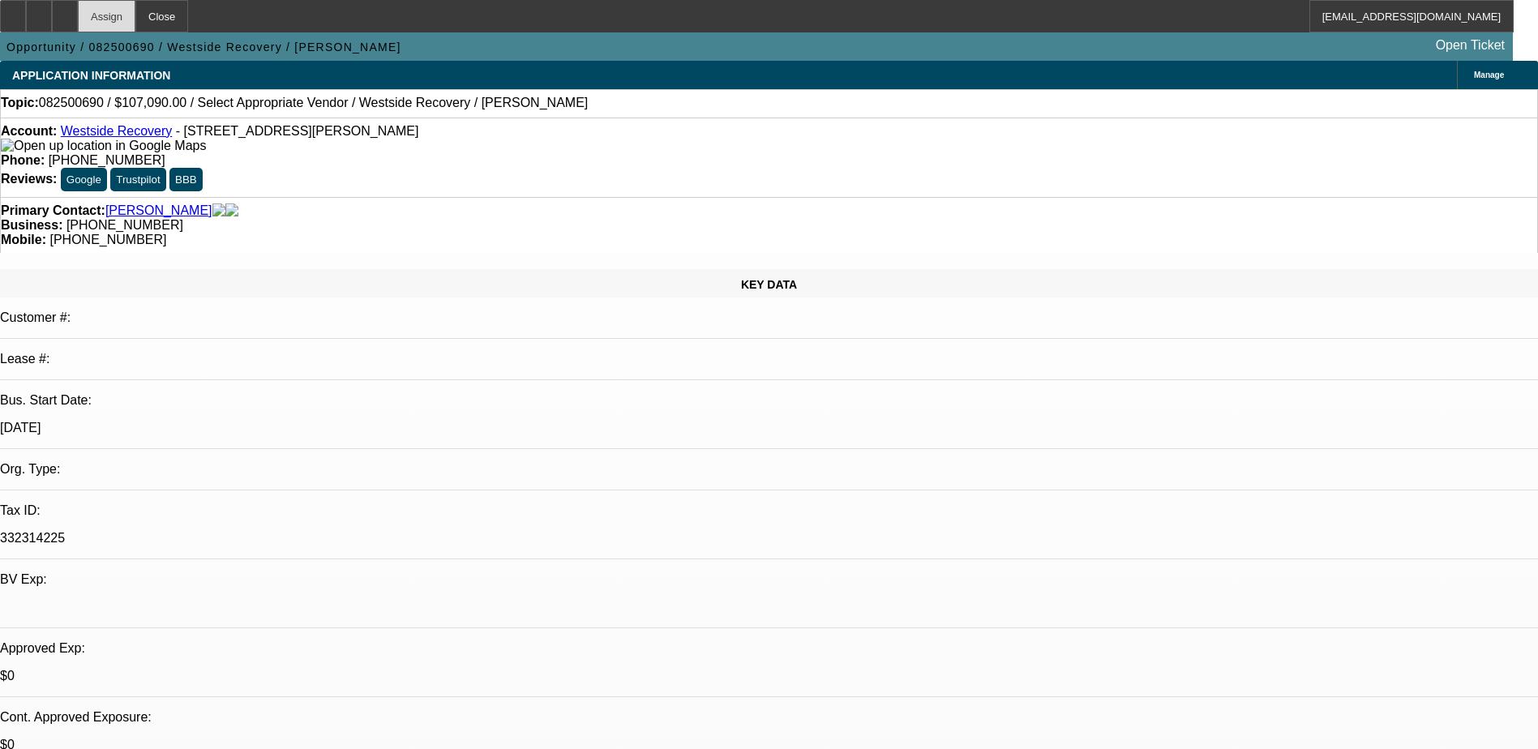
click at [135, 14] on div "Assign" at bounding box center [107, 16] width 58 height 32
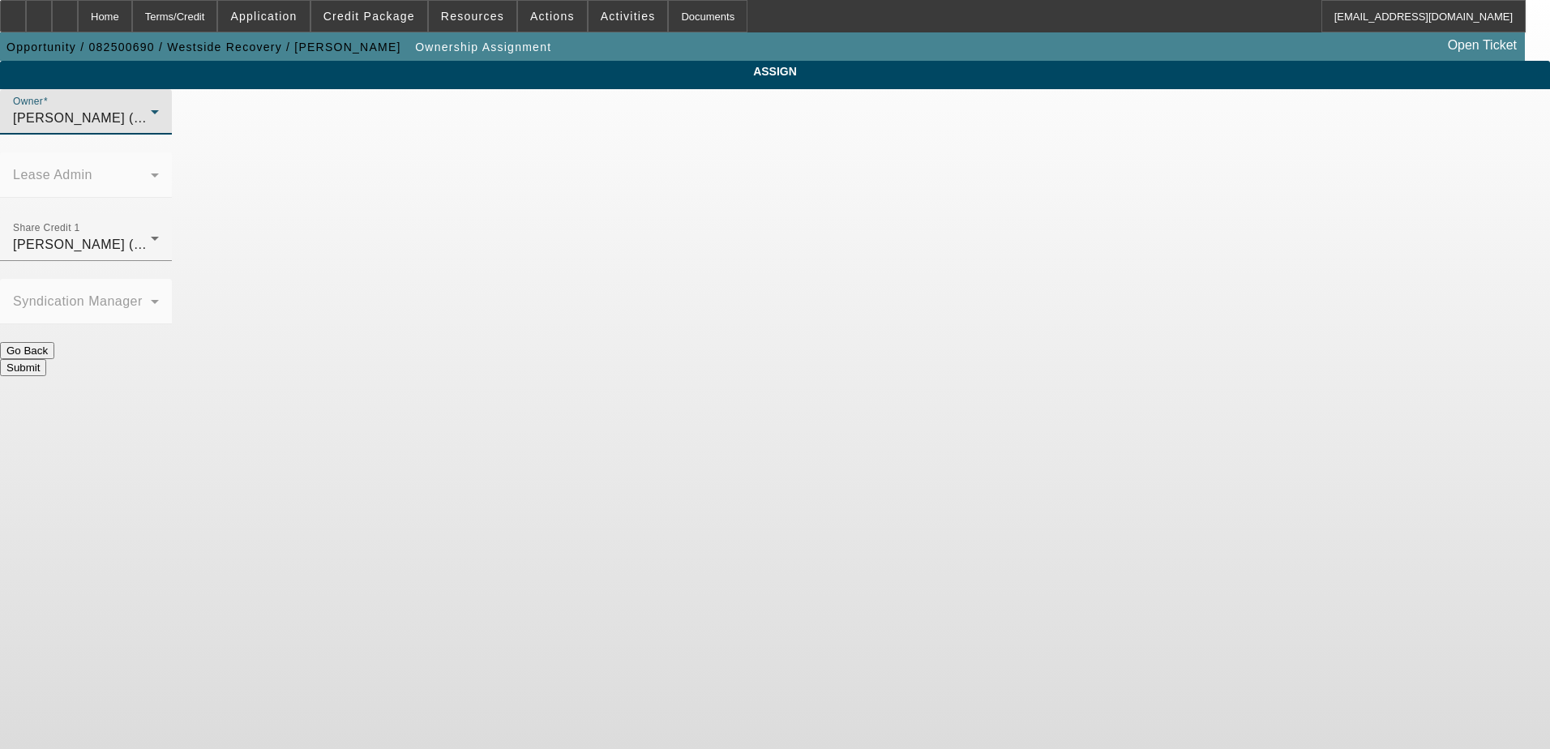
click at [159, 114] on icon at bounding box center [155, 112] width 8 height 4
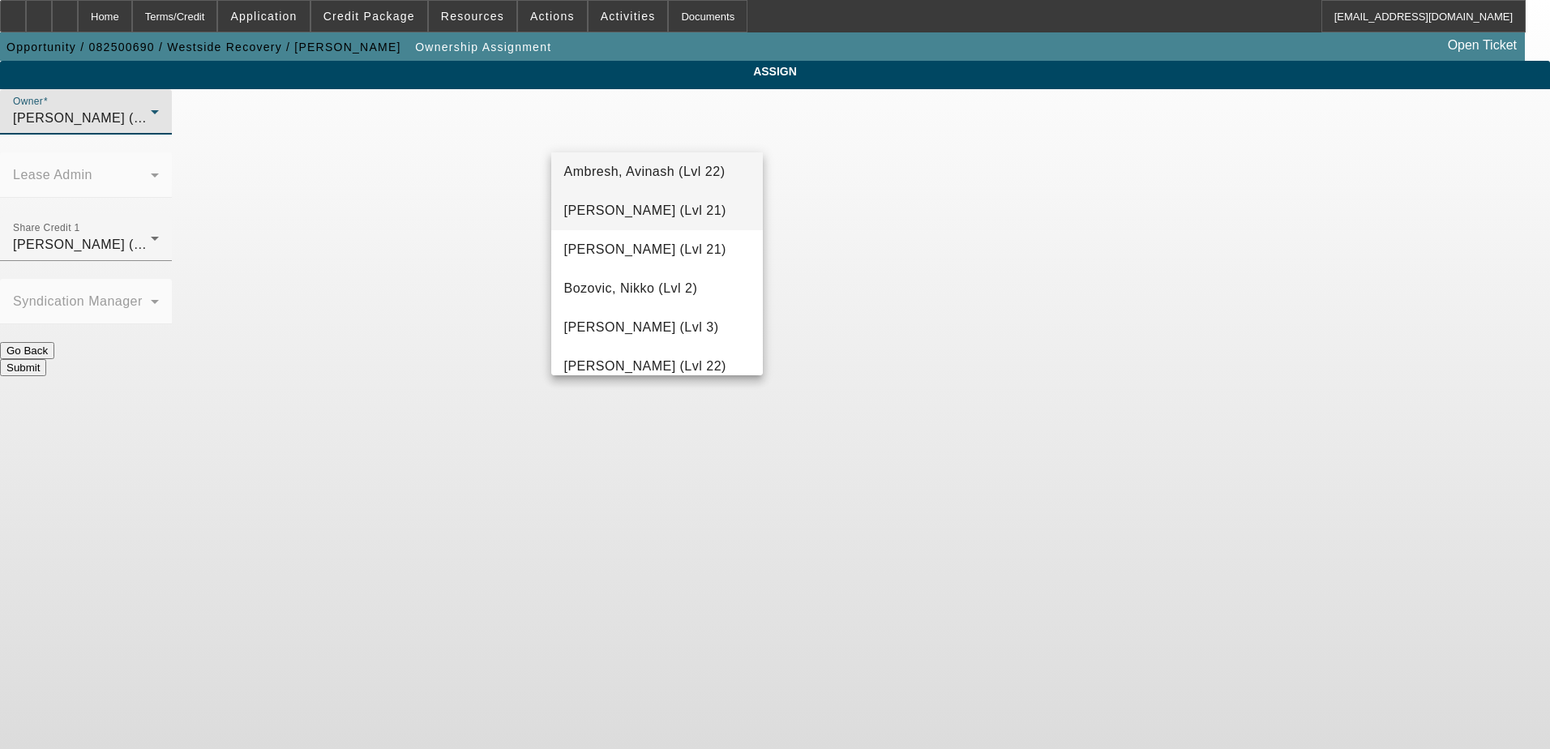
scroll to position [212, 0]
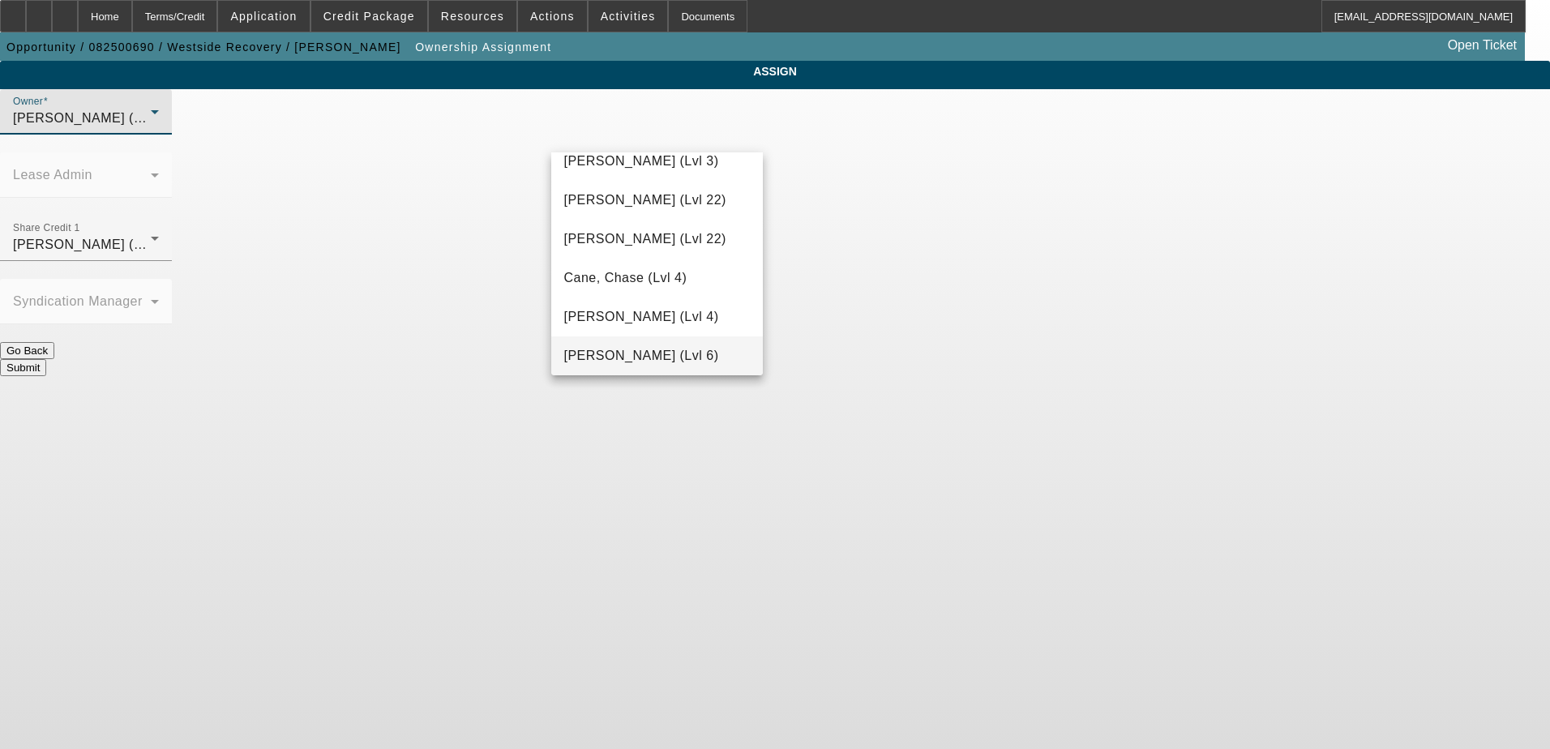
click at [639, 362] on span "D'Aquila, Philip (Lvl 6)" at bounding box center [641, 355] width 155 height 19
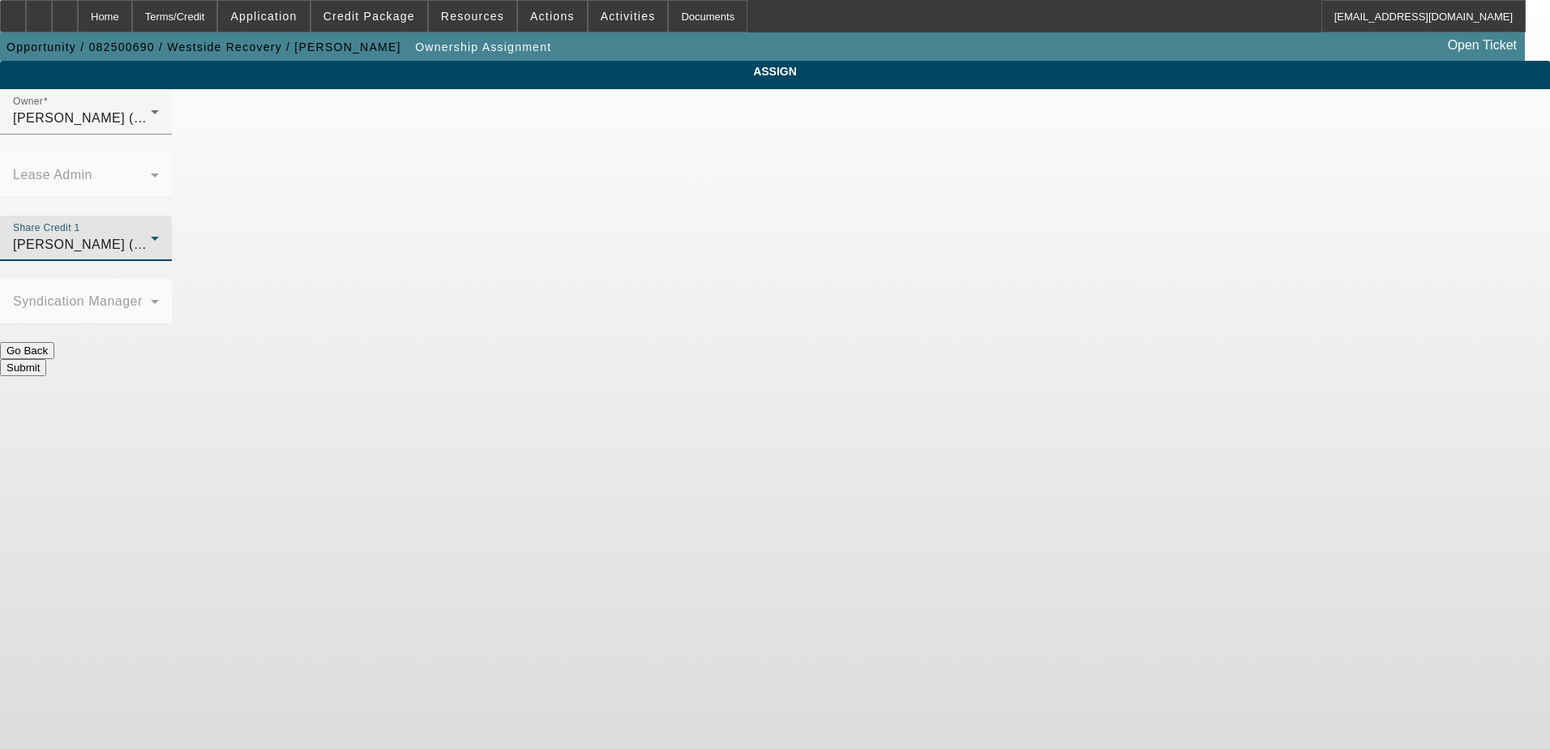
click at [168, 238] on span "D'Aquila, Philip (Lvl 6)" at bounding box center [90, 245] width 155 height 14
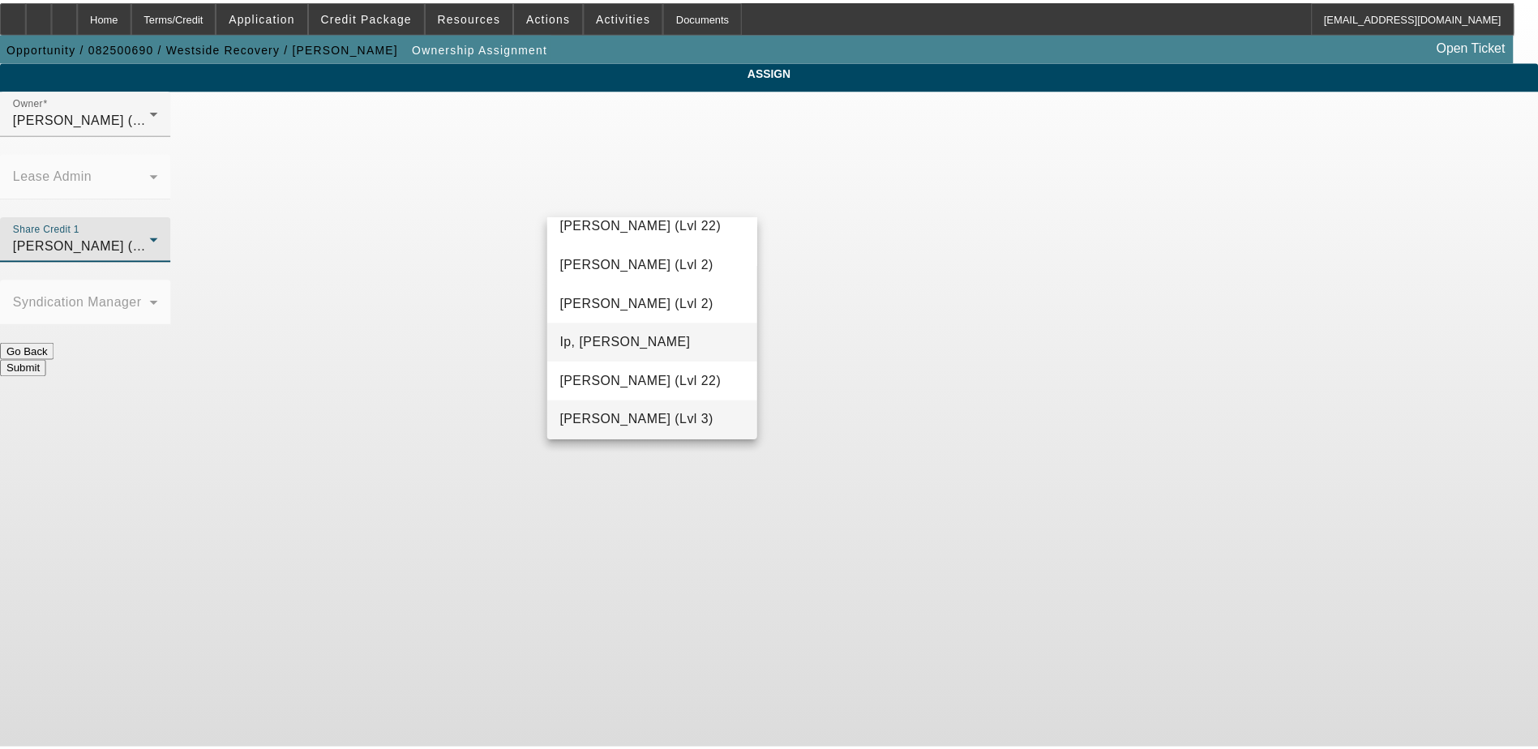
scroll to position [746, 0]
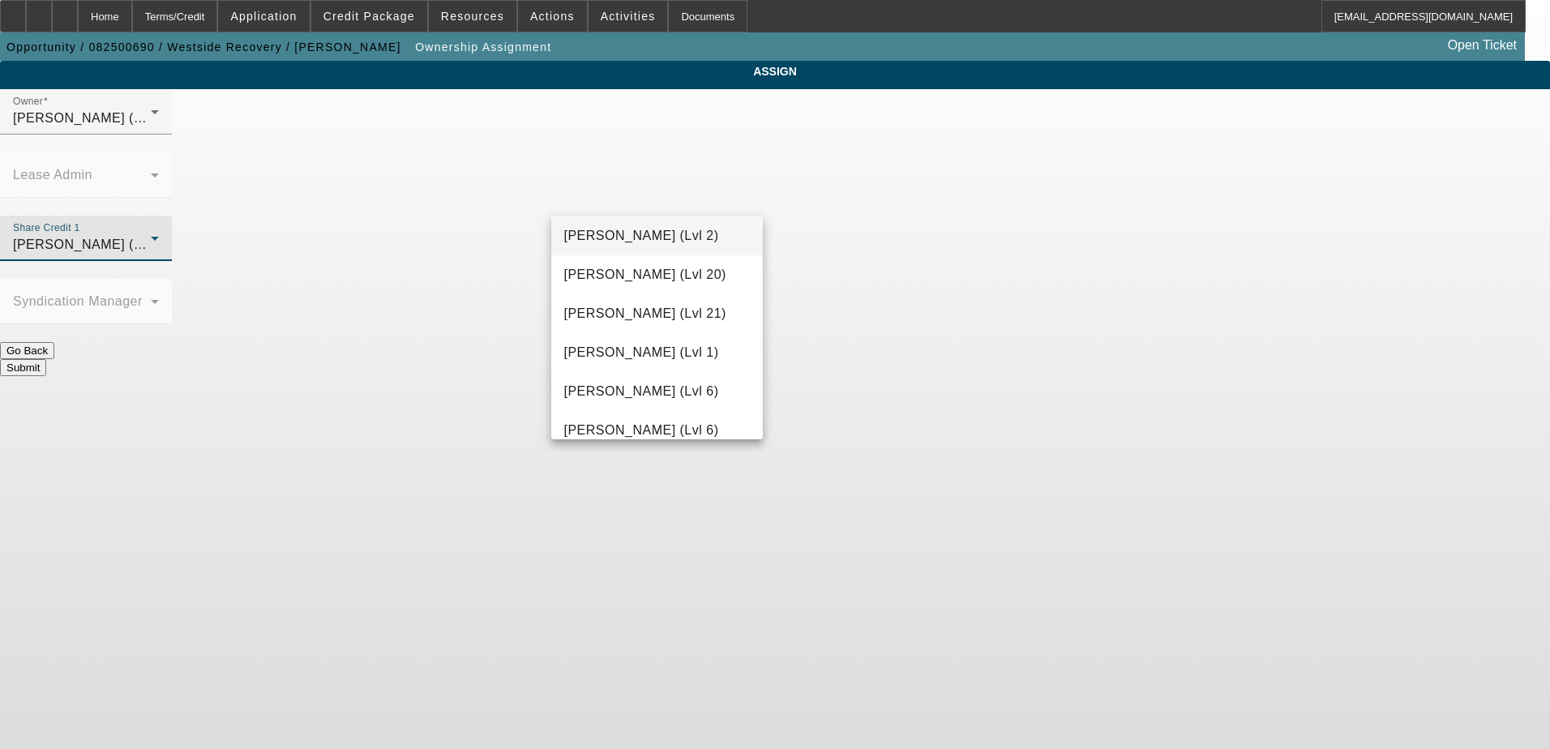
click at [632, 242] on span "Gaizutis, Lucas (Lvl 2)" at bounding box center [641, 235] width 155 height 19
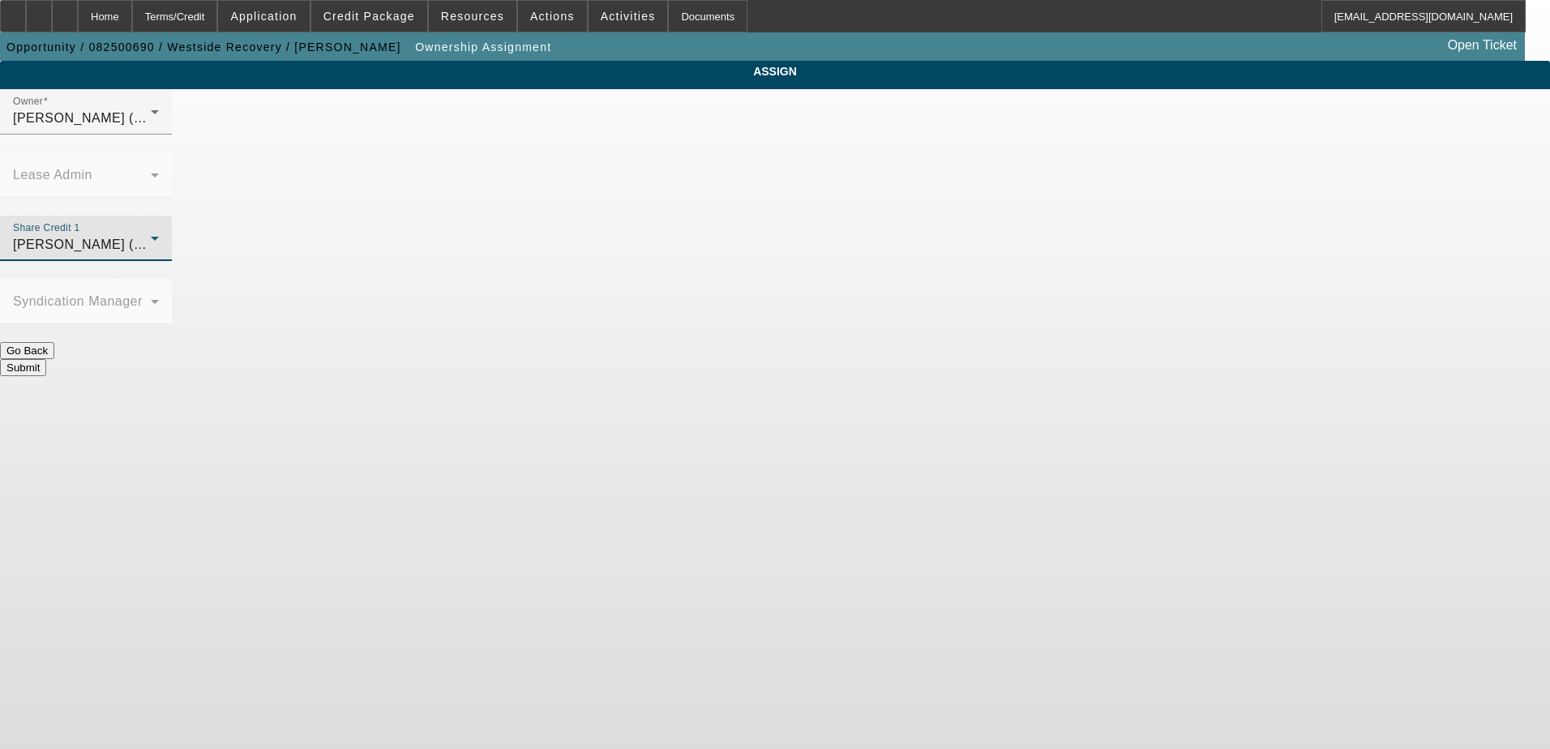
click at [46, 359] on button "Submit" at bounding box center [23, 367] width 46 height 17
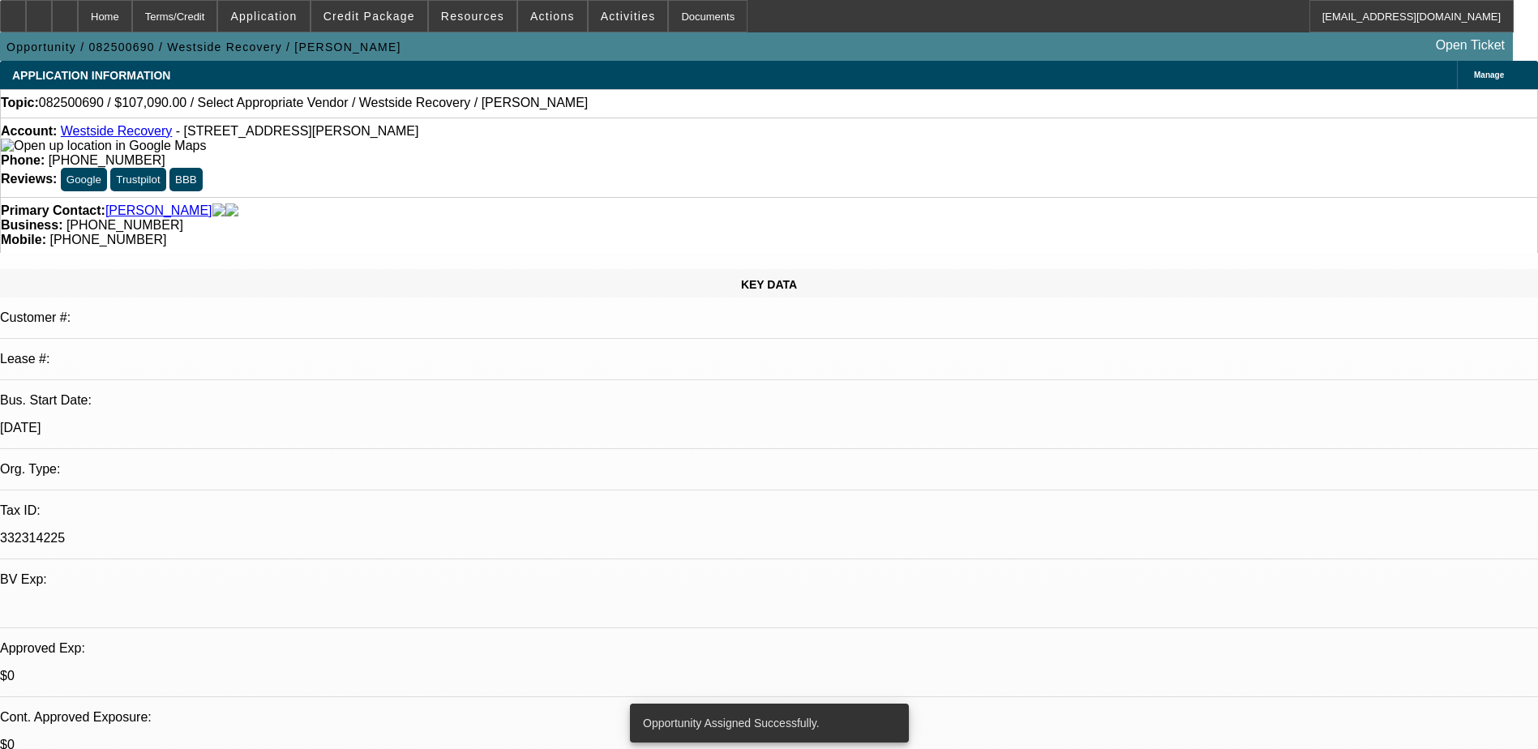
select select "0"
select select "2"
select select "0.1"
select select "4"
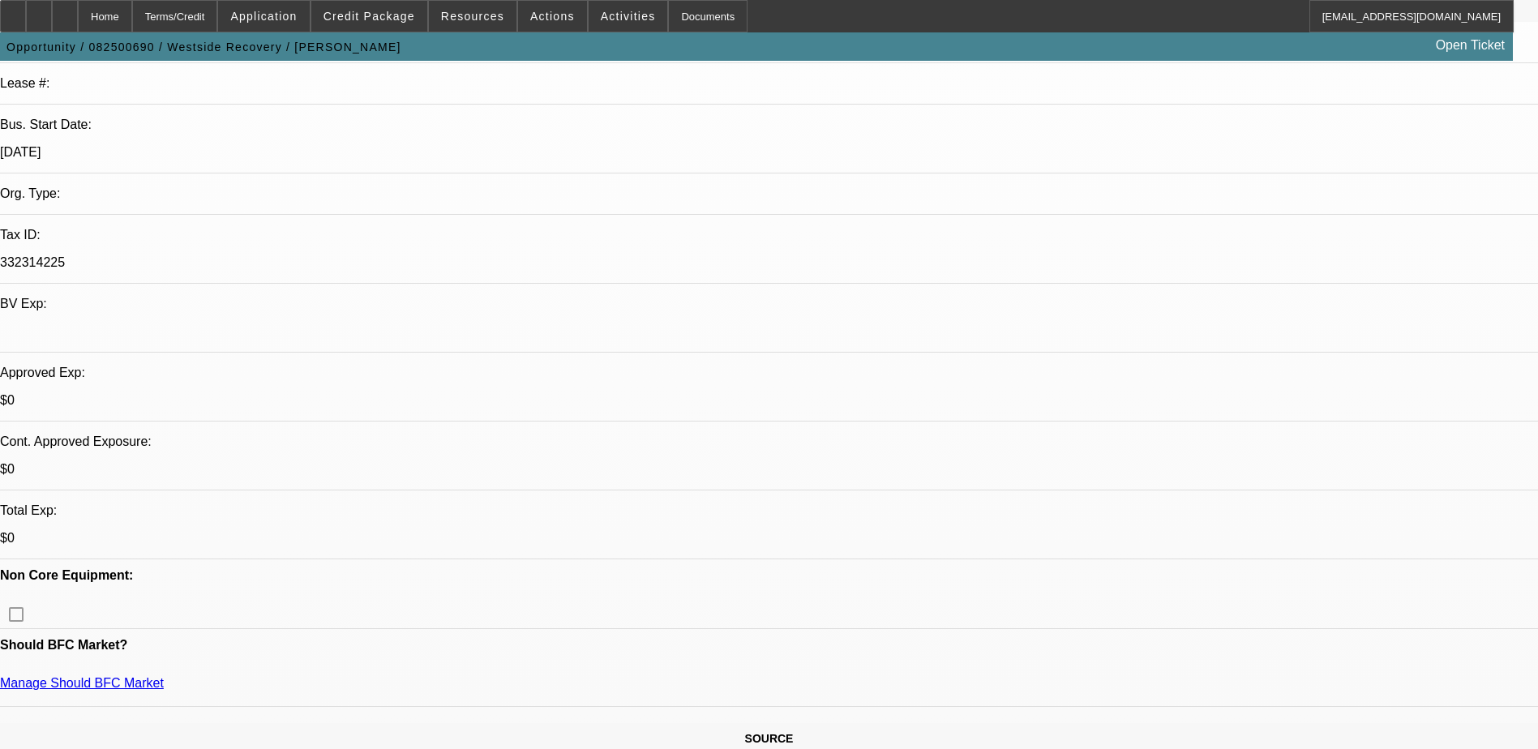
scroll to position [324, 0]
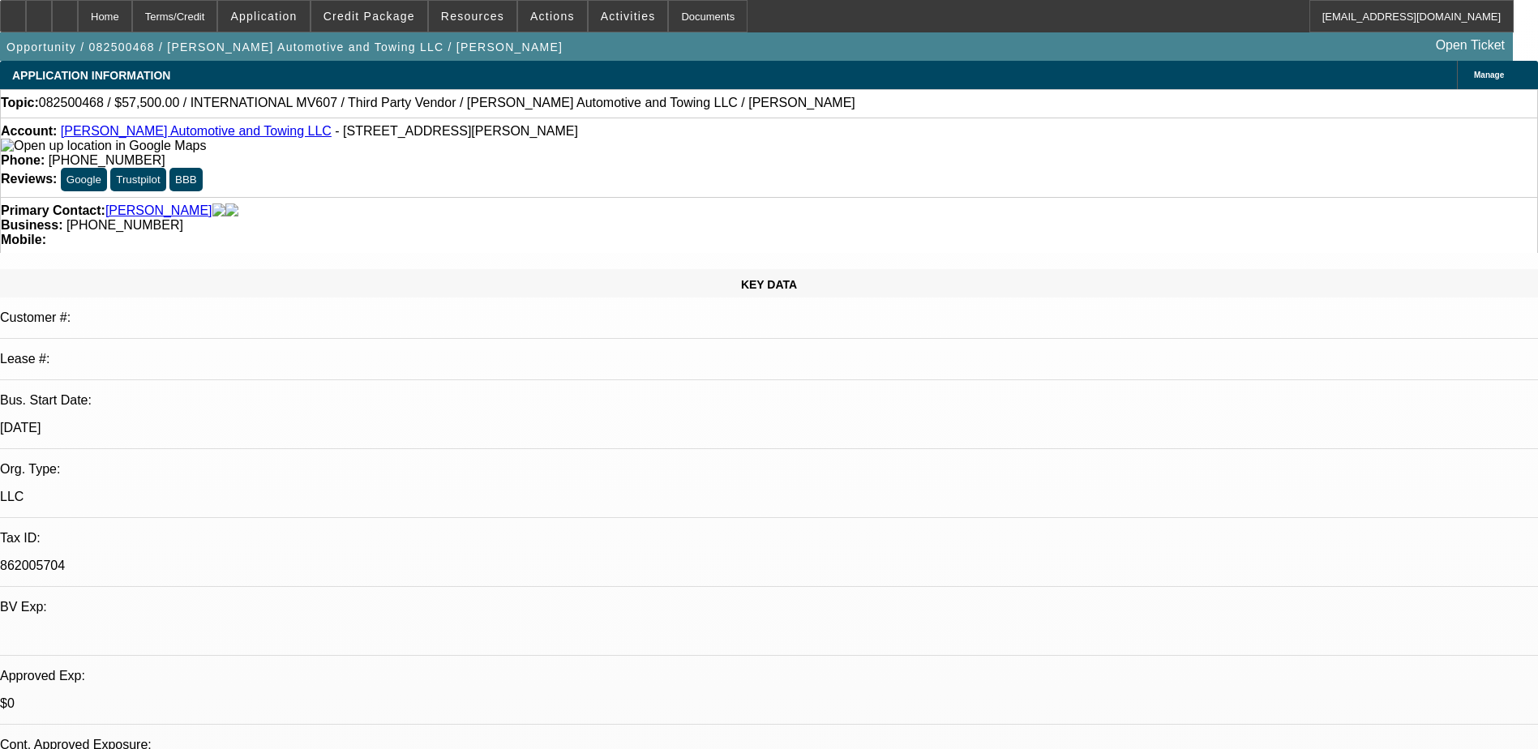
select select "0"
select select "2"
select select "0.1"
select select "0"
select select "2"
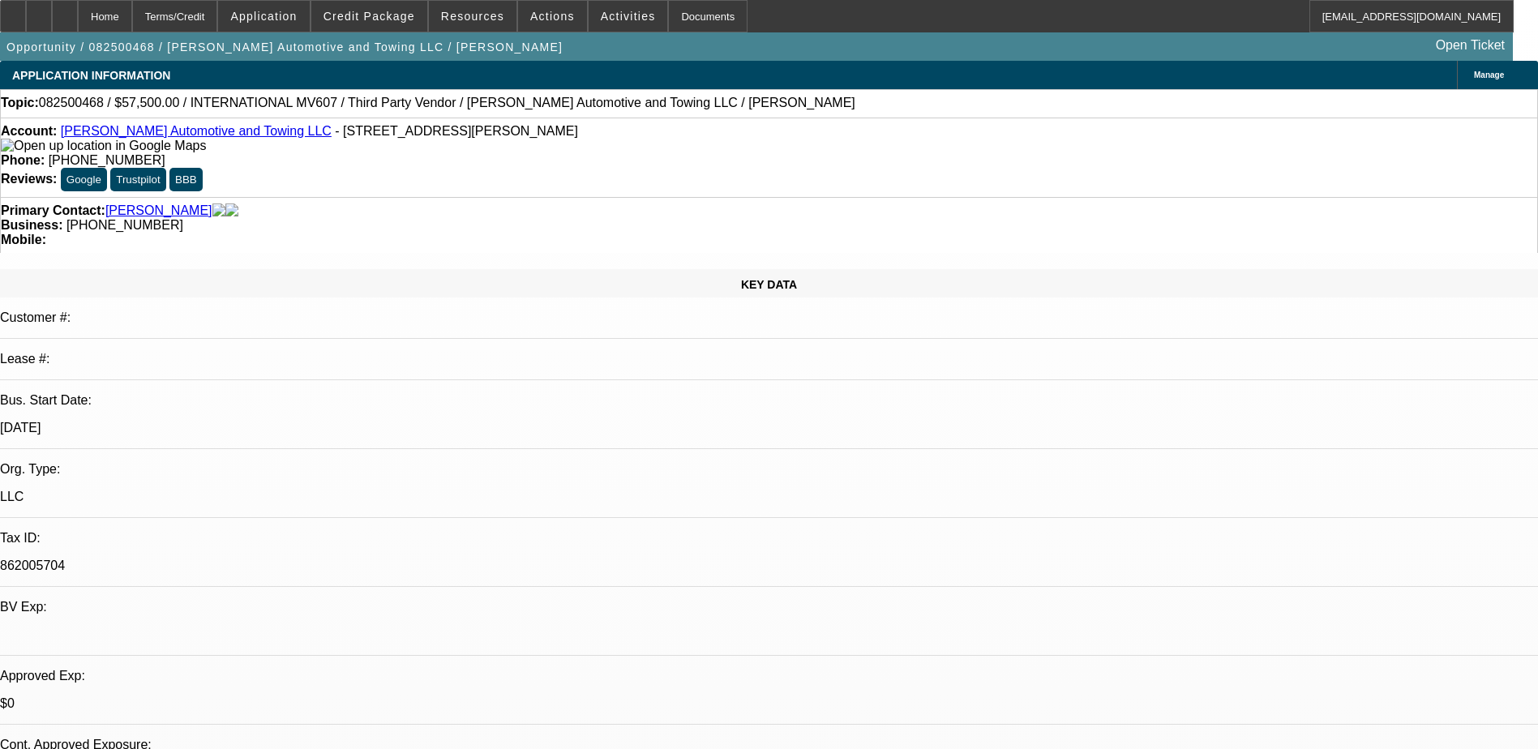
select select "0.1"
select select "0.2"
select select "2"
select select "0.1"
select select "0"
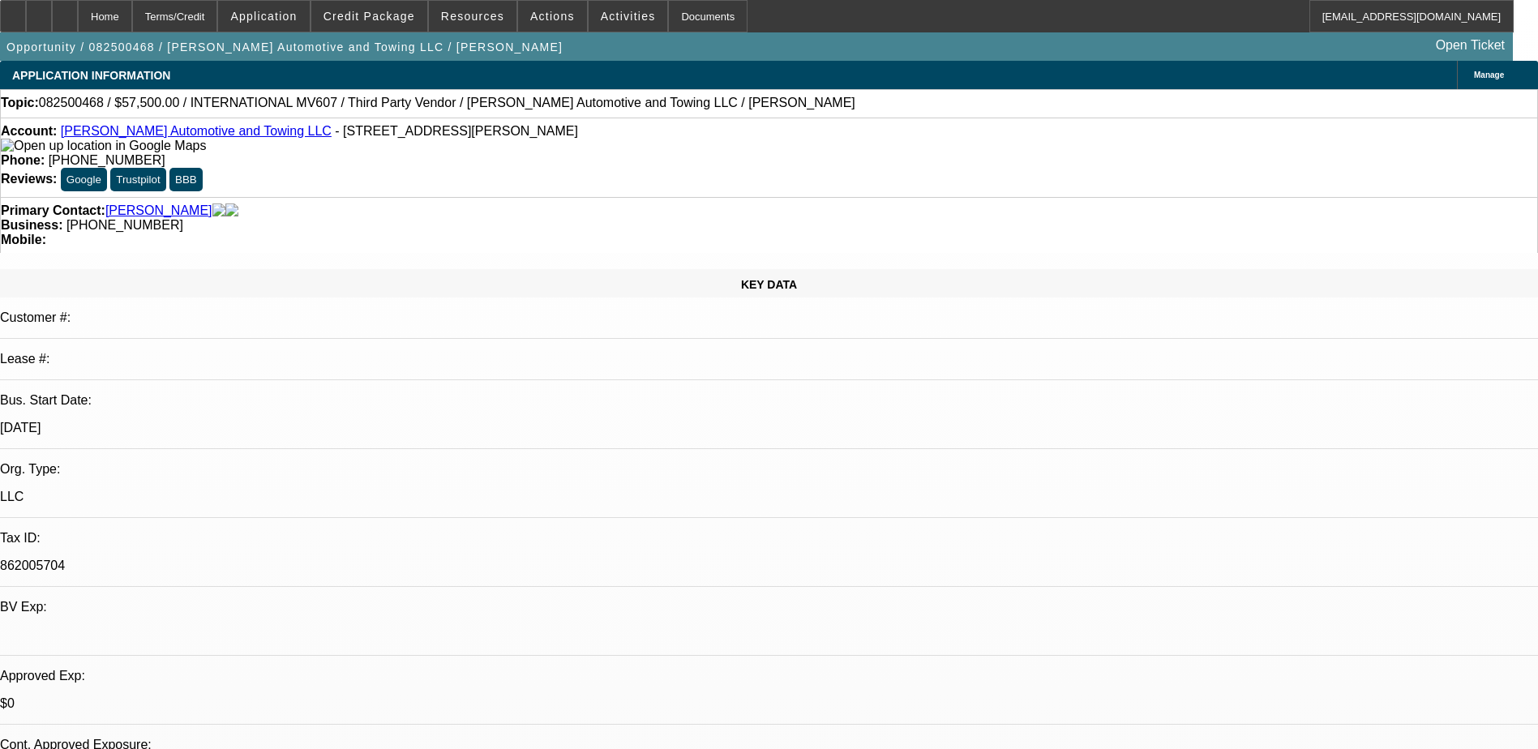
select select "2"
select select "0.1"
select select "1"
select select "2"
select select "4"
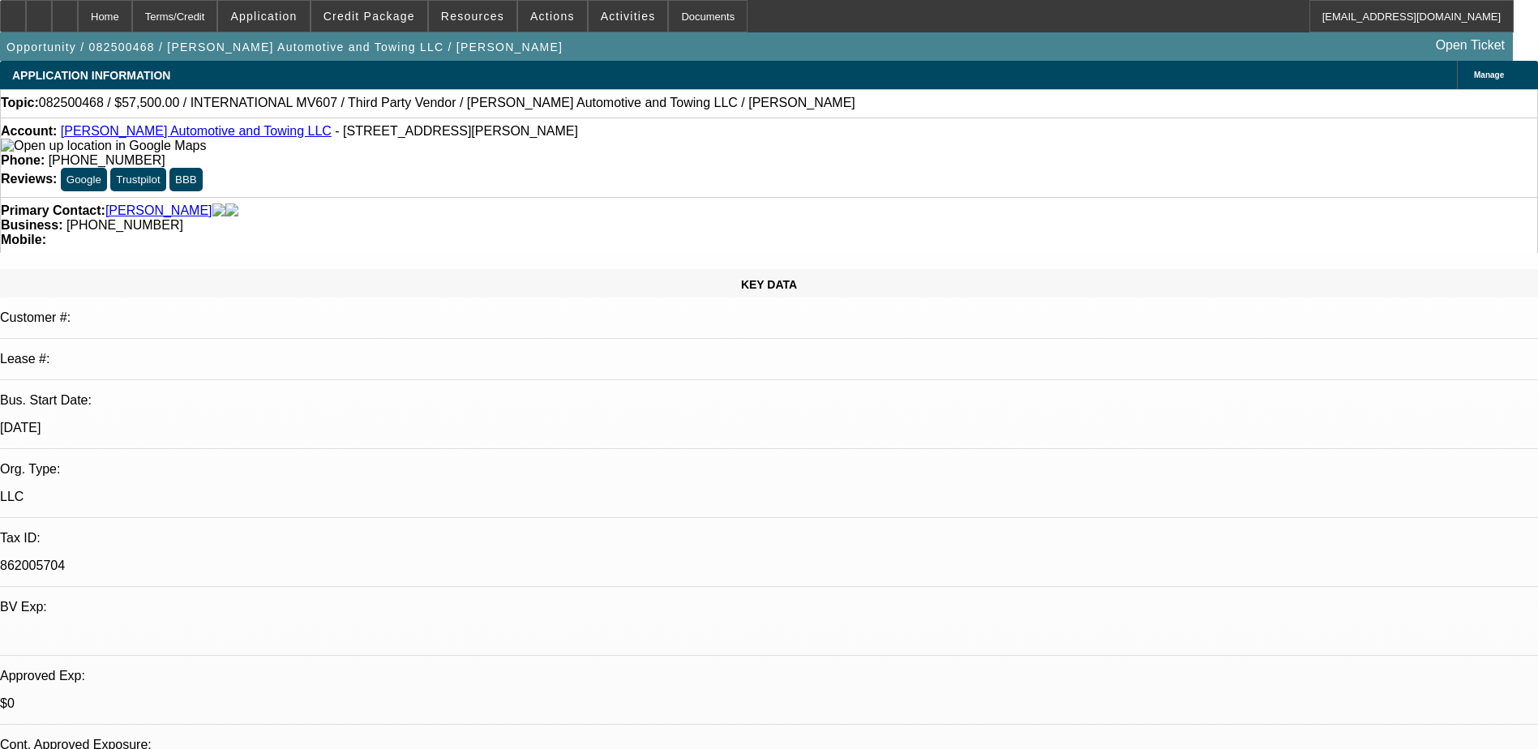
select select "1"
select select "2"
select select "4"
select select "1"
select select "2"
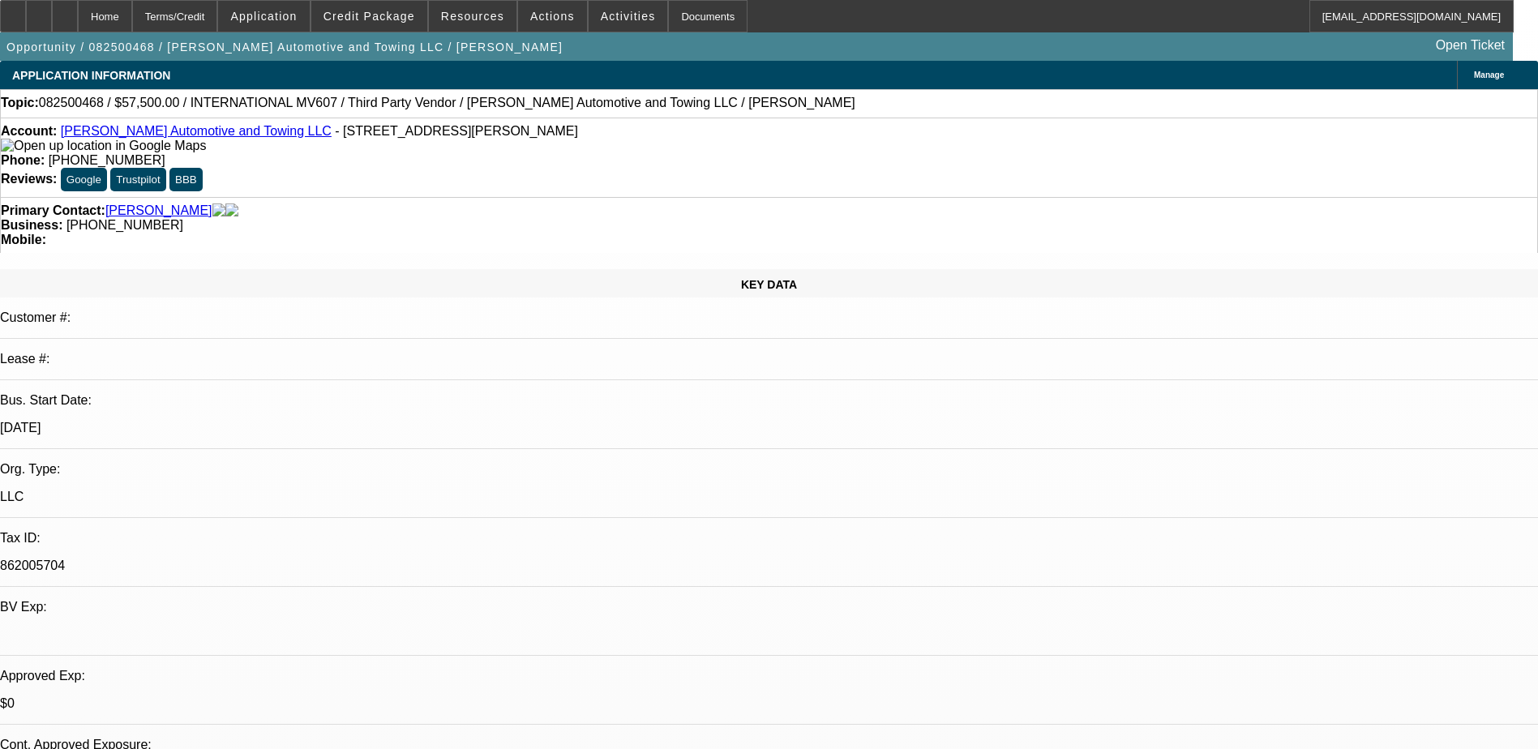
select select "4"
select select "1"
select select "2"
select select "4"
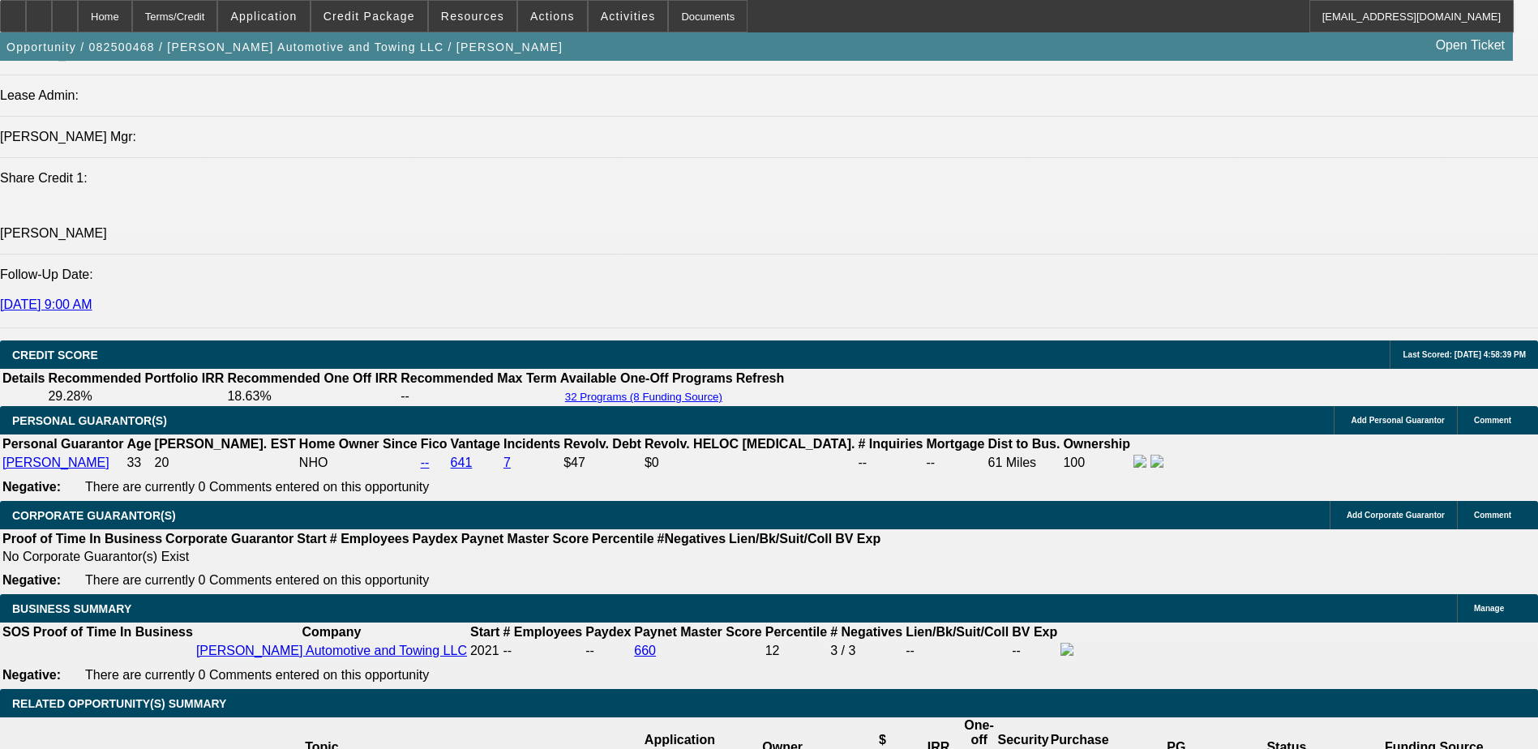
scroll to position [2189, 0]
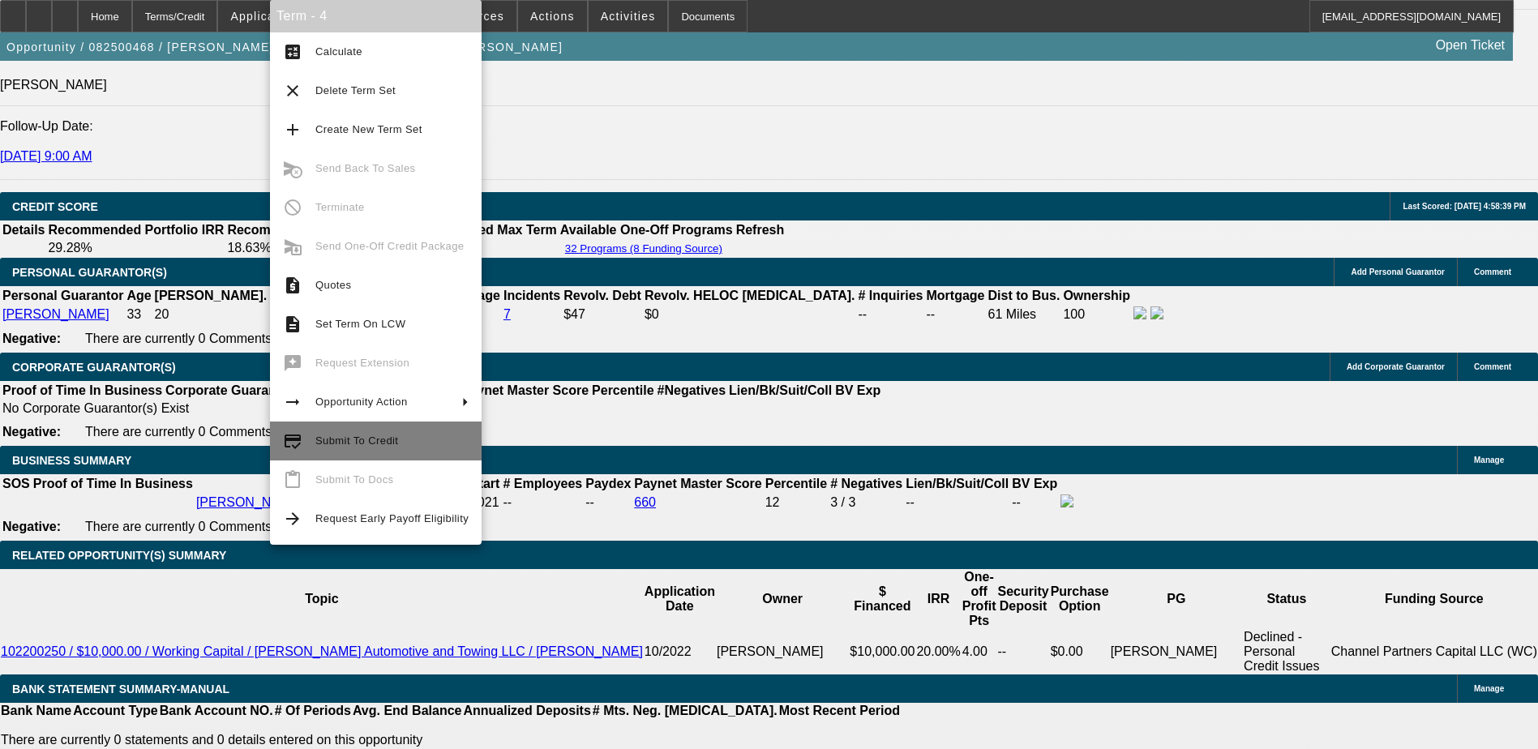
click at [354, 434] on span "Submit To Credit" at bounding box center [391, 440] width 153 height 19
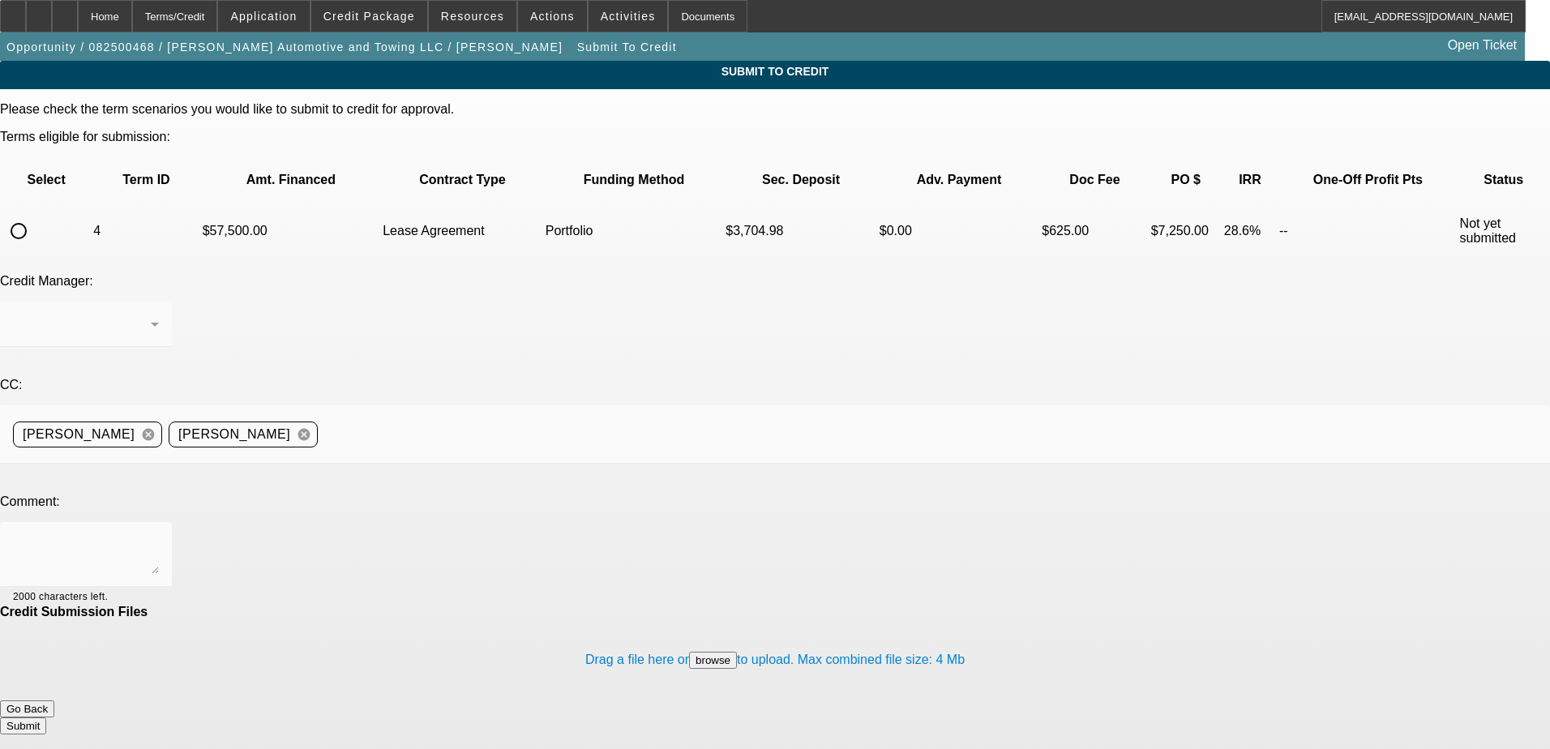
click at [35, 215] on input "radio" at bounding box center [18, 231] width 32 height 32
radio input "true"
click at [151, 315] on div "[PERSON_NAME]" at bounding box center [82, 324] width 138 height 19
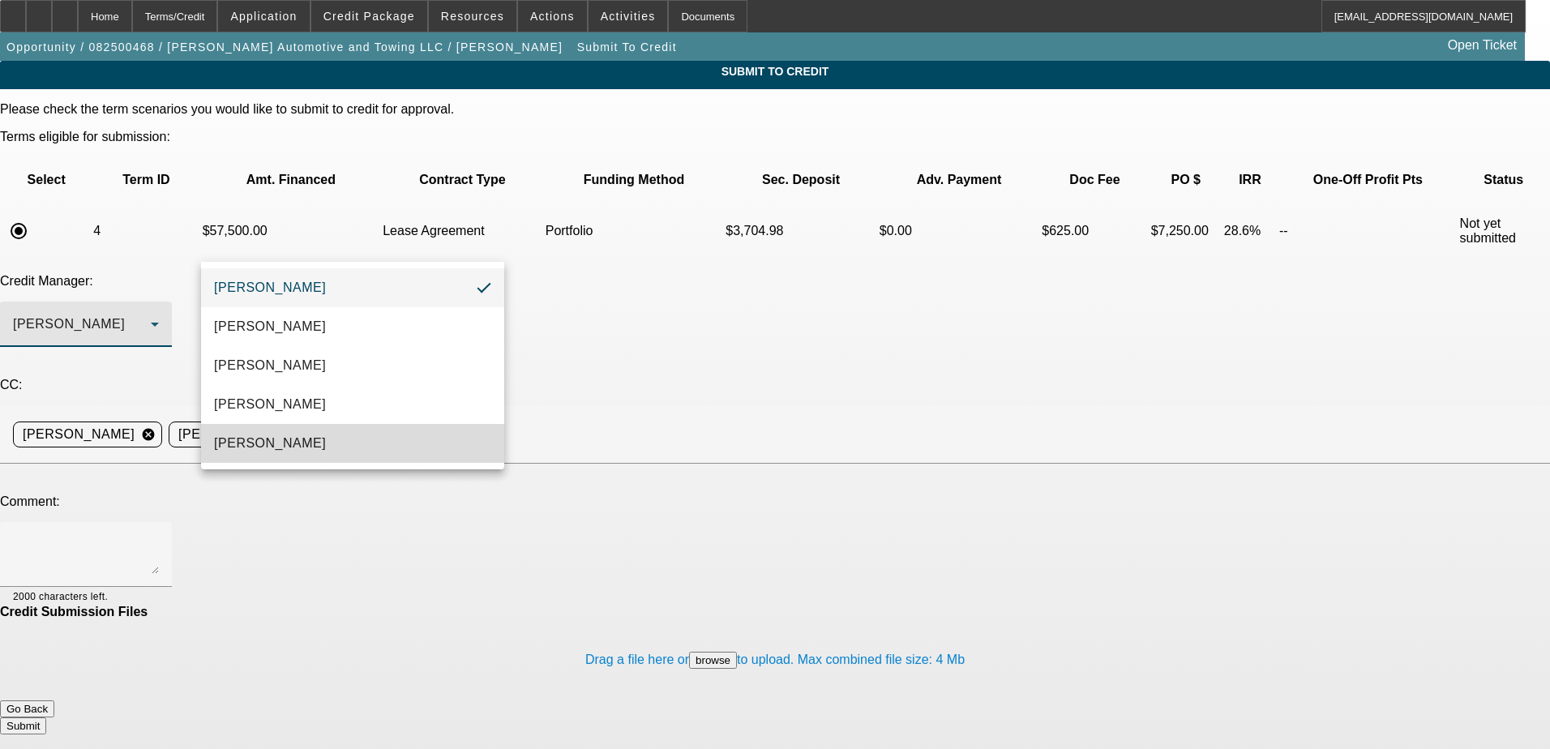
click at [296, 434] on span "Oliva, Samuel" at bounding box center [270, 443] width 112 height 19
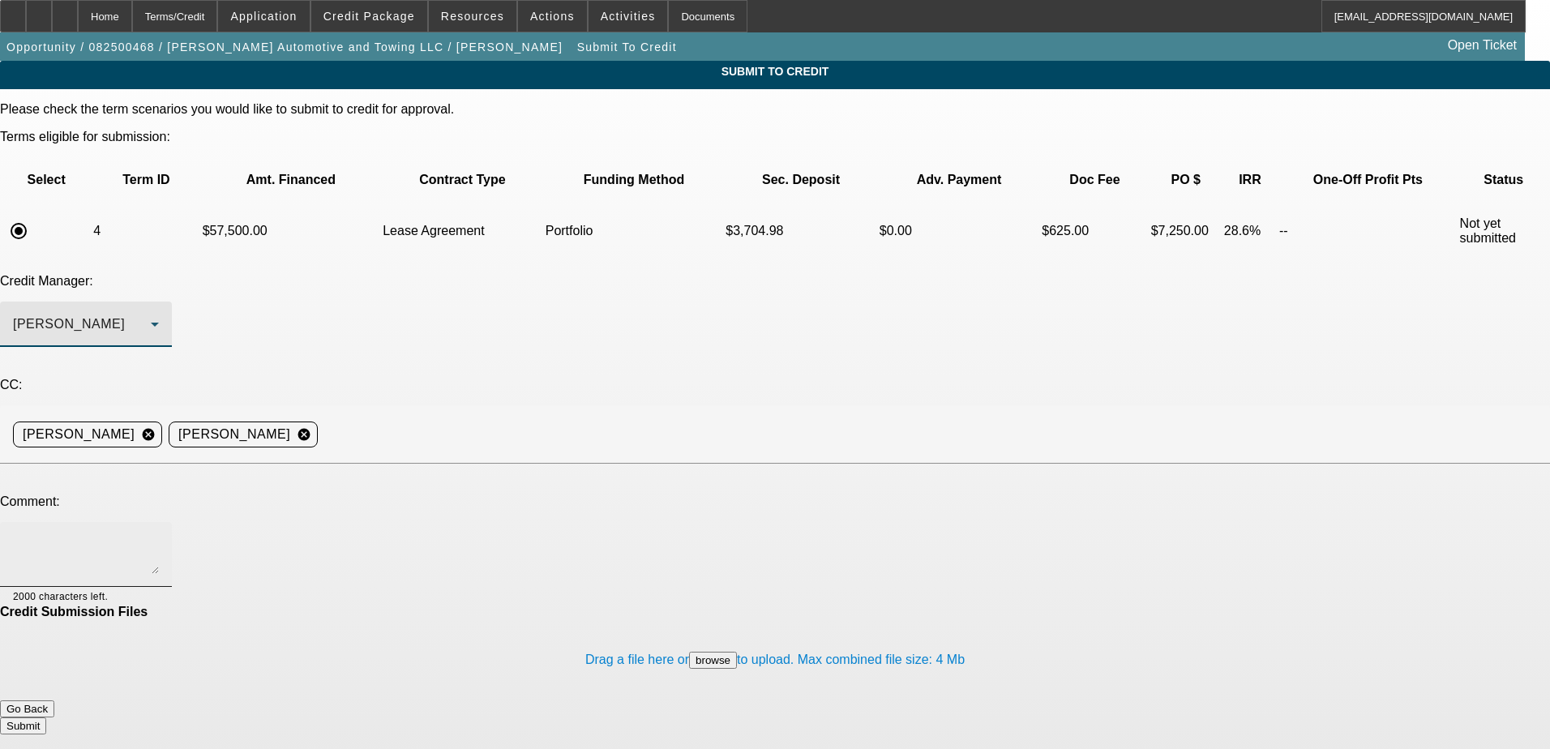
click at [159, 535] on textarea at bounding box center [86, 554] width 146 height 39
click at [159, 522] on div at bounding box center [86, 554] width 146 height 65
paste textarea "Good Afternoon Sam, Please see deal info in additional comments for more backgr…"
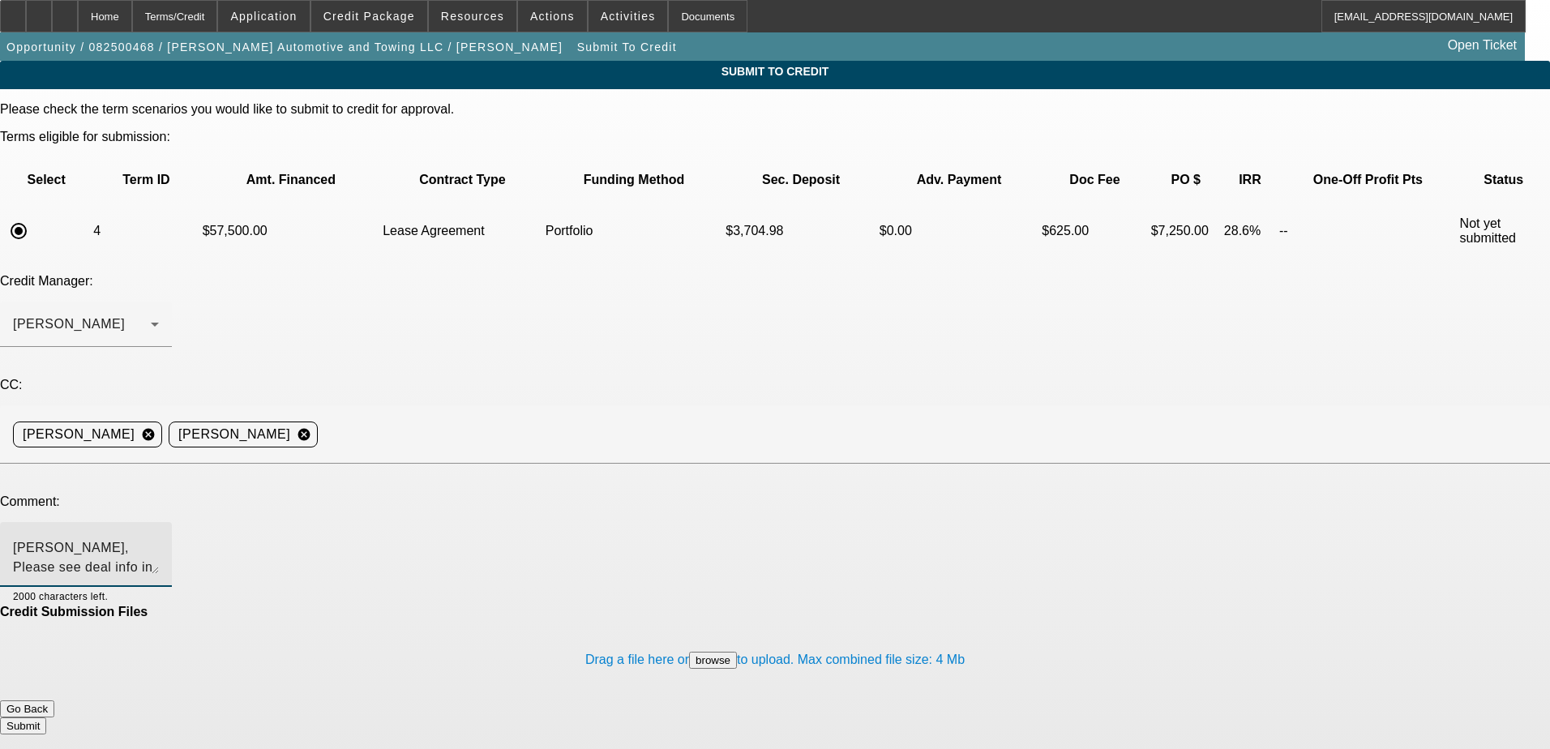
scroll to position [19, 0]
click at [159, 535] on textarea "Good Afternoon Sam, Please see deal info in additional comments for more backgr…" at bounding box center [86, 554] width 146 height 39
drag, startPoint x: 787, startPoint y: 398, endPoint x: 708, endPoint y: 386, distance: 80.4
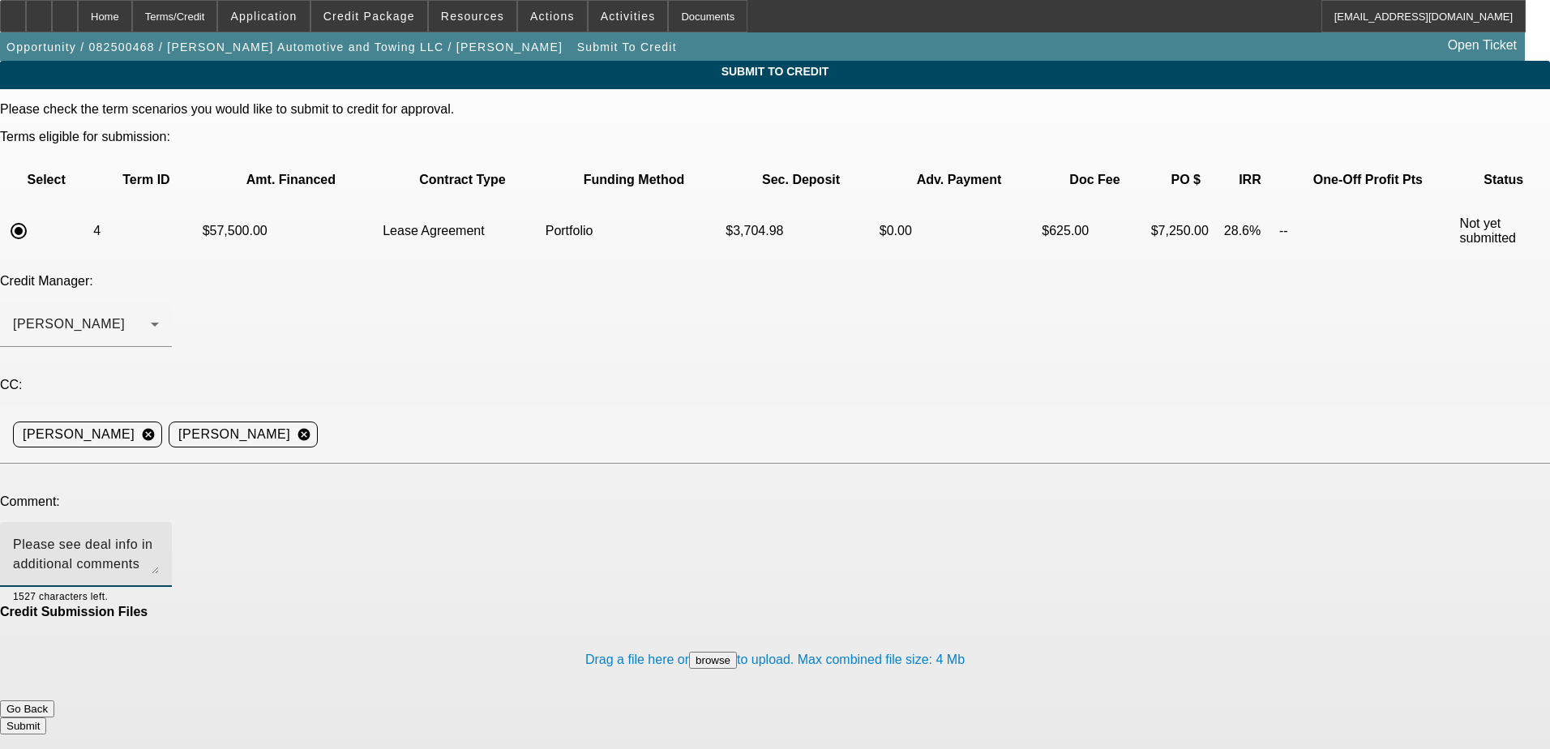
click at [159, 535] on textarea "Good Afternoon Sam, Please see deal info in additional comments for more backgr…" at bounding box center [86, 554] width 146 height 39
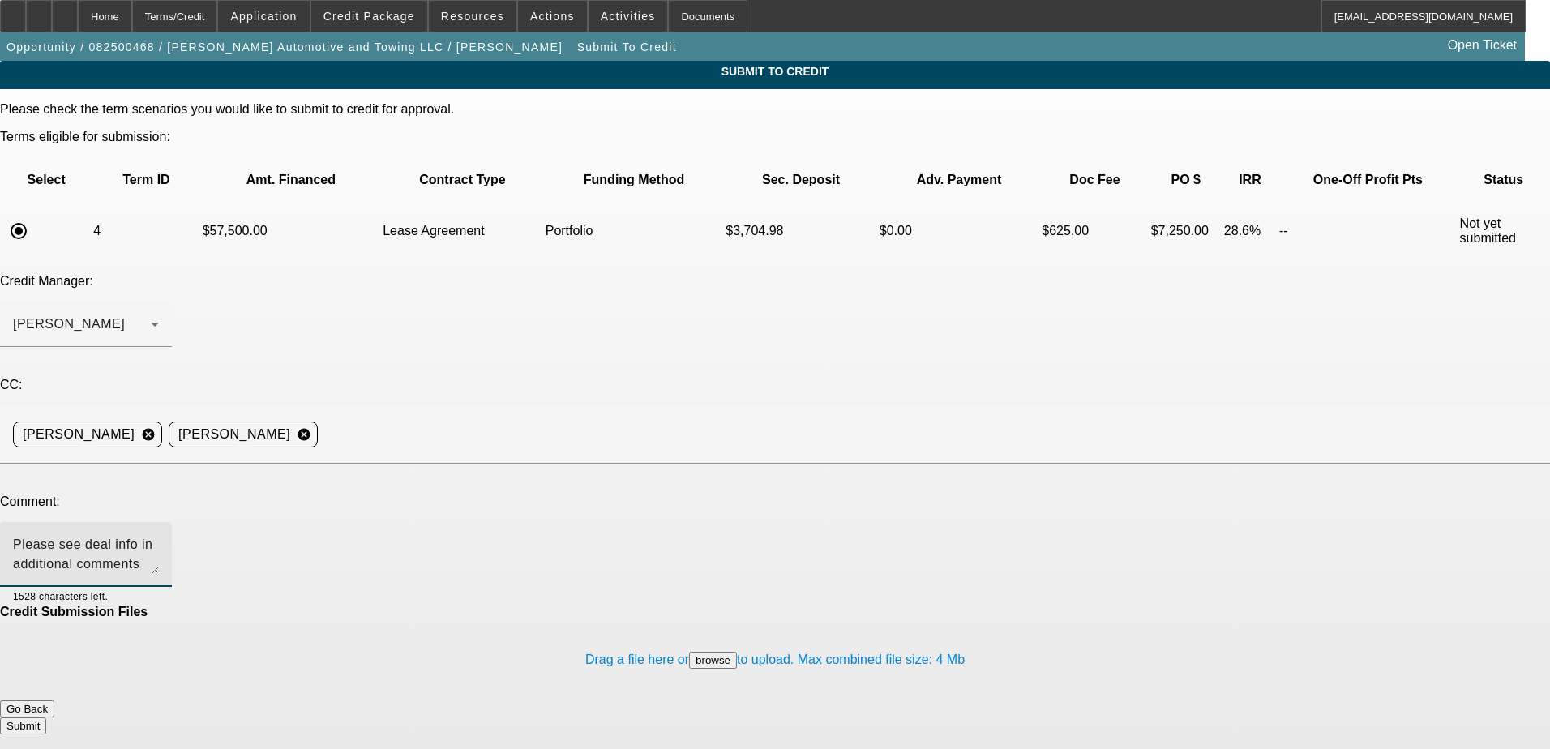
click at [159, 535] on textarea "Good Afternoon Sam, Please see deal info in additional comments for more backgr…" at bounding box center [86, 554] width 146 height 39
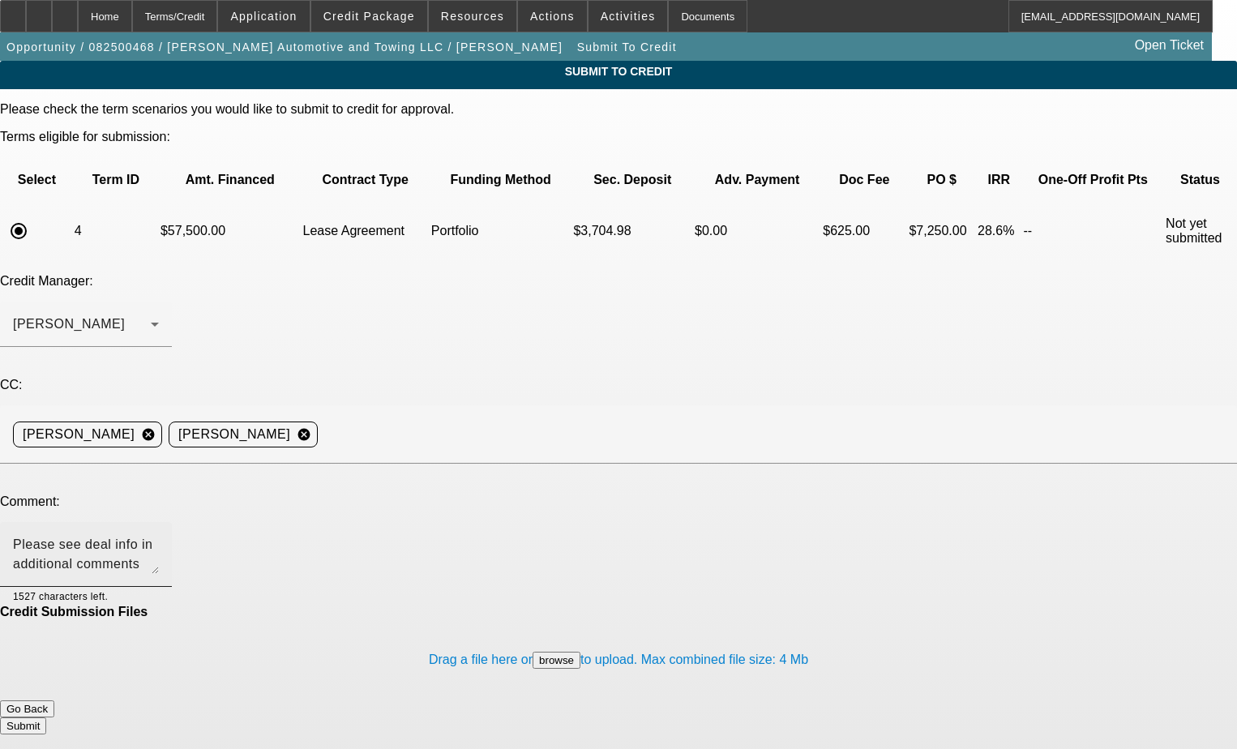
click at [159, 535] on textarea "Good Afternoon Sam, Please see deal info in additional comments for more backgr…" at bounding box center [86, 554] width 146 height 39
type textarea "Good Afternoon Sam, Please see deal info in additional comments for more backgr…"
click at [46, 718] on button "Submit" at bounding box center [23, 726] width 46 height 17
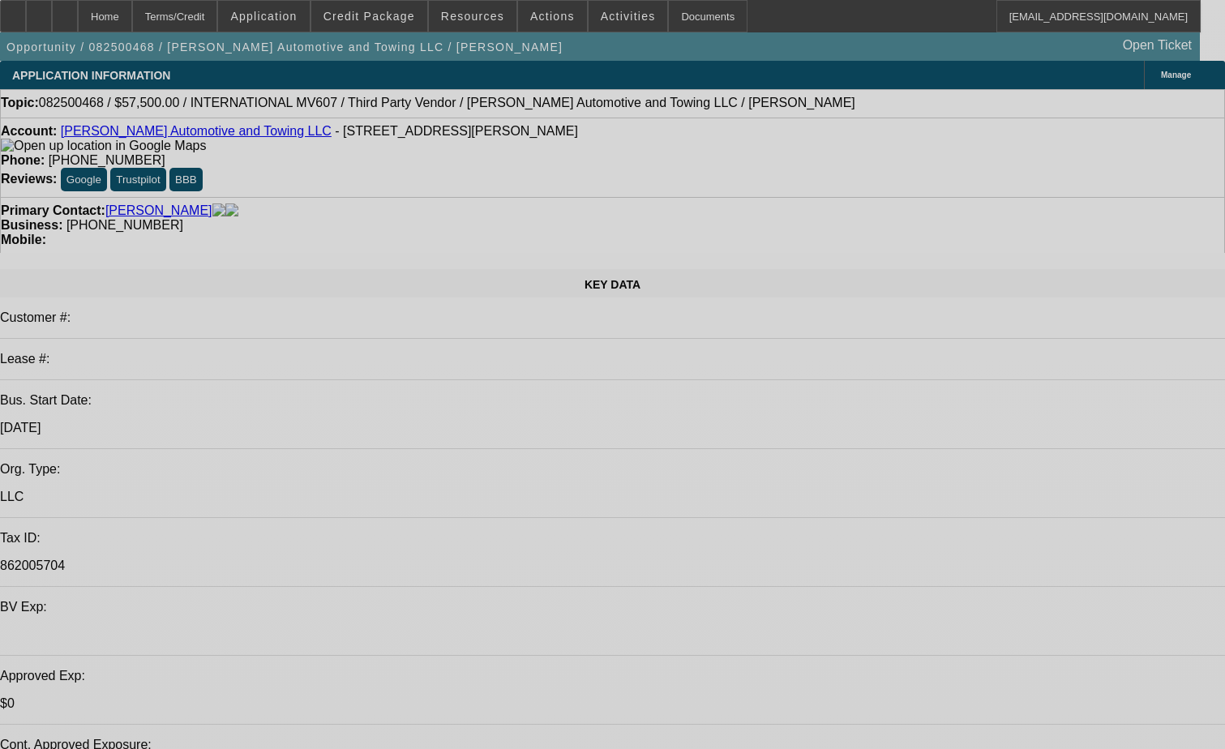
select select "0"
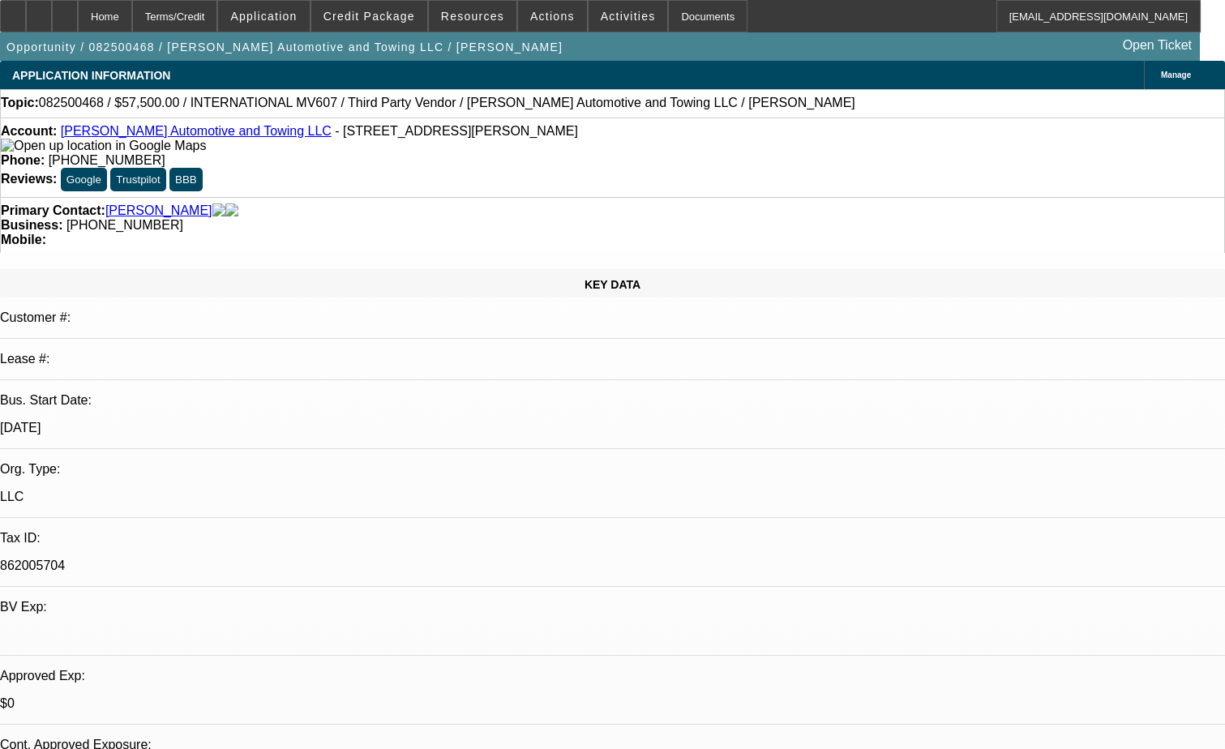
select select "2"
select select "0.1"
select select "4"
select select "0"
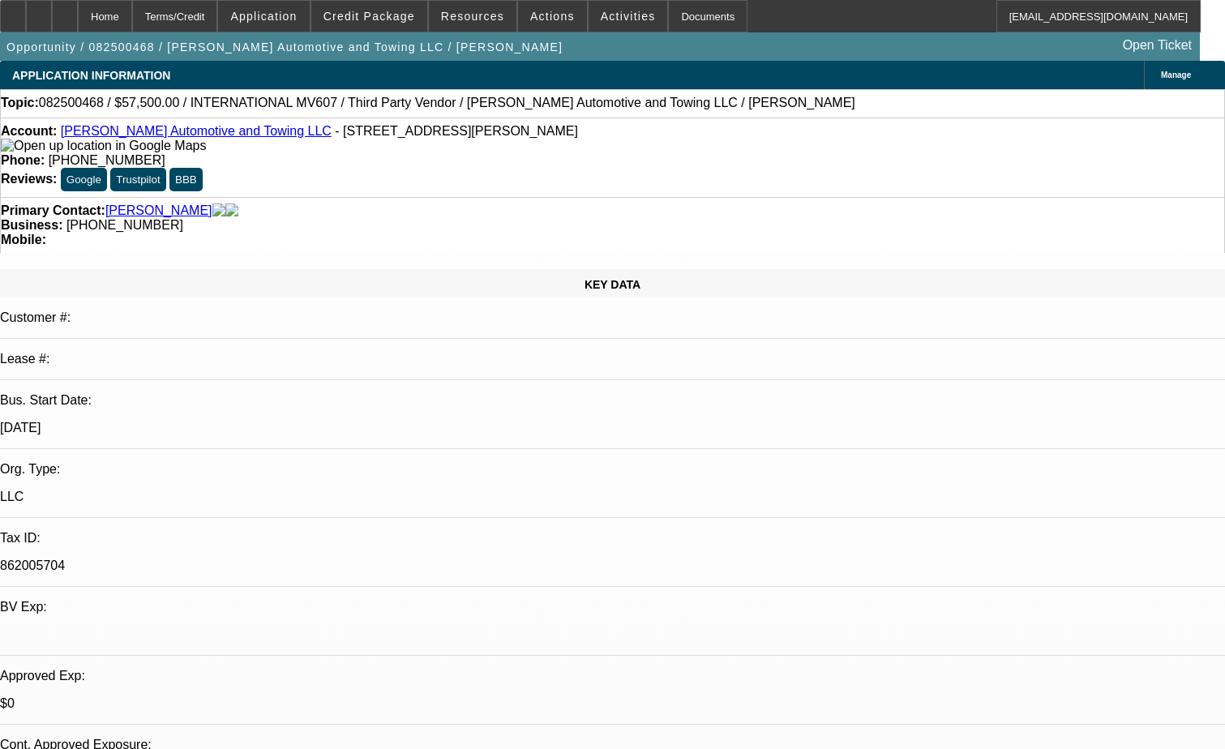
select select "2"
select select "0.1"
select select "4"
select select "0.2"
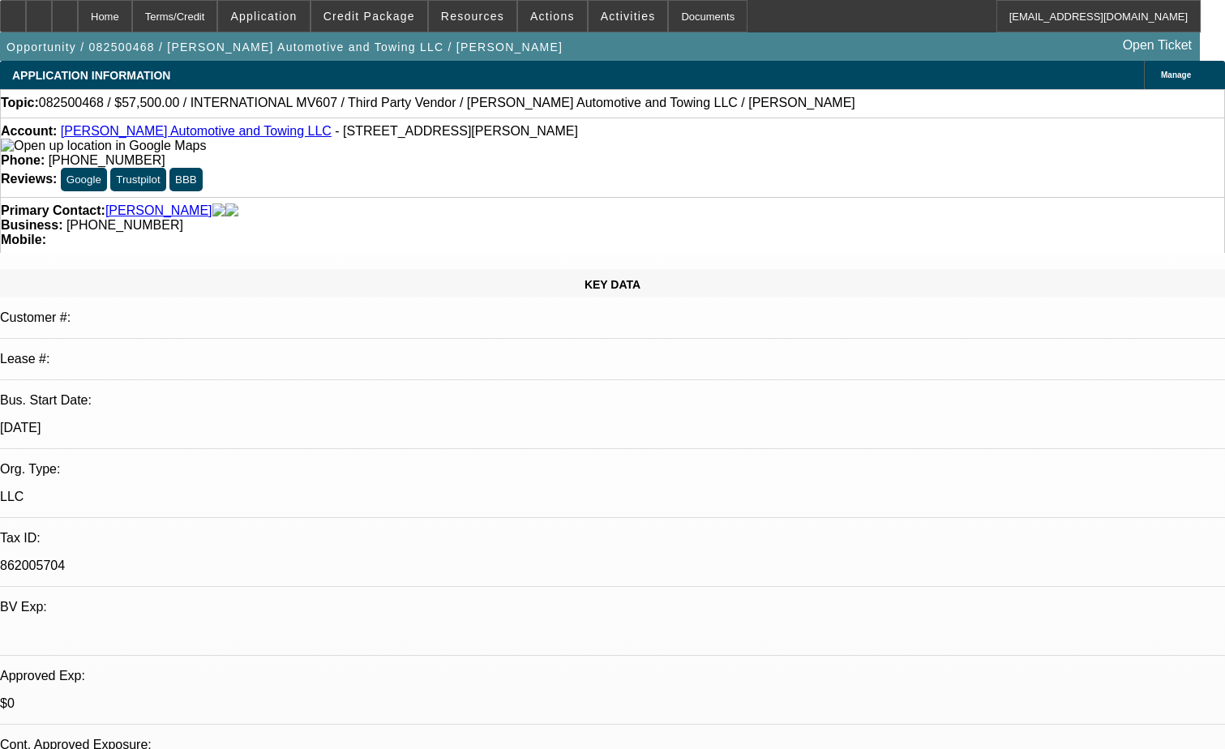
select select "2"
select select "0.1"
select select "4"
select select "0"
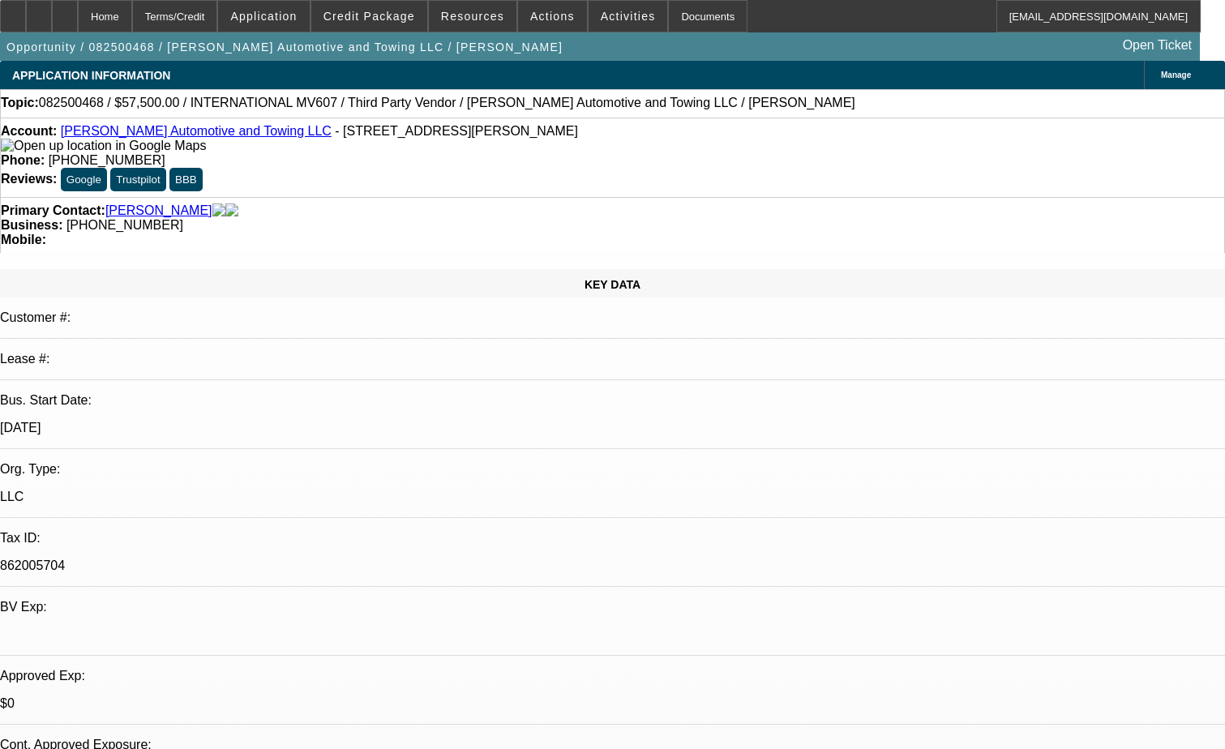
select select "2"
select select "0.1"
select select "4"
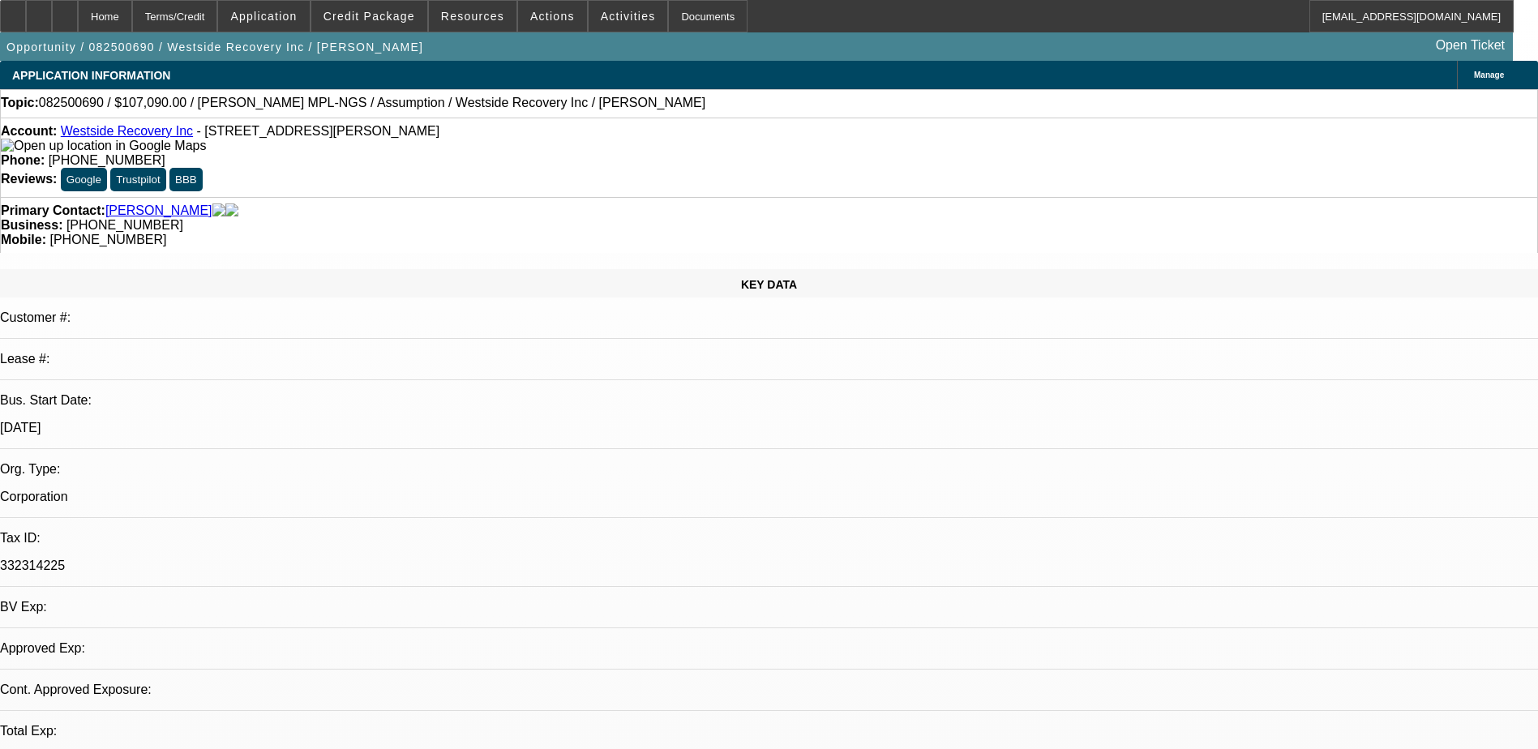
select select "0"
select select "2"
select select "0.1"
select select "1"
select select "2"
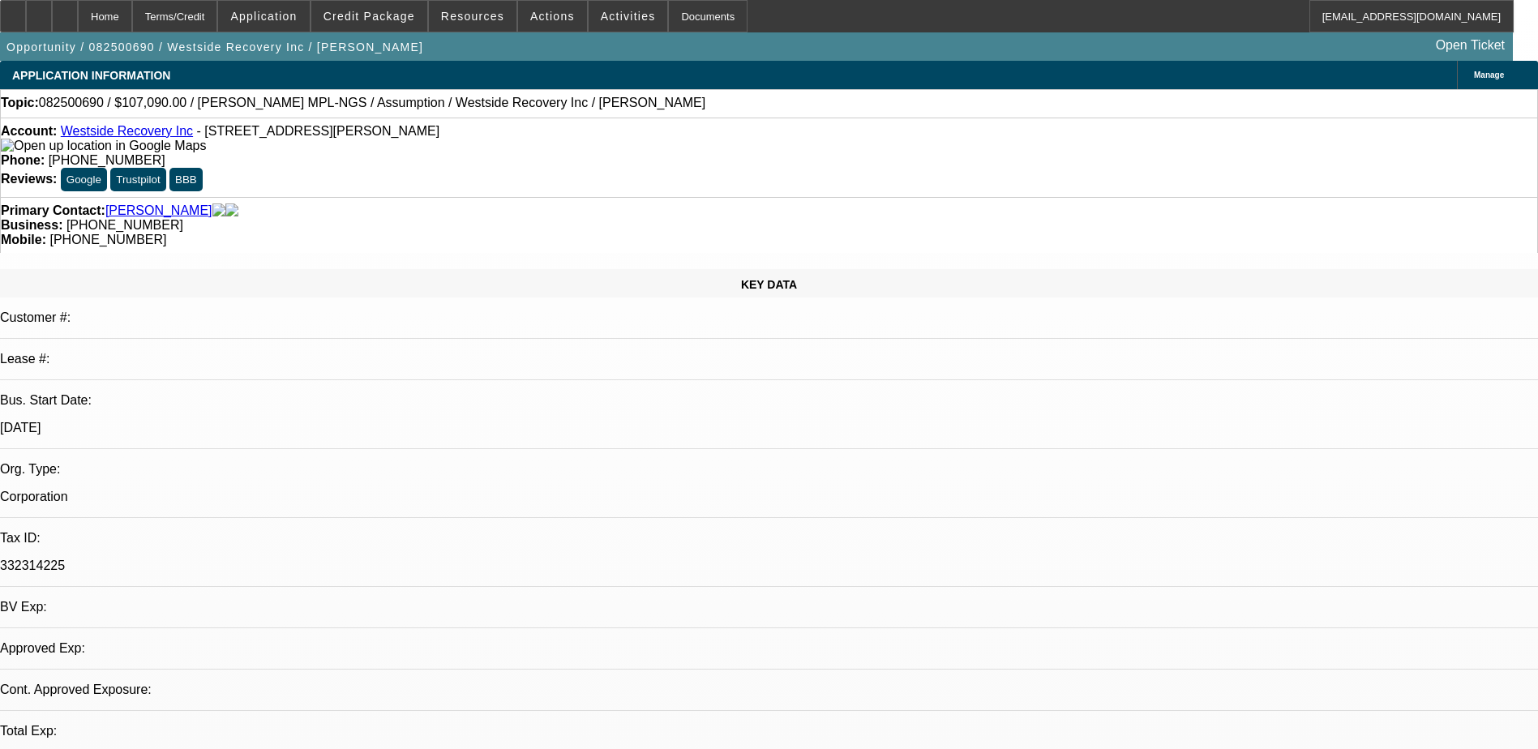
select select "4"
click at [52, 18] on div at bounding box center [39, 16] width 26 height 32
select select "2"
select select "0"
select select "2"
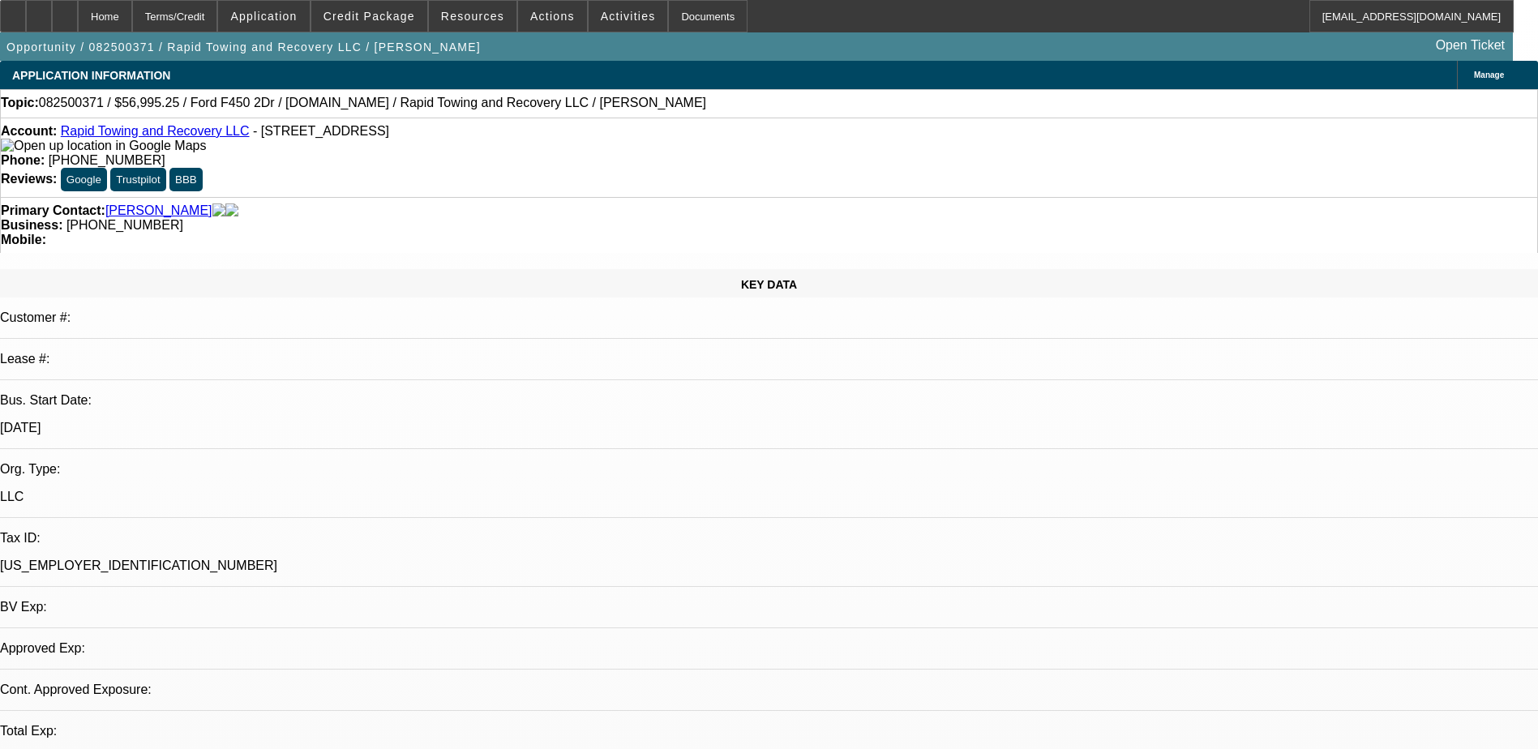
select select "0"
select select "2"
select select "0"
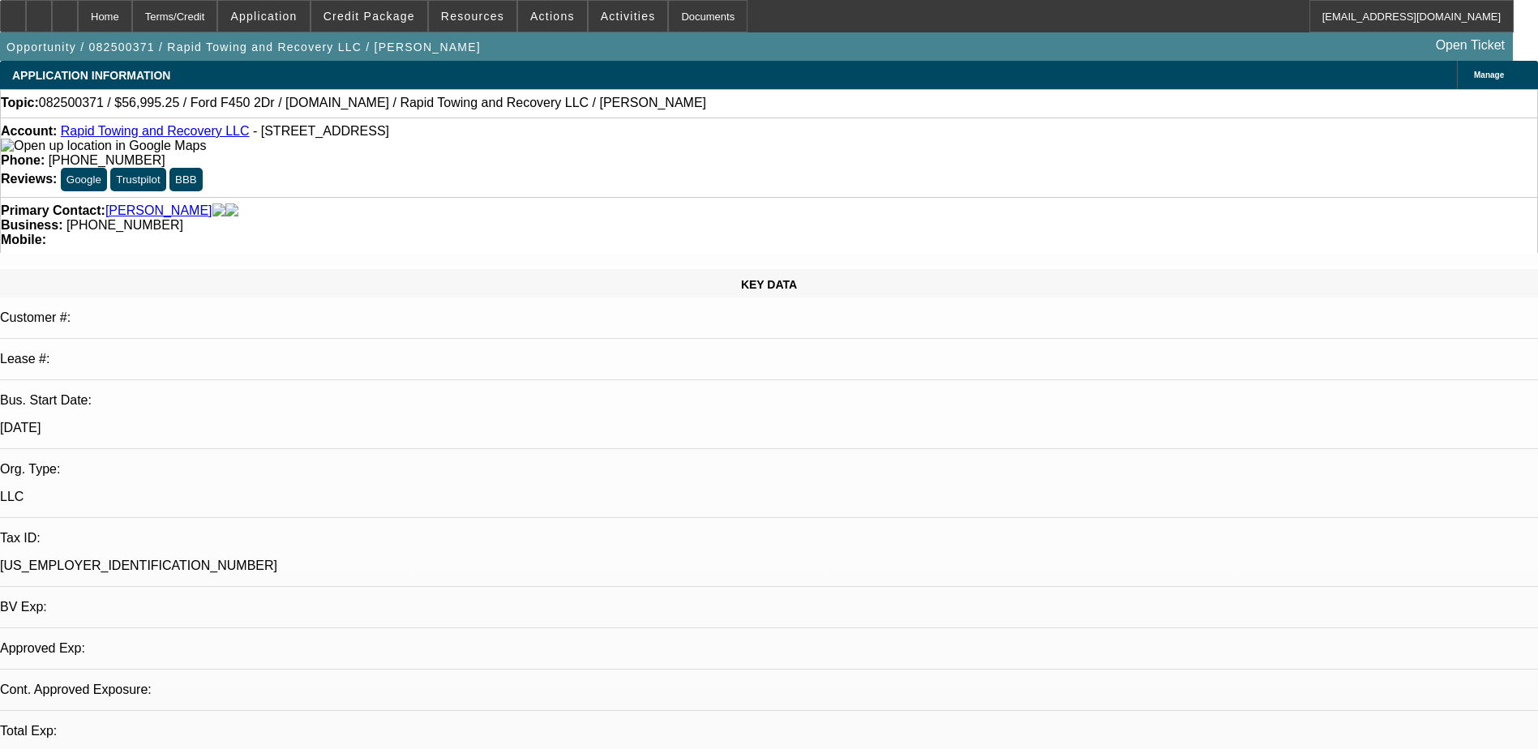
select select "2"
select select "0"
select select "1"
select select "2"
select select "6"
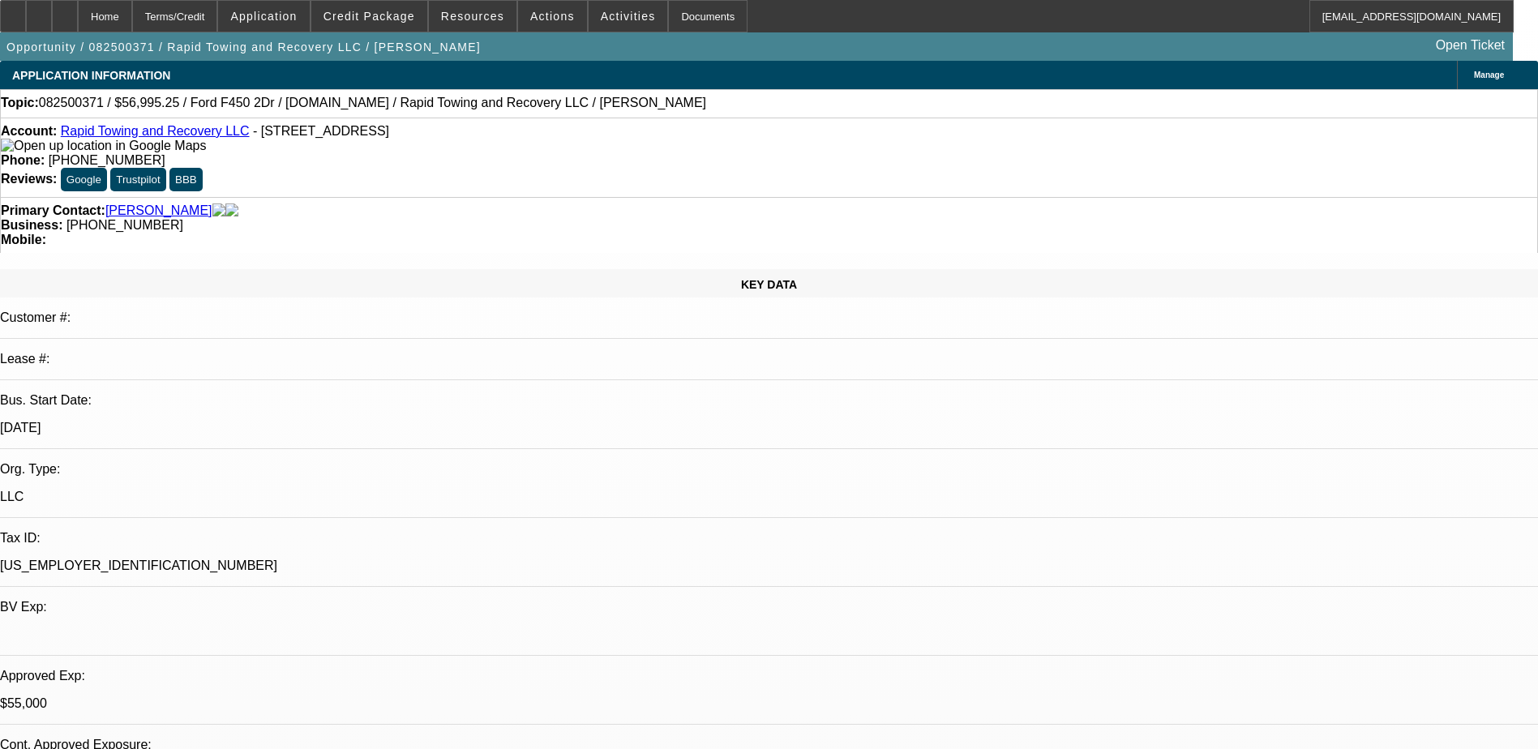
select select "1"
select select "2"
select select "6"
select select "1"
select select "2"
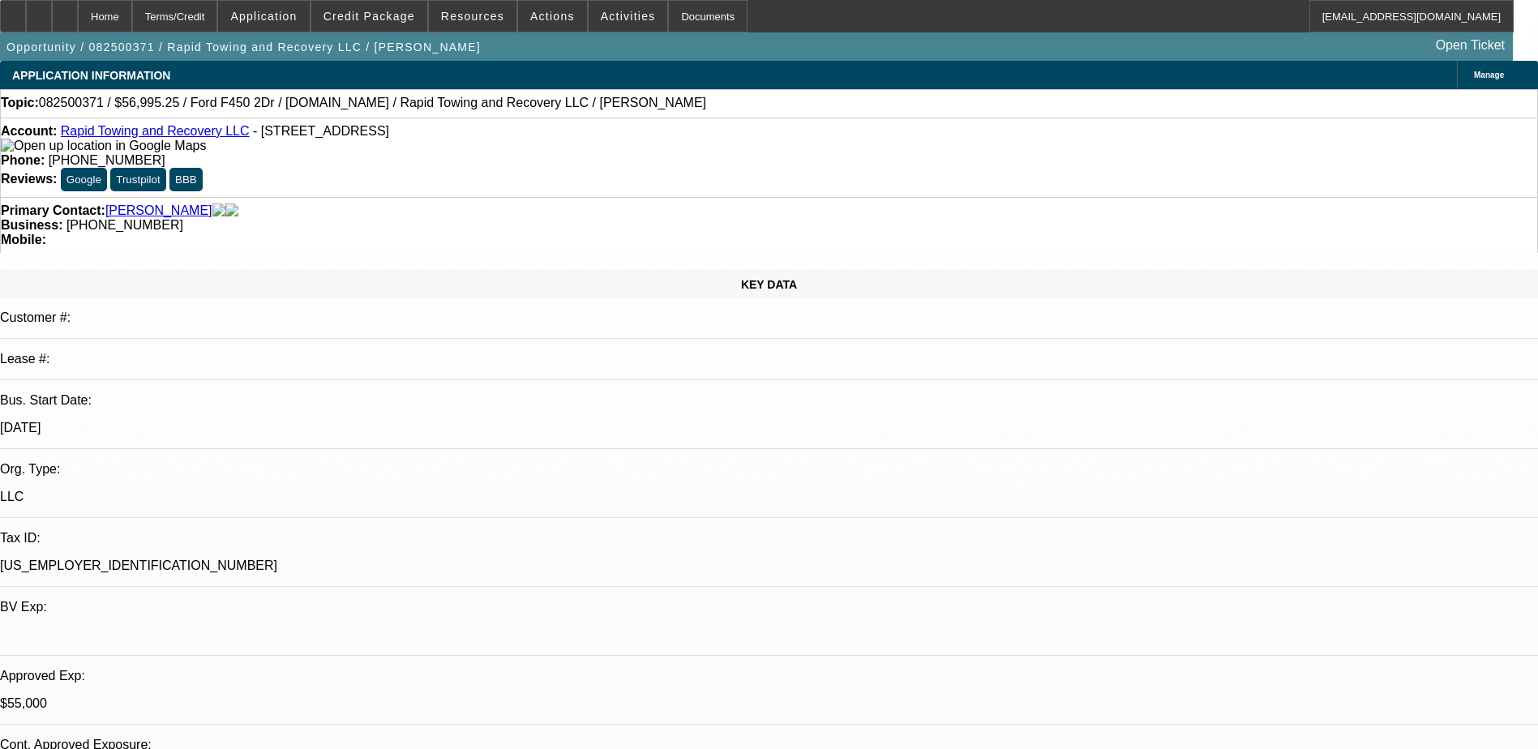
select select "6"
select select "1"
select select "2"
select select "6"
click at [377, 23] on span at bounding box center [369, 16] width 116 height 39
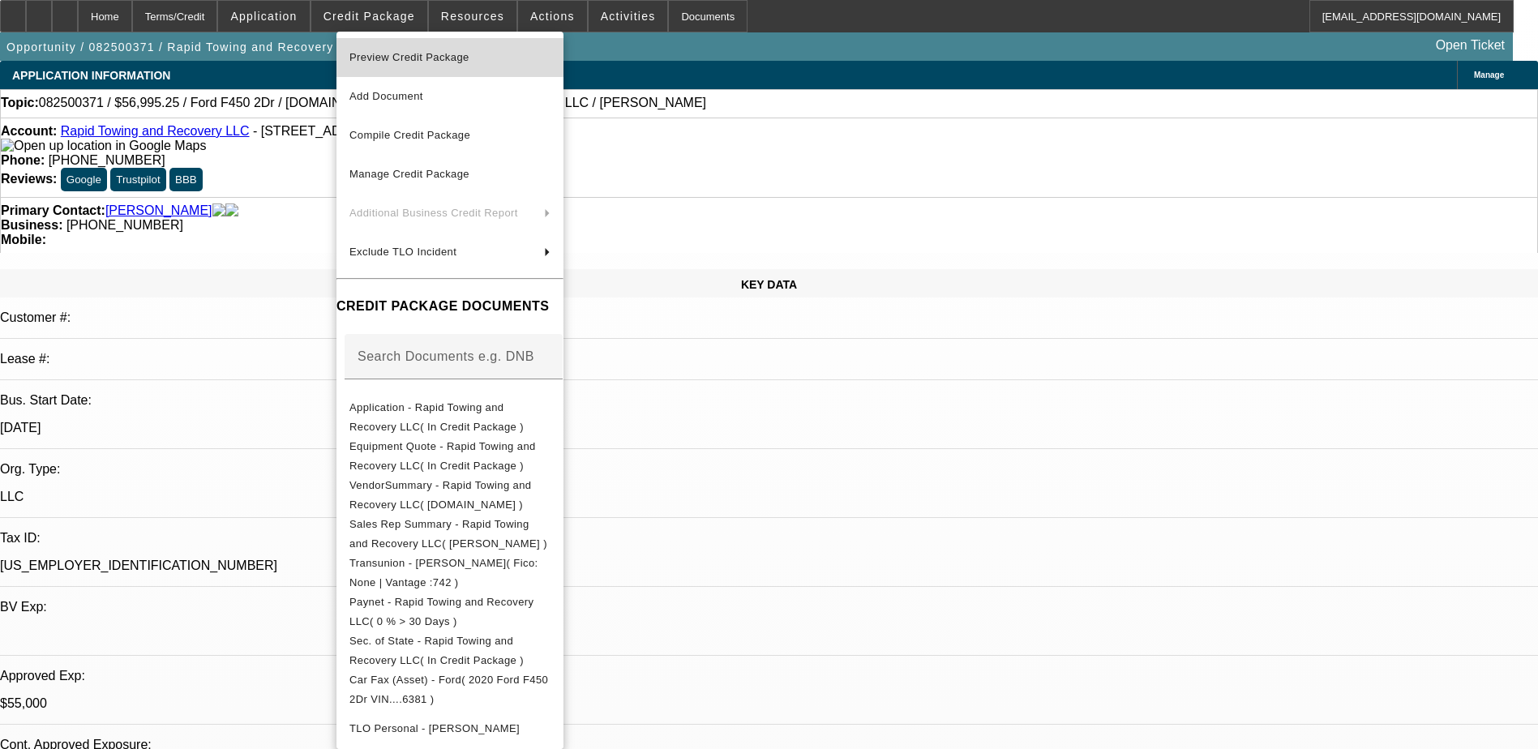
click at [499, 62] on span "Preview Credit Package" at bounding box center [449, 57] width 201 height 19
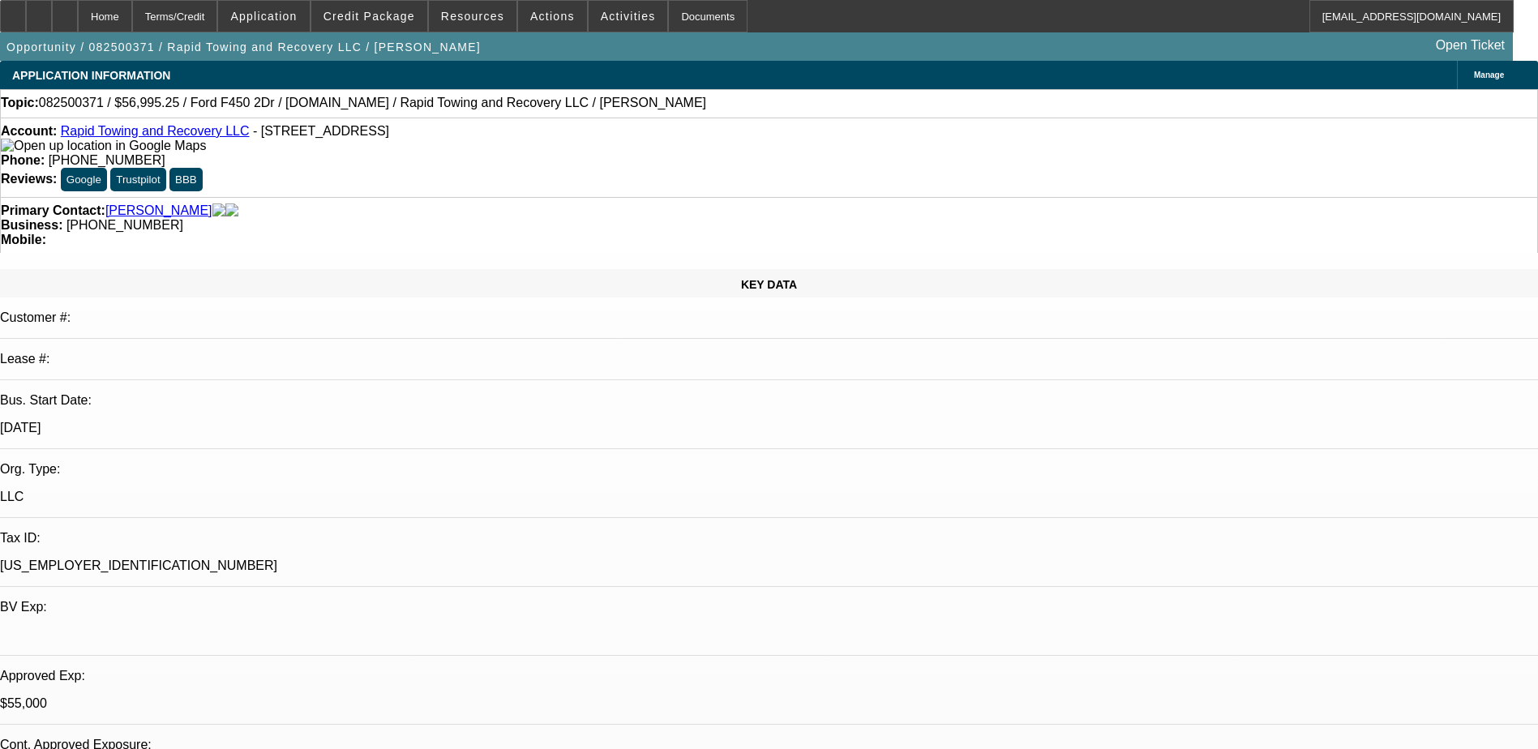
click at [28, 151] on img at bounding box center [103, 146] width 205 height 15
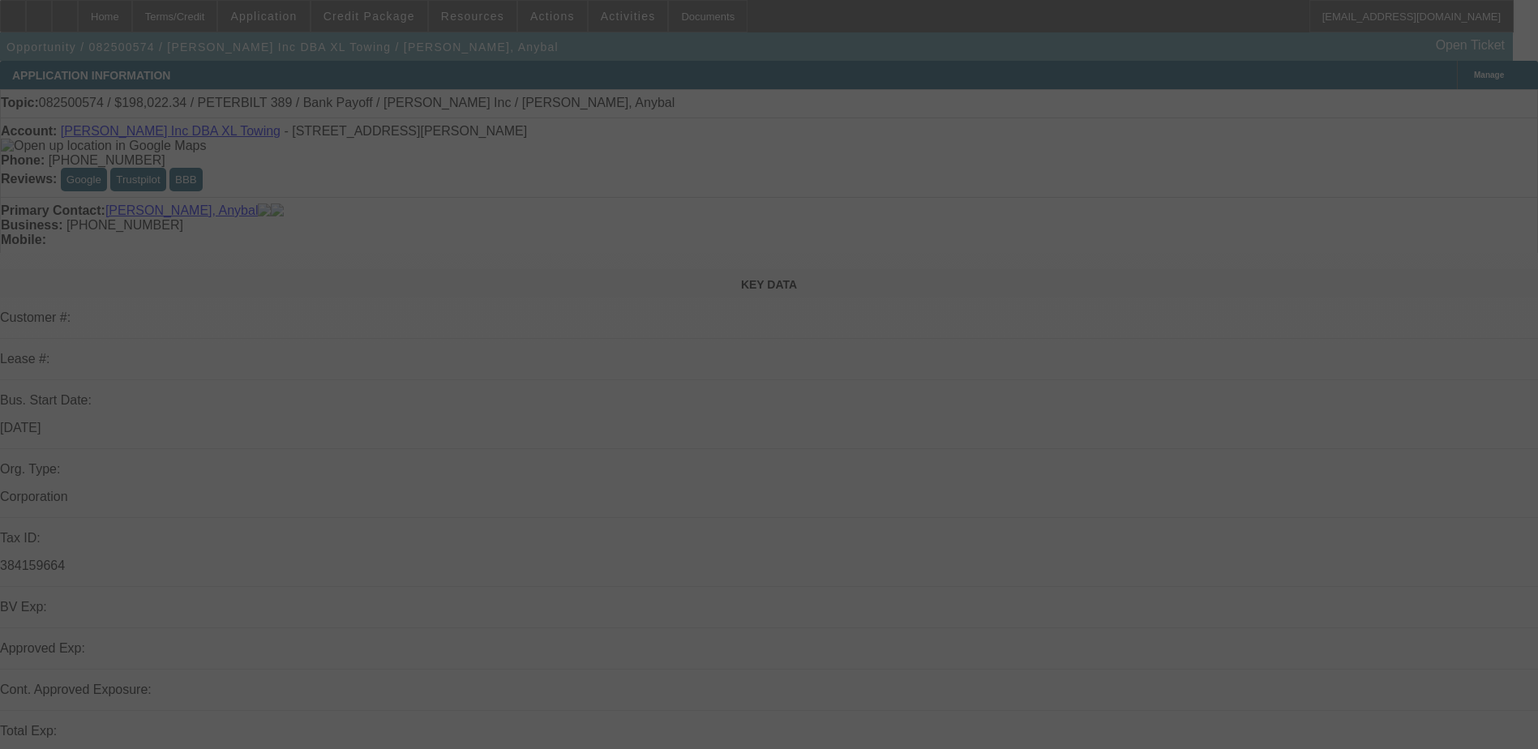
select select "0"
select select "0.15"
select select "0"
select select "0.15"
select select "0"
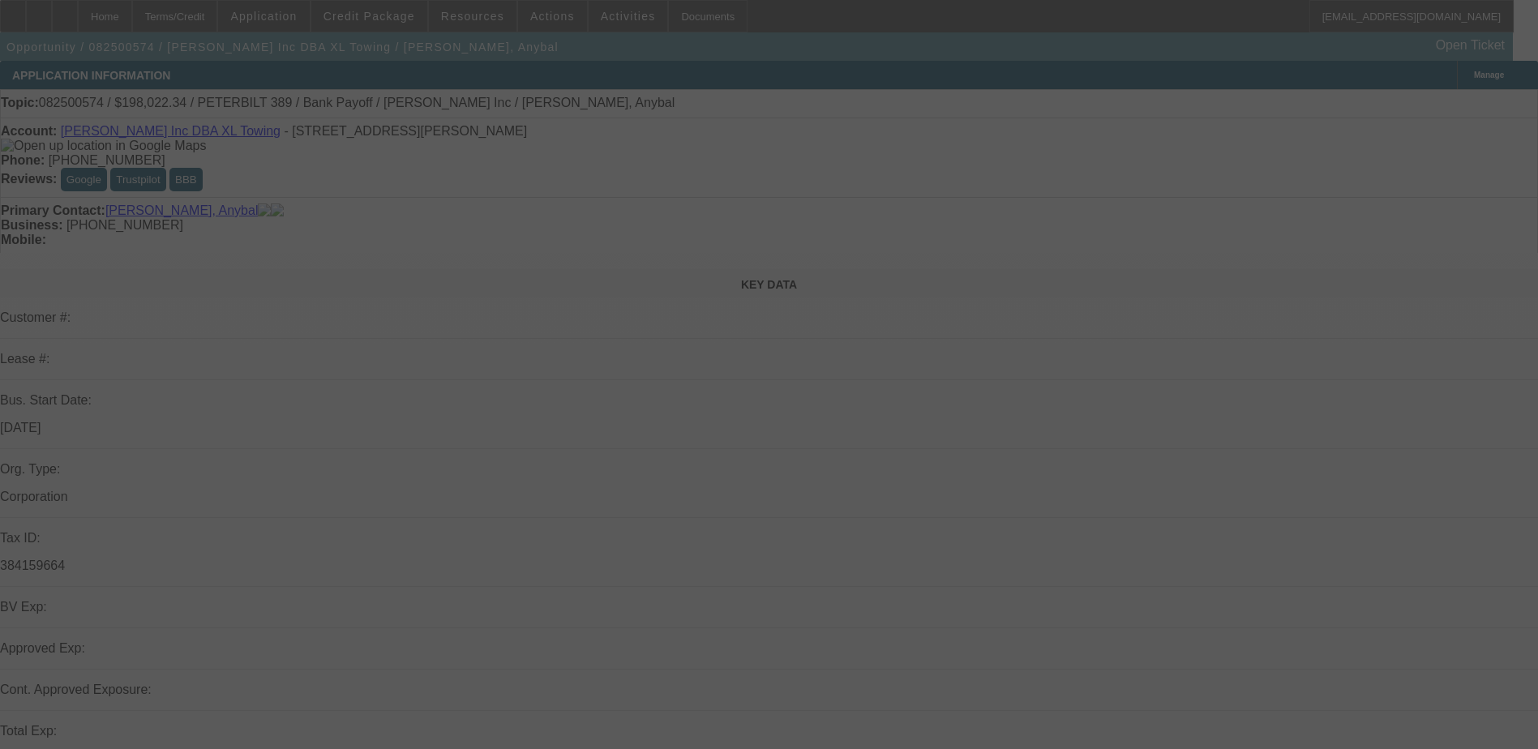
select select "0.15"
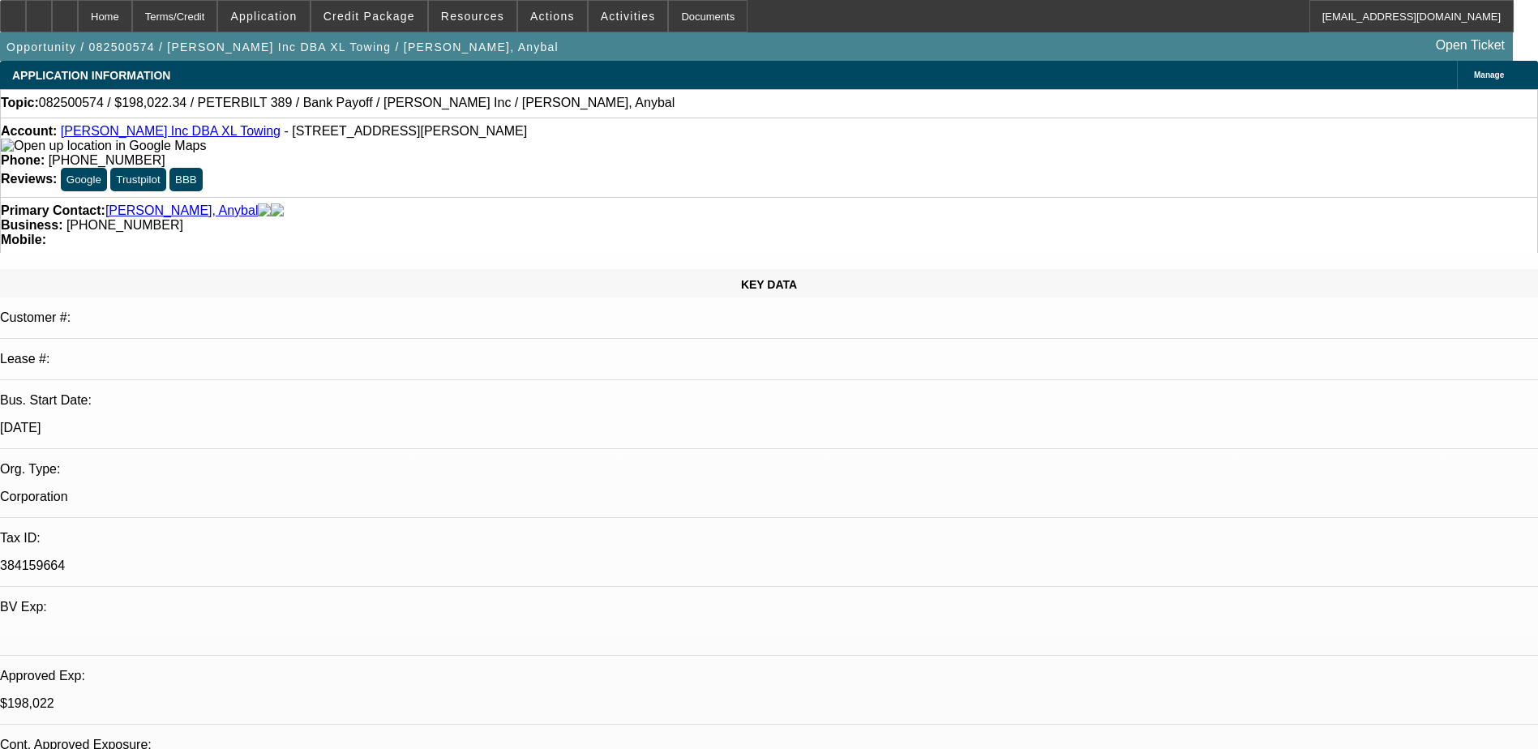
select select "1"
select select "2"
select select "16"
select select "1"
select select "2"
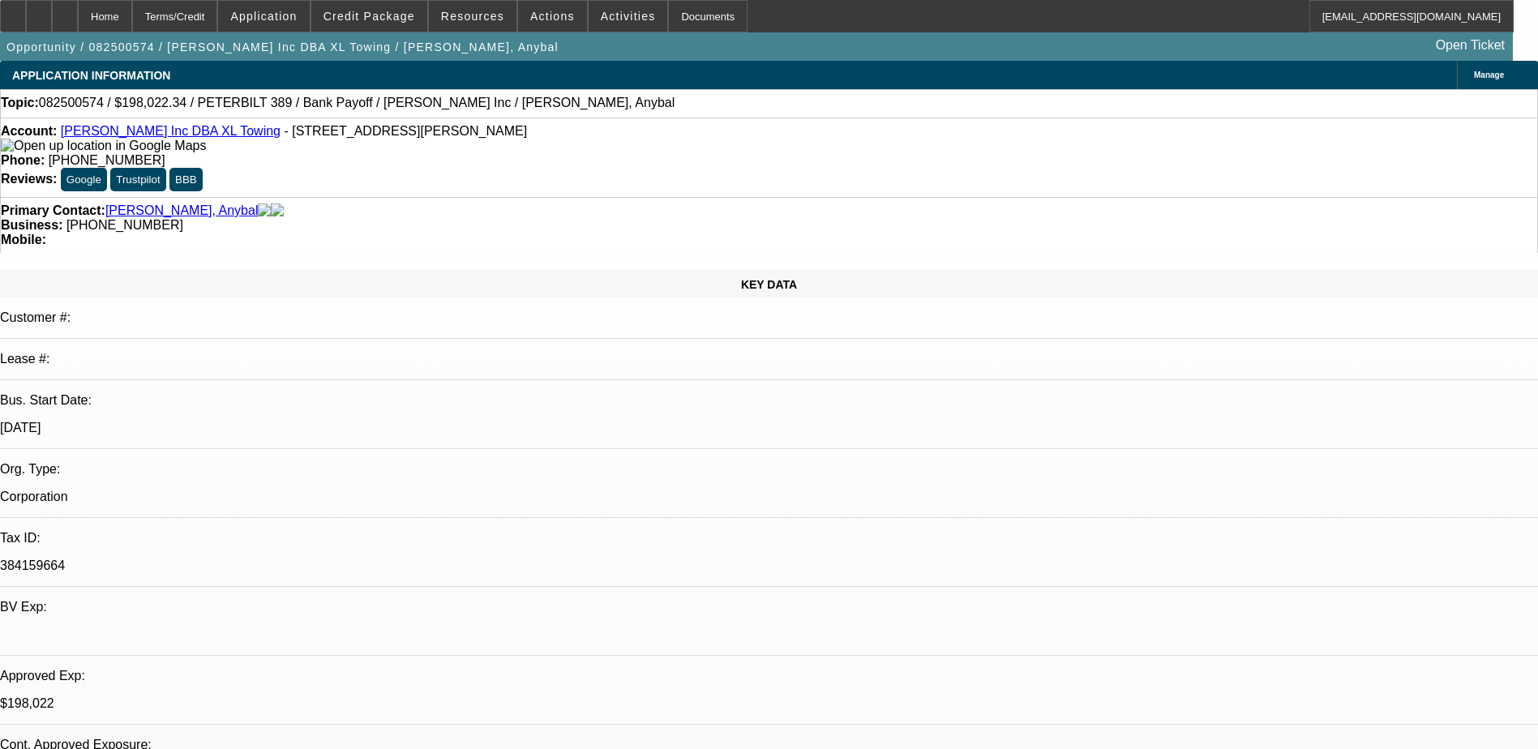
select select "4"
select select "1"
select select "2"
select select "4"
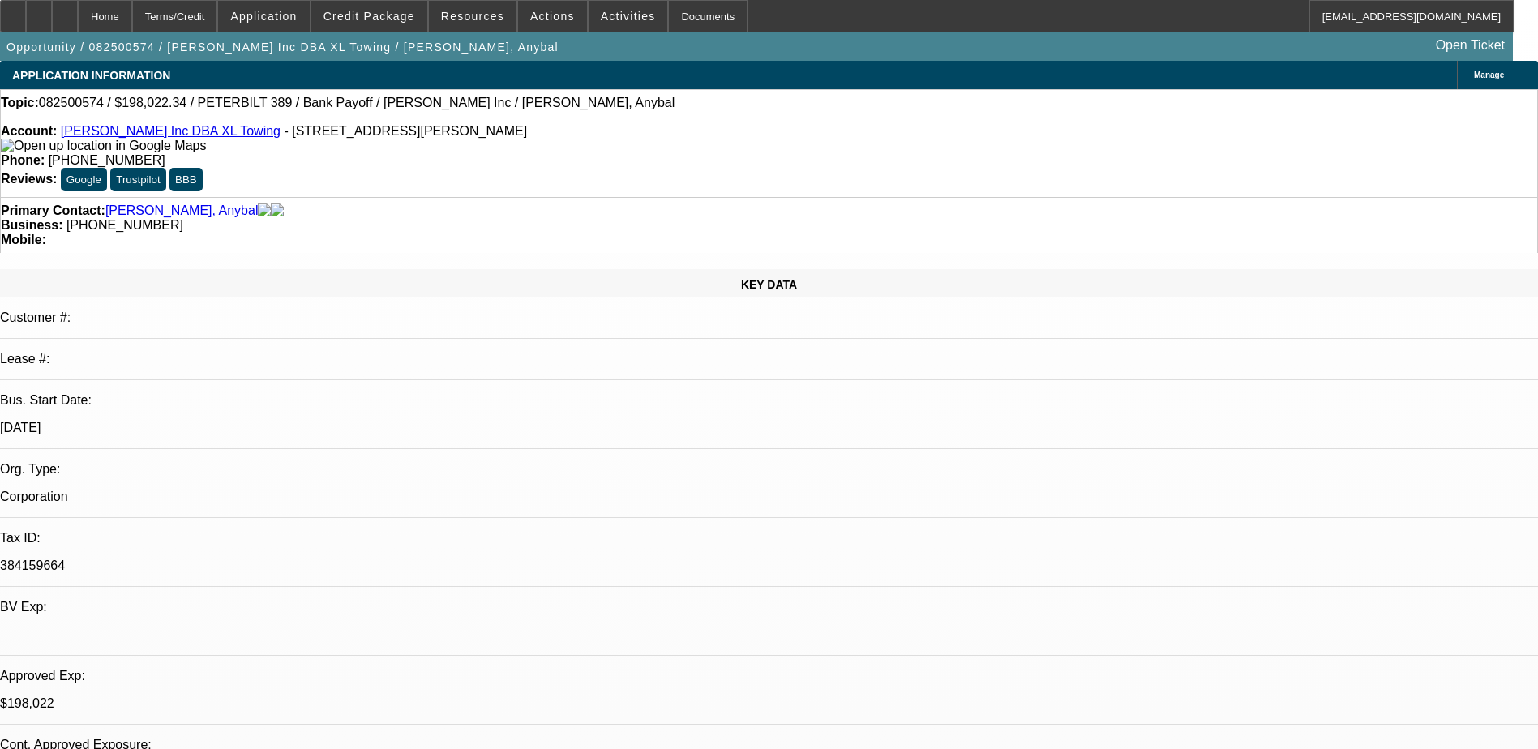
scroll to position [162, 0]
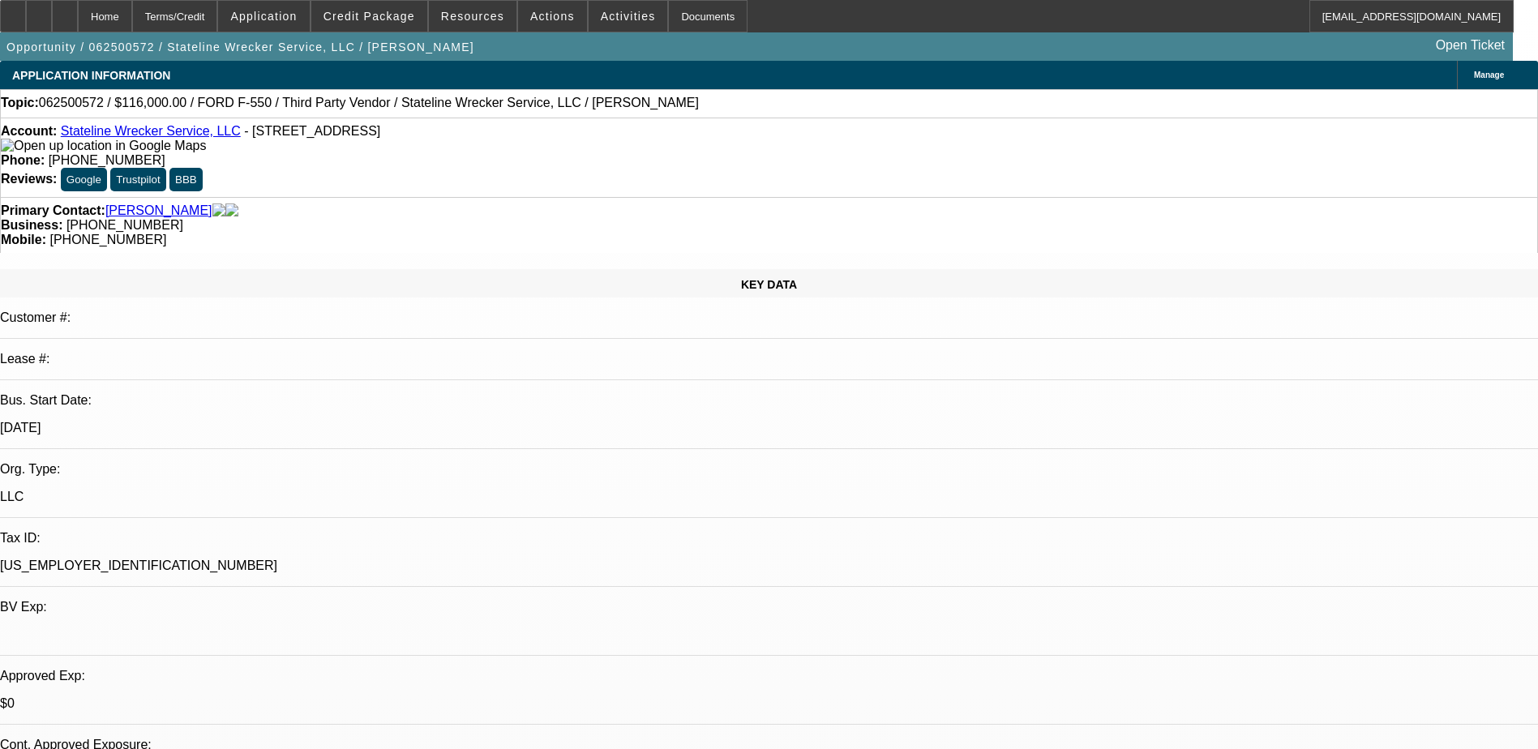
select select "0"
select select "2"
select select "0.1"
select select "4"
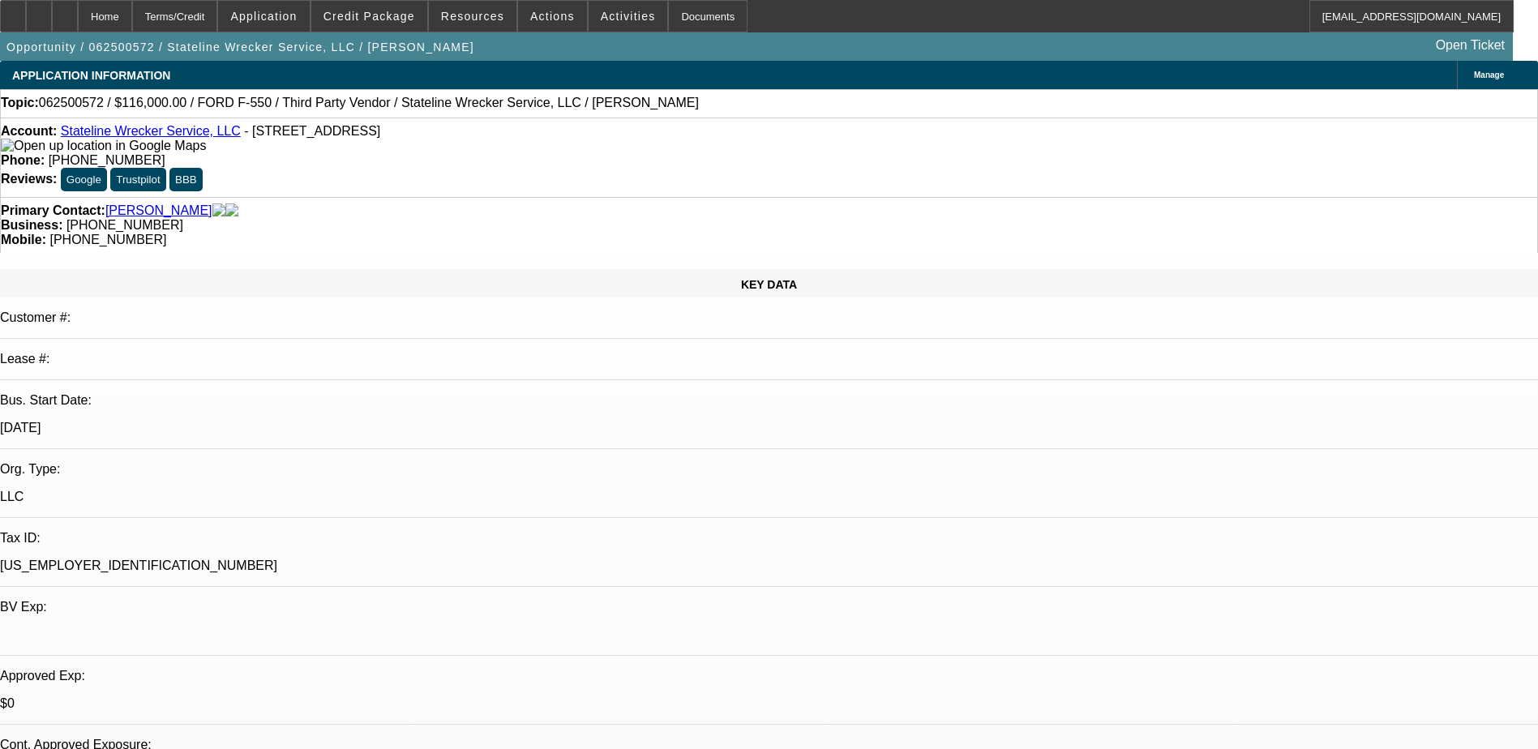
select select "0"
select select "2"
select select "0.1"
select select "4"
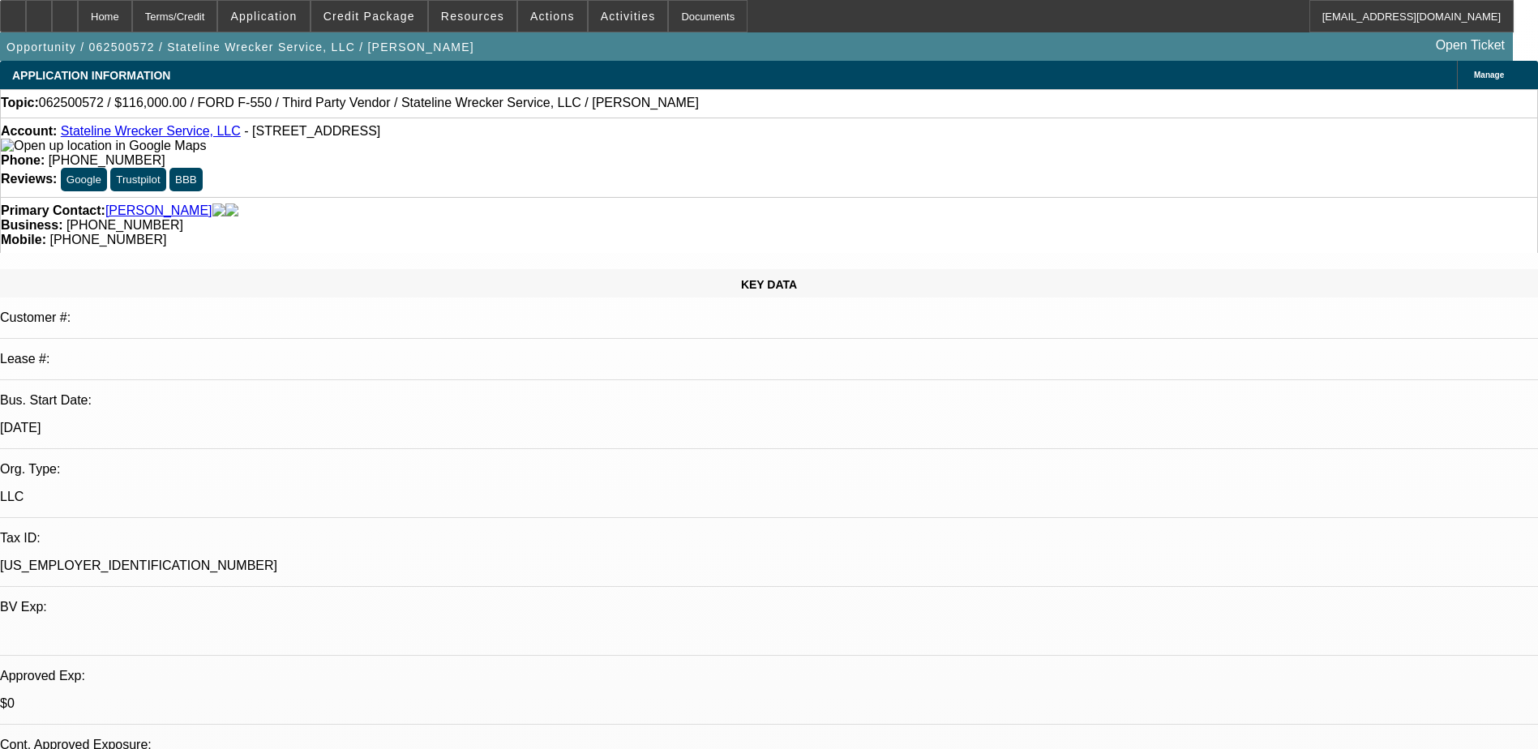
select select "0"
select select "2"
select select "0.1"
select select "4"
select select "0"
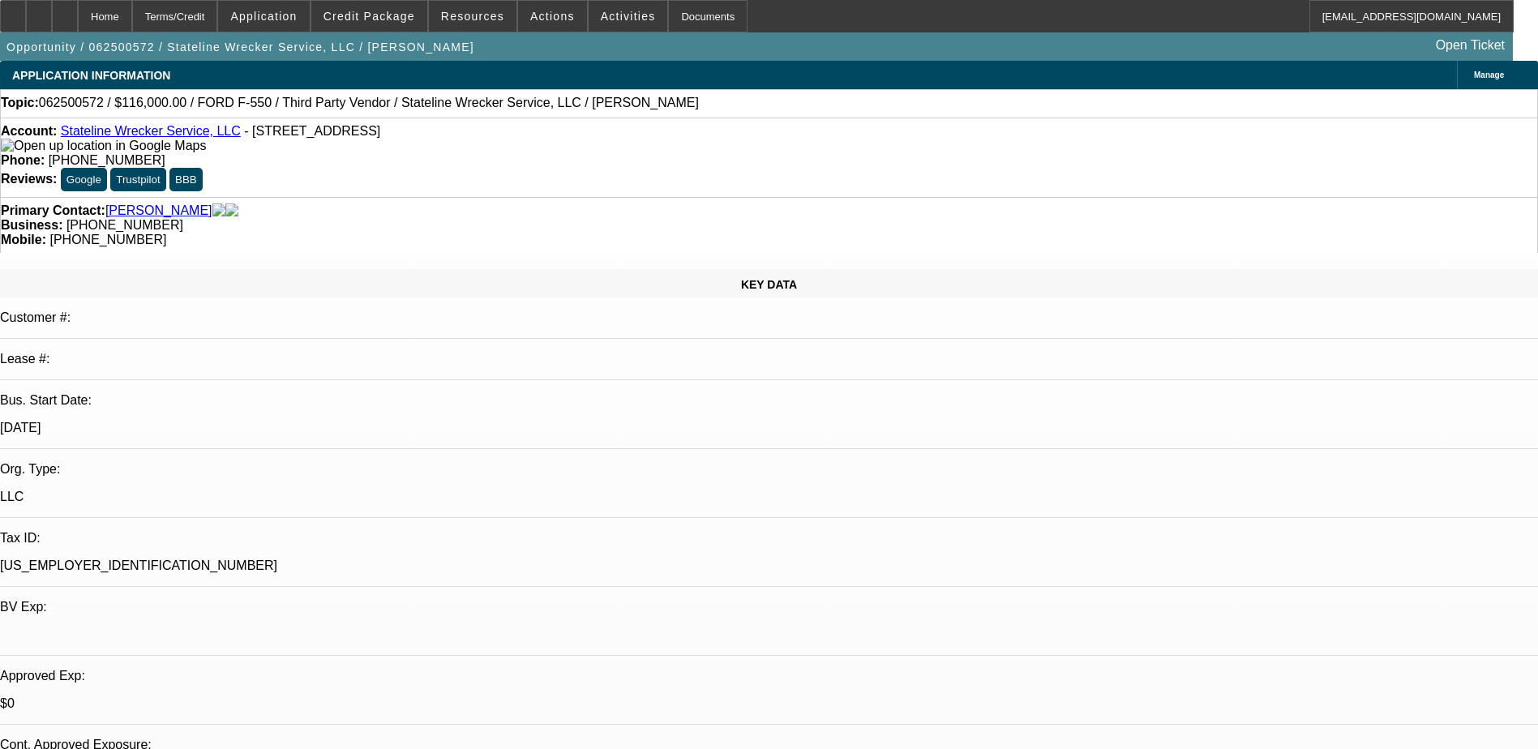
select select "2"
select select "0.1"
select select "4"
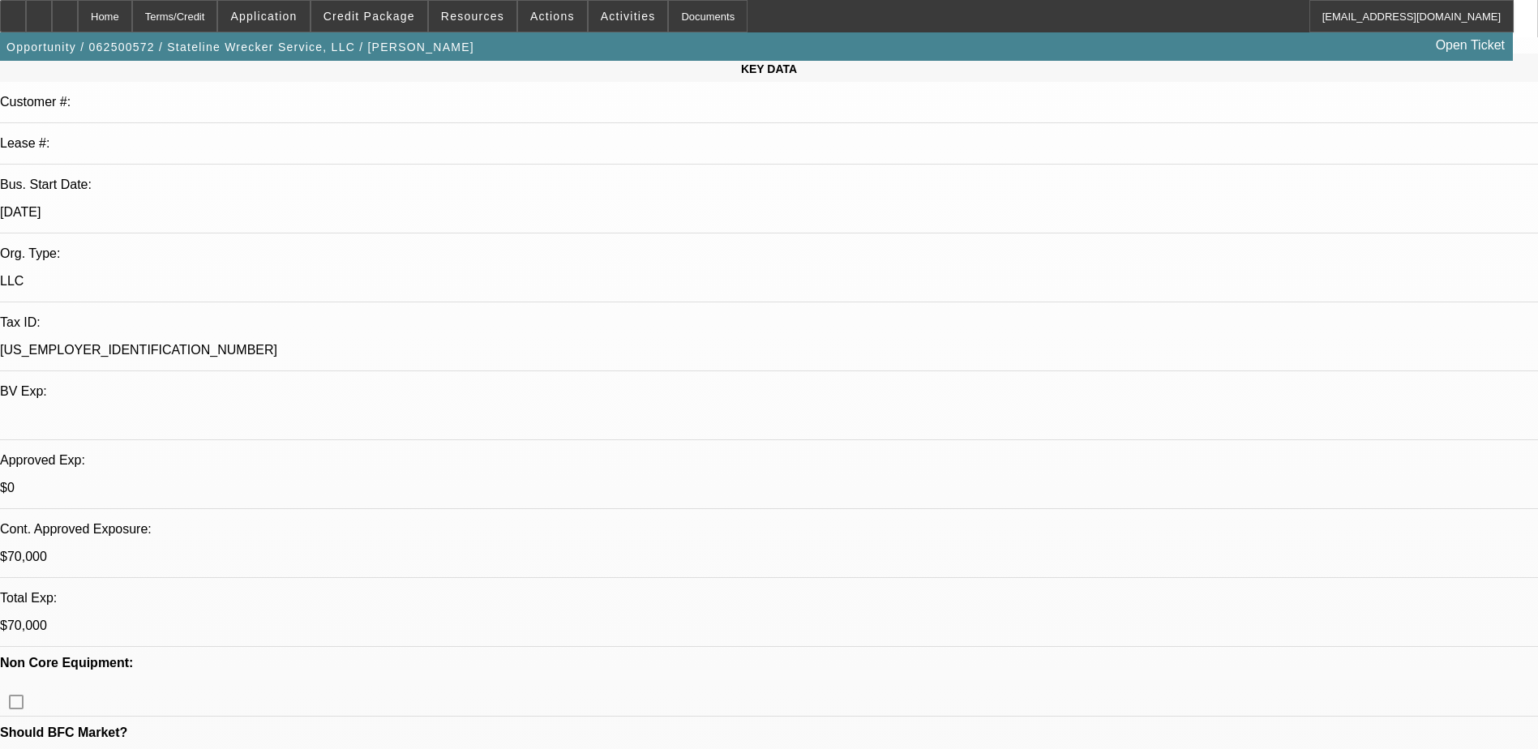
scroll to position [243, 0]
